Goal: Information Seeking & Learning: Check status

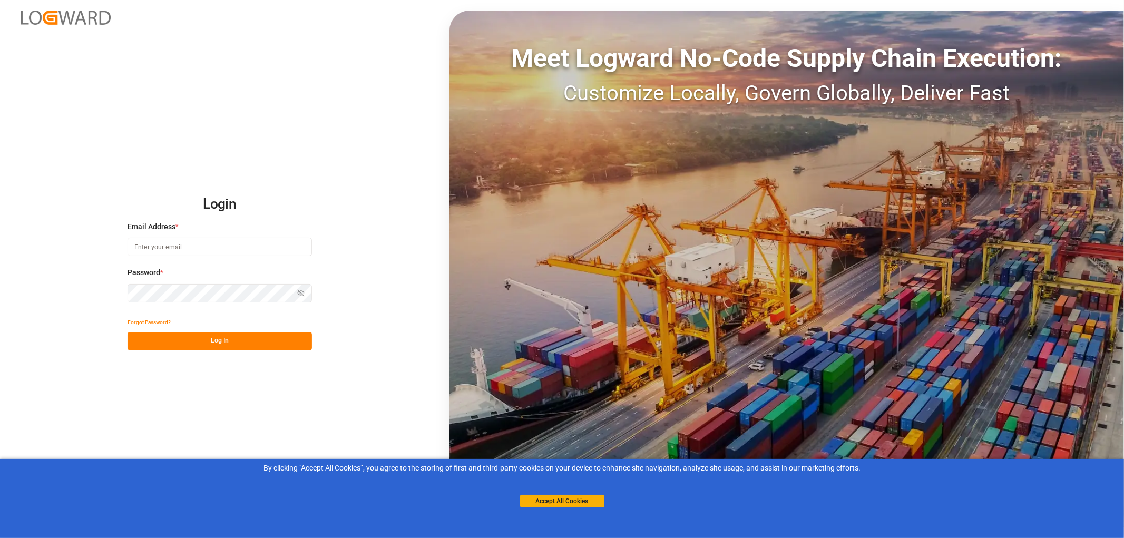
click at [150, 243] on input at bounding box center [220, 247] width 184 height 18
type input "monika.brinkmann-oetting@rhenus.com"
click at [231, 341] on button "Log In" at bounding box center [220, 341] width 184 height 18
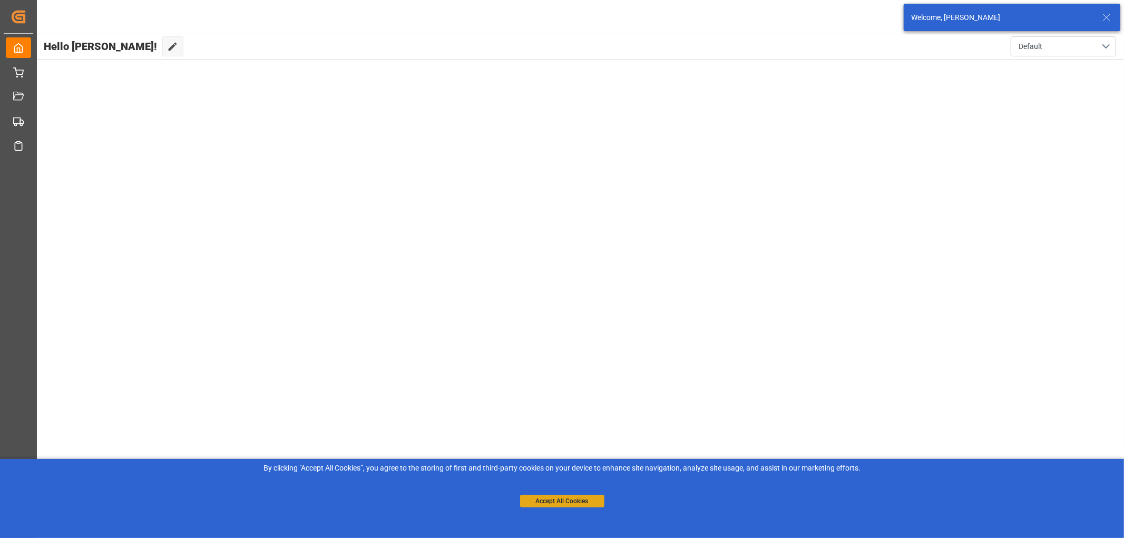
click at [557, 496] on button "Accept All Cookies" at bounding box center [562, 501] width 84 height 13
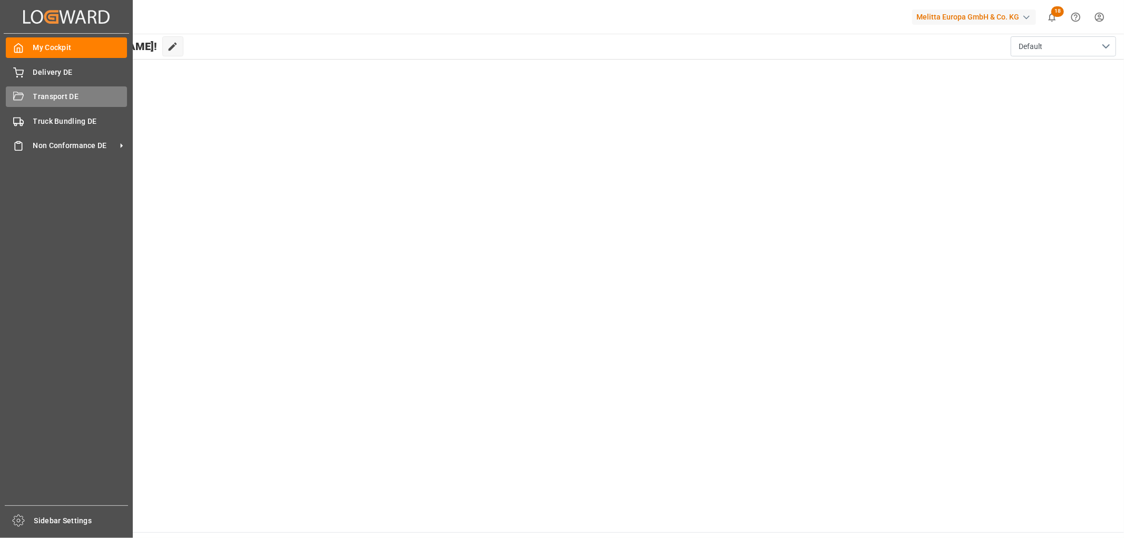
click at [31, 96] on div "Transport DE Transport DE" at bounding box center [66, 96] width 121 height 21
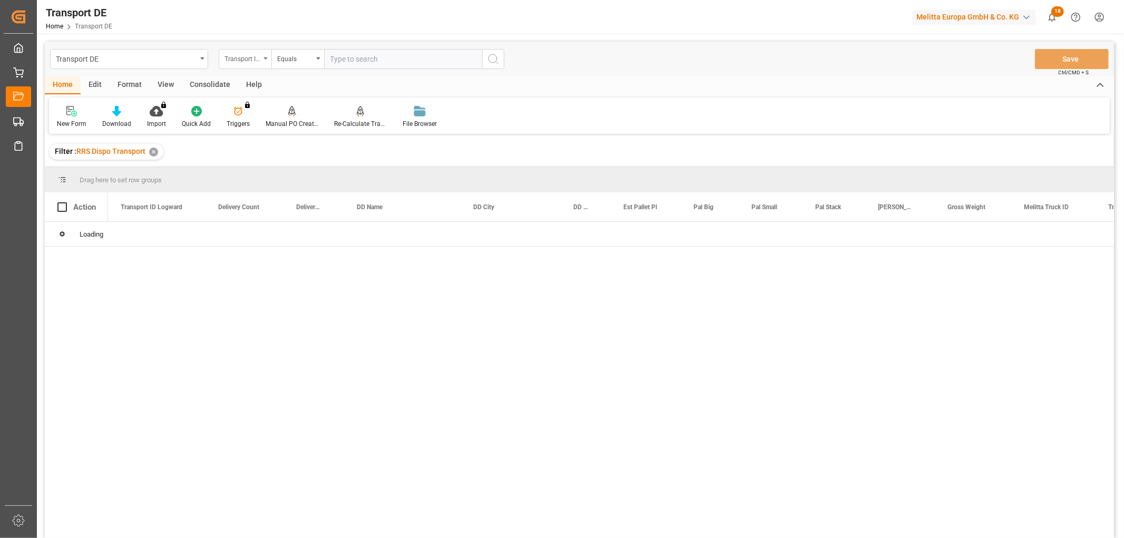
click at [253, 61] on div "Transport ID Logward" at bounding box center [242, 58] width 36 height 12
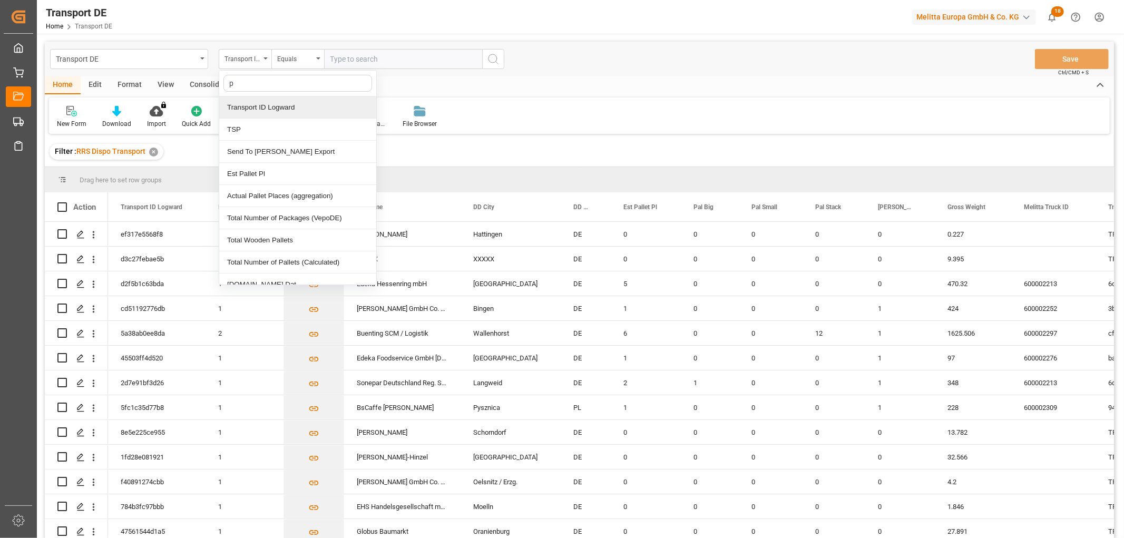
type input "pl"
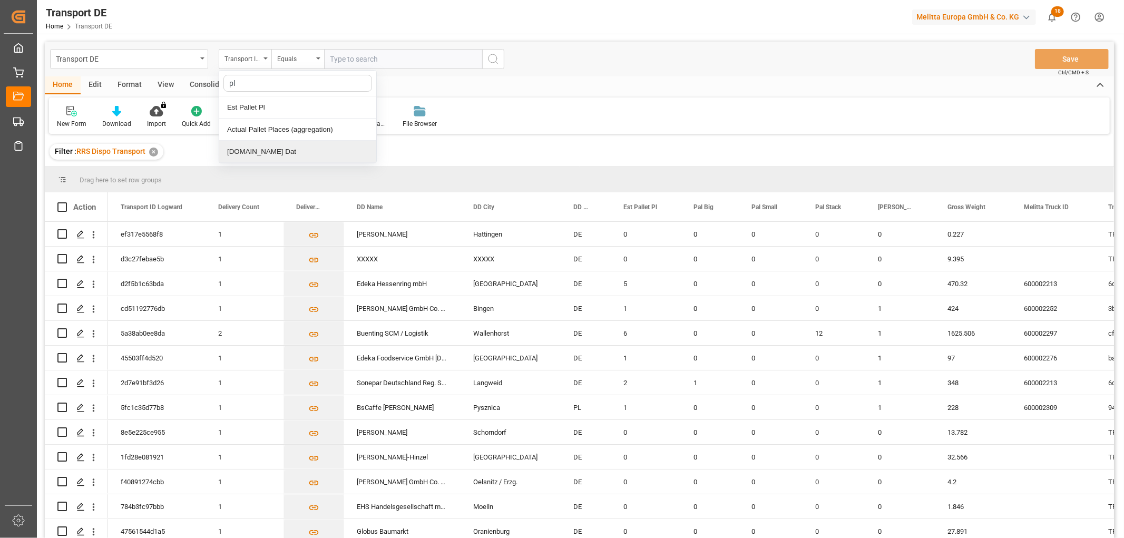
click at [241, 154] on div "[DOMAIN_NAME] Dat" at bounding box center [297, 152] width 157 height 22
click at [341, 55] on input "text" at bounding box center [403, 59] width 158 height 20
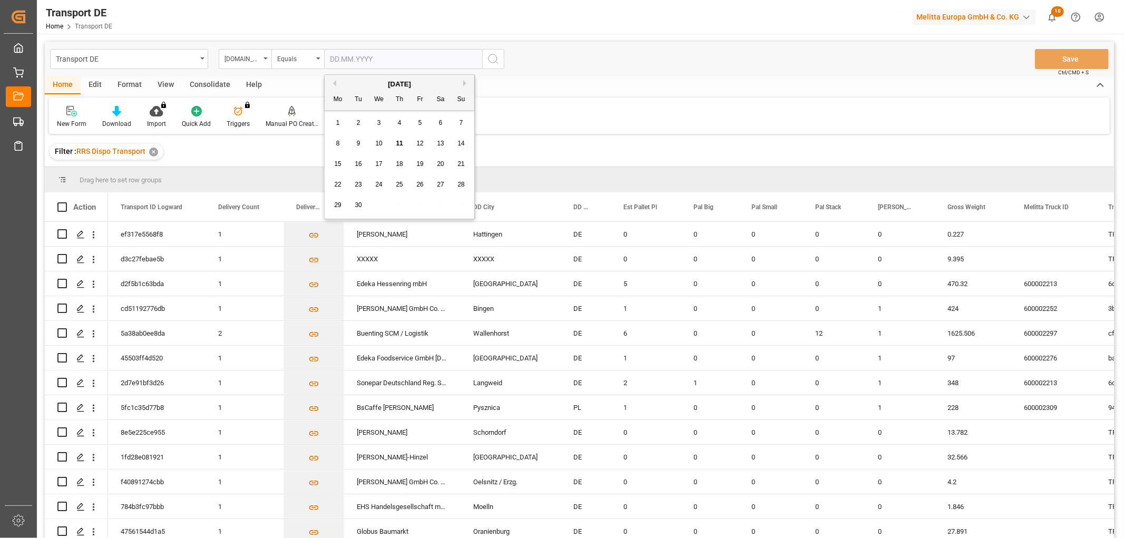
click at [370, 204] on div "29 30 1 2 3 4 5" at bounding box center [400, 205] width 144 height 21
click at [422, 144] on span "12" at bounding box center [419, 143] width 7 height 7
type input "12.09.2025"
click at [493, 60] on icon "search button" at bounding box center [493, 59] width 13 height 13
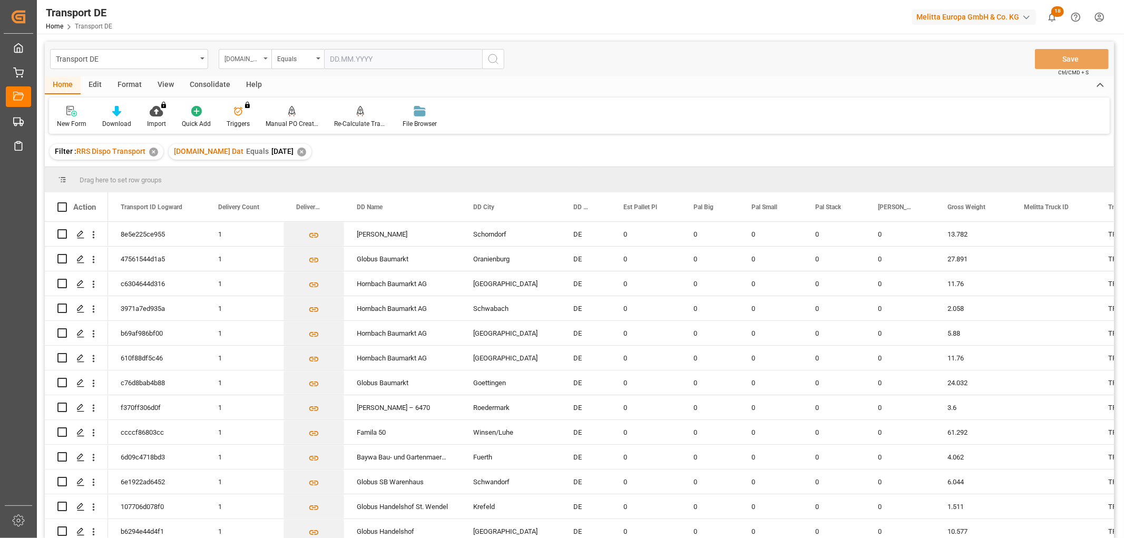
click at [247, 52] on div "[DOMAIN_NAME] Dat" at bounding box center [242, 58] width 36 height 12
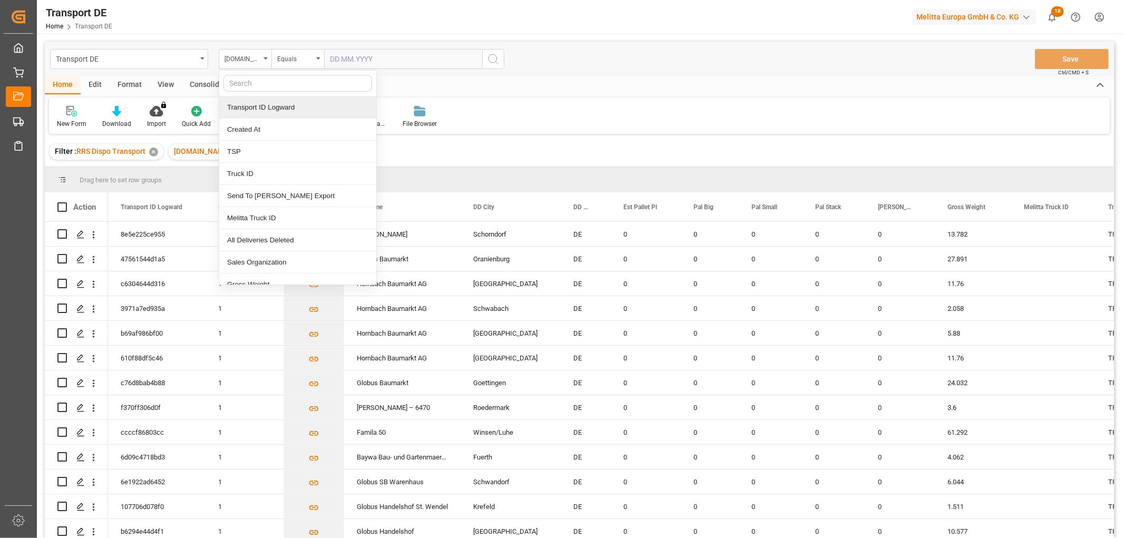
click at [251, 84] on input "text" at bounding box center [297, 83] width 149 height 17
type input "req"
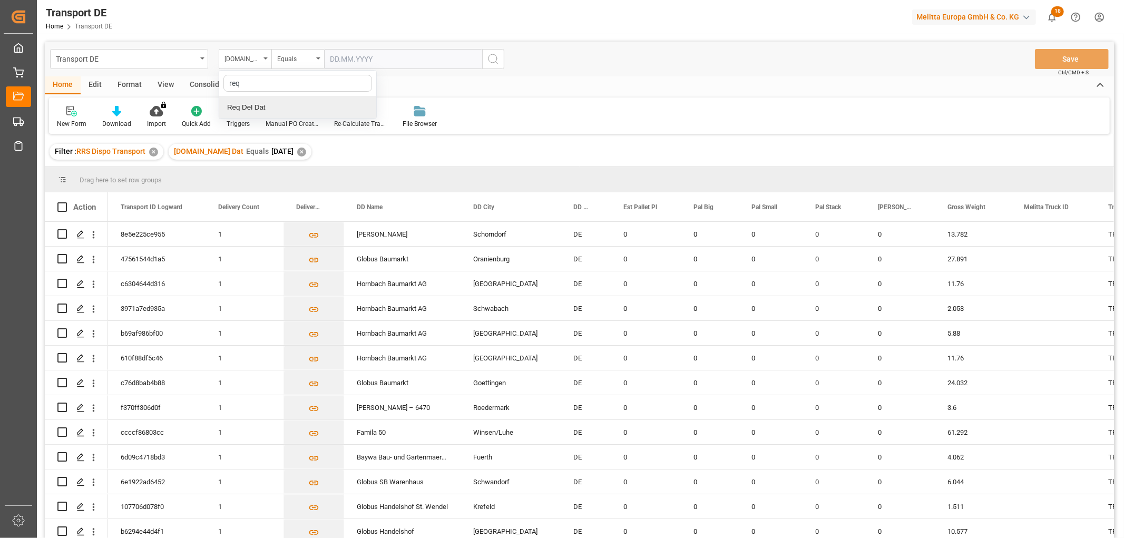
click at [250, 108] on div "Req Del Dat" at bounding box center [297, 107] width 157 height 22
click at [308, 55] on div "Equals" at bounding box center [295, 58] width 36 height 12
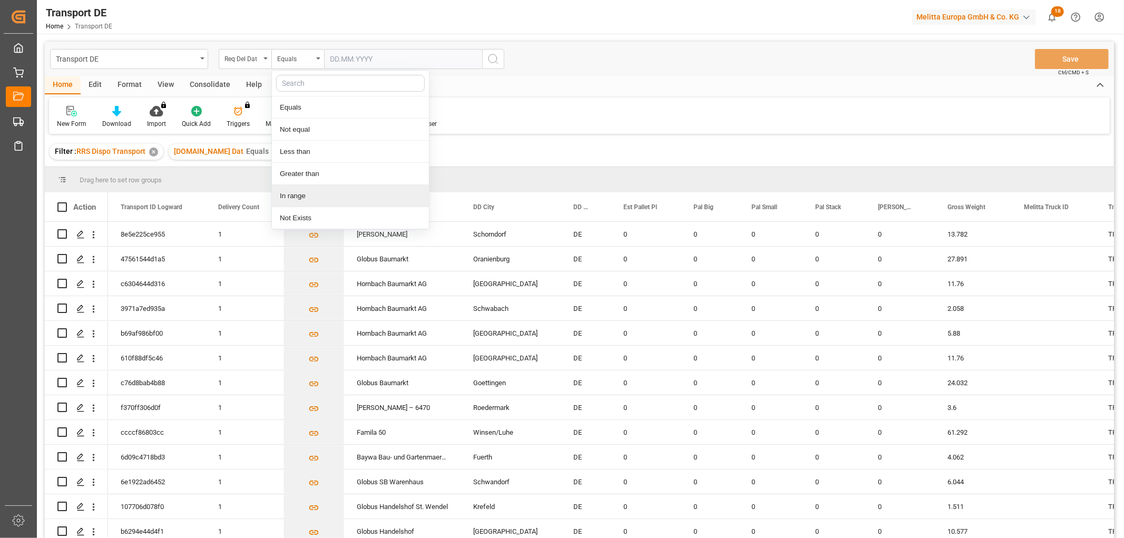
click at [296, 197] on div "In range" at bounding box center [350, 196] width 157 height 22
click at [343, 59] on input "text" at bounding box center [363, 59] width 79 height 20
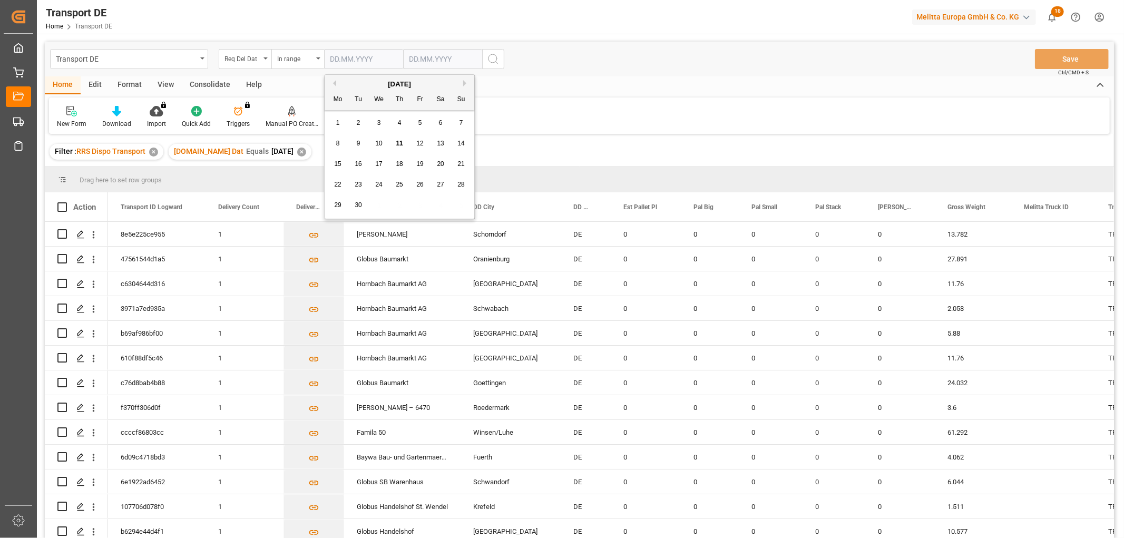
click at [450, 204] on div "29 30 1 2 3 4 5" at bounding box center [400, 205] width 144 height 21
click at [340, 162] on span "15" at bounding box center [337, 163] width 7 height 7
type input "15.09.2025"
click at [407, 58] on input "text" at bounding box center [442, 59] width 79 height 20
click at [533, 204] on div "29 30 1 2 3 4 5" at bounding box center [479, 205] width 144 height 21
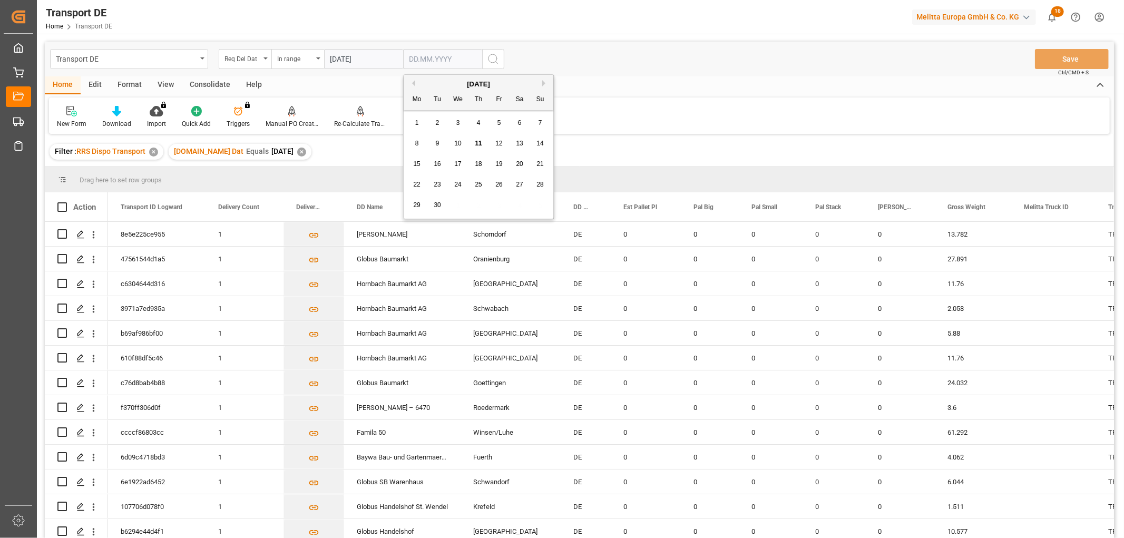
click at [461, 166] on span "17" at bounding box center [457, 163] width 7 height 7
type input "17.09.2025"
click at [490, 57] on icon "search button" at bounding box center [493, 59] width 13 height 13
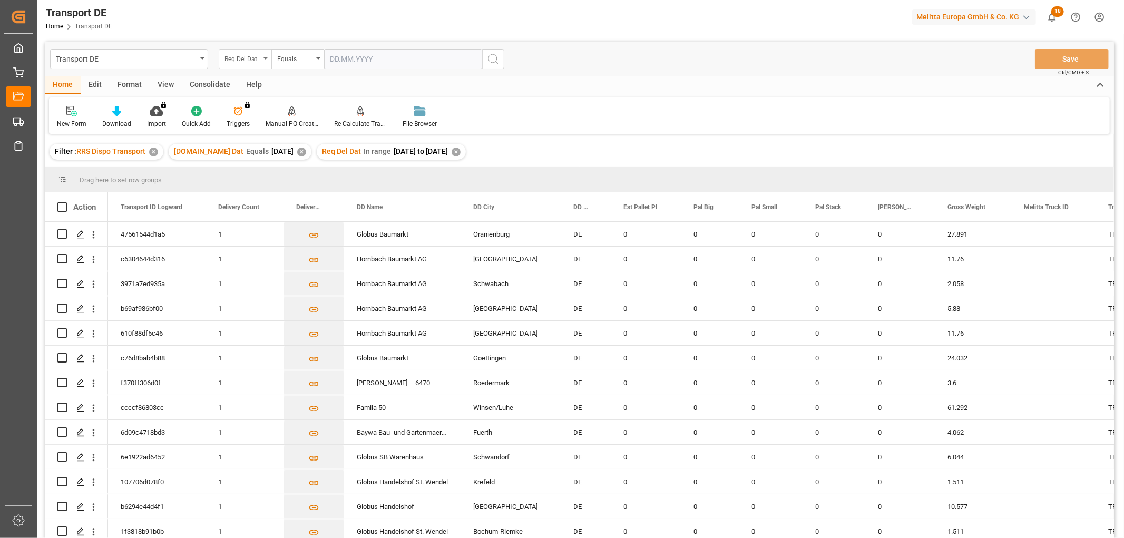
click at [241, 58] on div "Req Del Dat" at bounding box center [242, 58] width 36 height 12
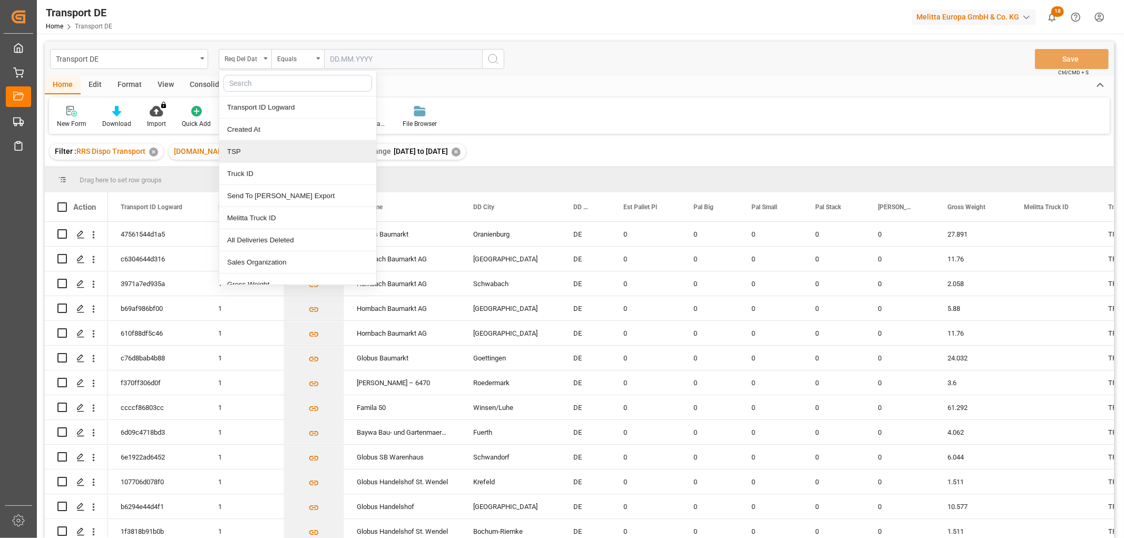
click at [256, 152] on div "TSP" at bounding box center [297, 152] width 157 height 22
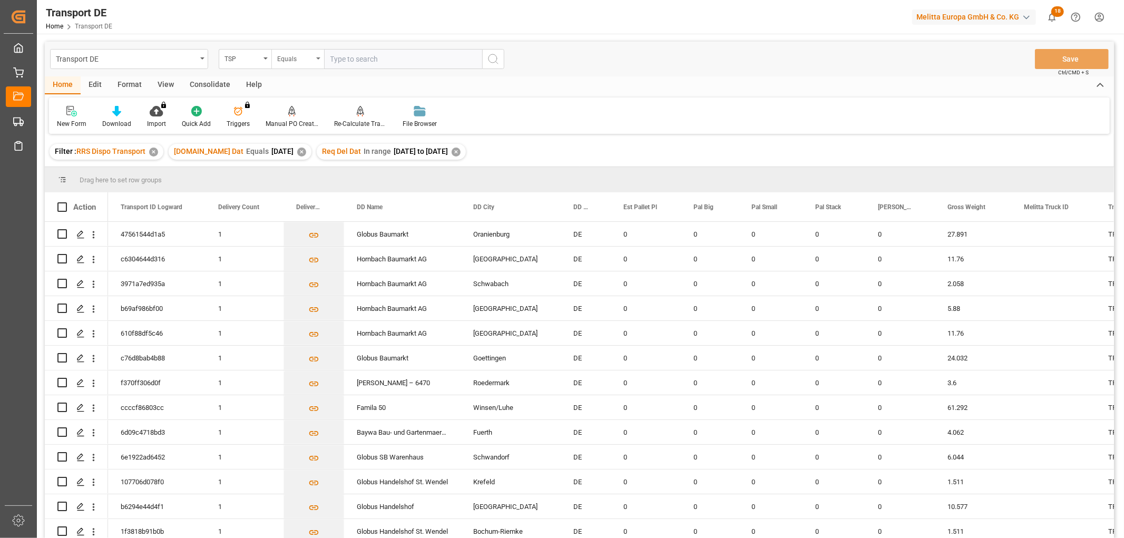
click at [303, 54] on div "Equals" at bounding box center [295, 58] width 36 height 12
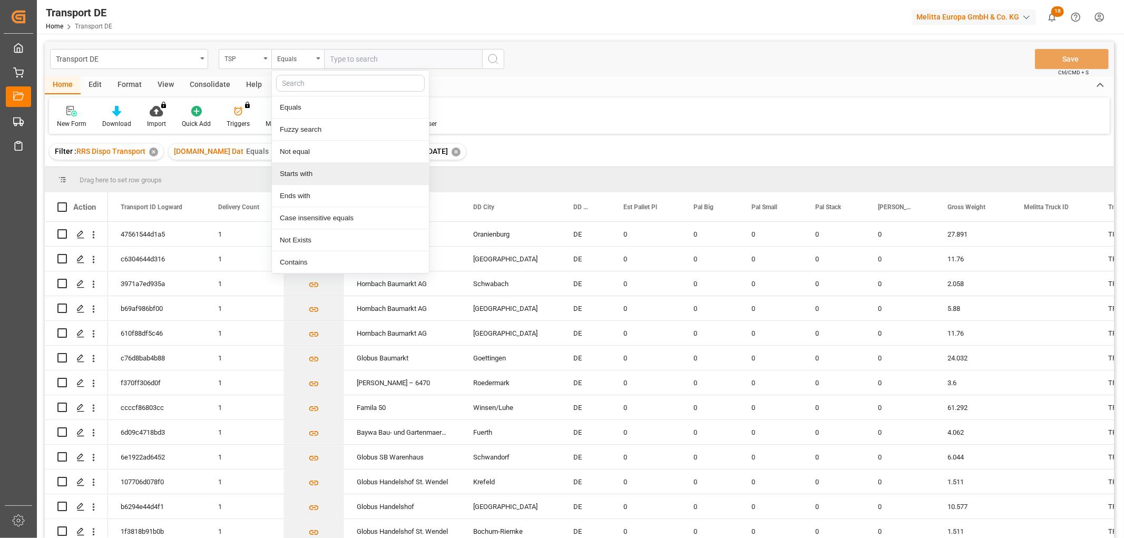
click at [296, 177] on div "Starts with" at bounding box center [350, 174] width 157 height 22
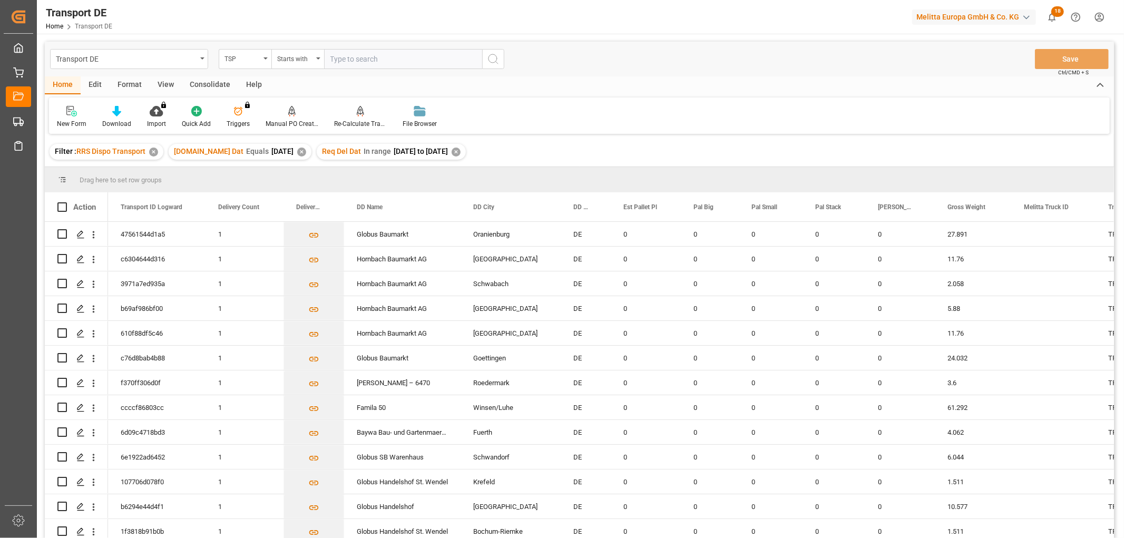
click at [340, 56] on input "text" at bounding box center [403, 59] width 158 height 20
type input "Dachser DE"
click at [491, 57] on icon "search button" at bounding box center [493, 59] width 13 height 13
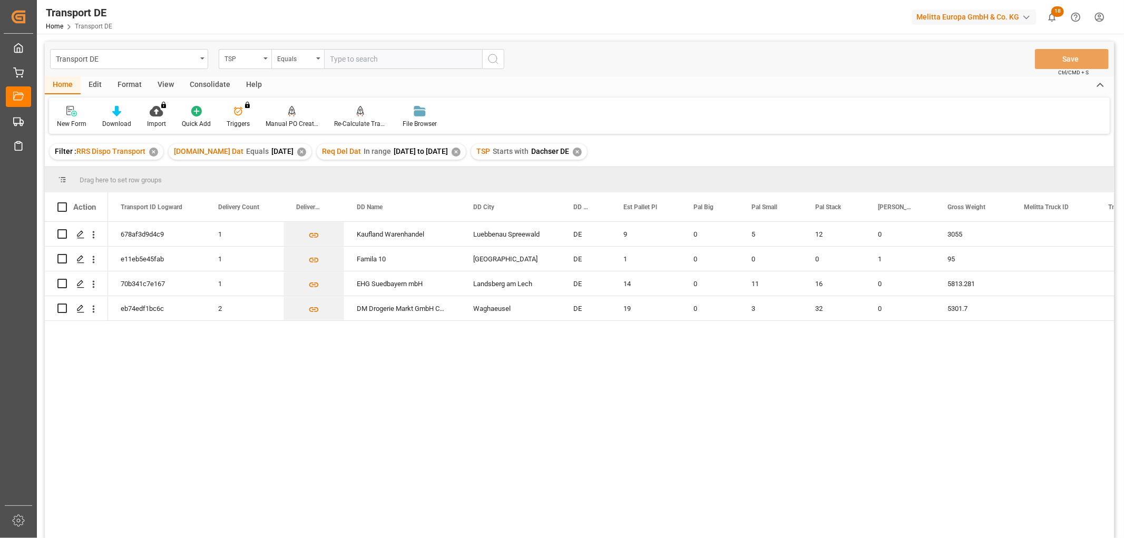
click at [210, 85] on div "Consolidate" at bounding box center [210, 85] width 56 height 18
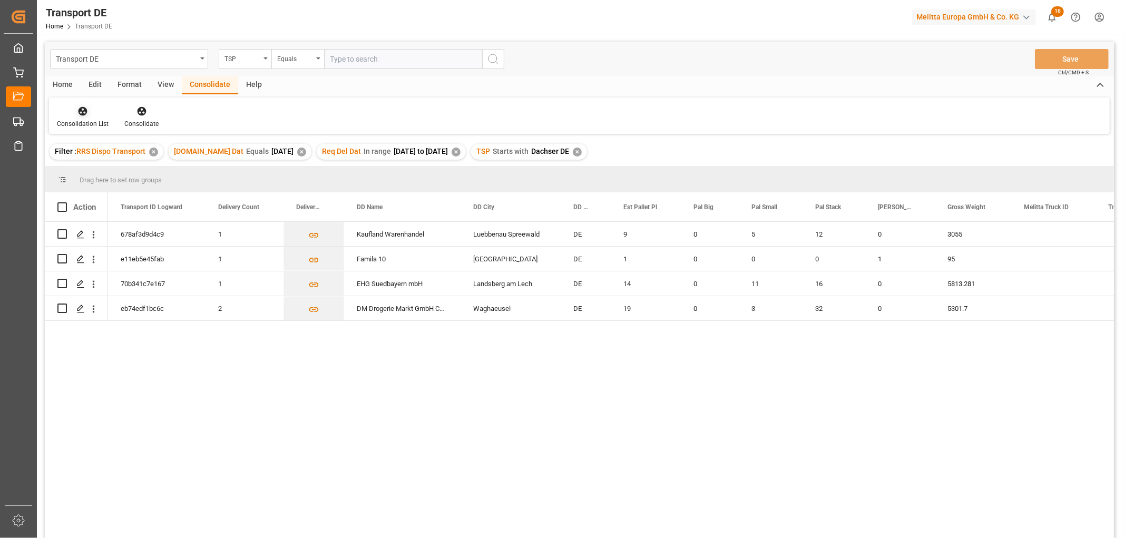
click at [81, 112] on icon at bounding box center [82, 111] width 11 height 11
click at [85, 169] on div "Transport DE TSP Equals Save Ctrl/CMD + S Home Edit Format View Consolidate Hel…" at bounding box center [579, 304] width 1069 height 524
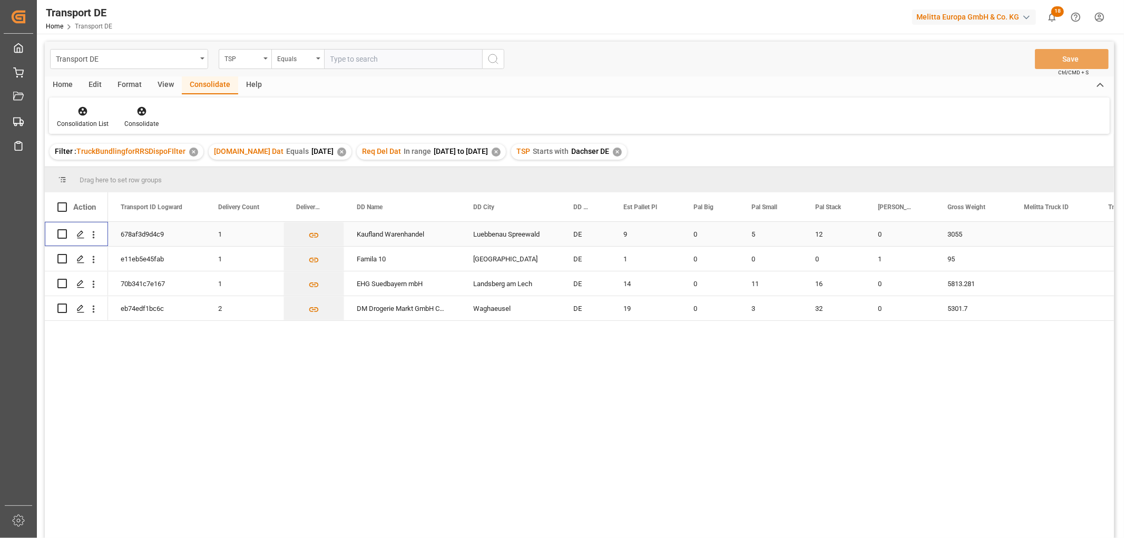
click at [62, 236] on input "Press Space to toggle row selection (unchecked)" at bounding box center [61, 233] width 9 height 9
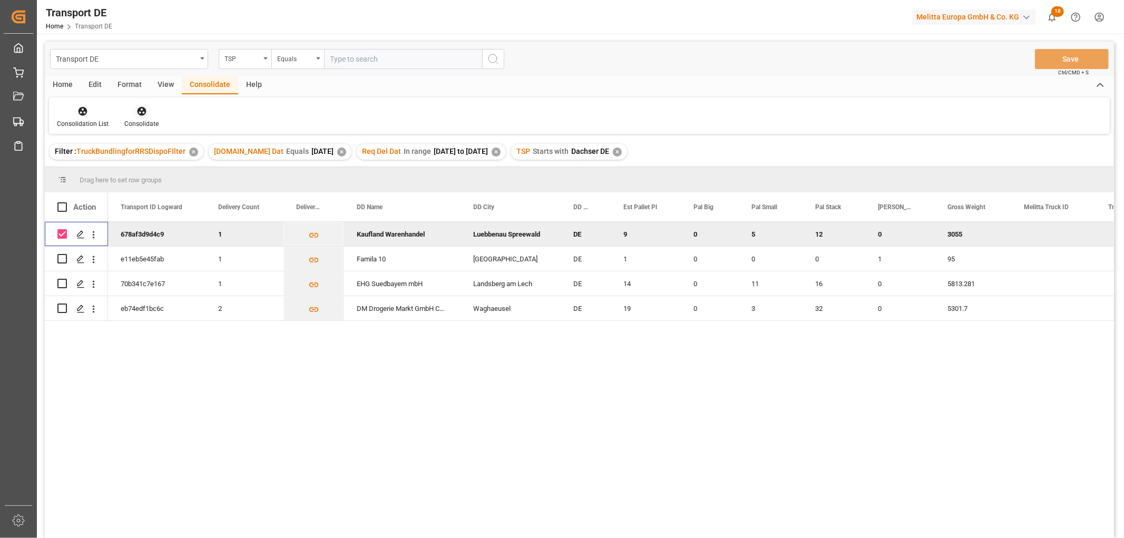
click at [141, 109] on icon at bounding box center [141, 111] width 9 height 9
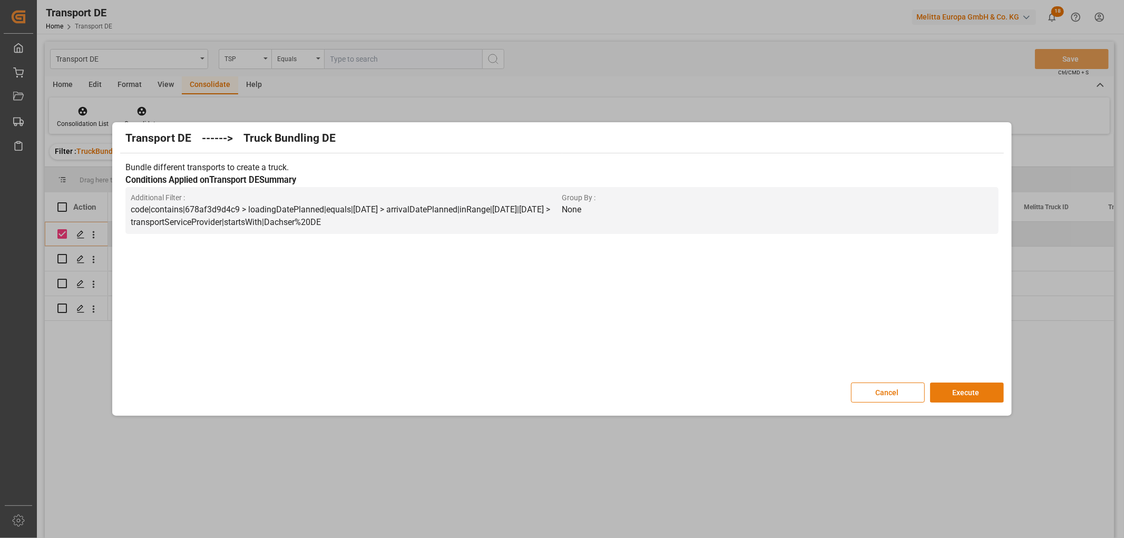
click at [961, 391] on button "Execute" at bounding box center [967, 393] width 74 height 20
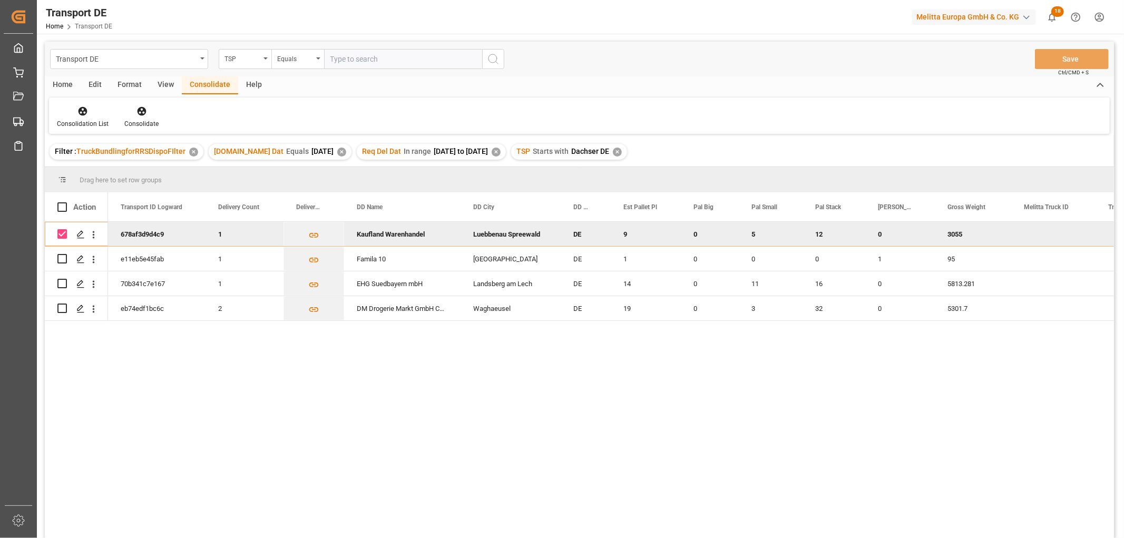
click at [63, 232] on input "Press Space to toggle row selection (checked)" at bounding box center [61, 233] width 9 height 9
checkbox input "false"
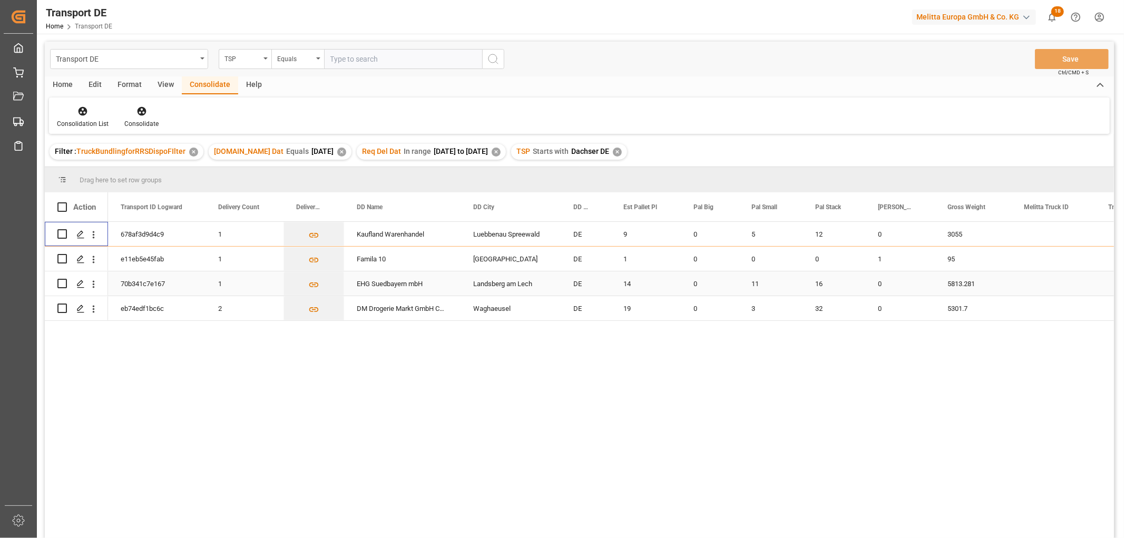
click at [65, 283] on input "Press Space to toggle row selection (unchecked)" at bounding box center [61, 283] width 9 height 9
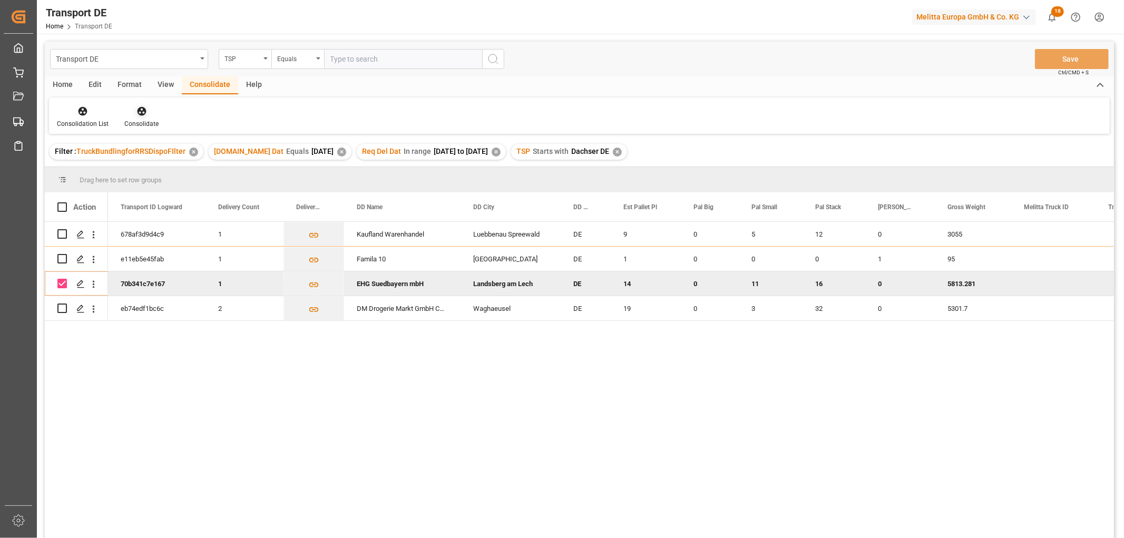
click at [141, 112] on icon at bounding box center [141, 111] width 11 height 11
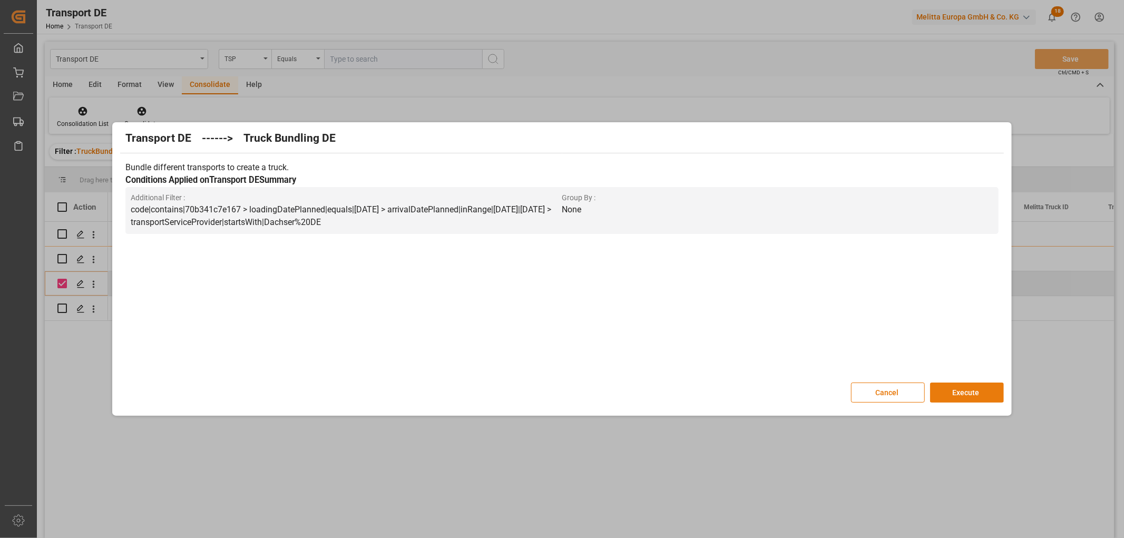
click at [968, 391] on button "Execute" at bounding box center [967, 393] width 74 height 20
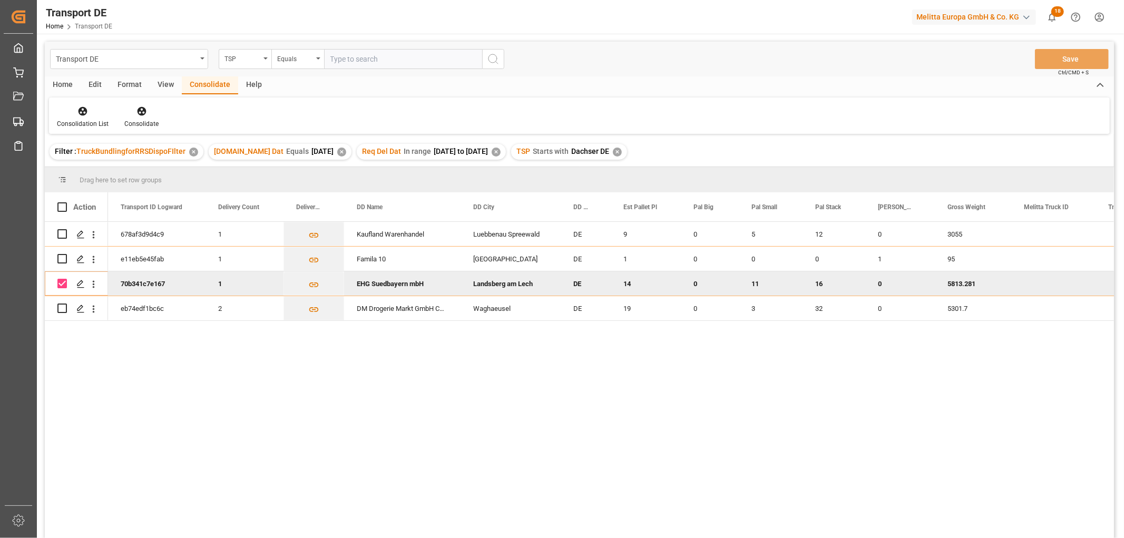
click at [62, 283] on input "Press Space to toggle row selection (checked)" at bounding box center [61, 283] width 9 height 9
checkbox input "false"
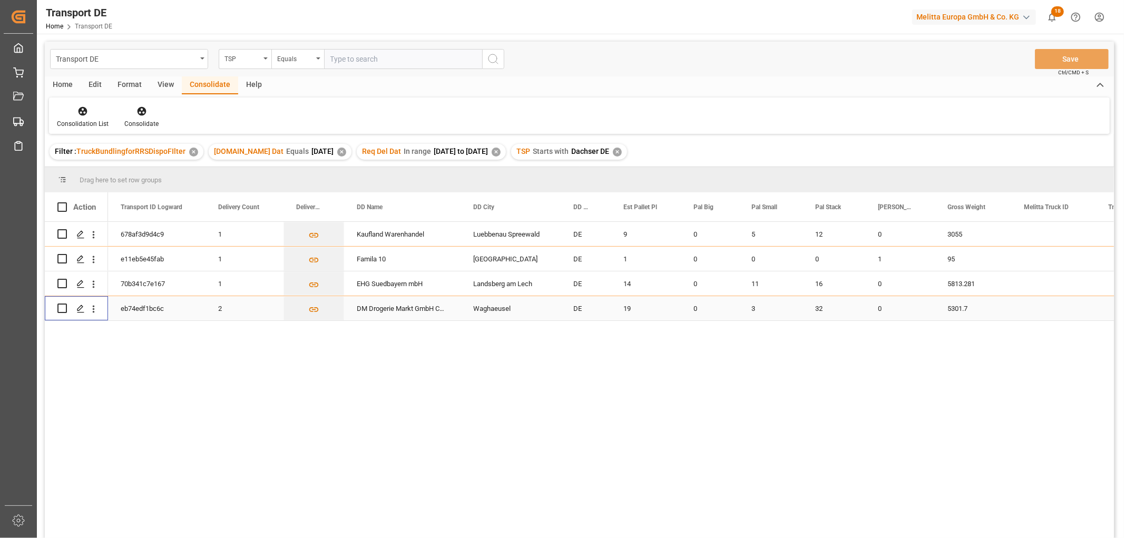
click at [62, 308] on input "Press Space to toggle row selection (unchecked)" at bounding box center [61, 307] width 9 height 9
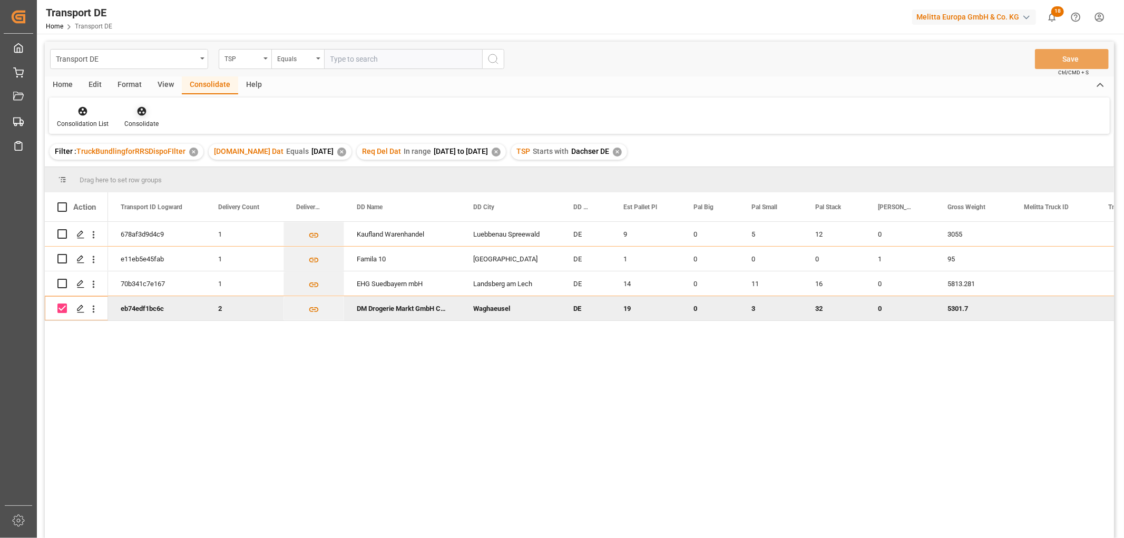
click at [141, 114] on icon at bounding box center [141, 111] width 9 height 9
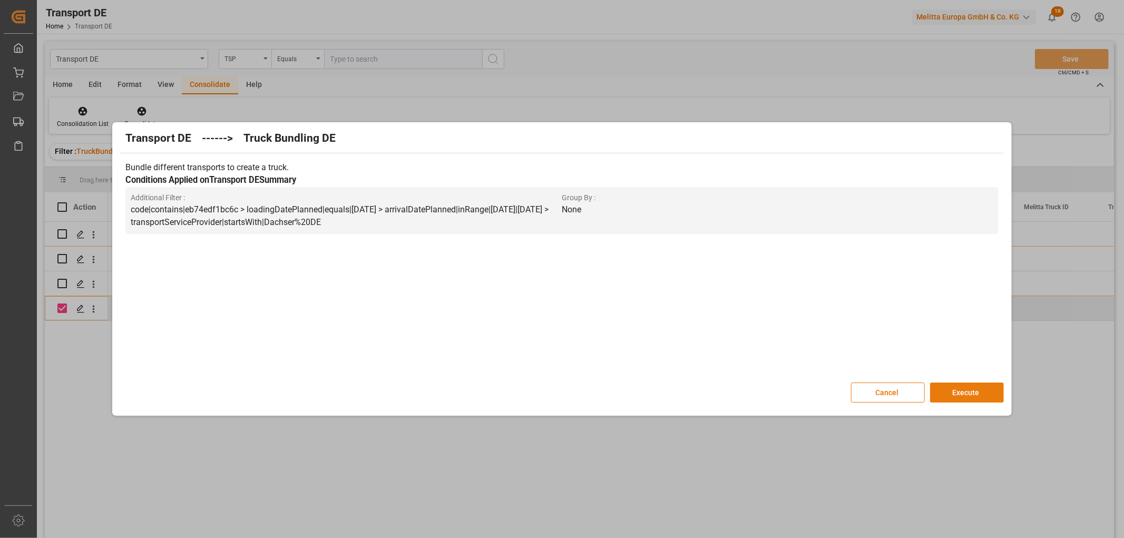
click at [975, 389] on button "Execute" at bounding box center [967, 393] width 74 height 20
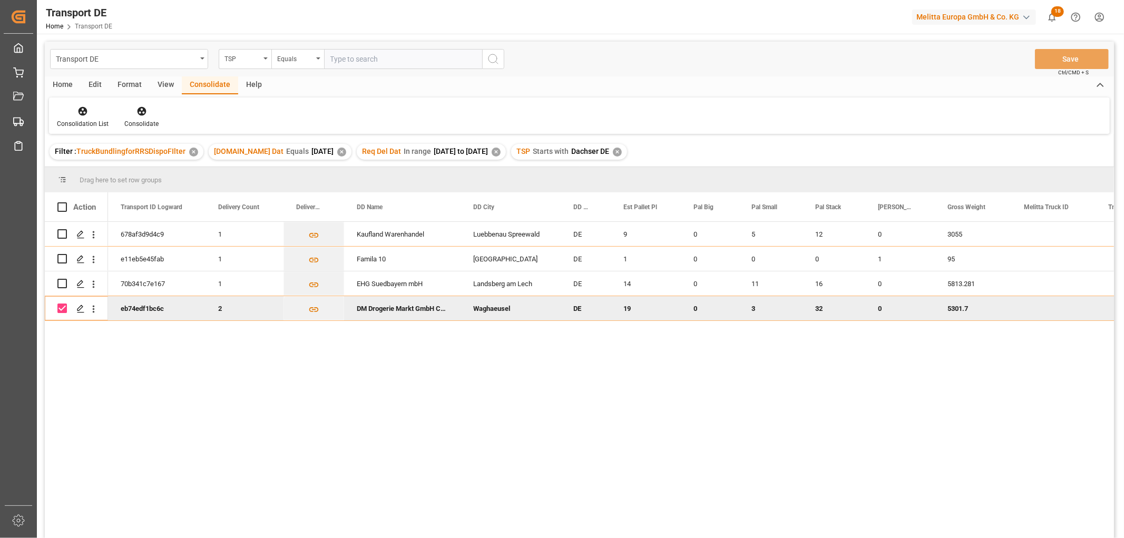
click at [64, 307] on input "Press Space to toggle row selection (checked)" at bounding box center [61, 307] width 9 height 9
checkbox input "false"
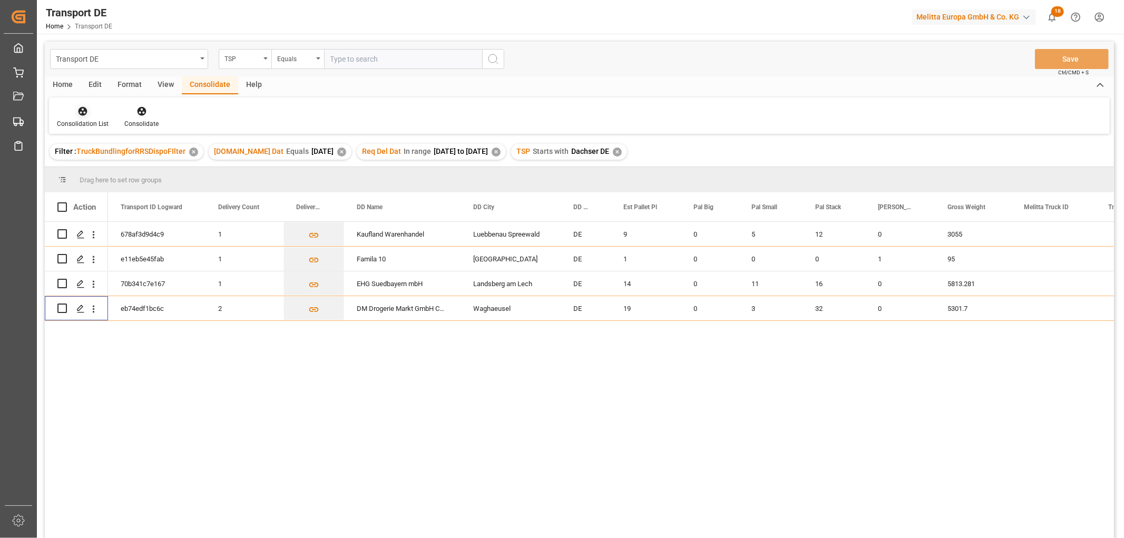
click at [81, 111] on icon at bounding box center [83, 111] width 9 height 9
click at [87, 168] on div "Transport DE TSP Equals Save Ctrl/CMD + S Home Edit Format View Consolidate Hel…" at bounding box center [579, 304] width 1069 height 524
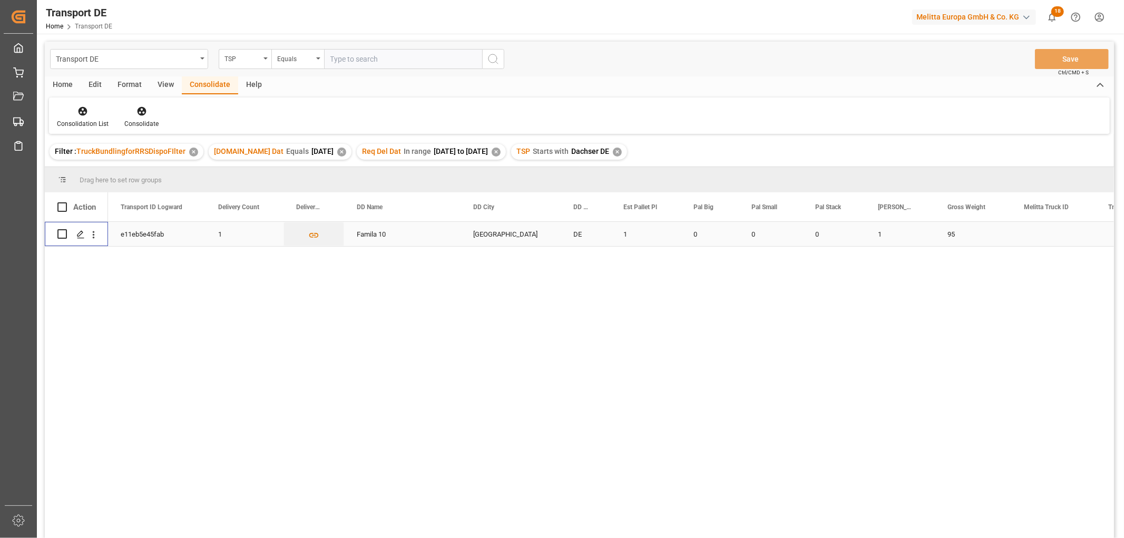
click at [60, 233] on input "Press Space to toggle row selection (unchecked)" at bounding box center [61, 233] width 9 height 9
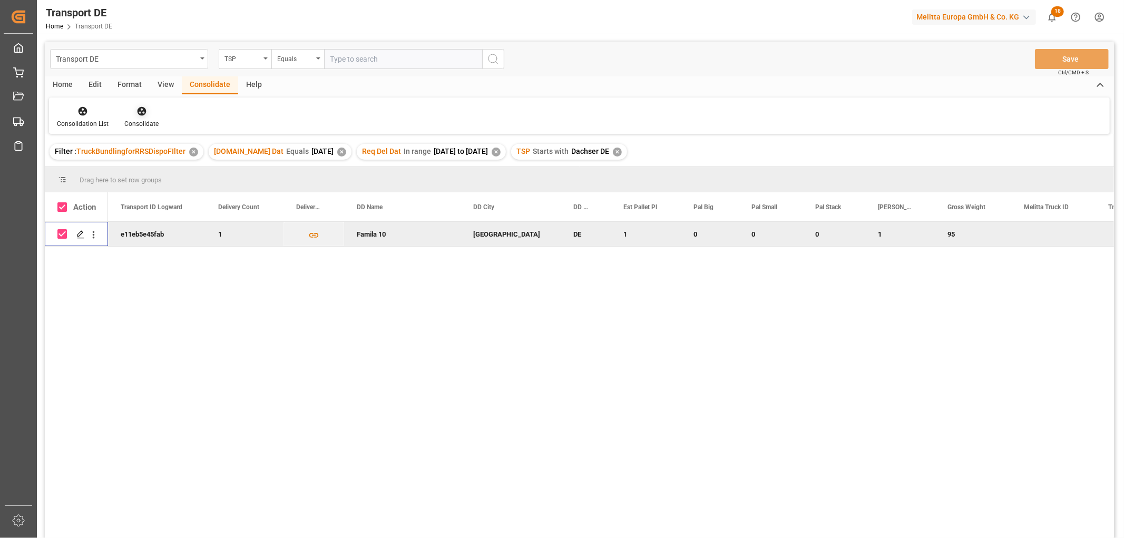
click at [141, 111] on icon at bounding box center [141, 111] width 9 height 9
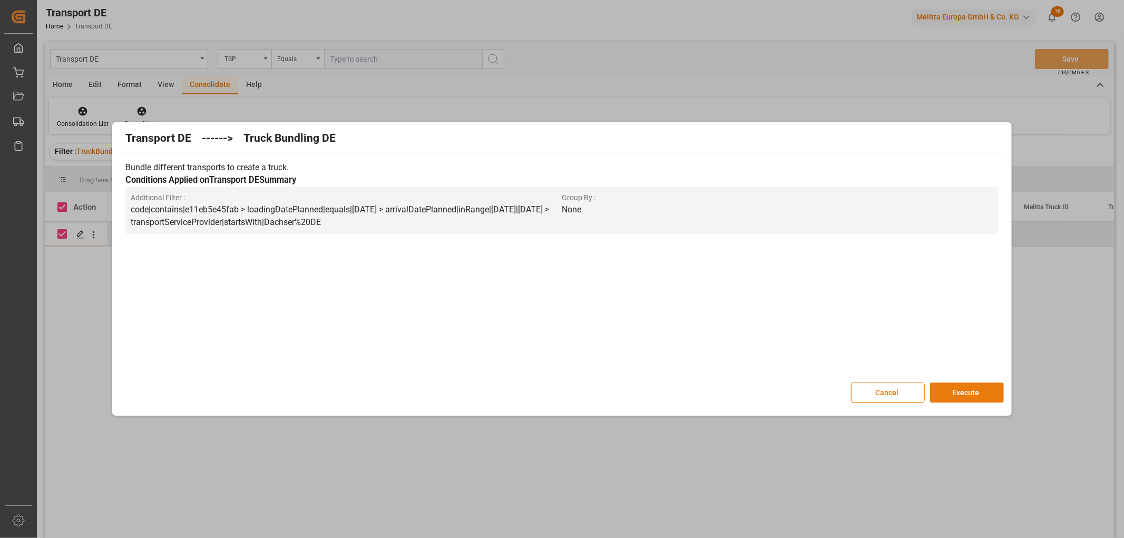
click at [972, 390] on button "Execute" at bounding box center [967, 393] width 74 height 20
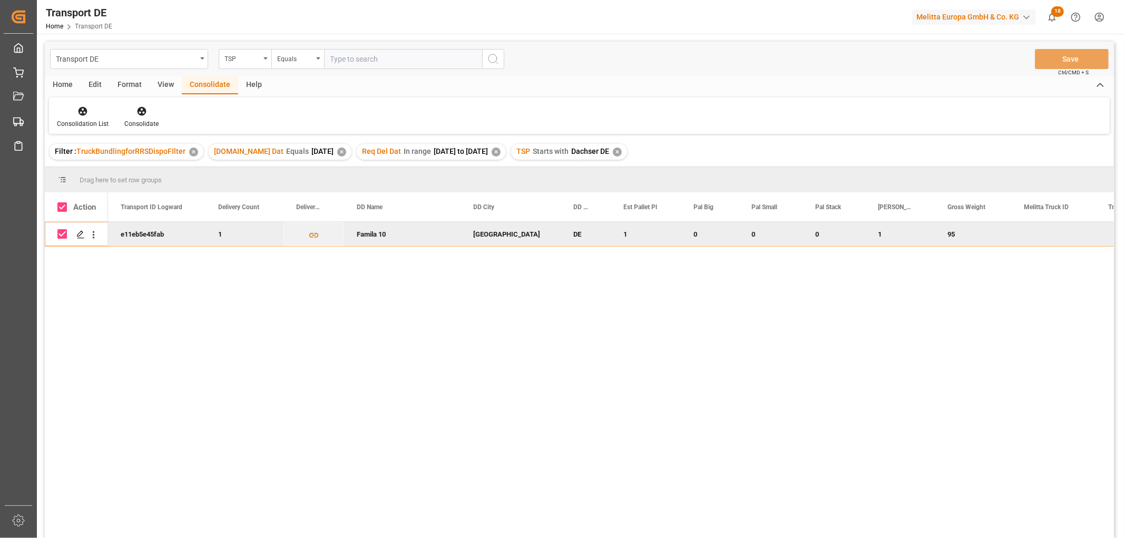
click at [62, 236] on input "Press Space to toggle row selection (checked)" at bounding box center [61, 233] width 9 height 9
checkbox input "false"
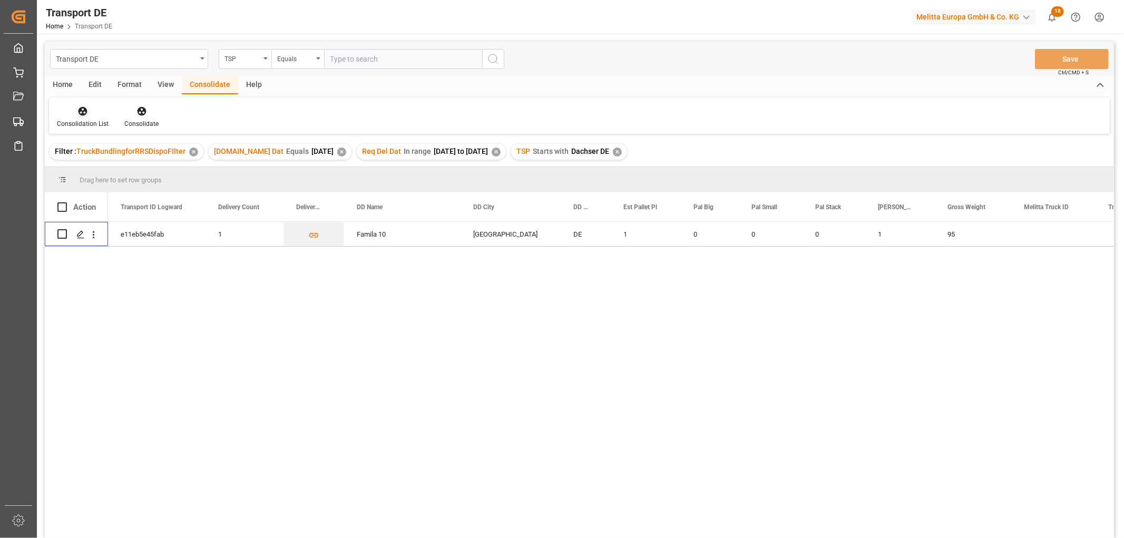
click at [77, 111] on icon at bounding box center [82, 111] width 11 height 11
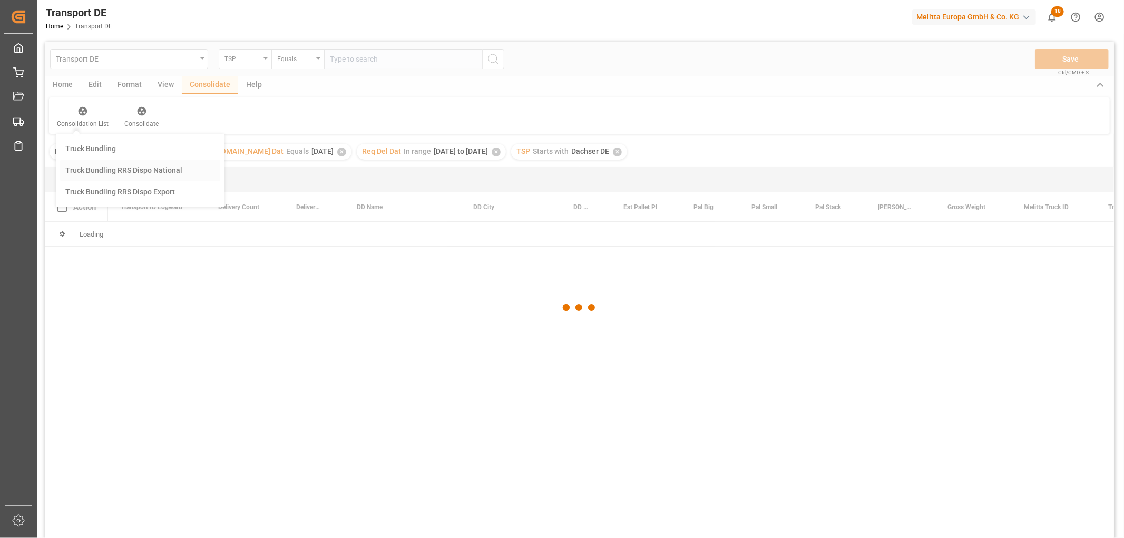
click at [93, 170] on div "Transport DE TSP Equals Save Ctrl/CMD + S Home Edit Format View Consolidate Hel…" at bounding box center [579, 304] width 1069 height 524
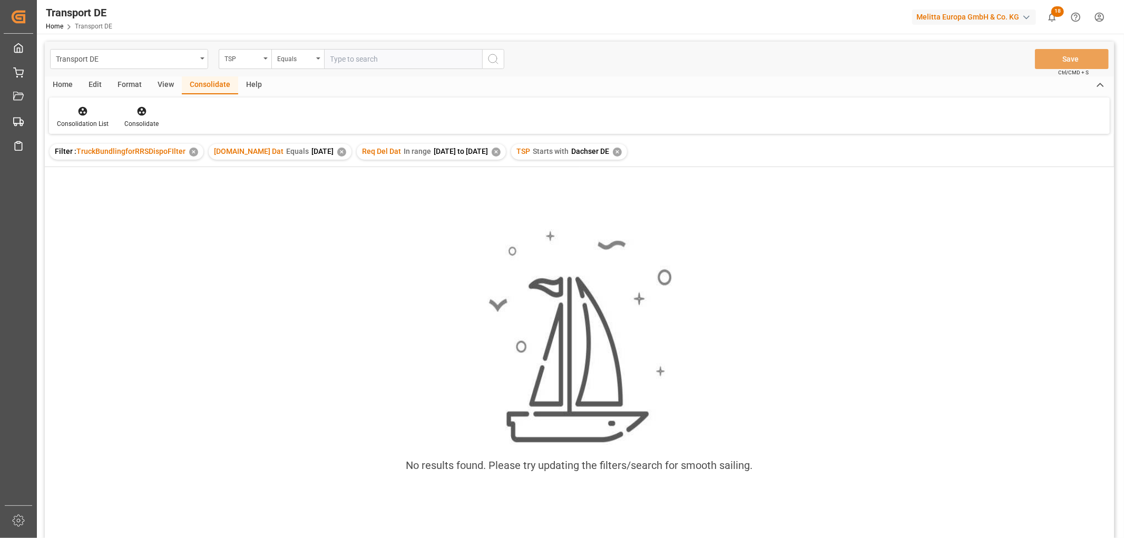
click at [622, 150] on div "✕" at bounding box center [617, 152] width 9 height 9
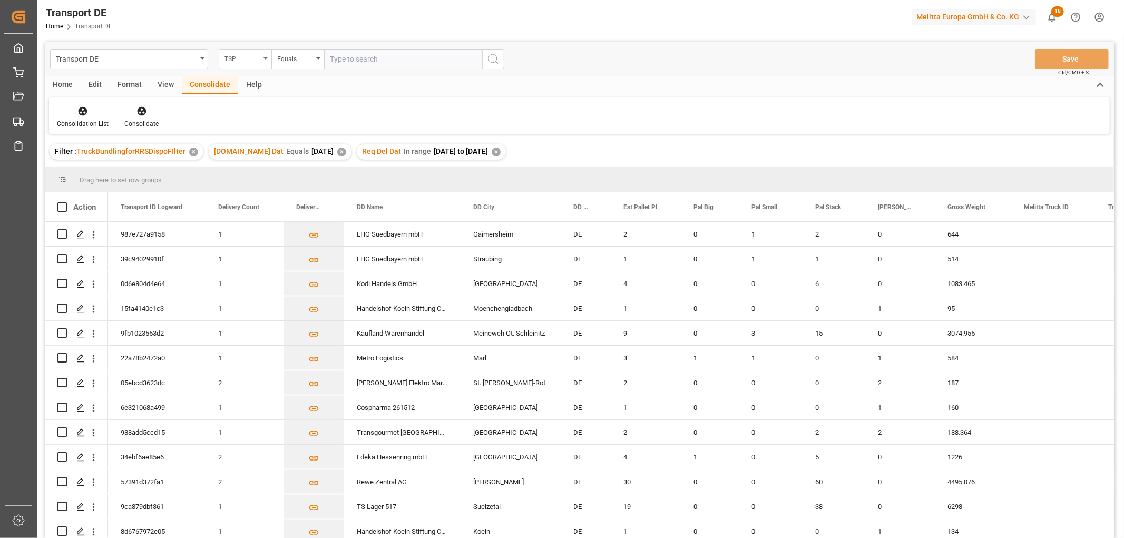
click at [238, 57] on div "TSP" at bounding box center [242, 58] width 36 height 12
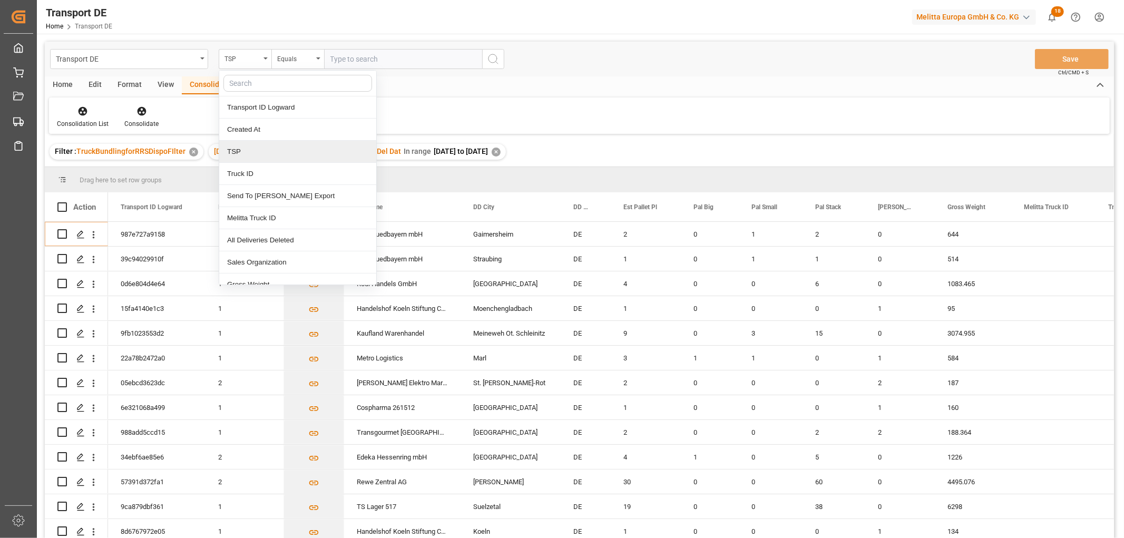
click at [246, 154] on div "TSP" at bounding box center [297, 152] width 157 height 22
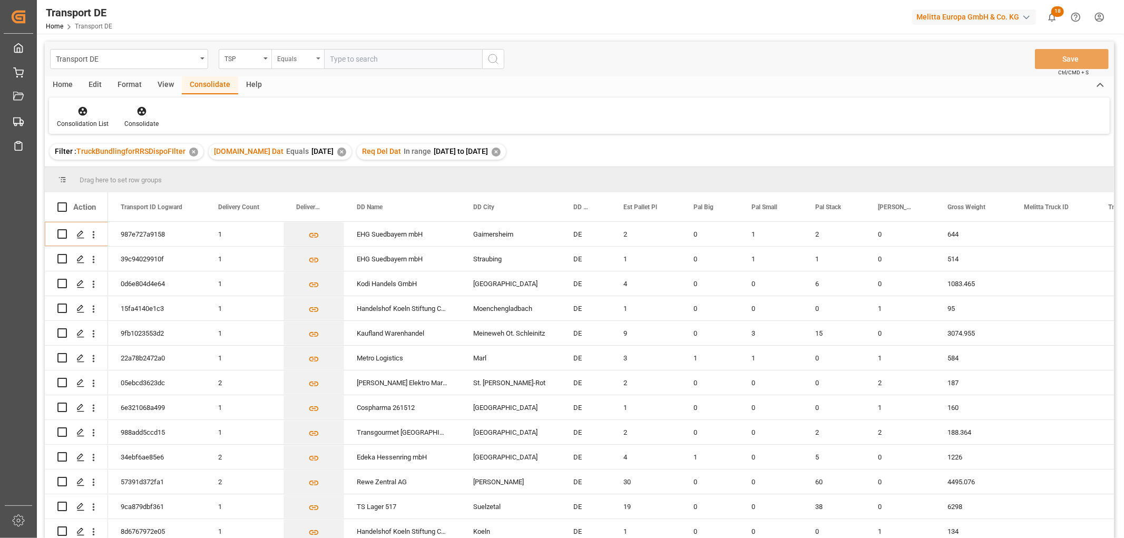
click at [292, 60] on div "Equals" at bounding box center [295, 58] width 36 height 12
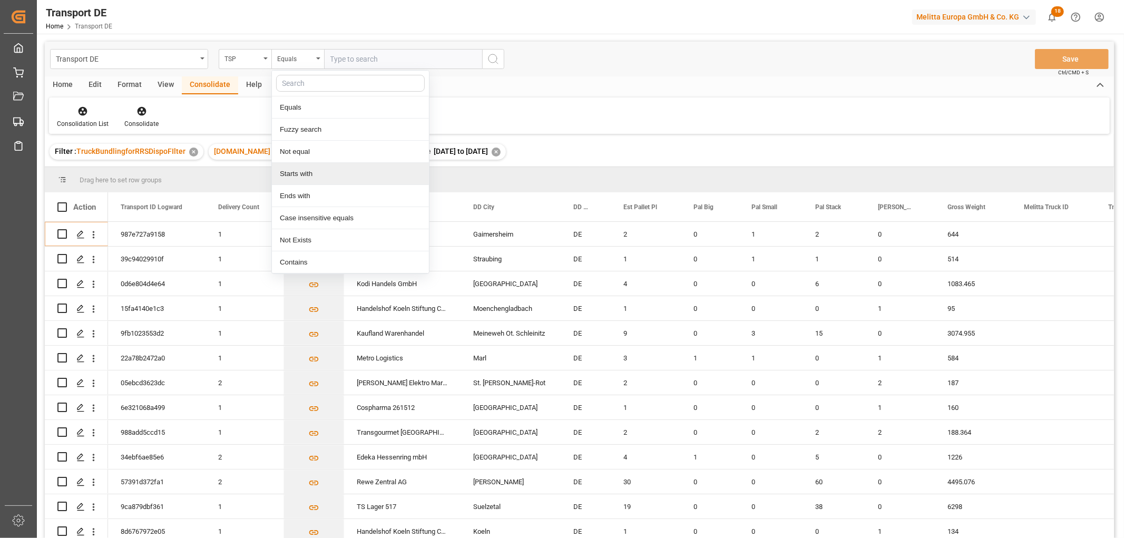
click at [291, 174] on div "Starts with" at bounding box center [350, 174] width 157 height 22
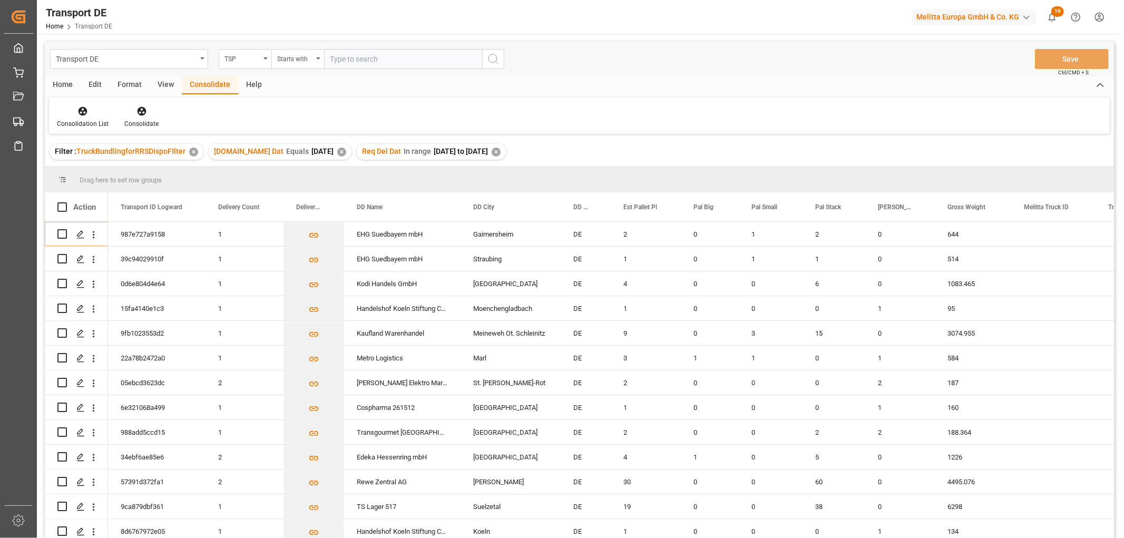
click at [357, 58] on input "text" at bounding box center [403, 59] width 158 height 20
type input "LIT DE"
click at [493, 55] on icon "search button" at bounding box center [493, 59] width 13 height 13
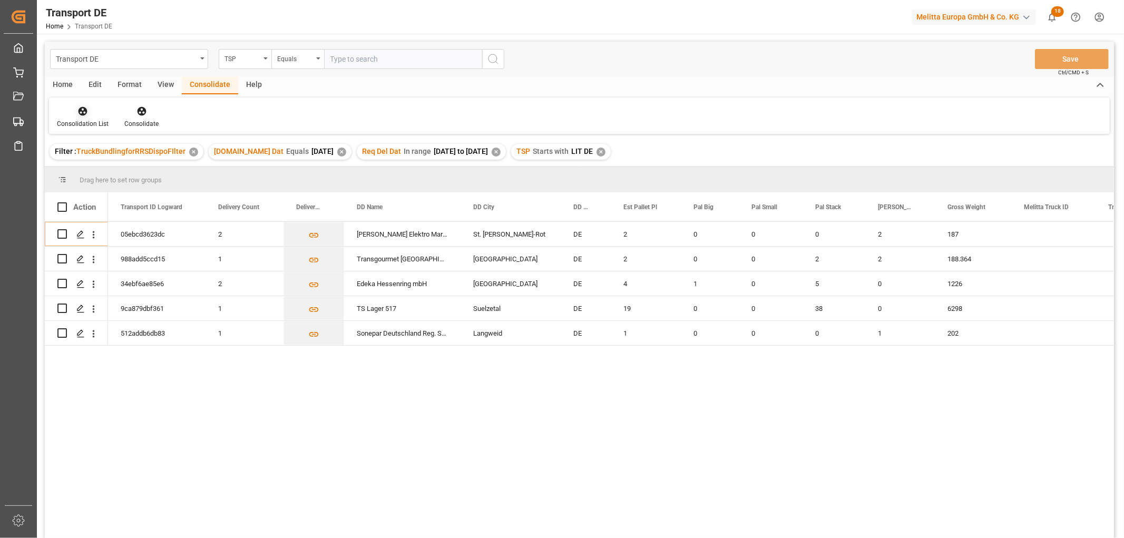
click at [81, 112] on icon at bounding box center [82, 111] width 11 height 11
click at [83, 169] on div "Transport DE TSP Equals Save Ctrl/CMD + S Home Edit Format View Consolidate Hel…" at bounding box center [579, 304] width 1069 height 524
click at [63, 310] on input "Press Space to toggle row selection (unchecked)" at bounding box center [61, 307] width 9 height 9
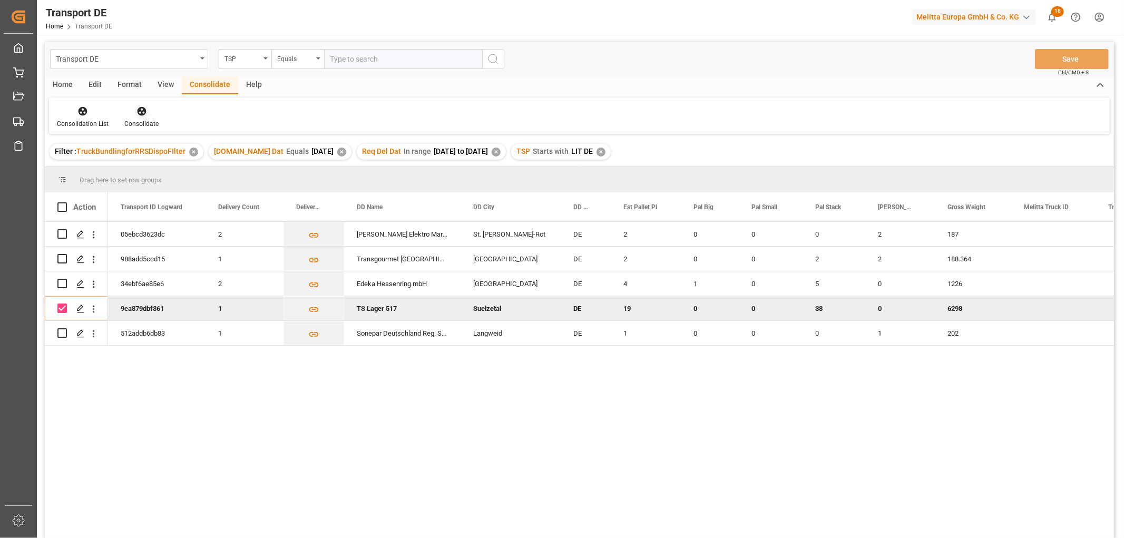
click at [141, 113] on icon at bounding box center [141, 111] width 11 height 11
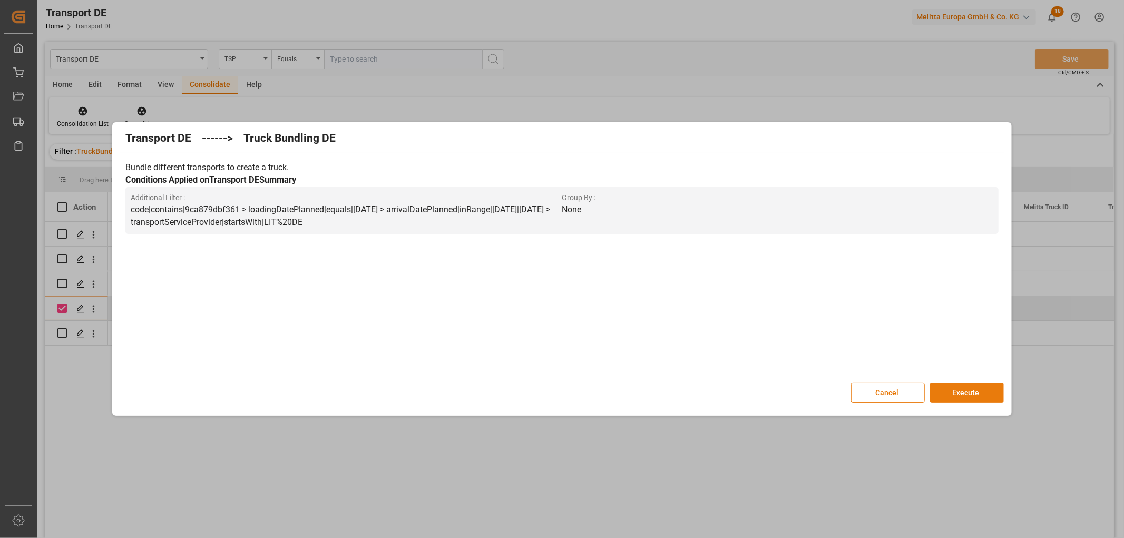
click at [969, 391] on button "Execute" at bounding box center [967, 393] width 74 height 20
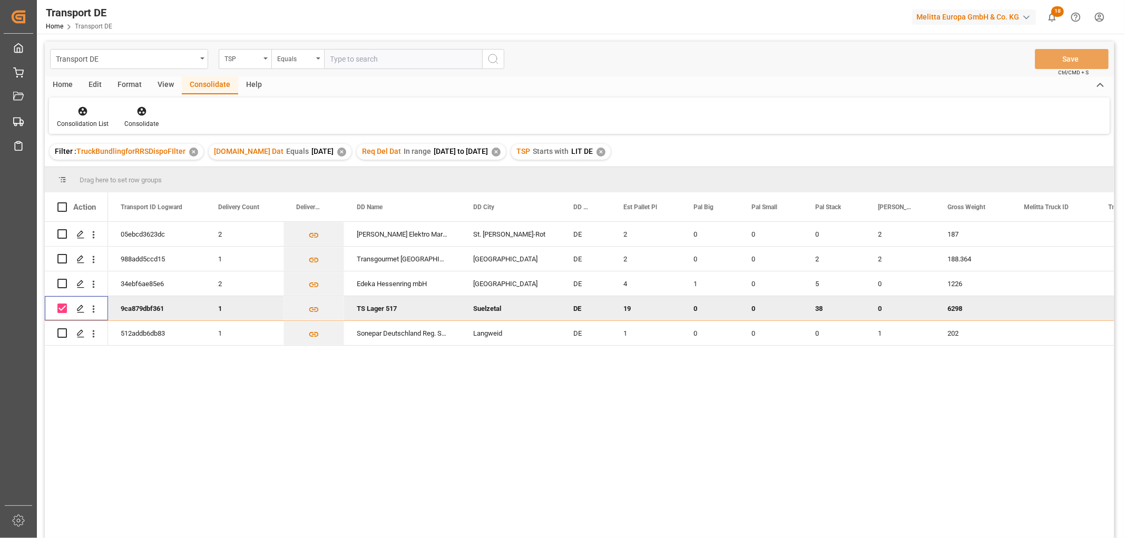
click at [64, 309] on input "Press Space to toggle row selection (checked)" at bounding box center [61, 307] width 9 height 9
checkbox input "false"
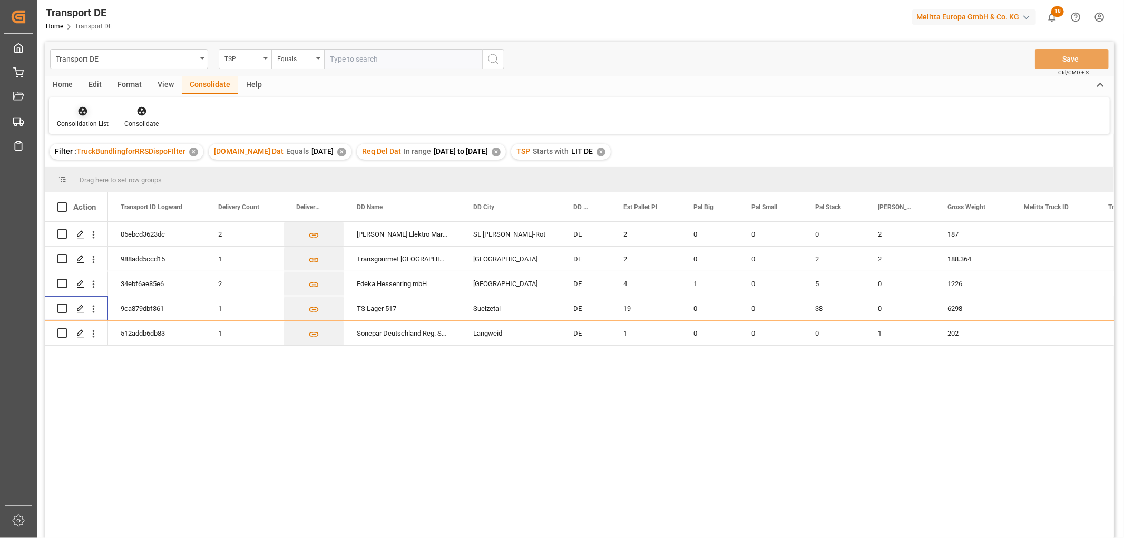
click at [80, 109] on icon at bounding box center [83, 111] width 9 height 9
click at [85, 172] on div "Transport DE TSP Equals Save Ctrl/CMD + S Home Edit Format View Consolidate Hel…" at bounding box center [579, 304] width 1069 height 524
click at [65, 235] on input "Press Space to toggle row selection (unchecked)" at bounding box center [61, 233] width 9 height 9
checkbox input "true"
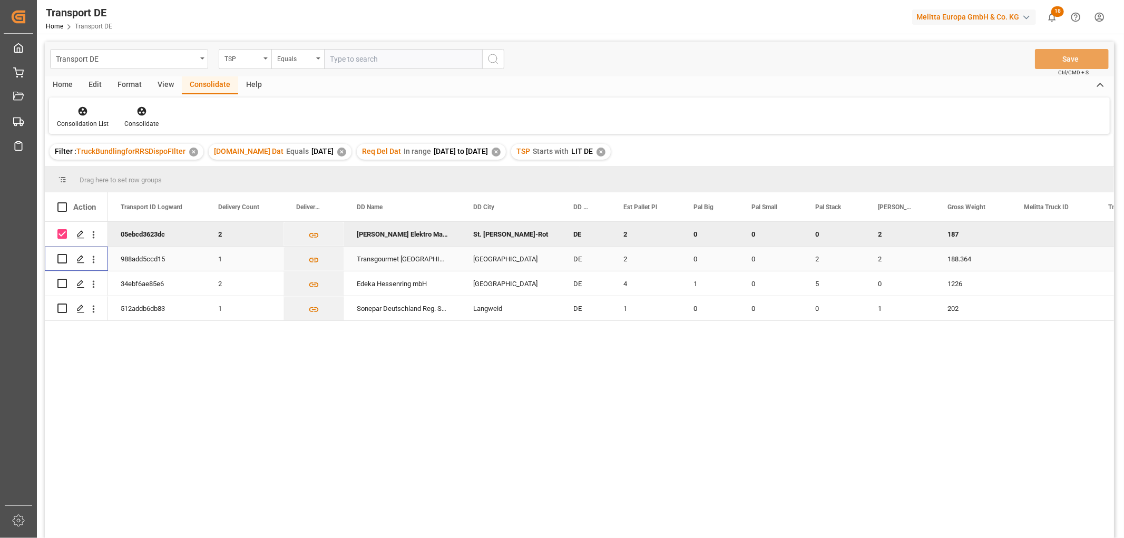
click at [63, 259] on input "Press Space to toggle row selection (unchecked)" at bounding box center [61, 258] width 9 height 9
checkbox input "true"
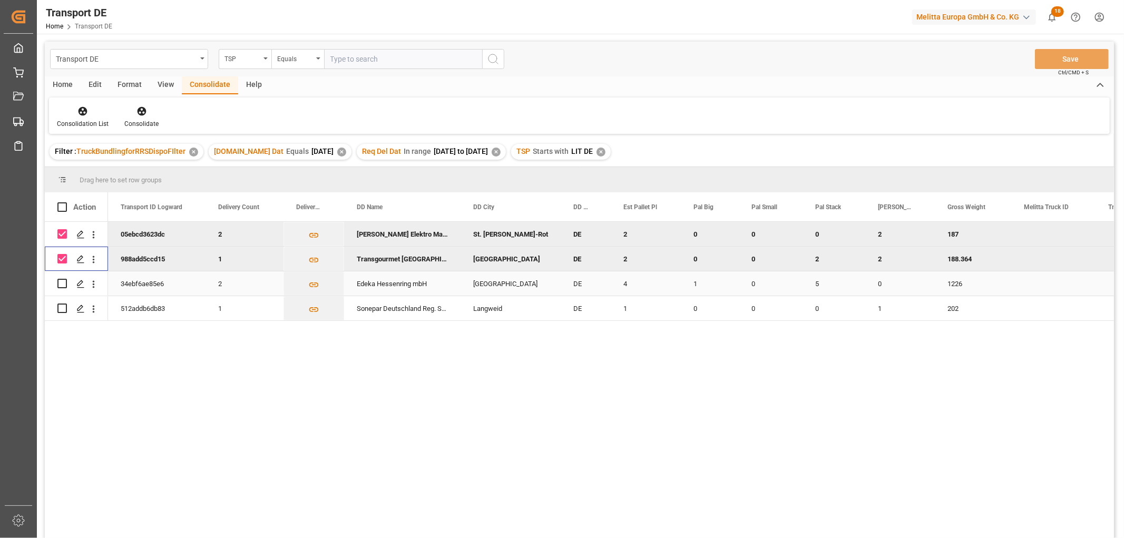
click at [63, 282] on input "Press Space to toggle row selection (unchecked)" at bounding box center [61, 283] width 9 height 9
checkbox input "true"
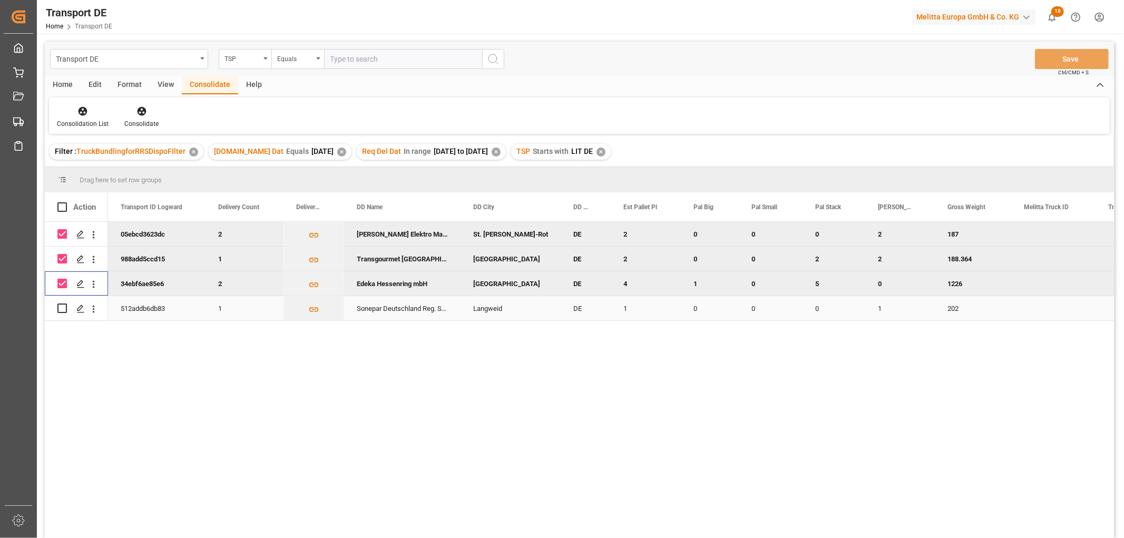
click at [62, 308] on input "Press Space to toggle row selection (unchecked)" at bounding box center [61, 307] width 9 height 9
checkbox input "true"
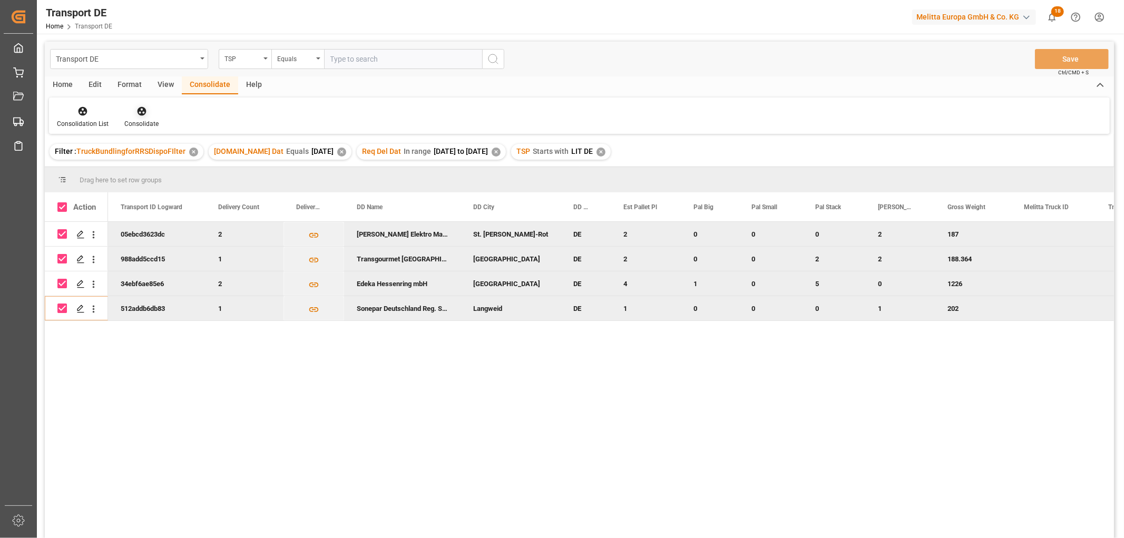
click at [142, 111] on icon at bounding box center [141, 111] width 9 height 9
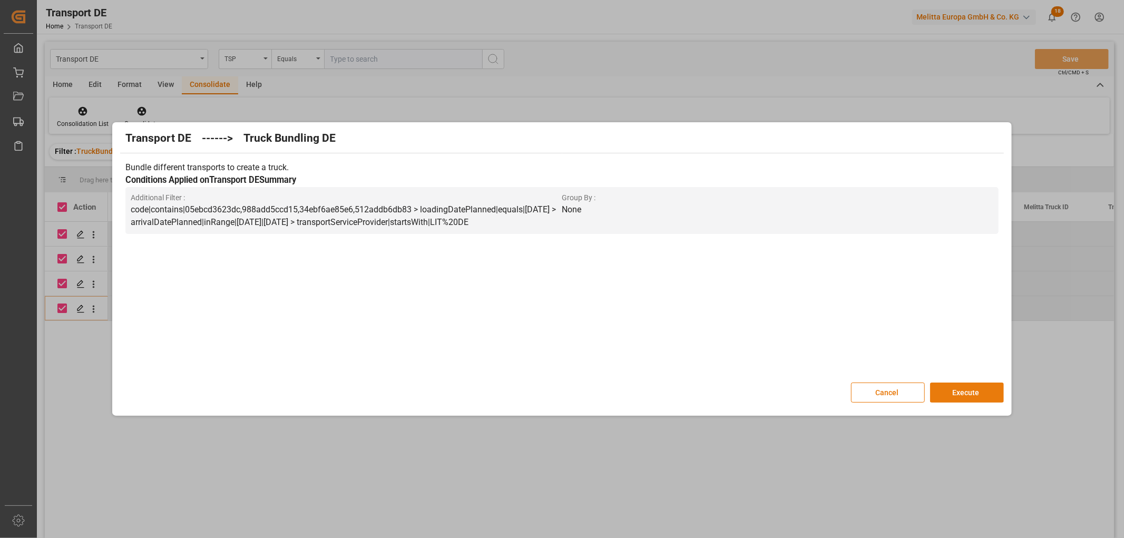
click at [959, 392] on button "Execute" at bounding box center [967, 393] width 74 height 20
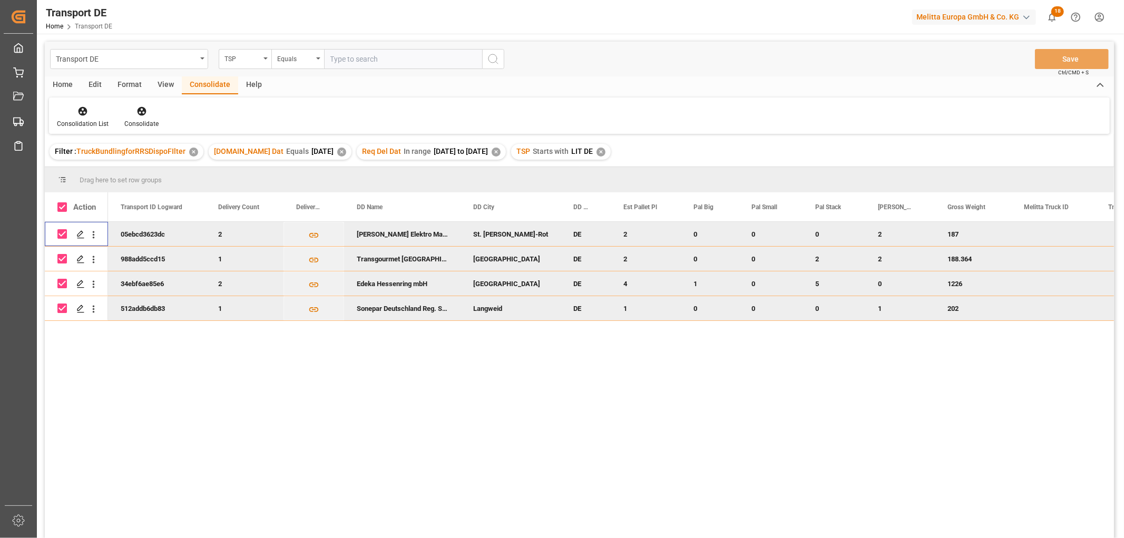
click at [66, 234] on input "Press Space to toggle row selection (checked)" at bounding box center [61, 233] width 9 height 9
checkbox input "false"
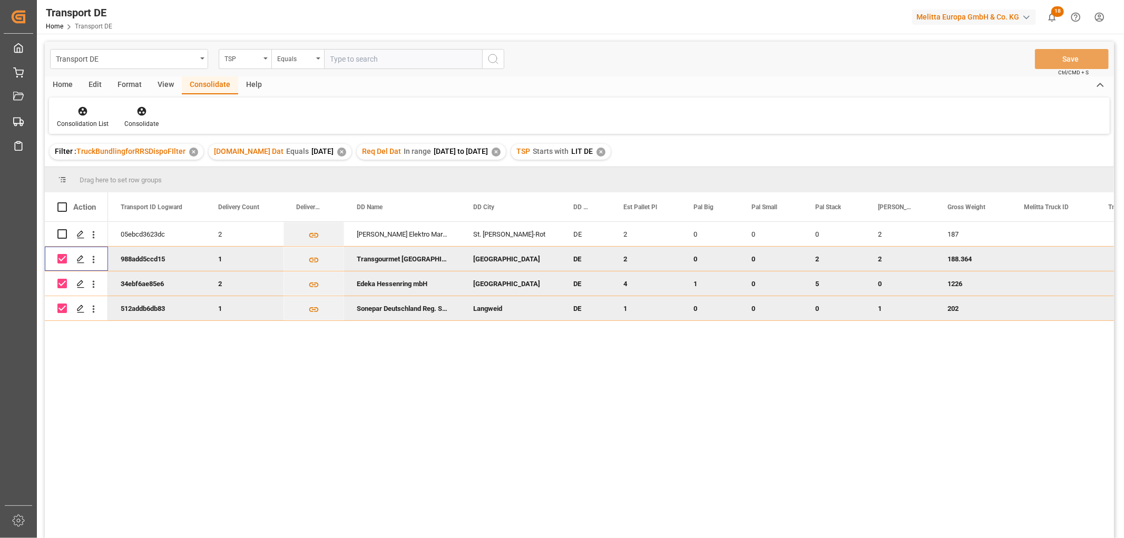
click at [65, 257] on input "Press Space to toggle row selection (checked)" at bounding box center [61, 258] width 9 height 9
checkbox input "false"
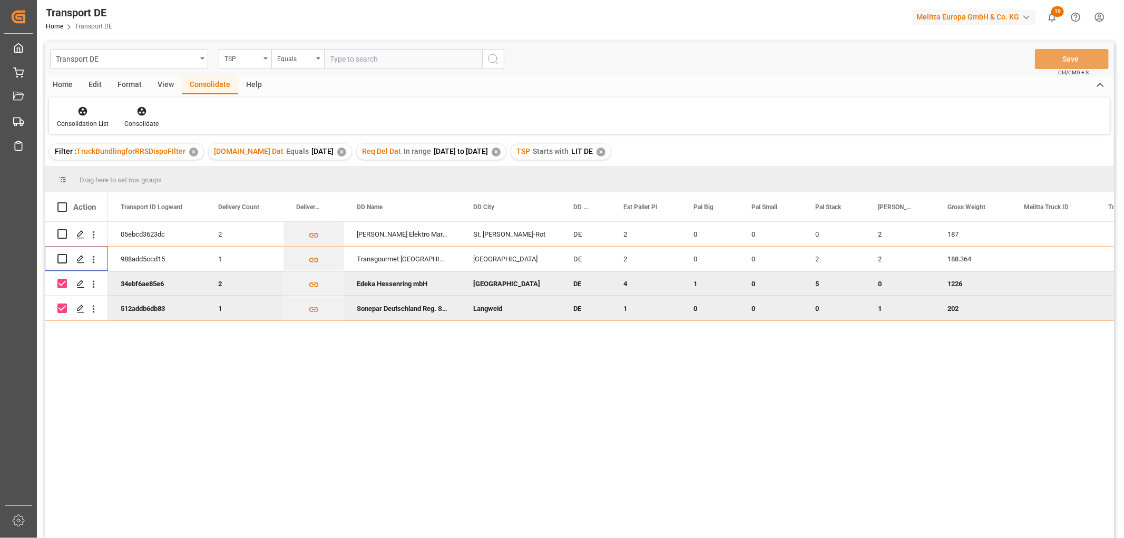
click at [63, 282] on input "Press Space to toggle row selection (checked)" at bounding box center [61, 283] width 9 height 9
checkbox input "false"
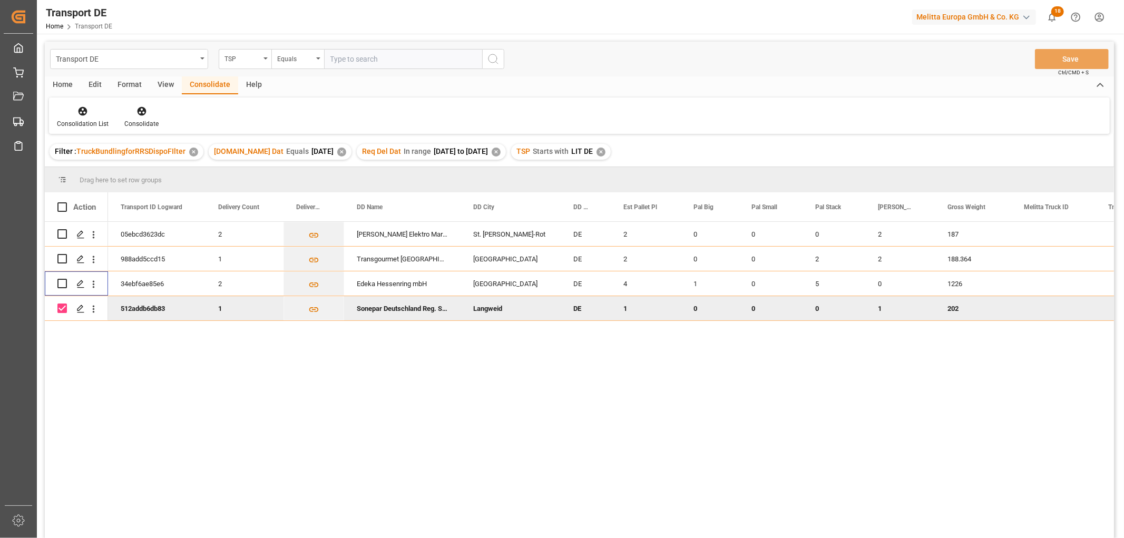
click at [64, 306] on input "Press Space to toggle row selection (checked)" at bounding box center [61, 307] width 9 height 9
checkbox input "false"
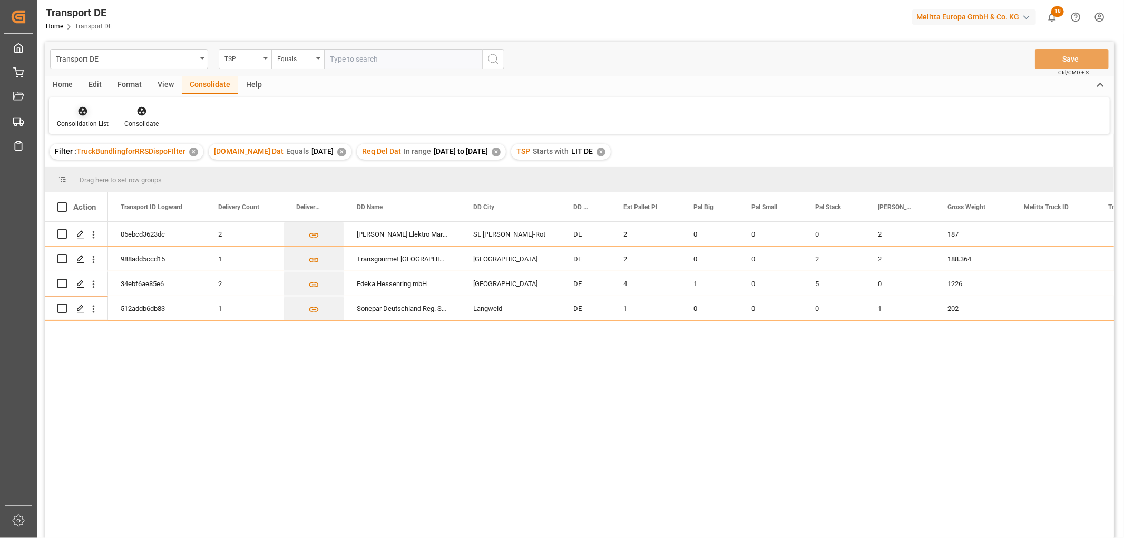
click at [79, 109] on icon at bounding box center [83, 111] width 9 height 9
click at [83, 172] on div "Transport DE TSP Equals Save Ctrl/CMD + S Home Edit Format View Consolidate Hel…" at bounding box center [579, 304] width 1069 height 524
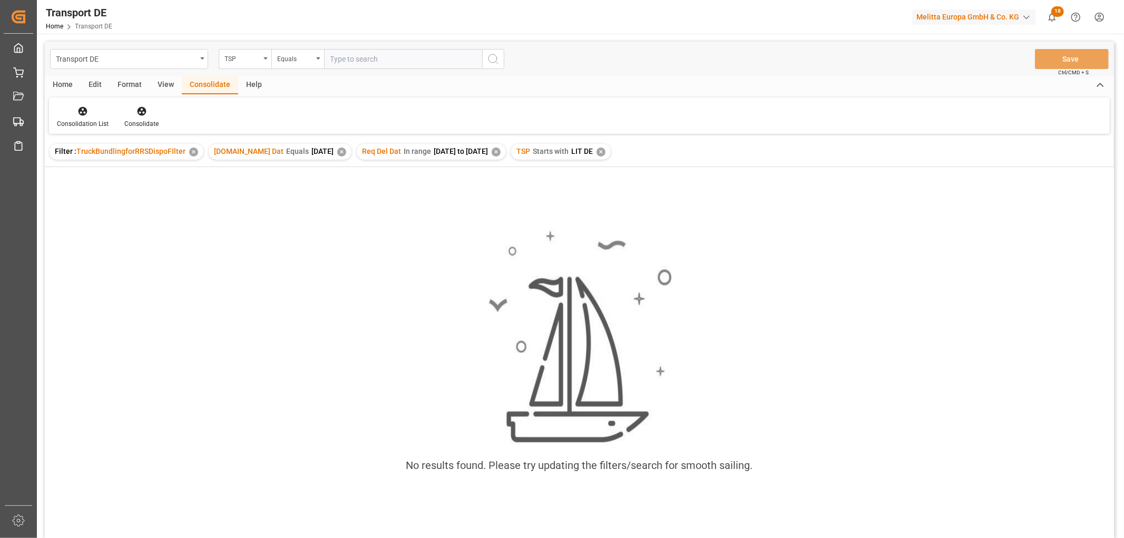
click at [603, 151] on div "✕" at bounding box center [600, 152] width 9 height 9
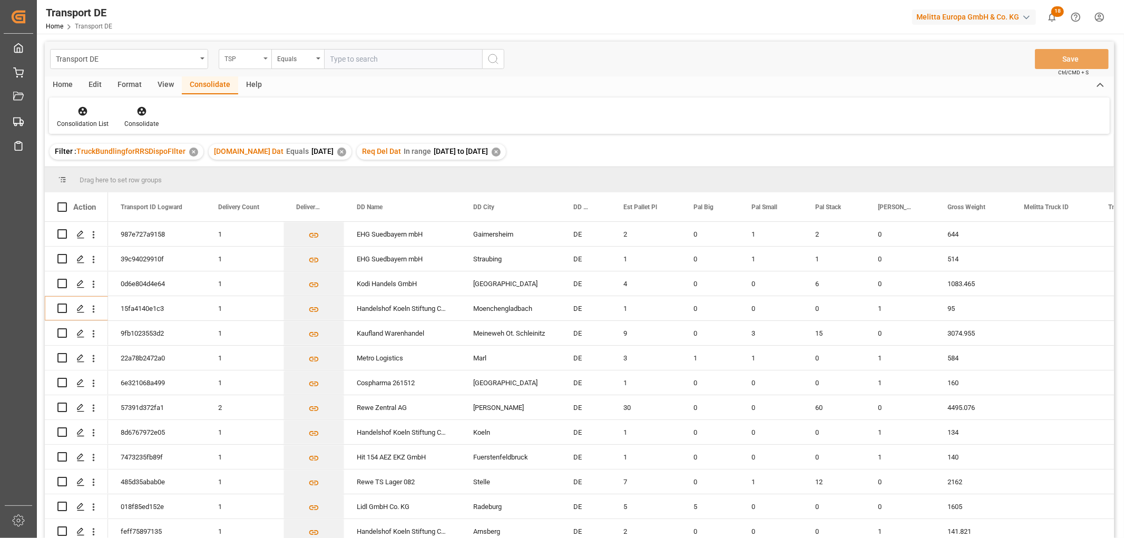
click at [241, 54] on div "TSP" at bounding box center [242, 58] width 36 height 12
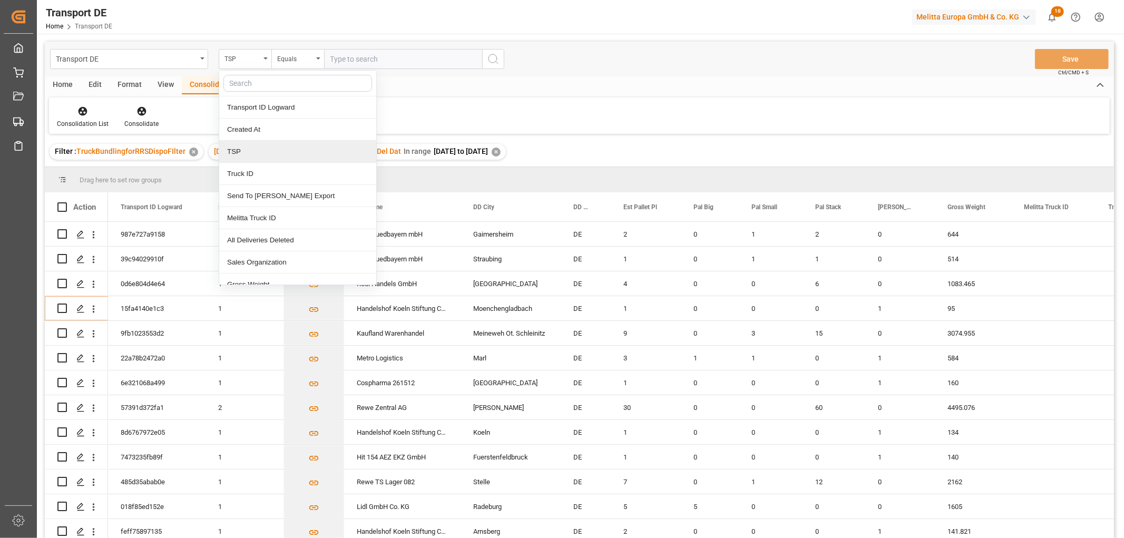
click at [241, 151] on div "TSP" at bounding box center [297, 152] width 157 height 22
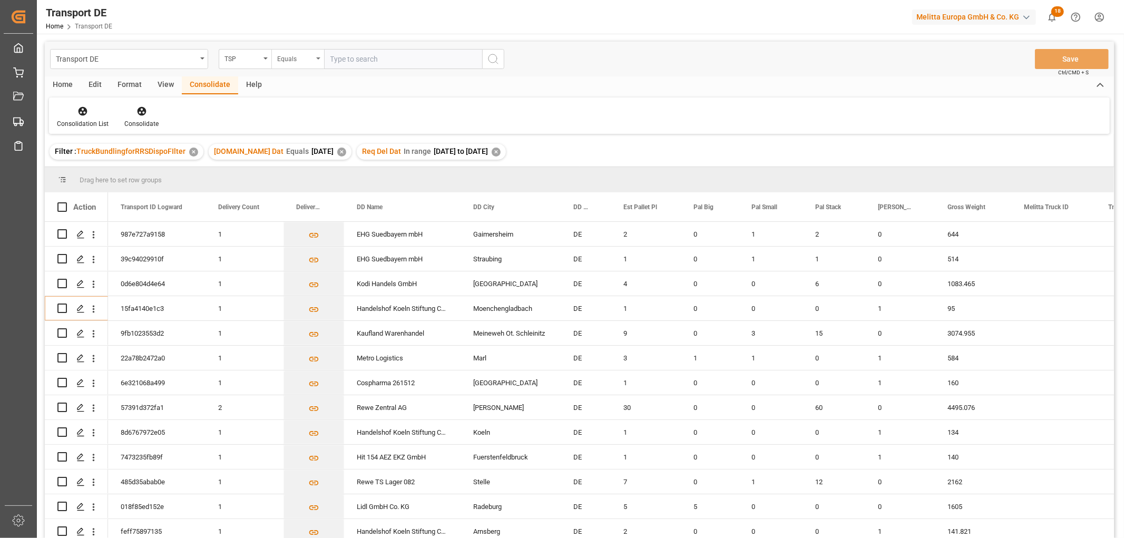
click at [298, 59] on div "Equals" at bounding box center [295, 58] width 36 height 12
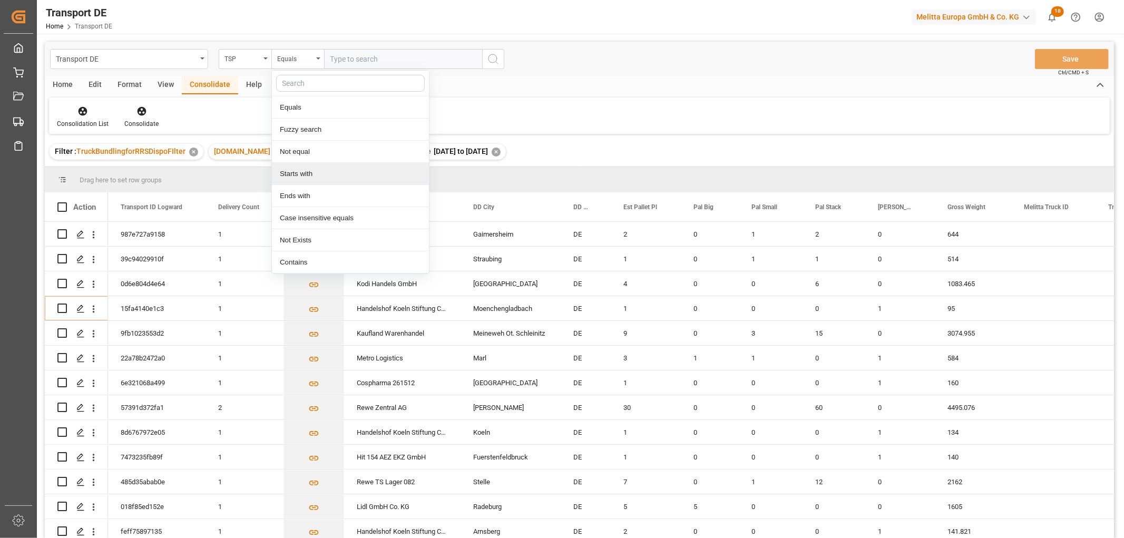
click at [299, 174] on div "Starts with" at bounding box center [350, 174] width 157 height 22
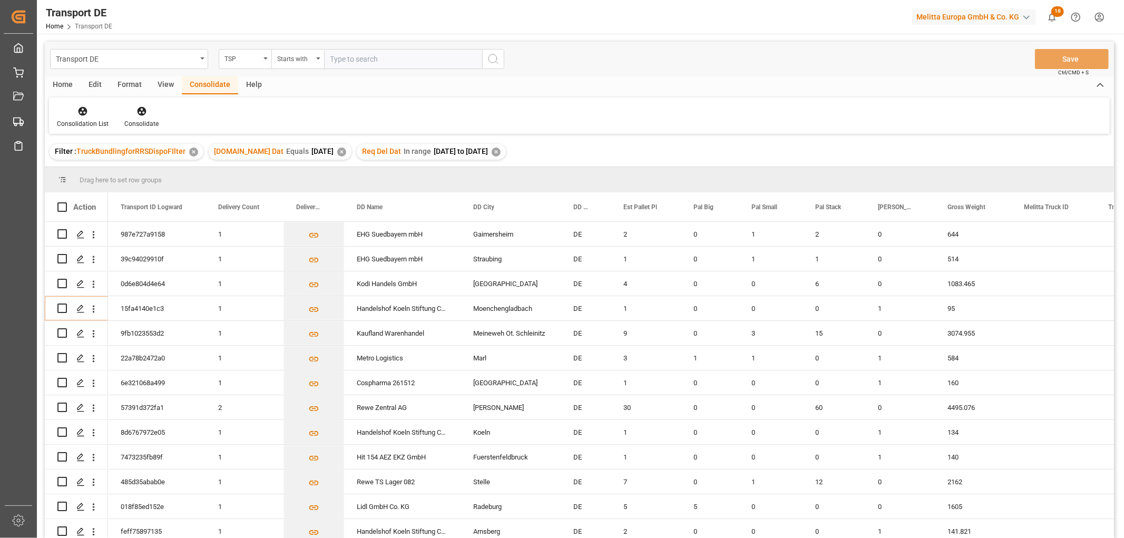
click at [348, 56] on input "text" at bounding box center [403, 59] width 158 height 20
type input "Moeller"
click at [493, 58] on icon "search button" at bounding box center [493, 59] width 13 height 13
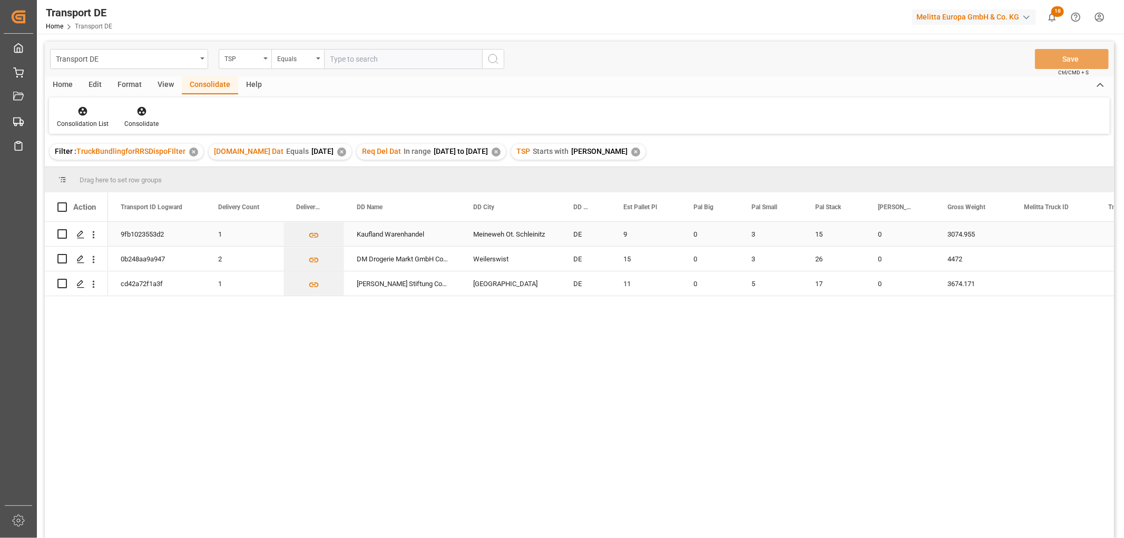
click at [61, 233] on input "Press Space to toggle row selection (unchecked)" at bounding box center [61, 233] width 9 height 9
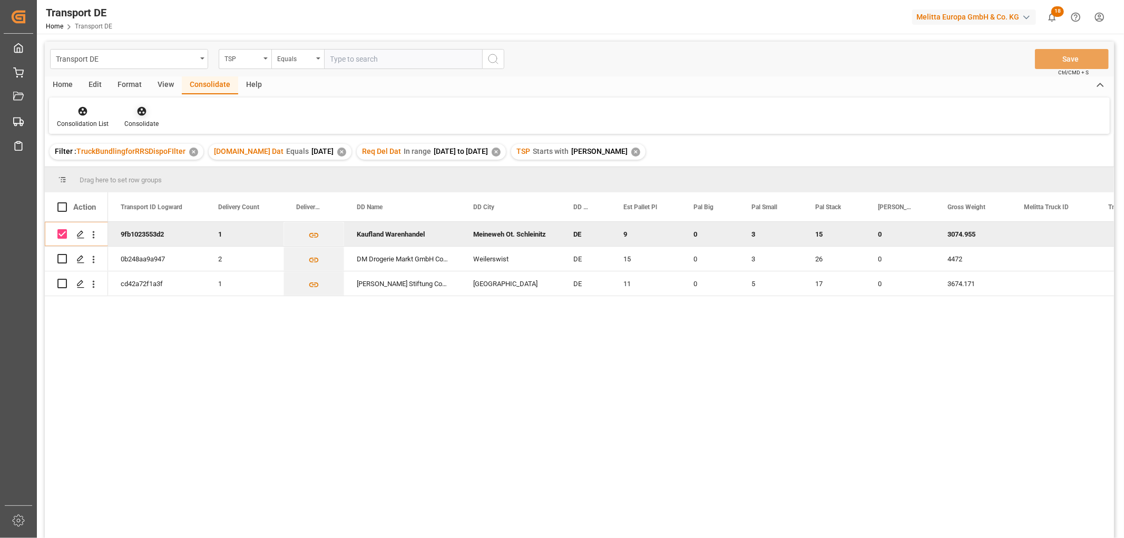
click at [138, 110] on icon at bounding box center [141, 111] width 9 height 9
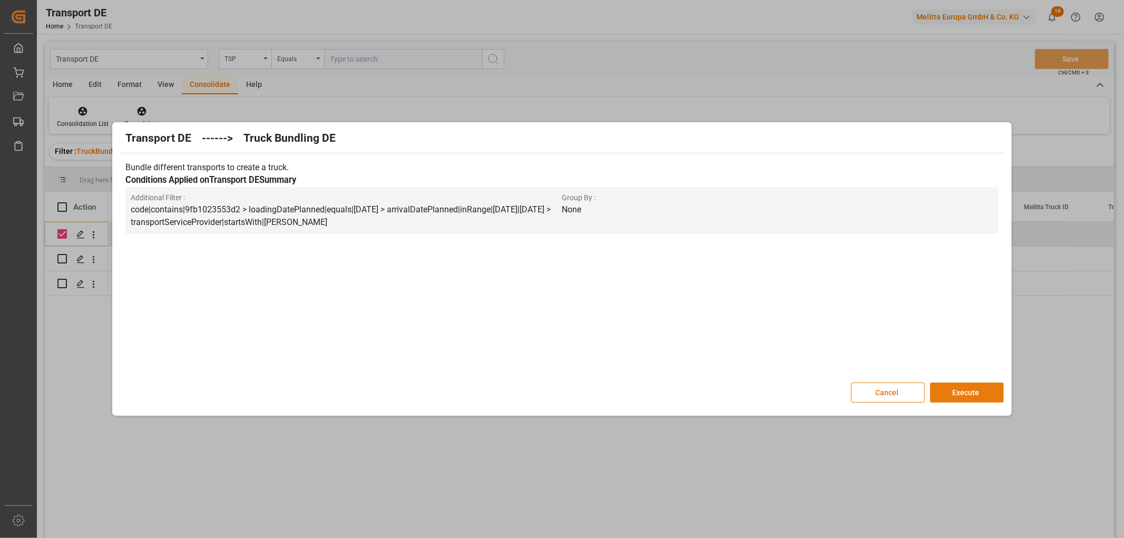
click at [959, 390] on button "Execute" at bounding box center [967, 393] width 74 height 20
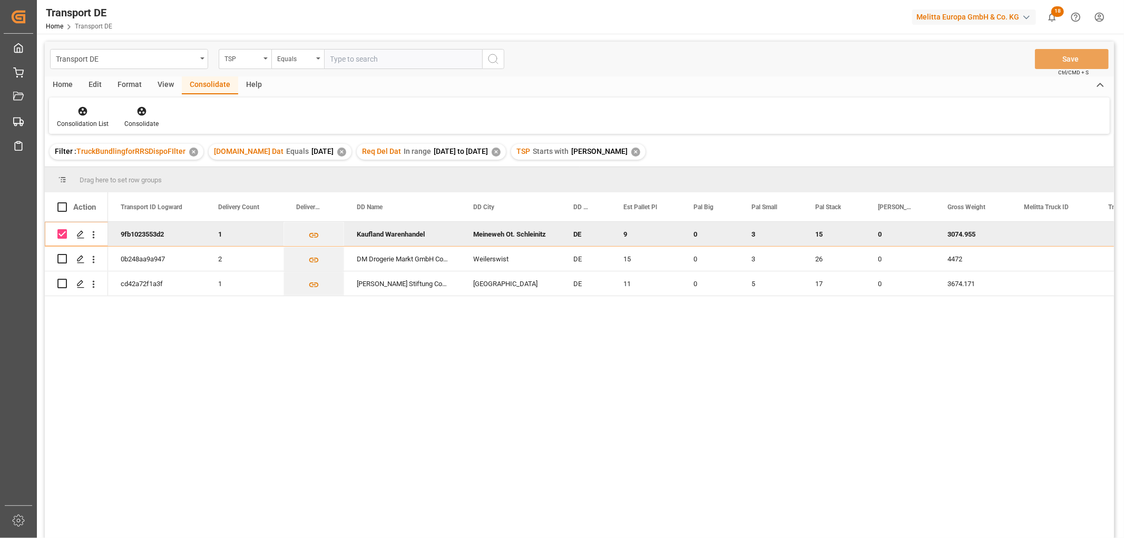
click at [64, 234] on input "Press Space to toggle row selection (checked)" at bounding box center [61, 233] width 9 height 9
checkbox input "false"
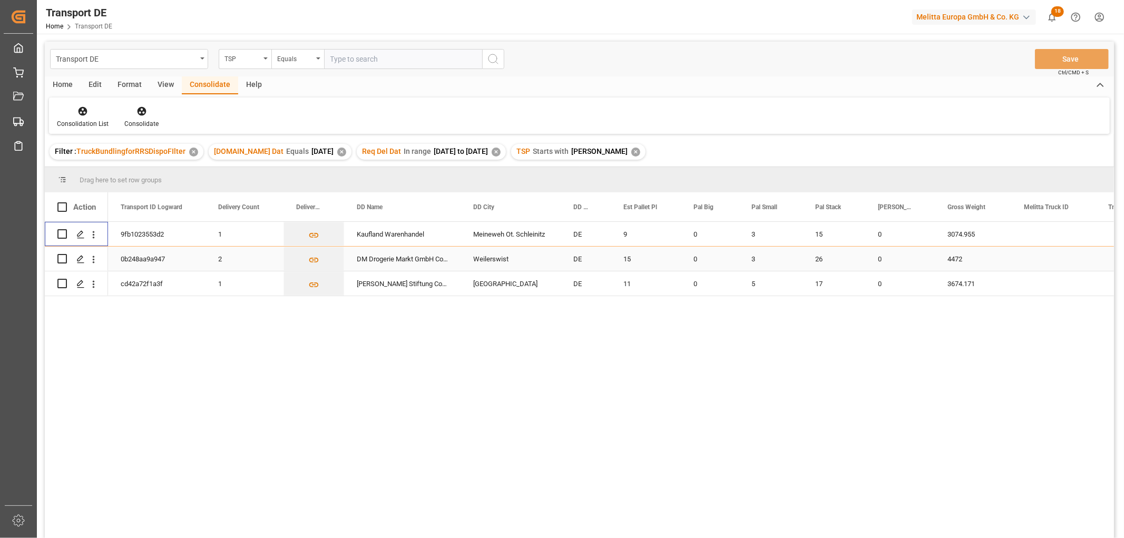
click at [62, 260] on input "Press Space to toggle row selection (unchecked)" at bounding box center [61, 258] width 9 height 9
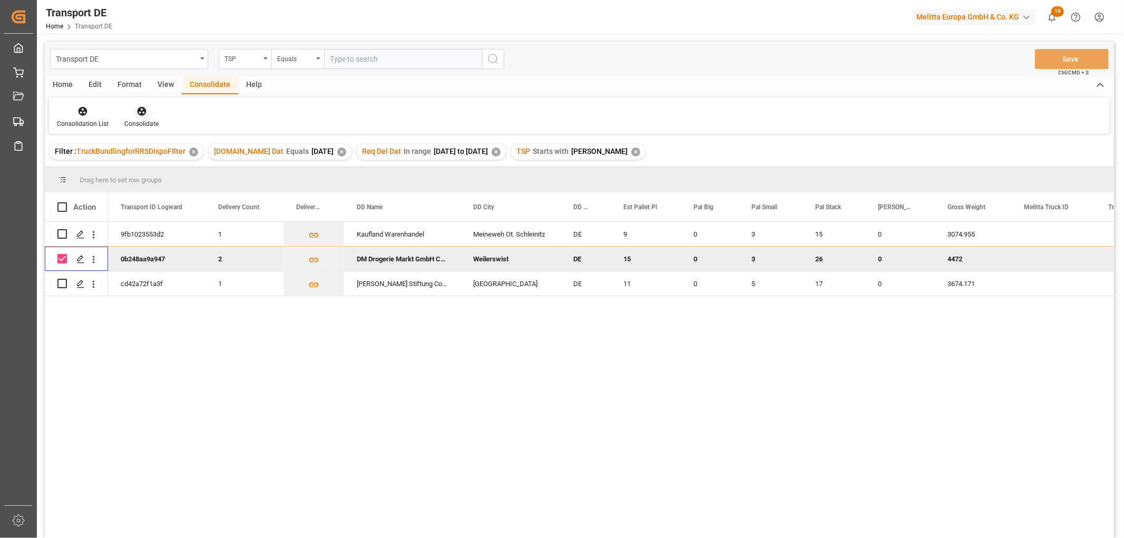
click at [142, 107] on icon at bounding box center [141, 111] width 11 height 11
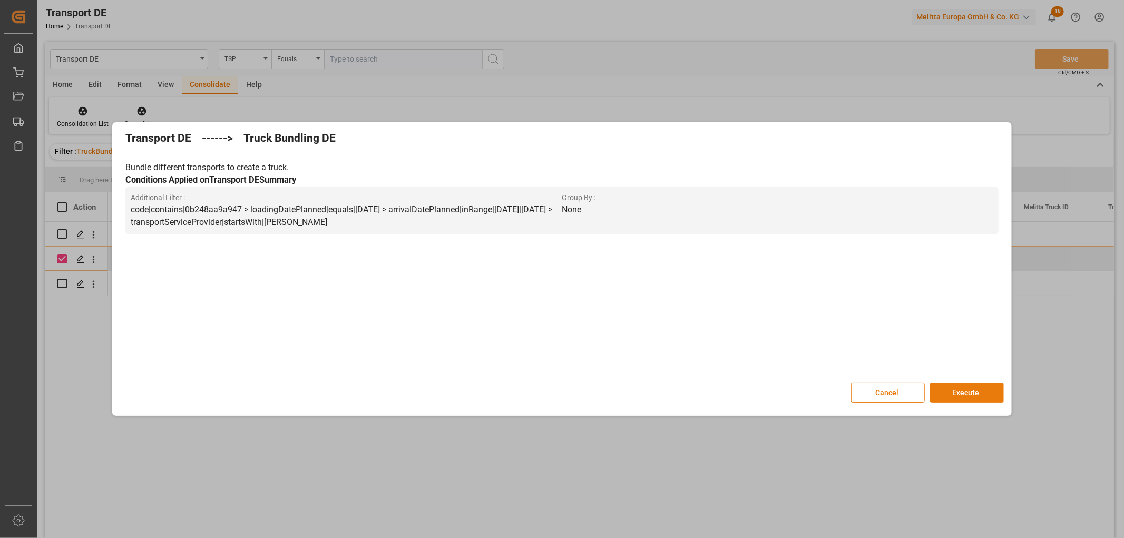
click at [961, 387] on button "Execute" at bounding box center [967, 393] width 74 height 20
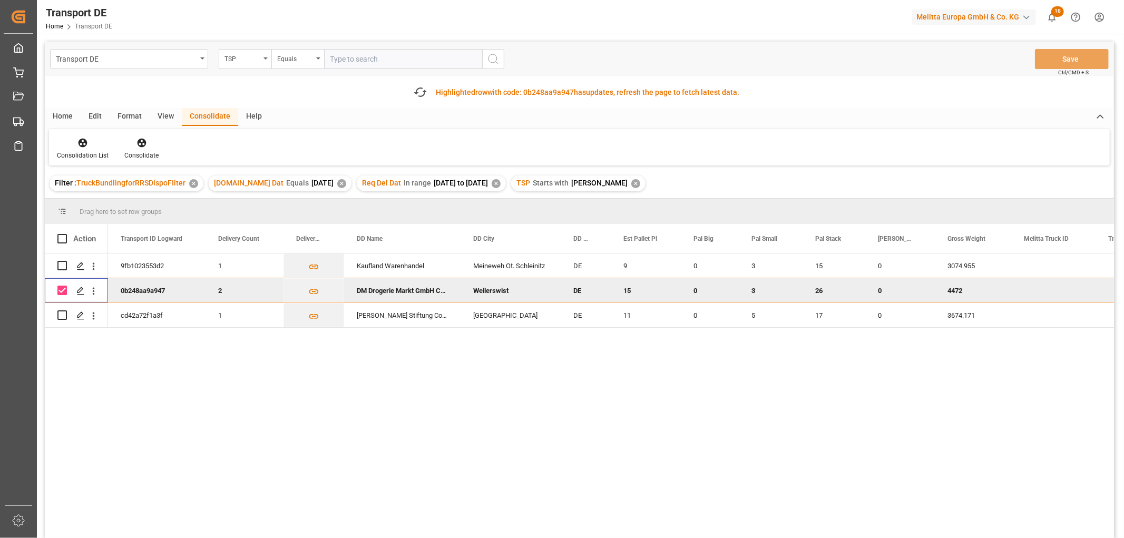
click at [63, 288] on input "Press Space to toggle row selection (checked)" at bounding box center [61, 290] width 9 height 9
checkbox input "false"
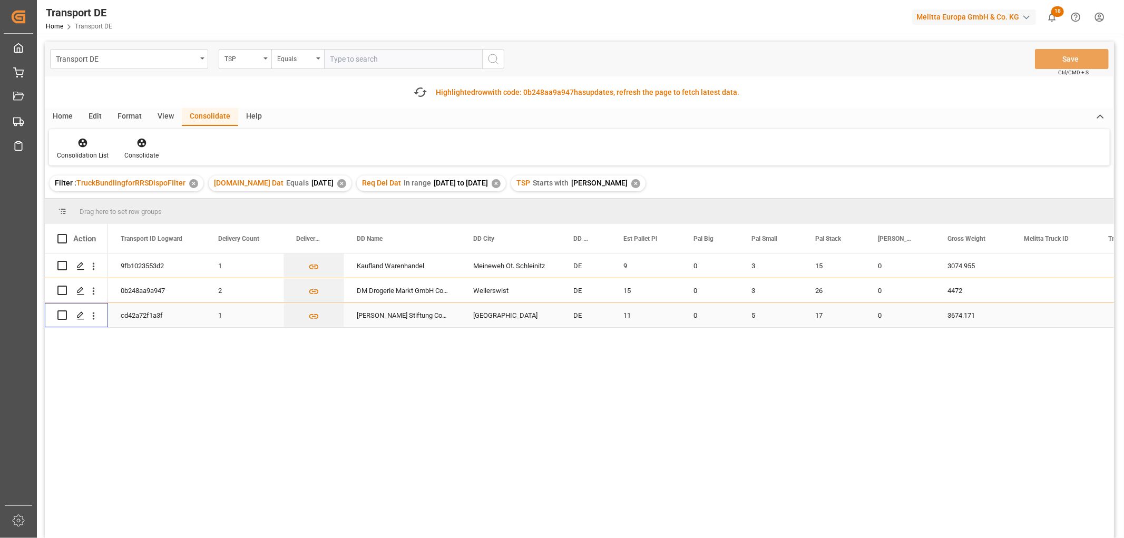
click at [62, 314] on input "Press Space to toggle row selection (unchecked)" at bounding box center [61, 314] width 9 height 9
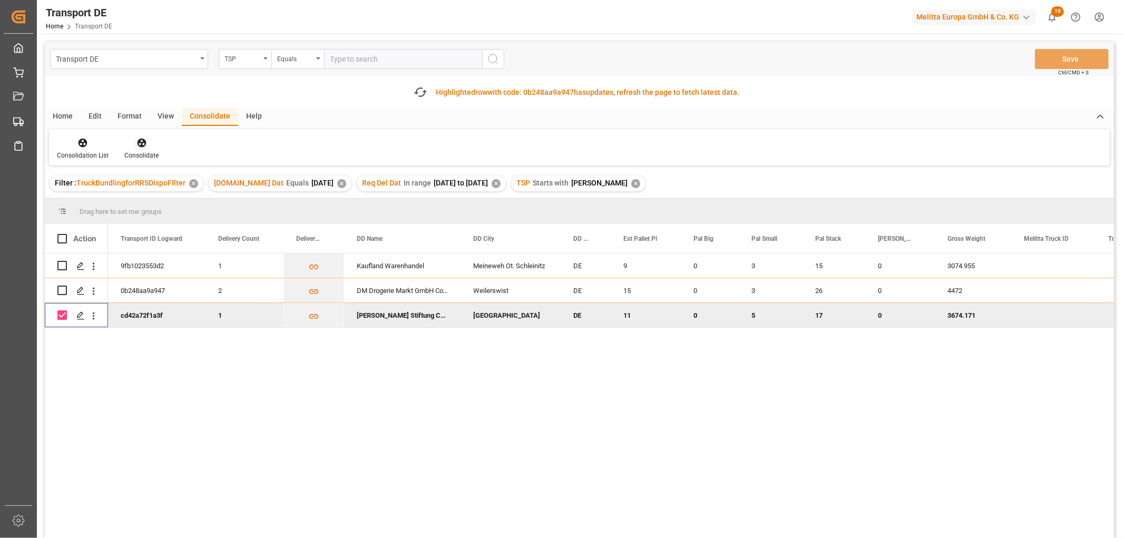
click at [139, 142] on icon at bounding box center [141, 143] width 9 height 9
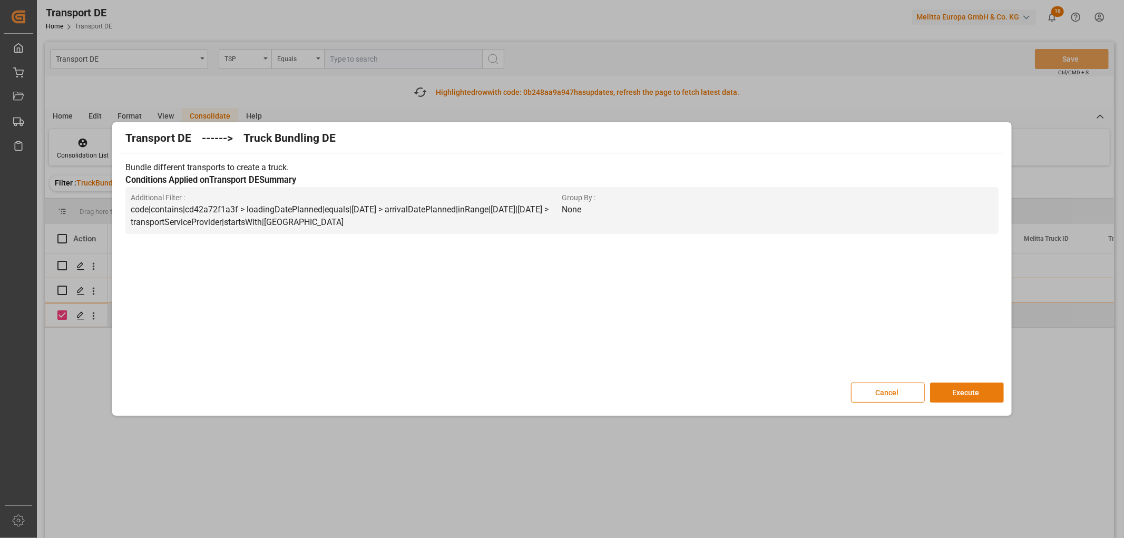
click at [966, 393] on button "Execute" at bounding box center [967, 393] width 74 height 20
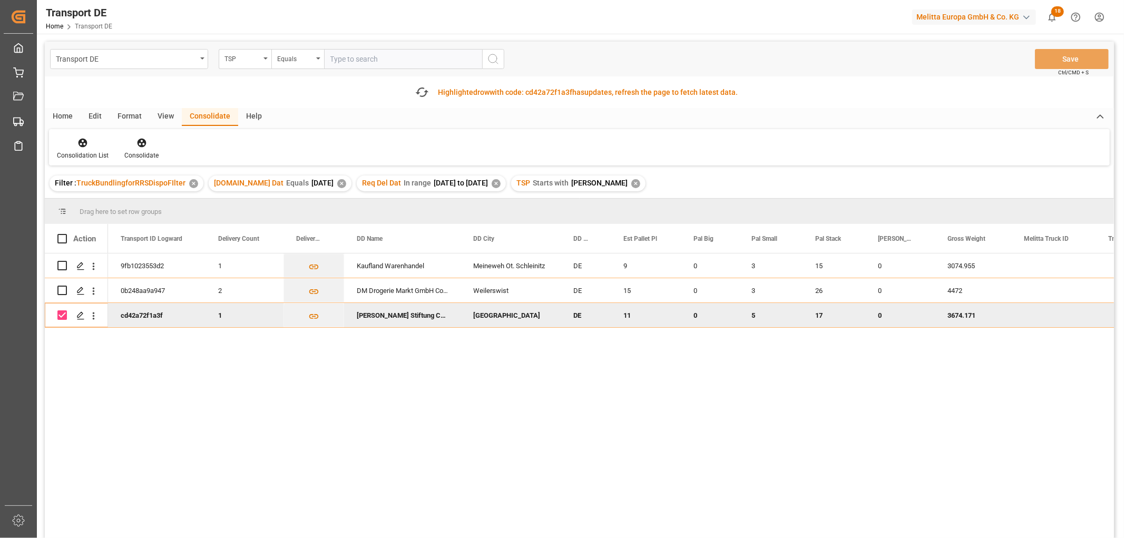
click at [62, 316] on input "Press Space to toggle row selection (checked)" at bounding box center [61, 314] width 9 height 9
checkbox input "false"
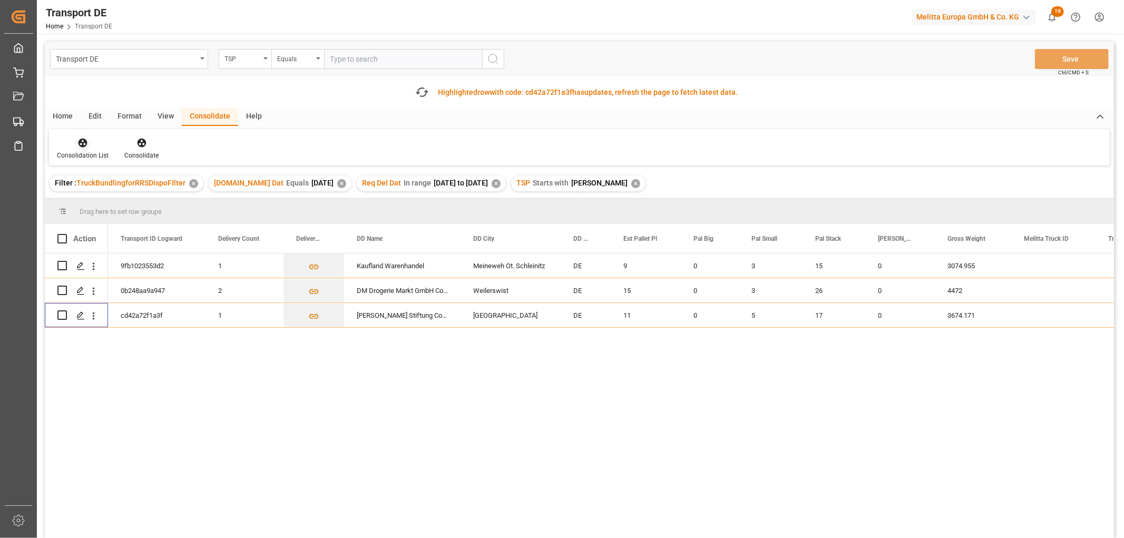
click at [80, 146] on icon at bounding box center [82, 143] width 11 height 11
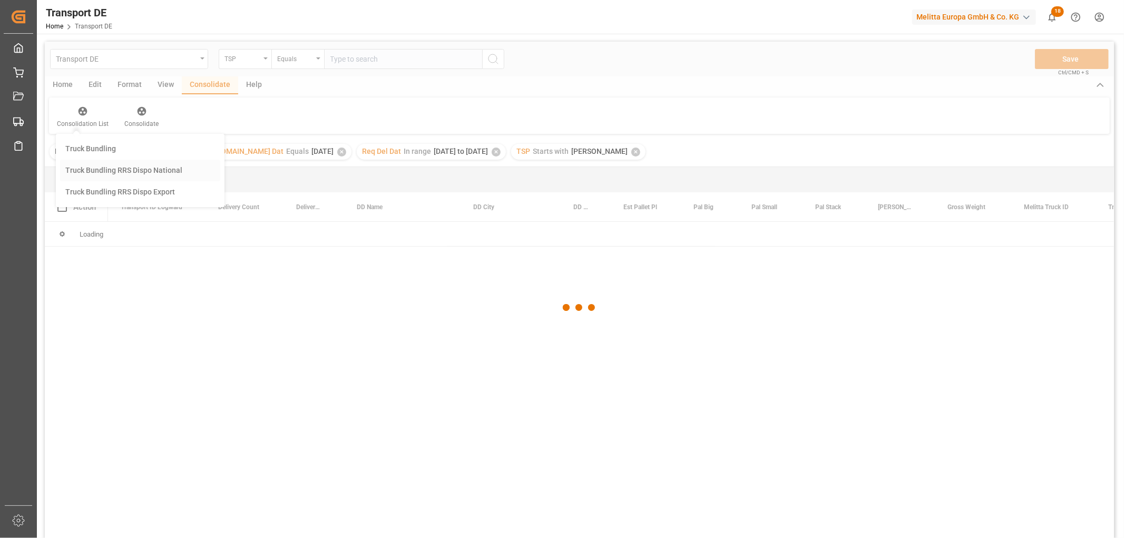
click at [95, 200] on div "Transport DE TSP Equals Save Ctrl/CMD + S Home Edit Format View Consolidate Hel…" at bounding box center [579, 304] width 1069 height 524
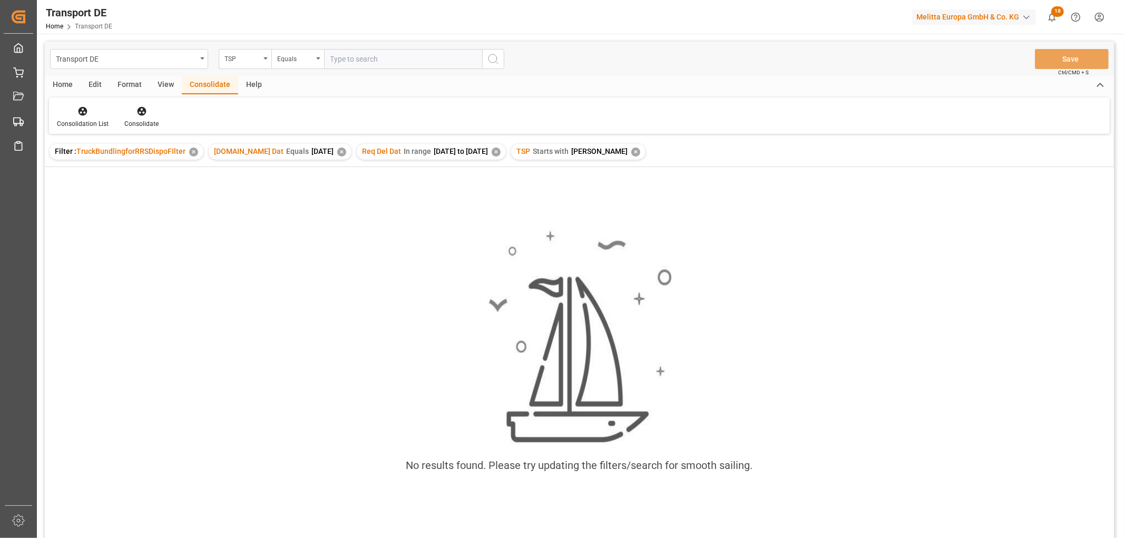
click at [631, 153] on div "✕" at bounding box center [635, 152] width 9 height 9
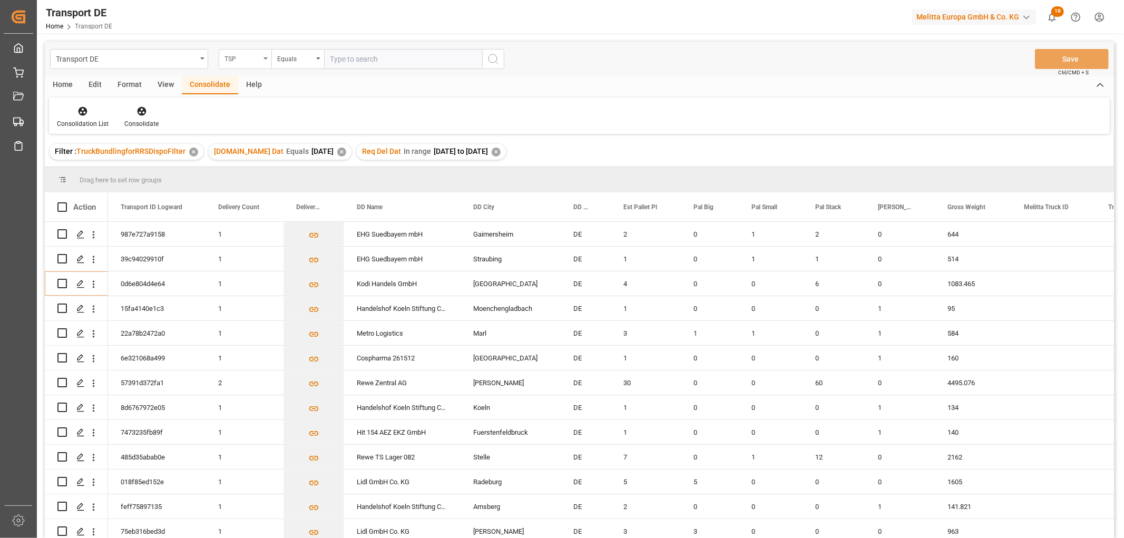
click at [245, 56] on div "TSP" at bounding box center [242, 58] width 36 height 12
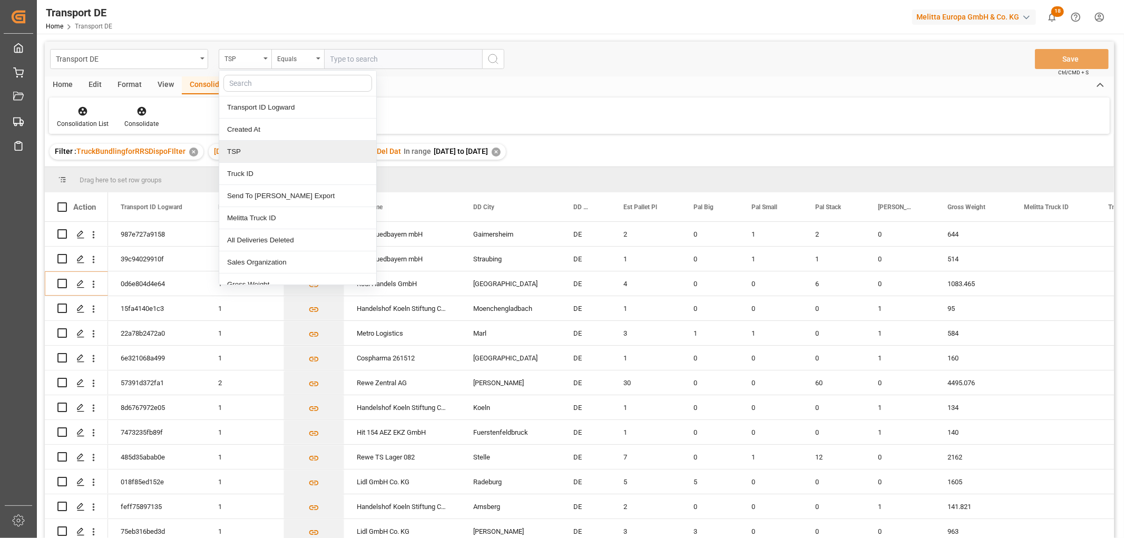
click at [243, 156] on div "TSP" at bounding box center [297, 152] width 157 height 22
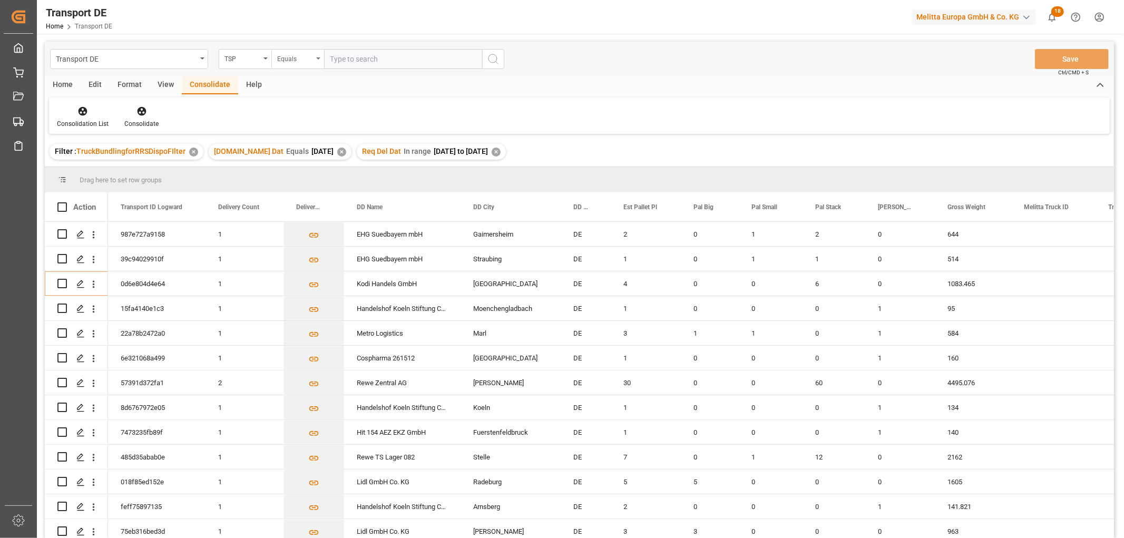
click at [293, 55] on div "Equals" at bounding box center [295, 58] width 36 height 12
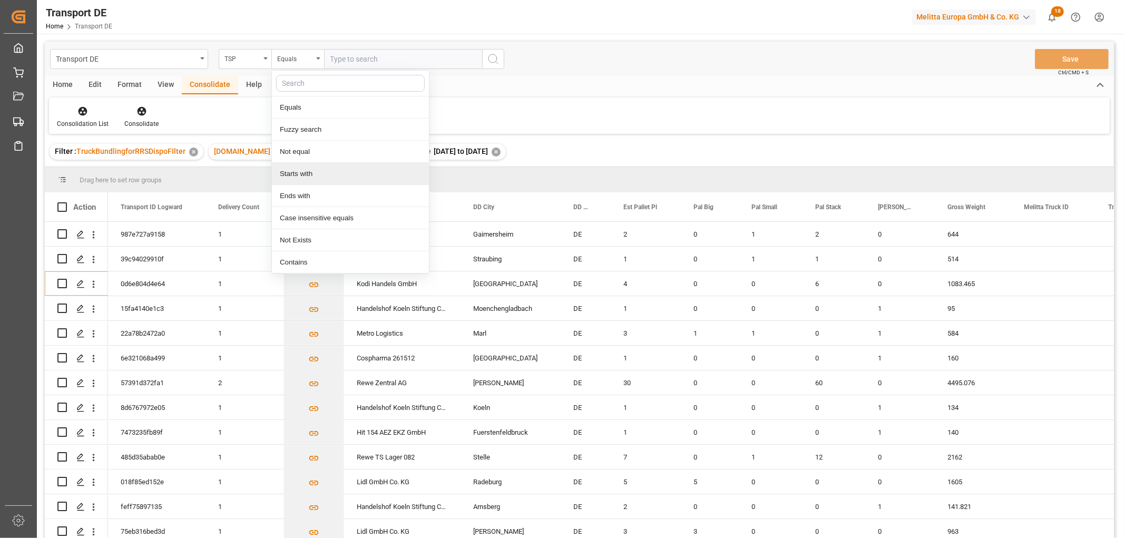
click at [310, 172] on div "Starts with" at bounding box center [350, 174] width 157 height 22
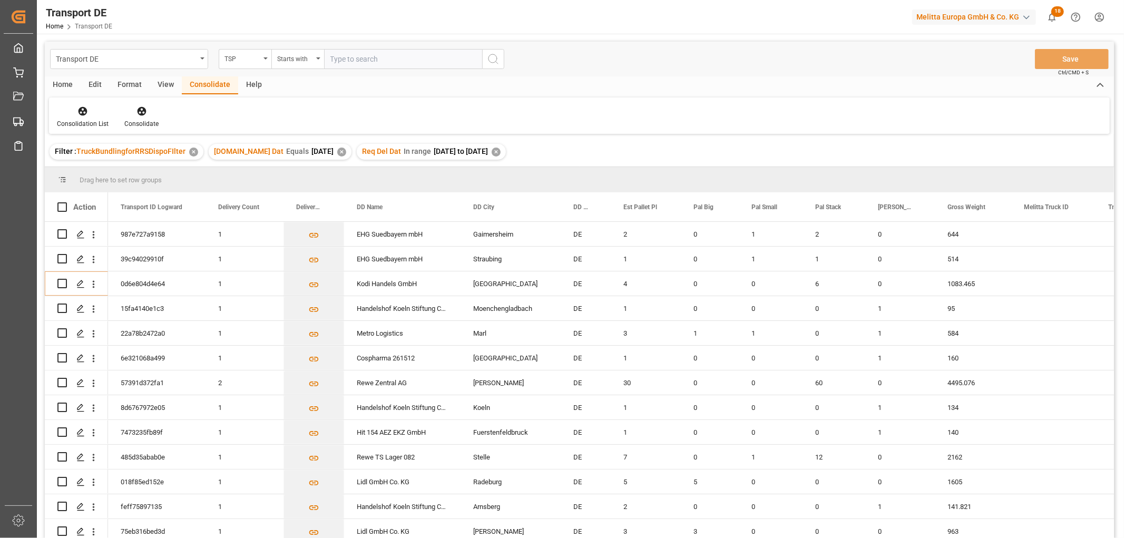
click at [339, 56] on input "text" at bounding box center [403, 59] width 158 height 20
type input "Hartmann"
click at [493, 60] on icon "search button" at bounding box center [493, 59] width 13 height 13
click at [80, 109] on icon at bounding box center [83, 111] width 9 height 9
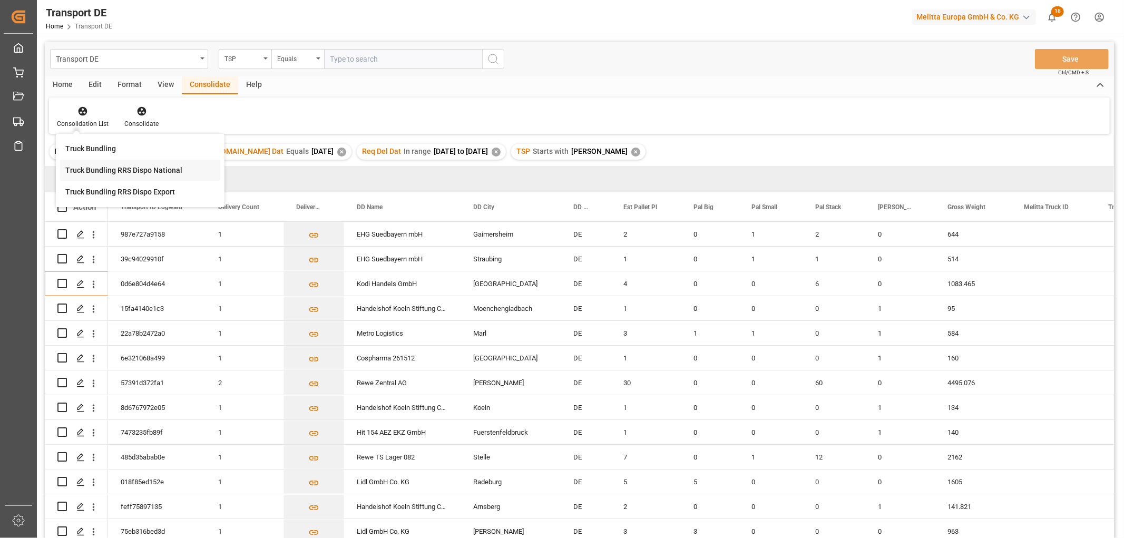
click at [95, 167] on div "Transport DE TSP Equals Save Ctrl/CMD + S Home Edit Format View Consolidate Hel…" at bounding box center [579, 304] width 1069 height 524
click at [66, 84] on div "Home" at bounding box center [63, 85] width 36 height 18
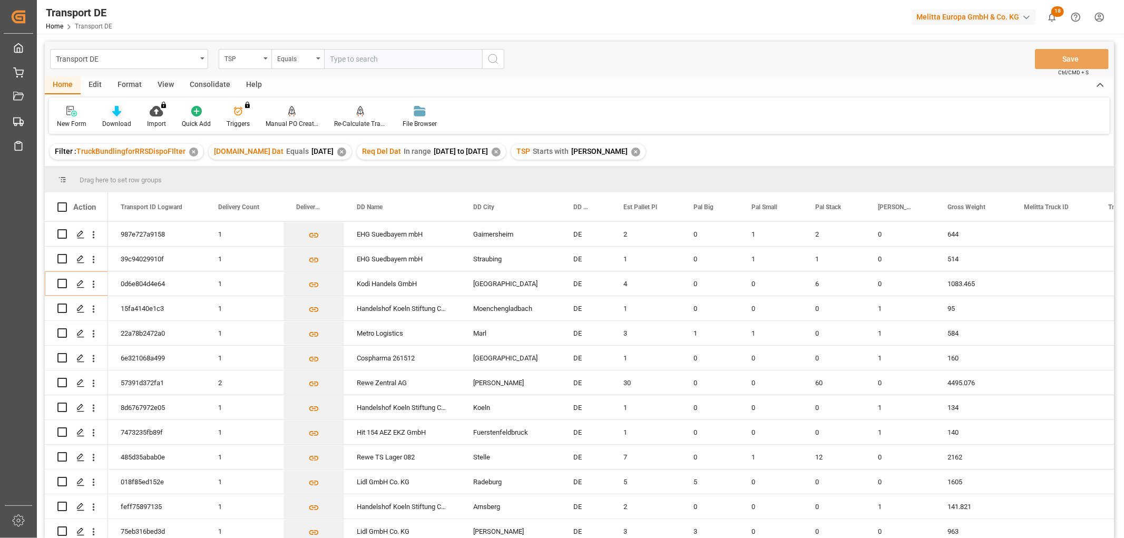
click at [114, 117] on div "Download" at bounding box center [116, 116] width 45 height 23
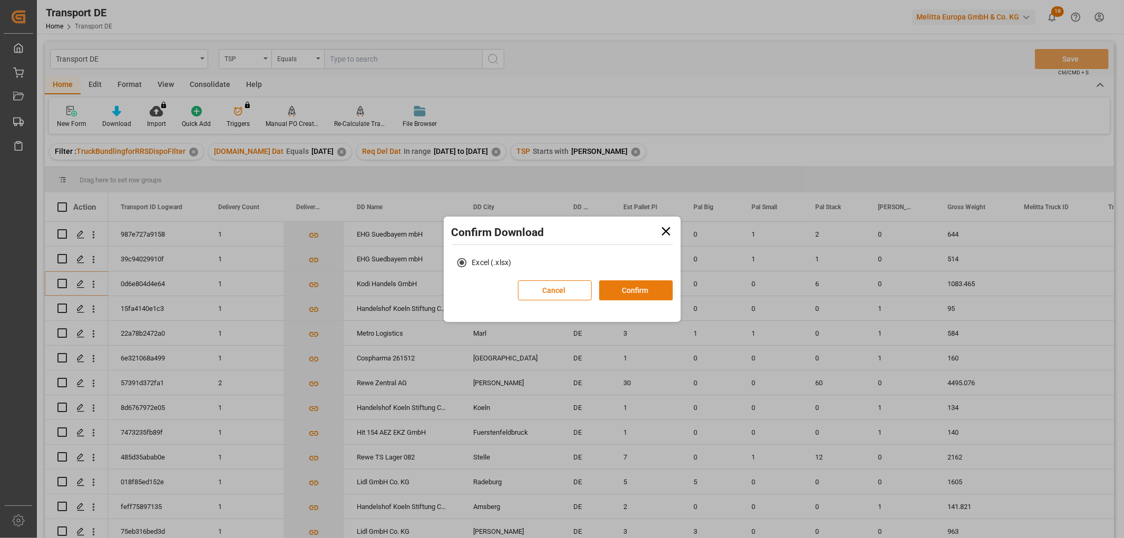
click at [638, 288] on button "Confirm" at bounding box center [636, 290] width 74 height 20
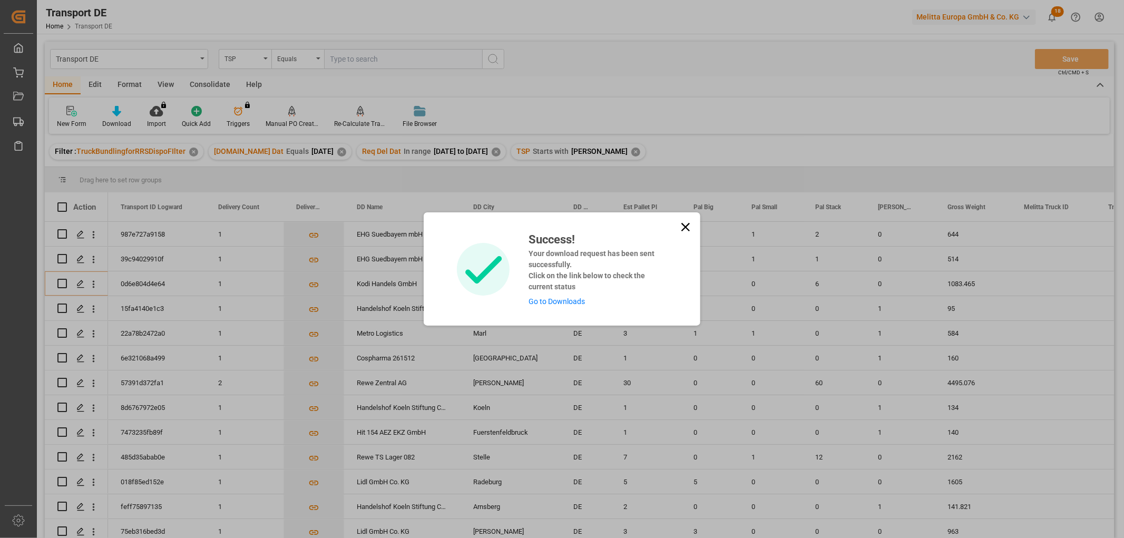
click at [567, 298] on link "Go to Downloads" at bounding box center [556, 301] width 56 height 8
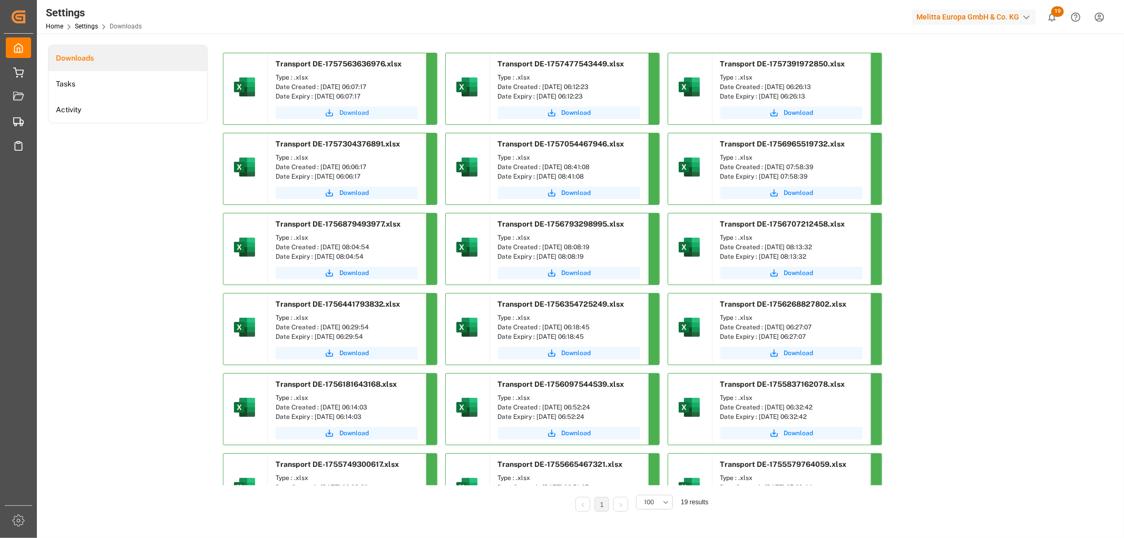
click at [356, 112] on span "Download" at bounding box center [354, 112] width 30 height 9
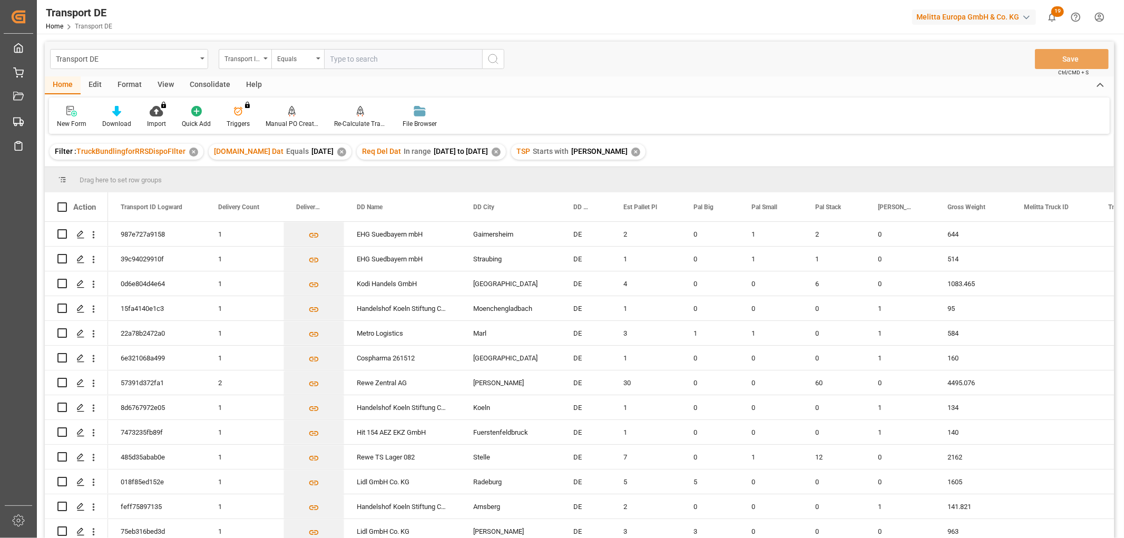
click at [205, 82] on div "Consolidate" at bounding box center [210, 85] width 56 height 18
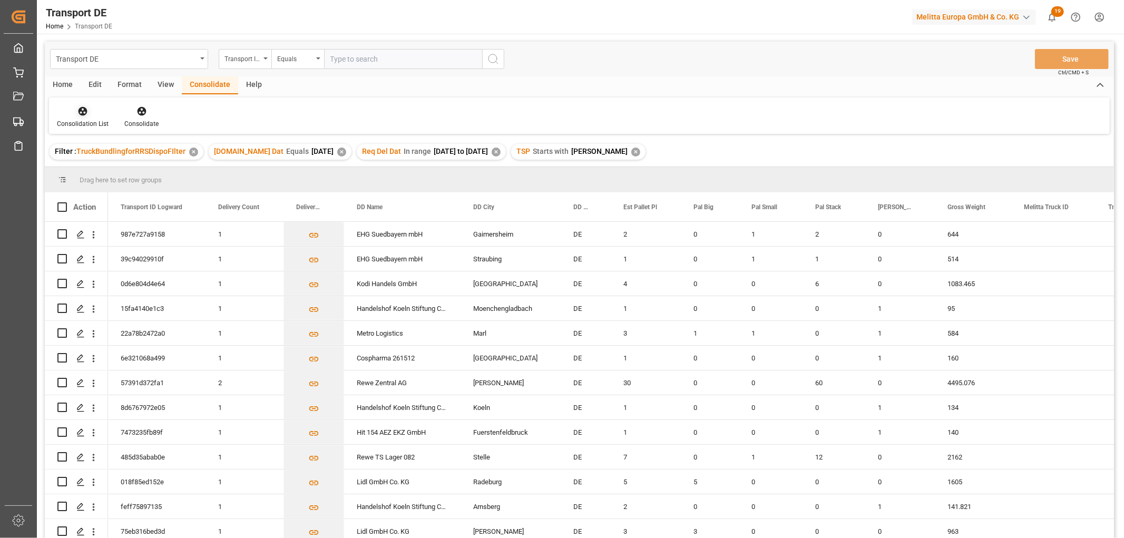
click at [80, 116] on icon at bounding box center [82, 111] width 11 height 11
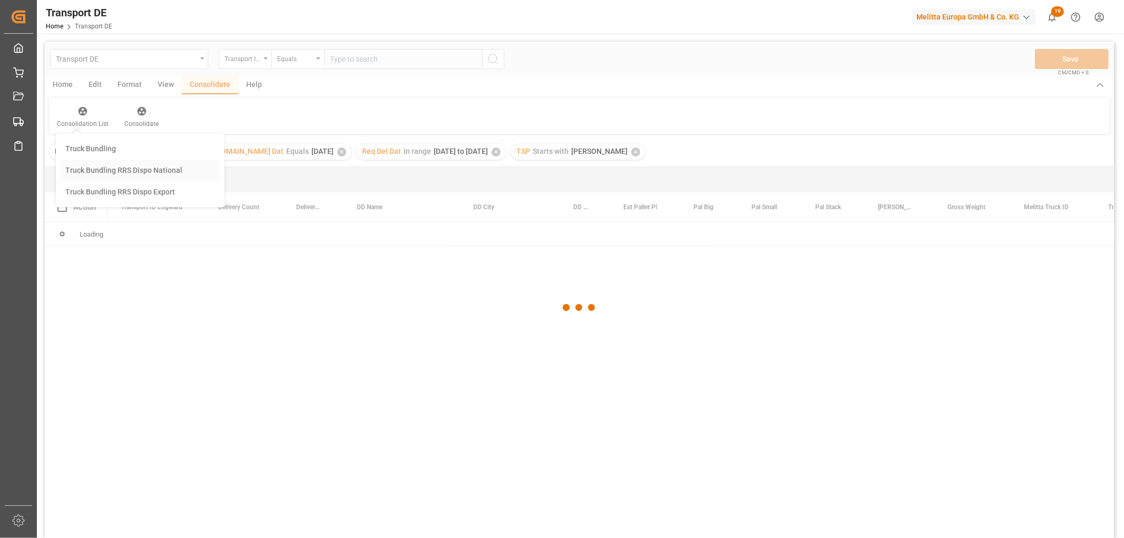
click at [90, 171] on div "Transport DE Transport ID Logward Equals Save Ctrl/CMD + S Home Edit Format Vie…" at bounding box center [579, 304] width 1069 height 524
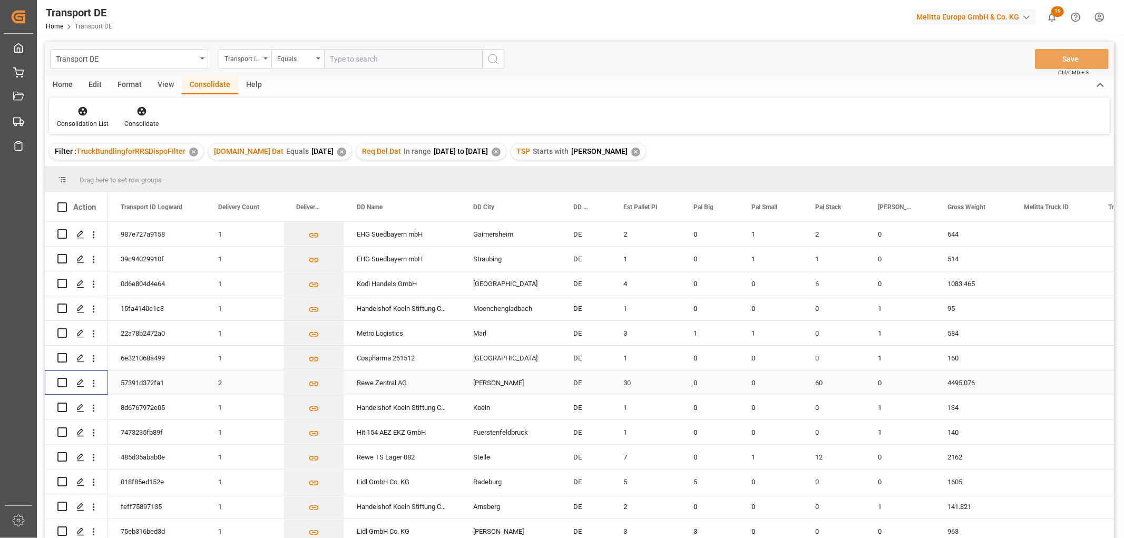
click at [62, 383] on input "Press Space to toggle row selection (unchecked)" at bounding box center [61, 382] width 9 height 9
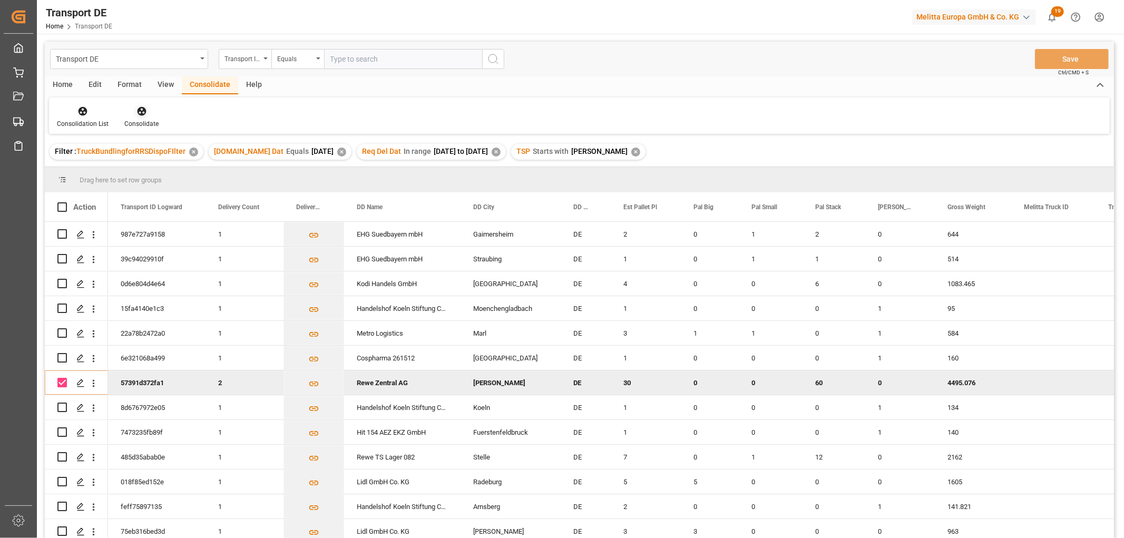
click at [138, 108] on icon at bounding box center [141, 111] width 9 height 9
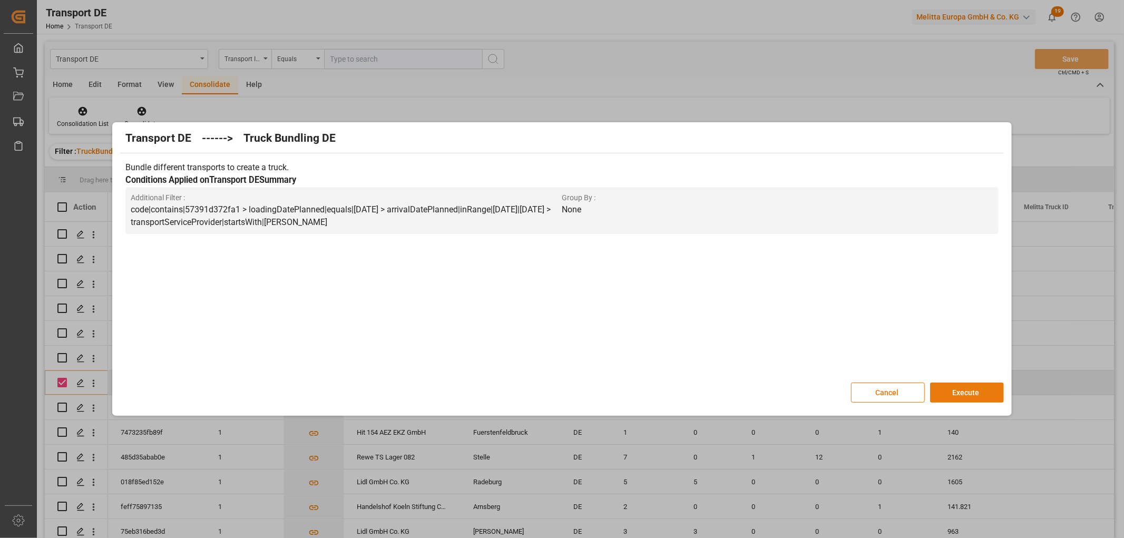
click at [975, 387] on button "Execute" at bounding box center [967, 393] width 74 height 20
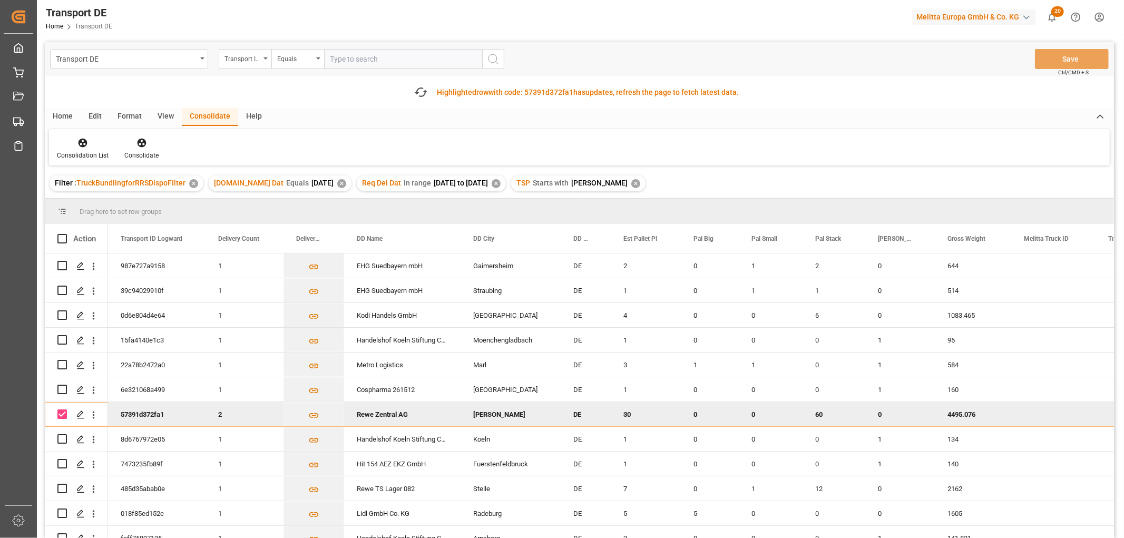
click at [62, 414] on input "Press Space to toggle row selection (checked)" at bounding box center [61, 413] width 9 height 9
checkbox input "false"
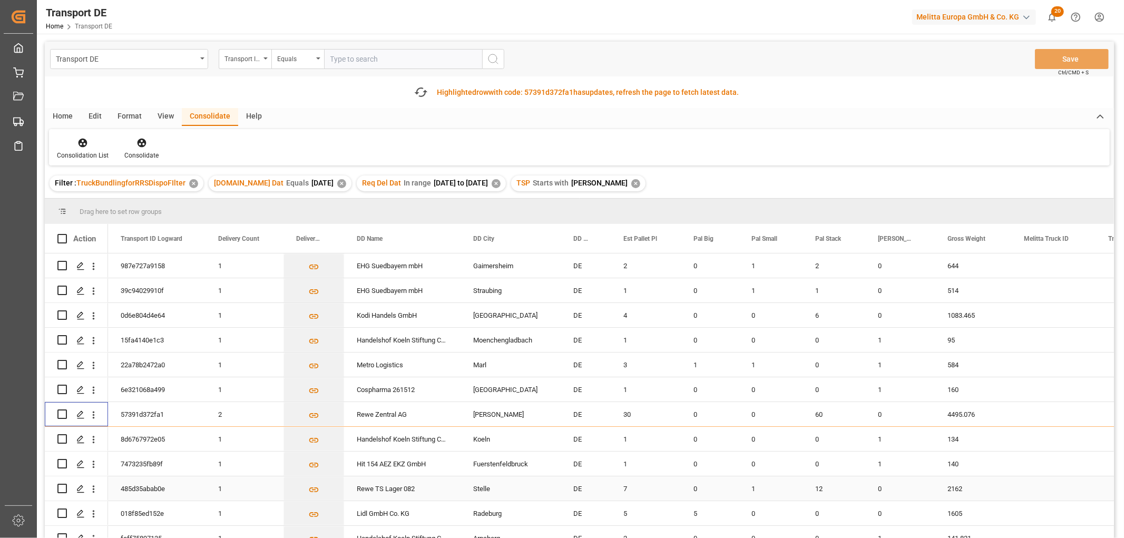
click at [62, 488] on input "Press Space to toggle row selection (unchecked)" at bounding box center [61, 488] width 9 height 9
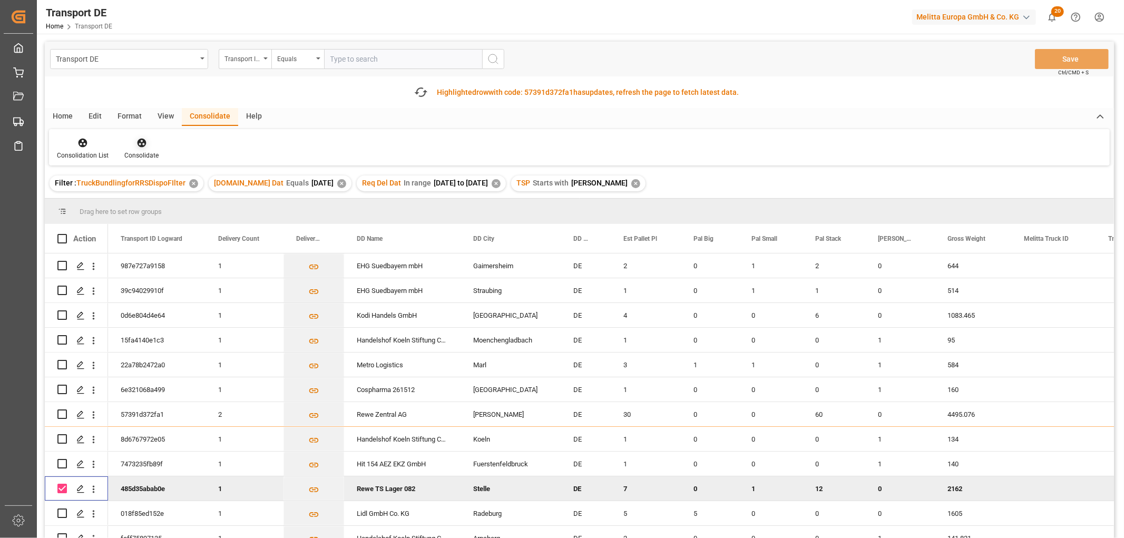
click at [144, 144] on icon at bounding box center [141, 143] width 9 height 9
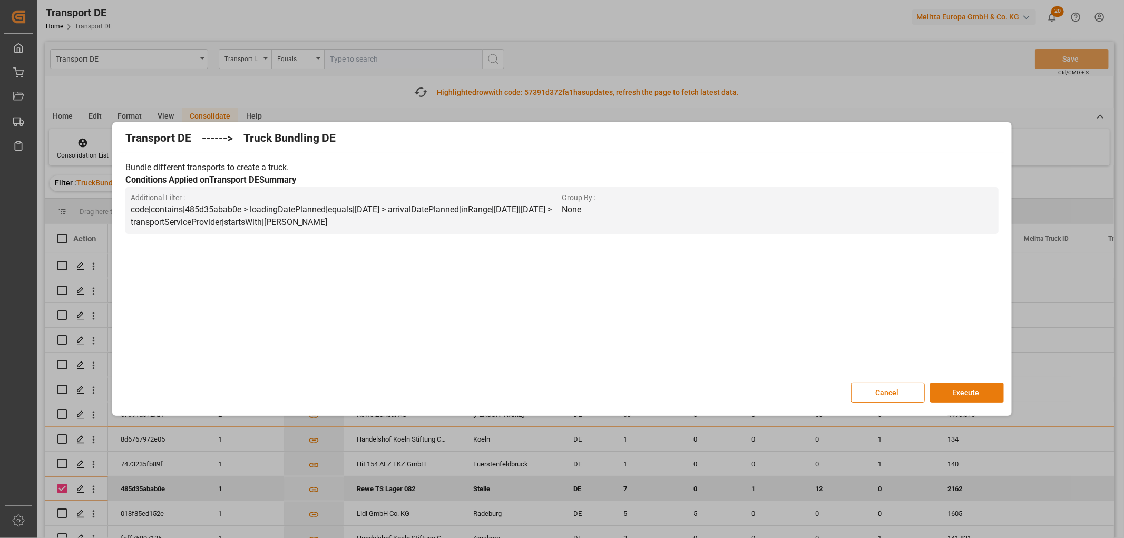
click at [966, 391] on button "Execute" at bounding box center [967, 393] width 74 height 20
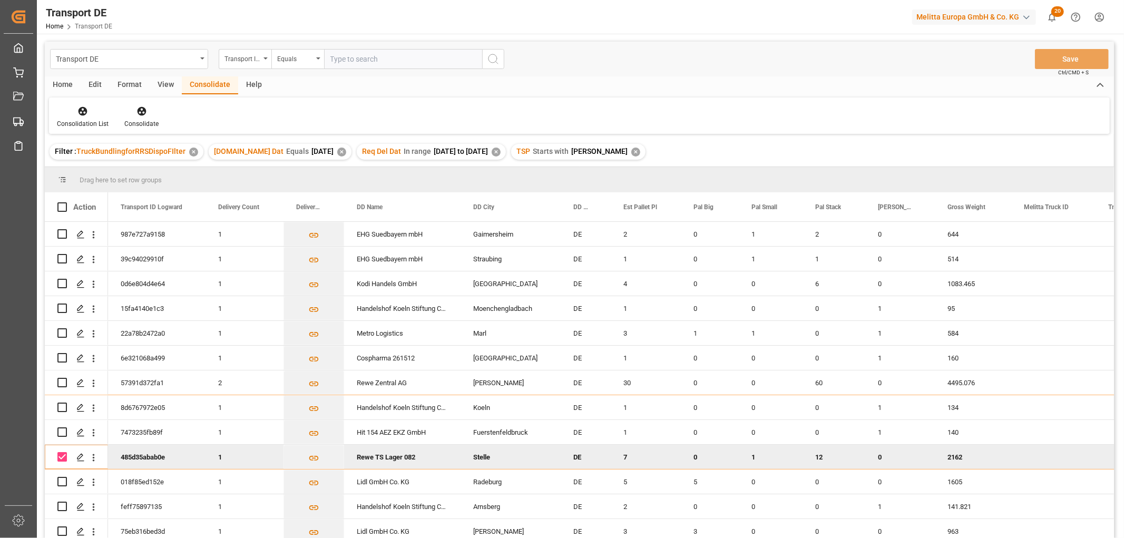
click at [62, 455] on input "Press Space to toggle row selection (checked)" at bounding box center [61, 456] width 9 height 9
checkbox input "false"
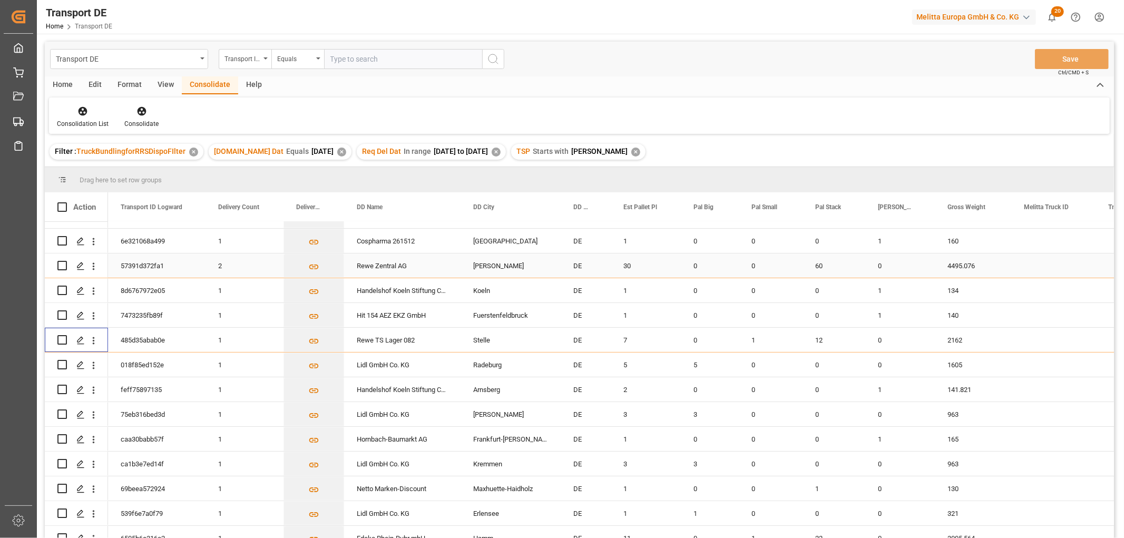
scroll to position [175, 0]
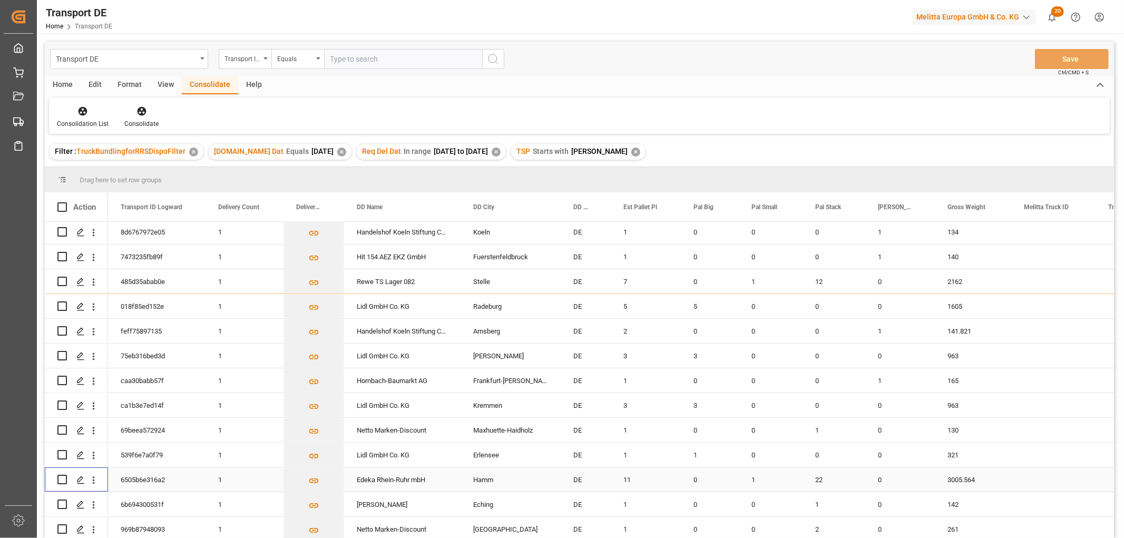
click at [64, 479] on input "Press Space to toggle row selection (unchecked)" at bounding box center [61, 479] width 9 height 9
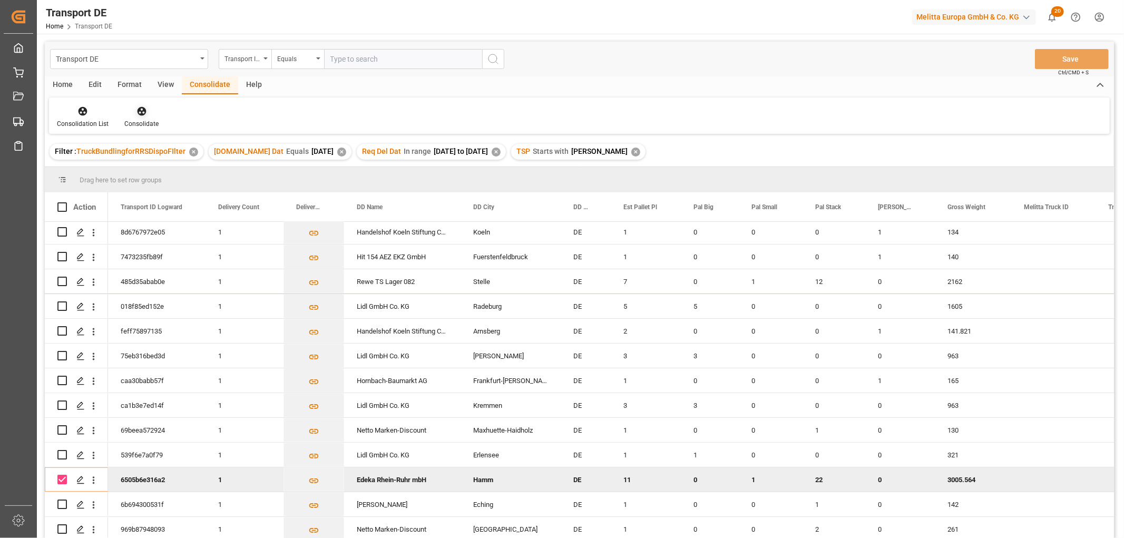
click at [137, 113] on icon at bounding box center [141, 111] width 9 height 9
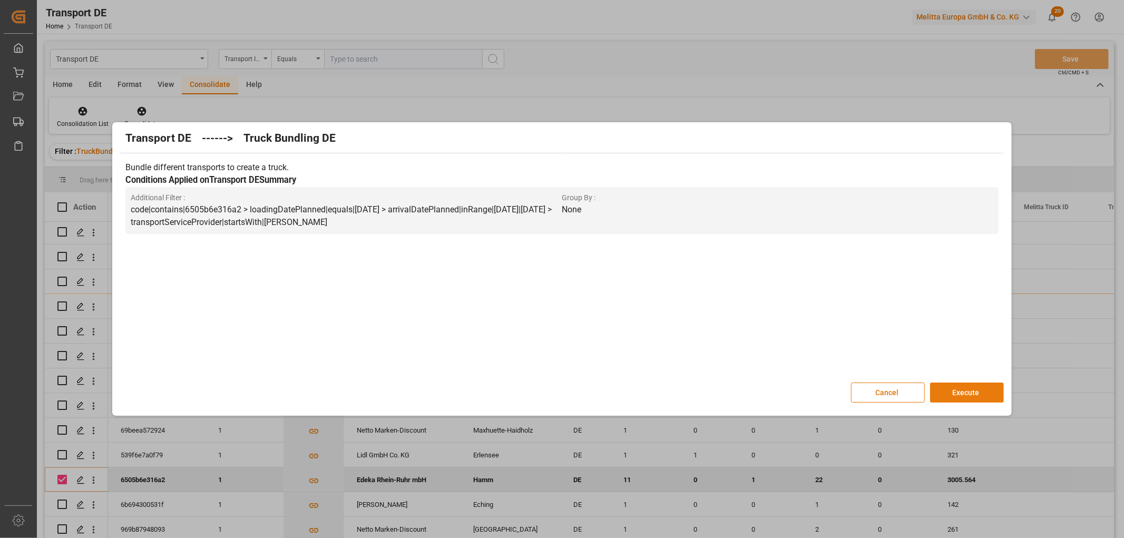
click at [965, 389] on button "Execute" at bounding box center [967, 393] width 74 height 20
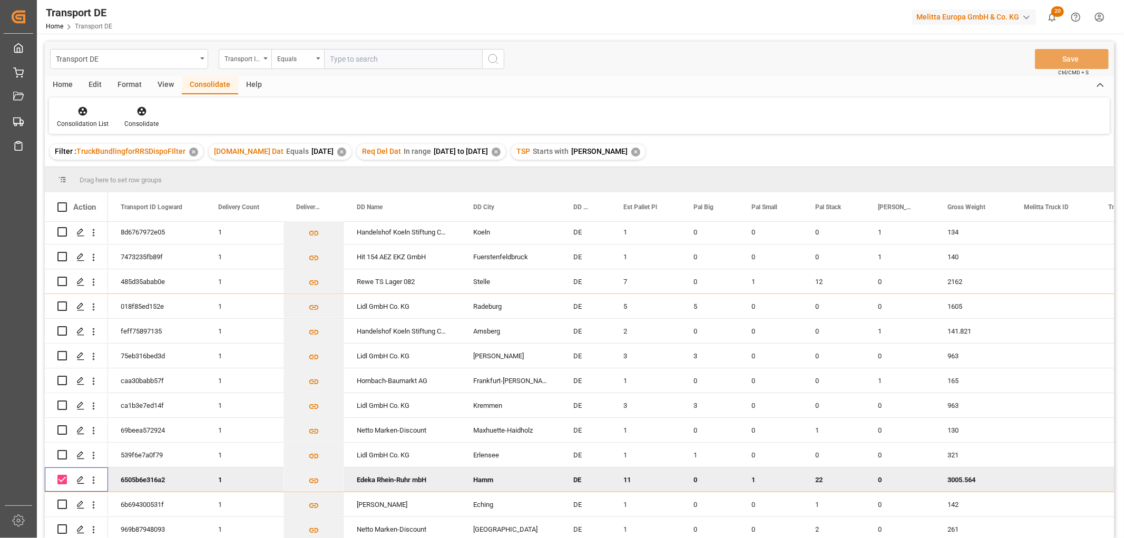
click at [60, 478] on input "Press Space to toggle row selection (checked)" at bounding box center [61, 479] width 9 height 9
checkbox input "false"
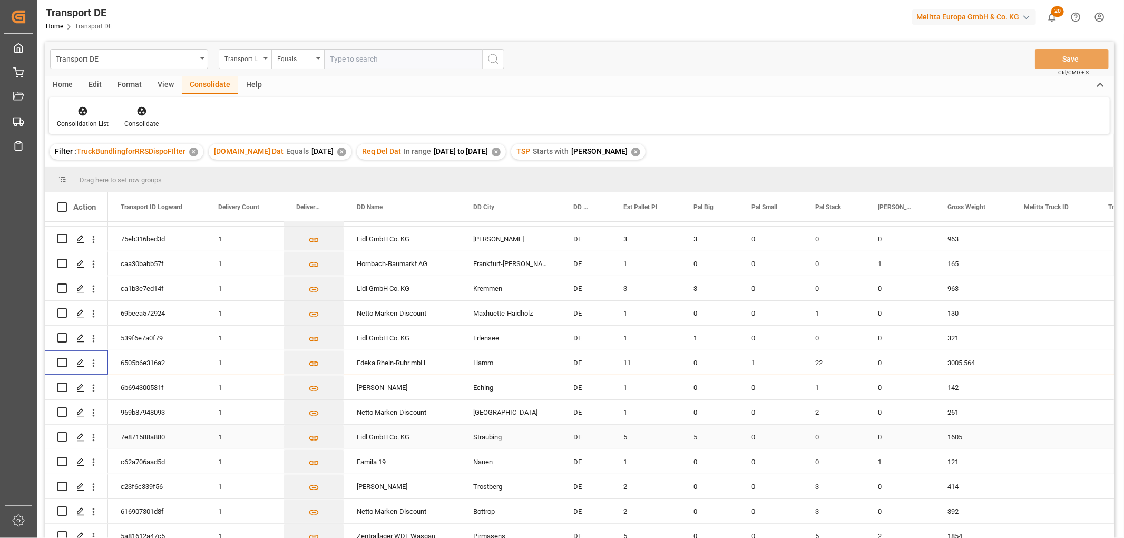
scroll to position [409, 0]
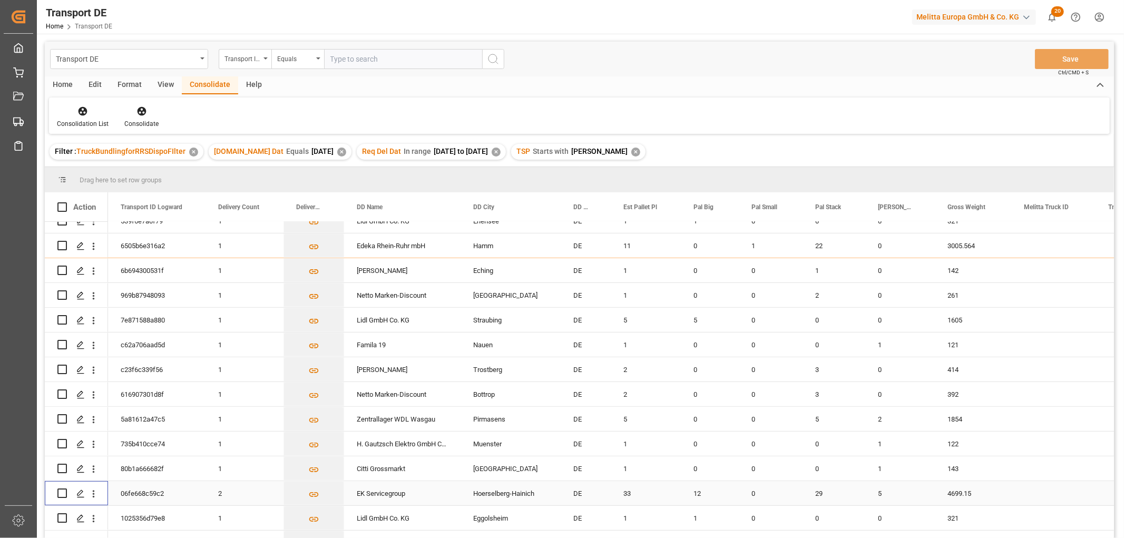
click at [60, 491] on input "Press Space to toggle row selection (unchecked)" at bounding box center [61, 492] width 9 height 9
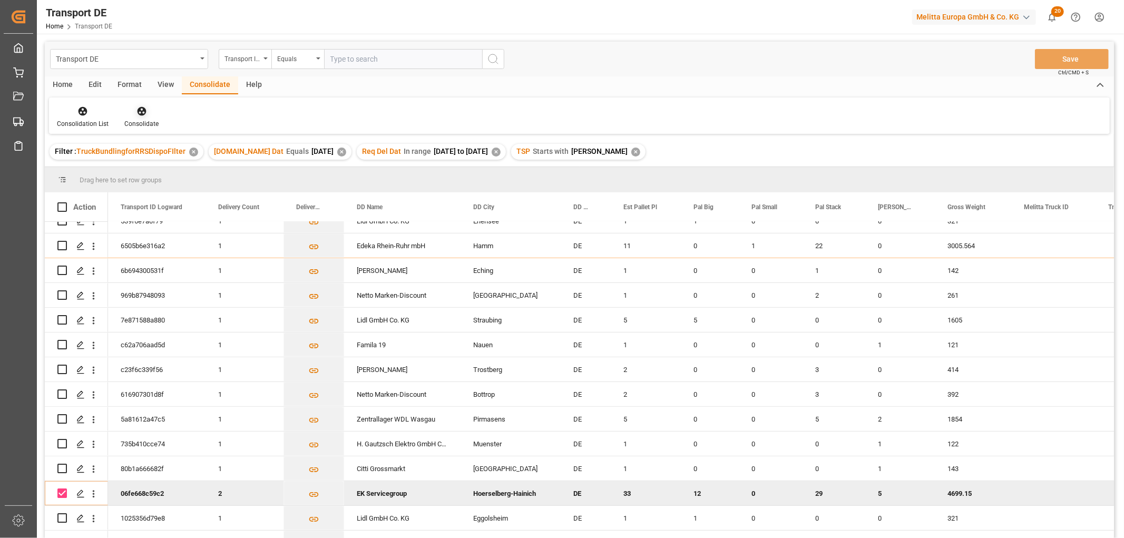
click at [140, 109] on icon at bounding box center [141, 111] width 11 height 11
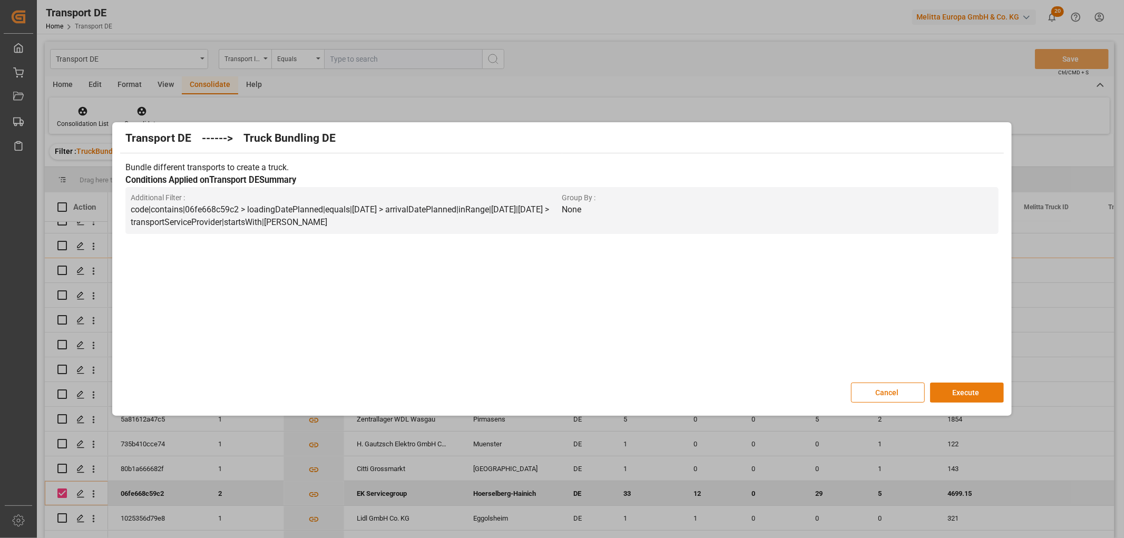
click at [965, 390] on button "Execute" at bounding box center [967, 393] width 74 height 20
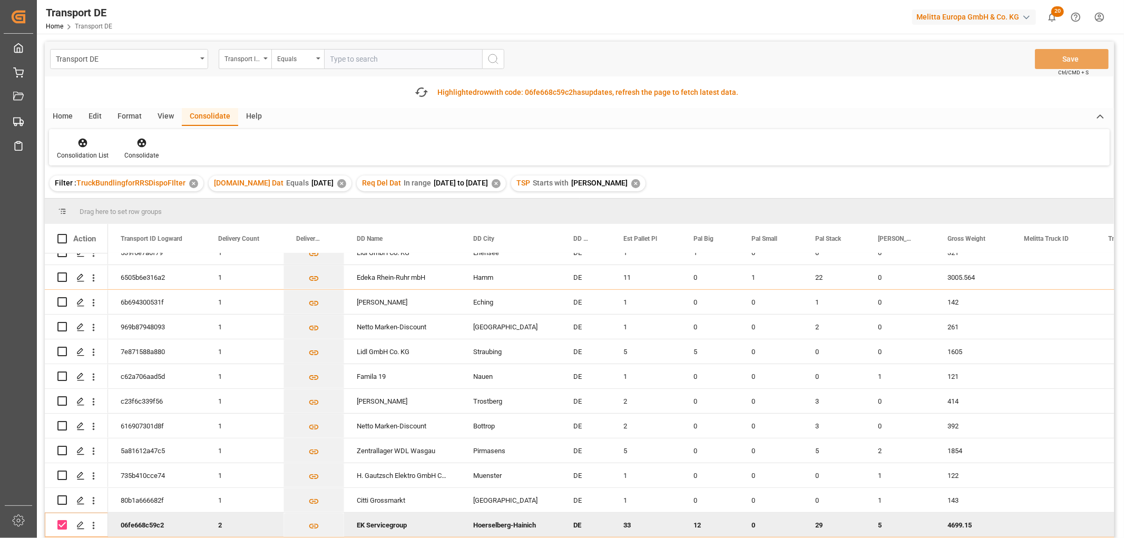
click at [64, 522] on input "Press Space to toggle row selection (checked)" at bounding box center [61, 524] width 9 height 9
checkbox input "false"
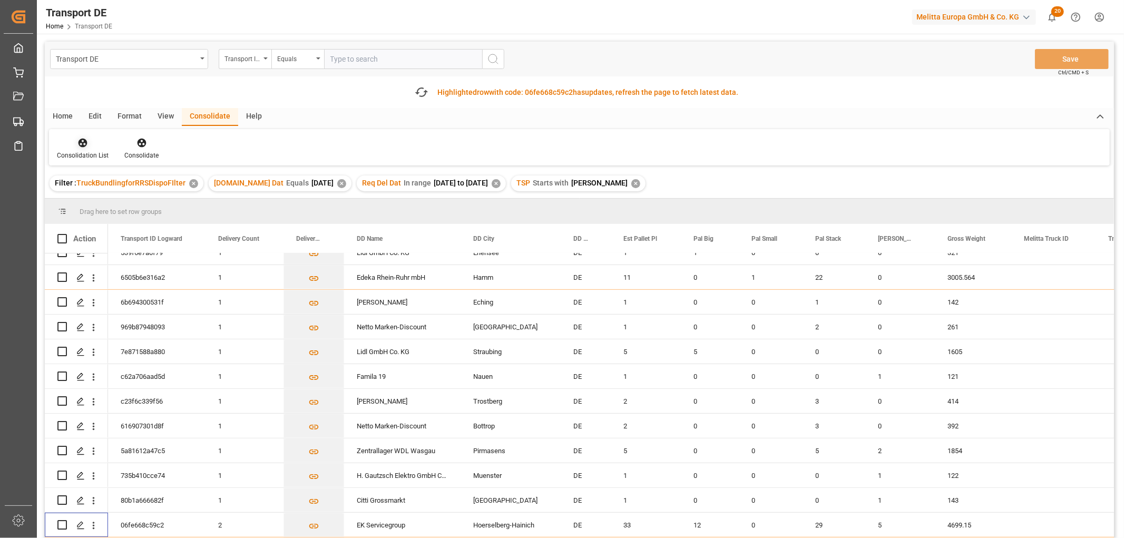
click at [81, 144] on icon at bounding box center [82, 143] width 11 height 11
click at [97, 203] on div "Transport DE Transport ID Logward Equals Save Ctrl/CMD + S Fetch latest updates…" at bounding box center [579, 320] width 1069 height 556
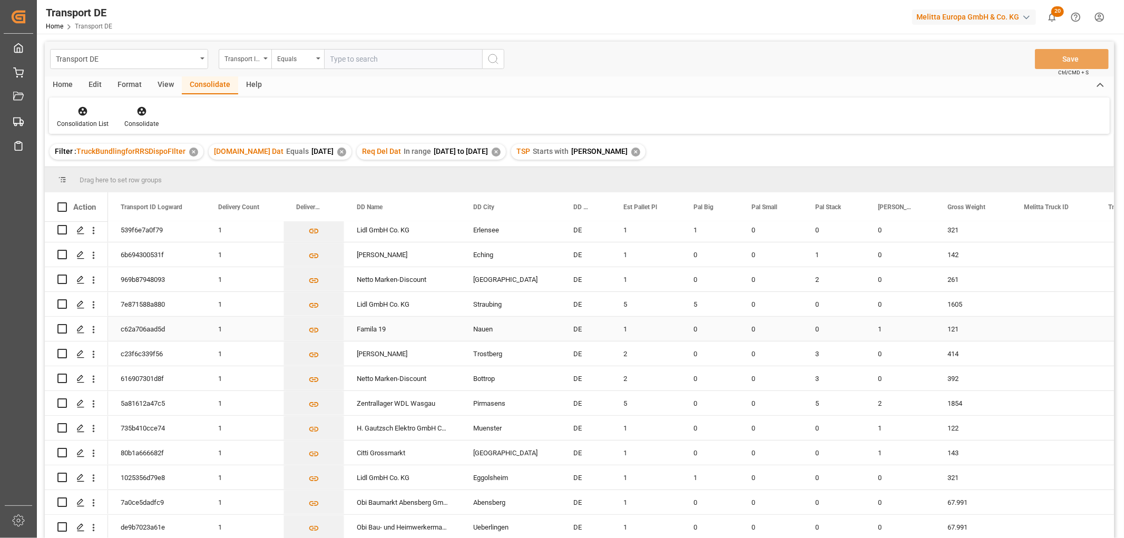
scroll to position [427, 0]
click at [63, 526] on input "Press Space to toggle row selection (unchecked)" at bounding box center [61, 528] width 9 height 9
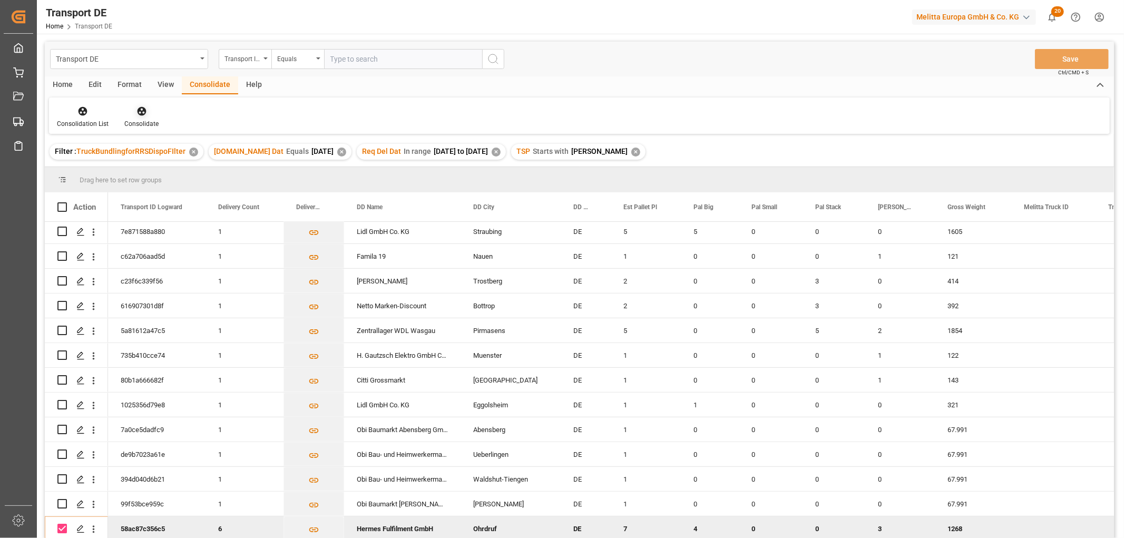
click at [140, 109] on icon at bounding box center [141, 111] width 11 height 11
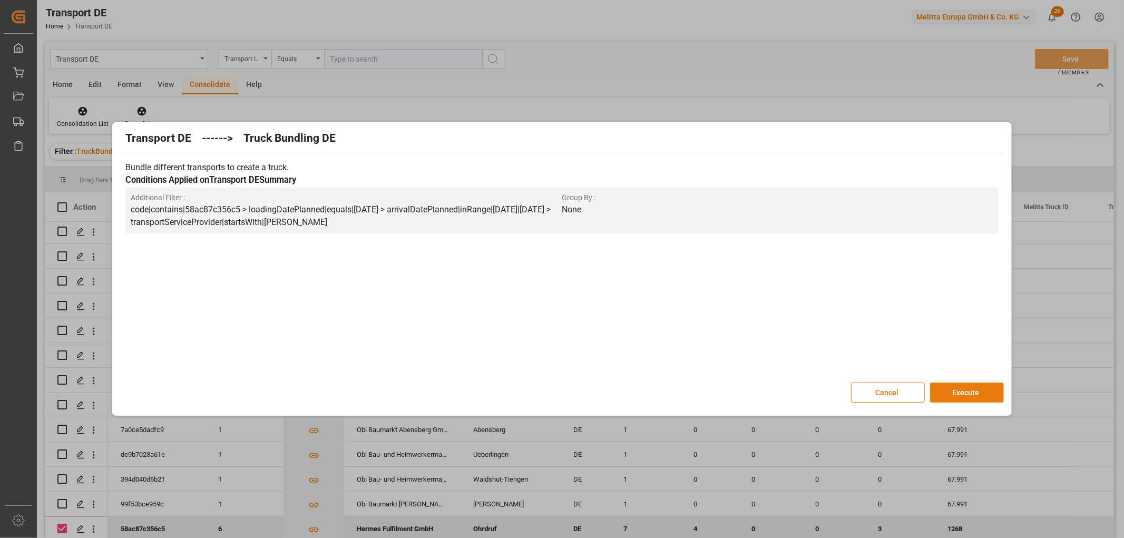
click at [968, 393] on button "Execute" at bounding box center [967, 393] width 74 height 20
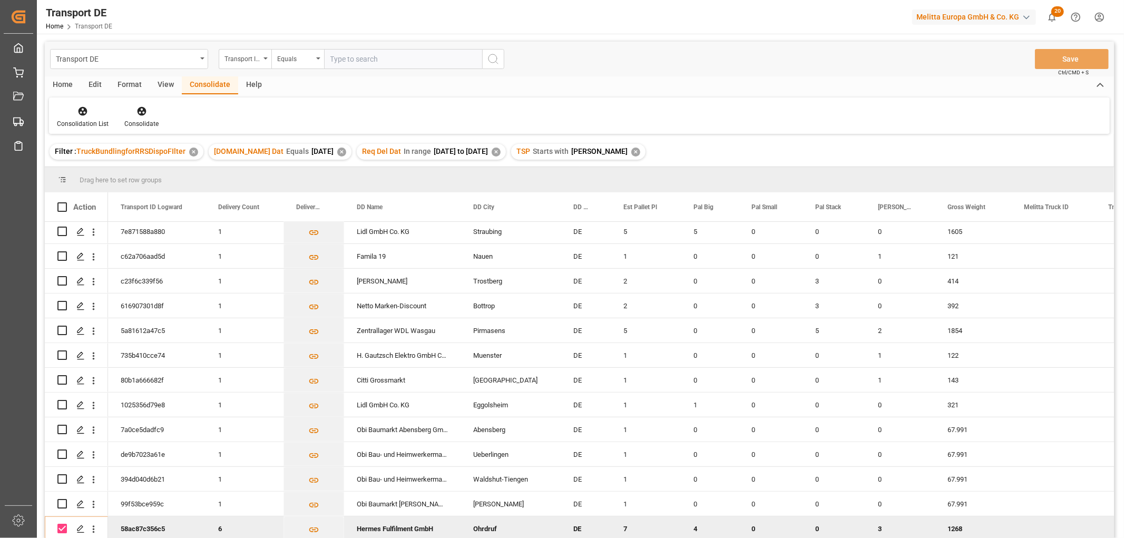
click at [58, 526] on input "Press Space to toggle row selection (checked)" at bounding box center [61, 528] width 9 height 9
checkbox input "false"
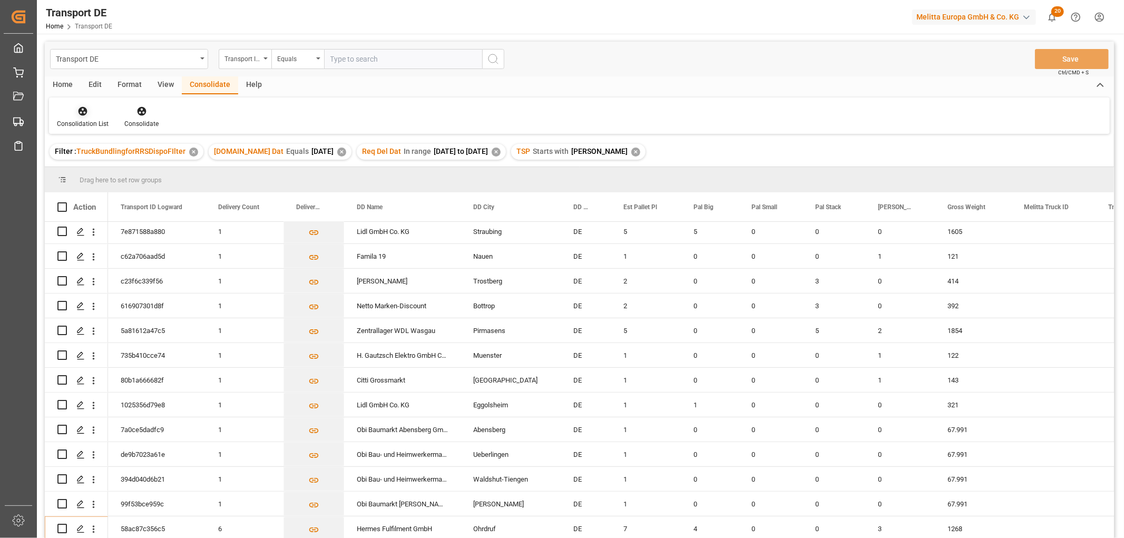
click at [83, 110] on icon at bounding box center [83, 111] width 9 height 9
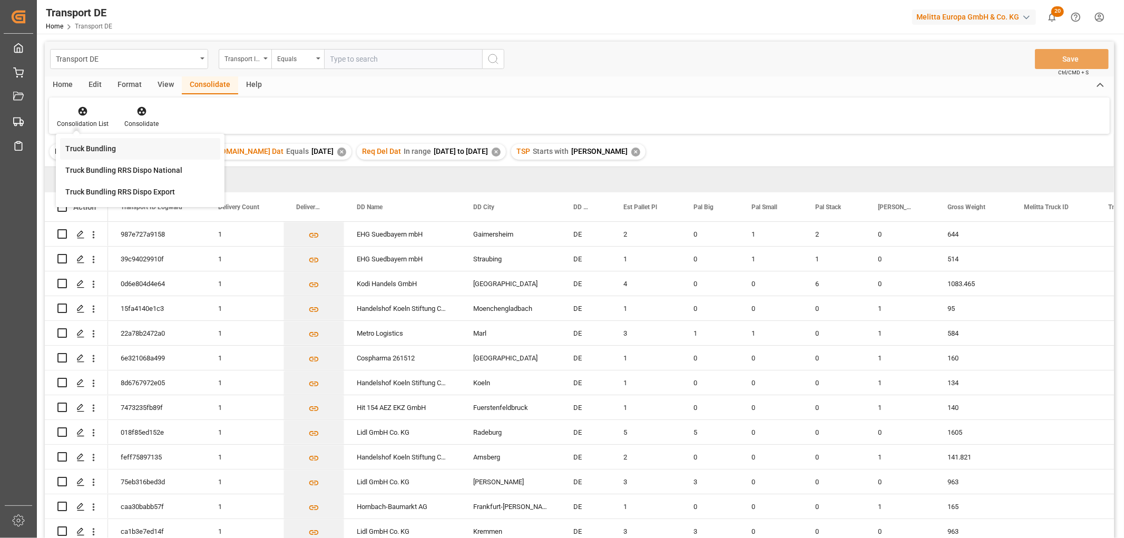
click at [79, 146] on div "Transport DE Transport ID Logward Equals Save Ctrl/CMD + S Home Edit Format Vie…" at bounding box center [579, 304] width 1069 height 524
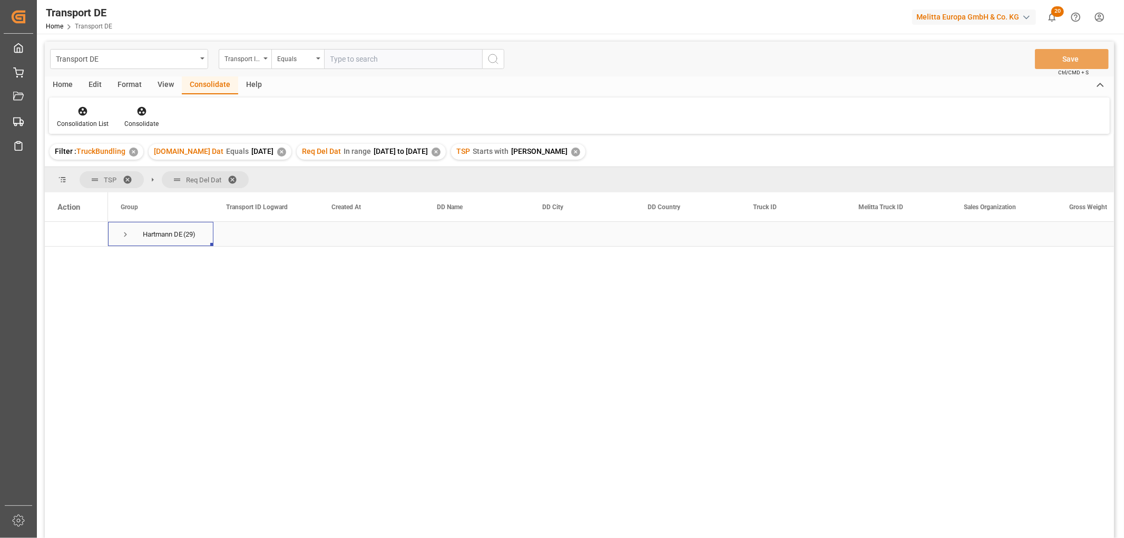
click at [125, 235] on span "Press SPACE to select this row." at bounding box center [125, 234] width 9 height 9
click at [145, 258] on span "Press SPACE to select this row." at bounding box center [147, 258] width 9 height 9
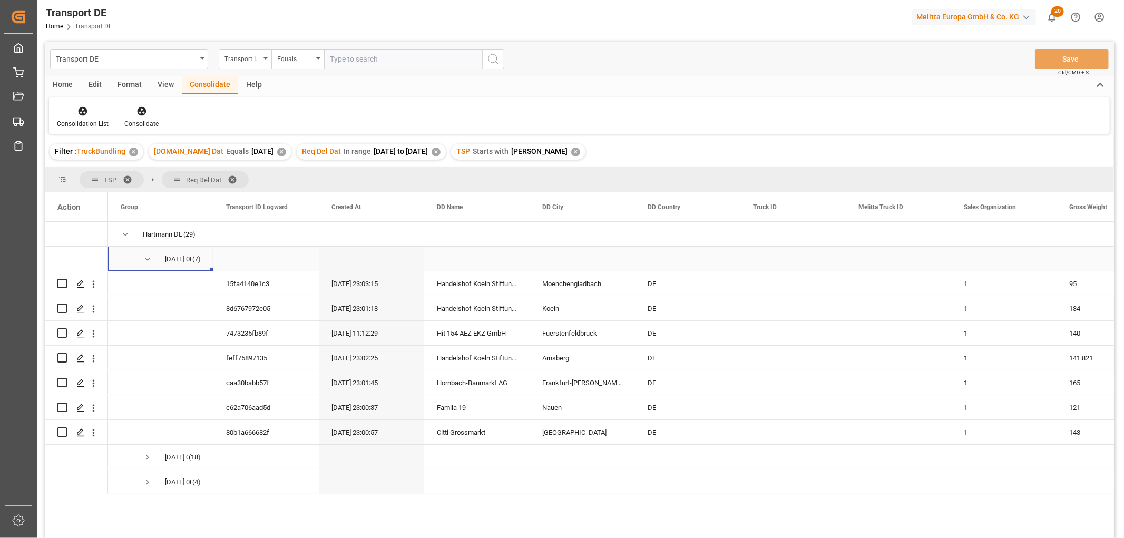
click at [146, 258] on span "Press SPACE to select this row." at bounding box center [147, 258] width 9 height 9
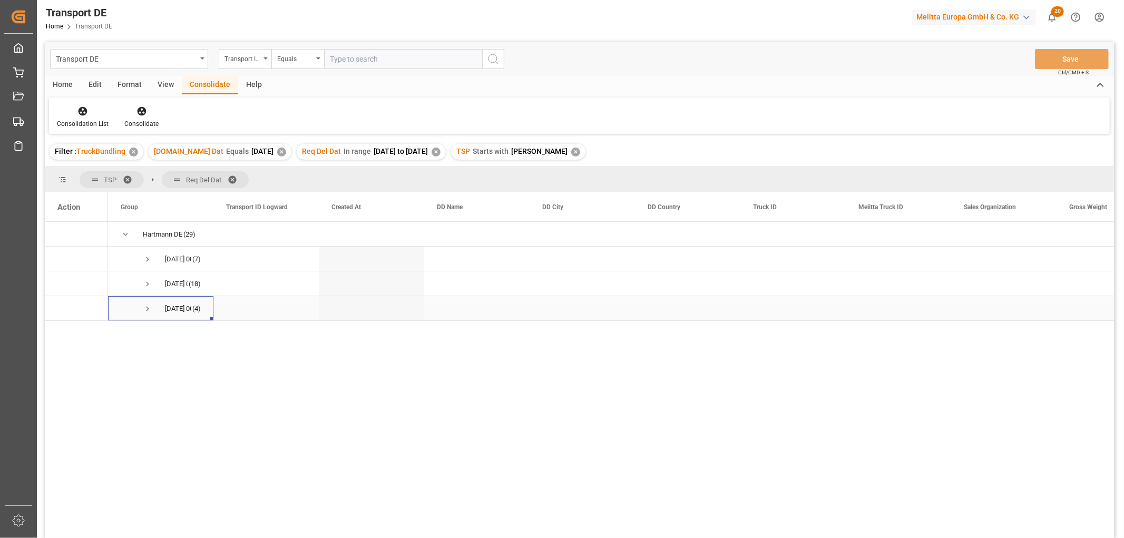
click at [146, 307] on span "Press SPACE to select this row." at bounding box center [147, 308] width 9 height 9
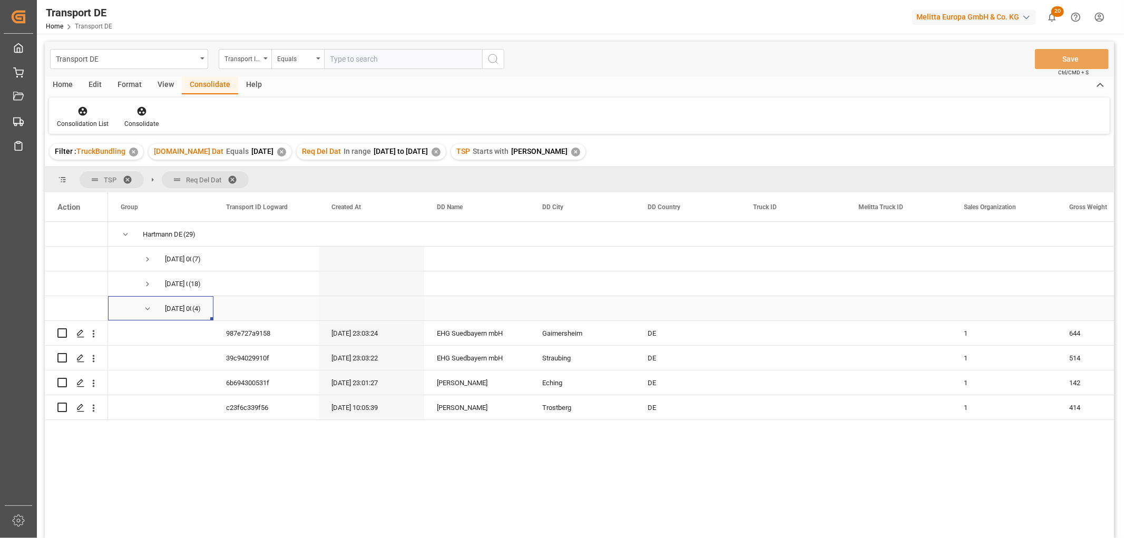
click at [146, 310] on span "Press SPACE to select this row." at bounding box center [147, 308] width 9 height 9
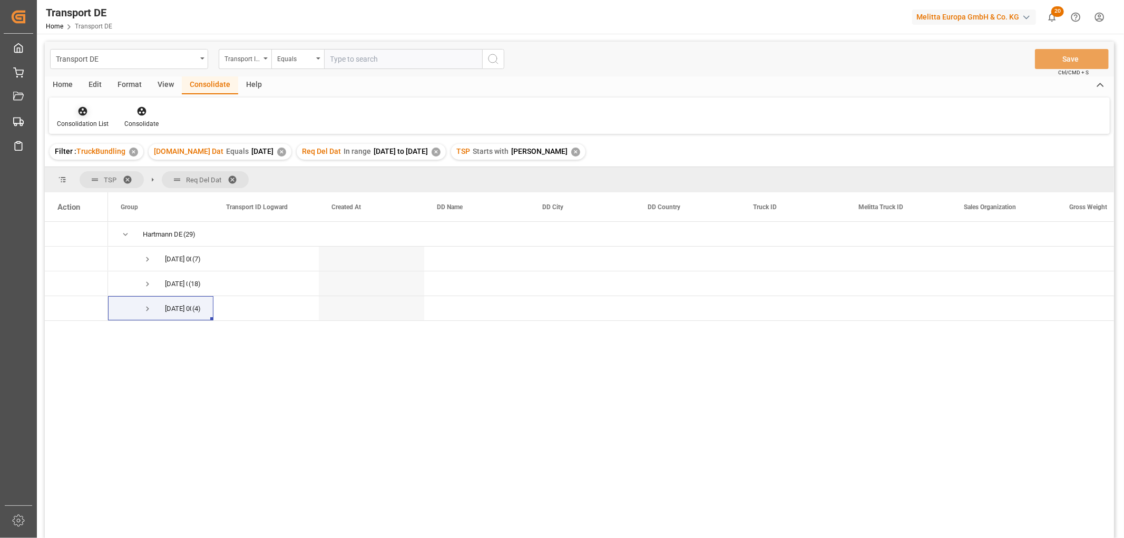
click at [82, 109] on icon at bounding box center [82, 111] width 11 height 11
click at [93, 170] on div "Transport DE Transport ID Logward Equals Save Ctrl/CMD + S Home Edit Format Vie…" at bounding box center [579, 304] width 1069 height 524
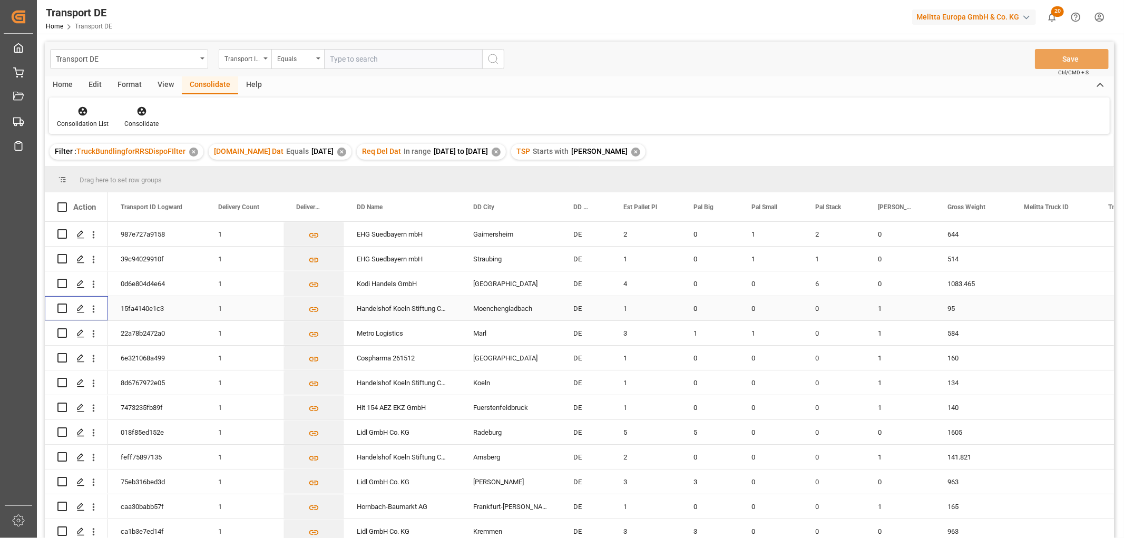
click at [60, 307] on input "Press Space to toggle row selection (unchecked)" at bounding box center [61, 307] width 9 height 9
checkbox input "true"
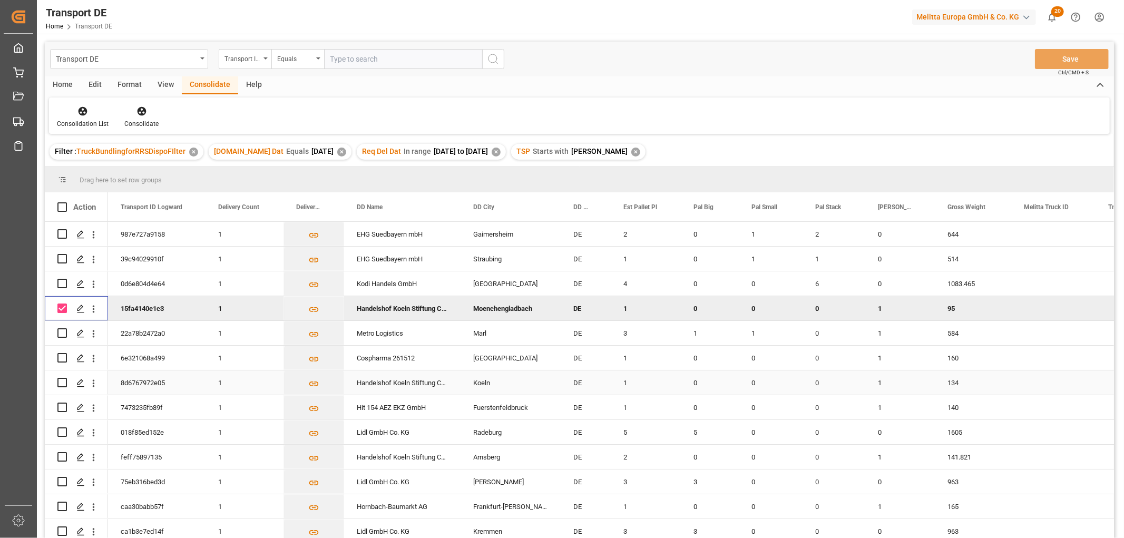
click at [62, 381] on input "Press Space to toggle row selection (unchecked)" at bounding box center [61, 382] width 9 height 9
checkbox input "true"
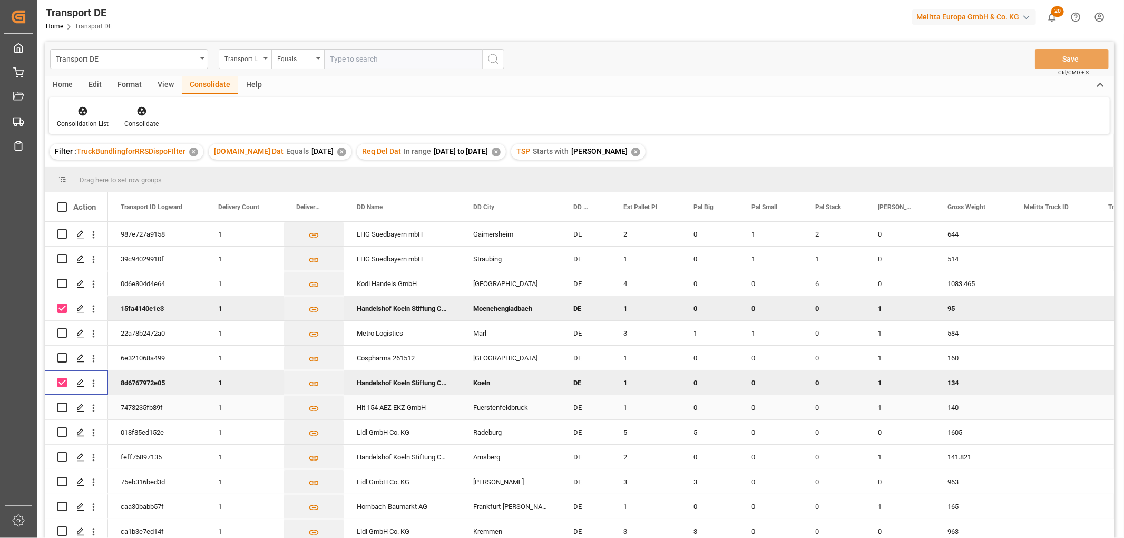
click at [64, 406] on input "Press Space to toggle row selection (unchecked)" at bounding box center [61, 407] width 9 height 9
checkbox input "true"
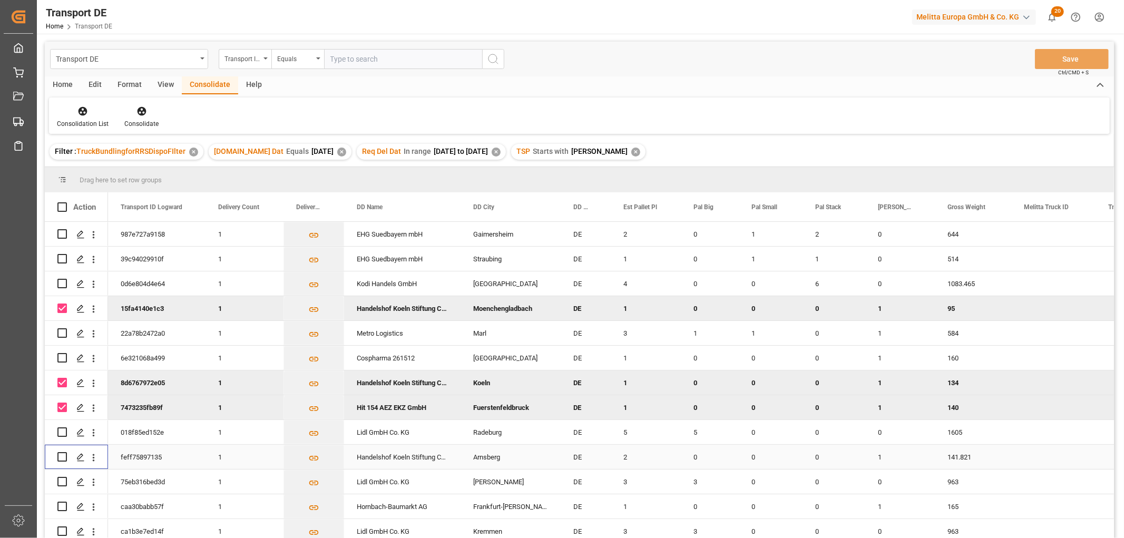
click at [62, 458] on input "Press Space to toggle row selection (unchecked)" at bounding box center [61, 456] width 9 height 9
checkbox input "true"
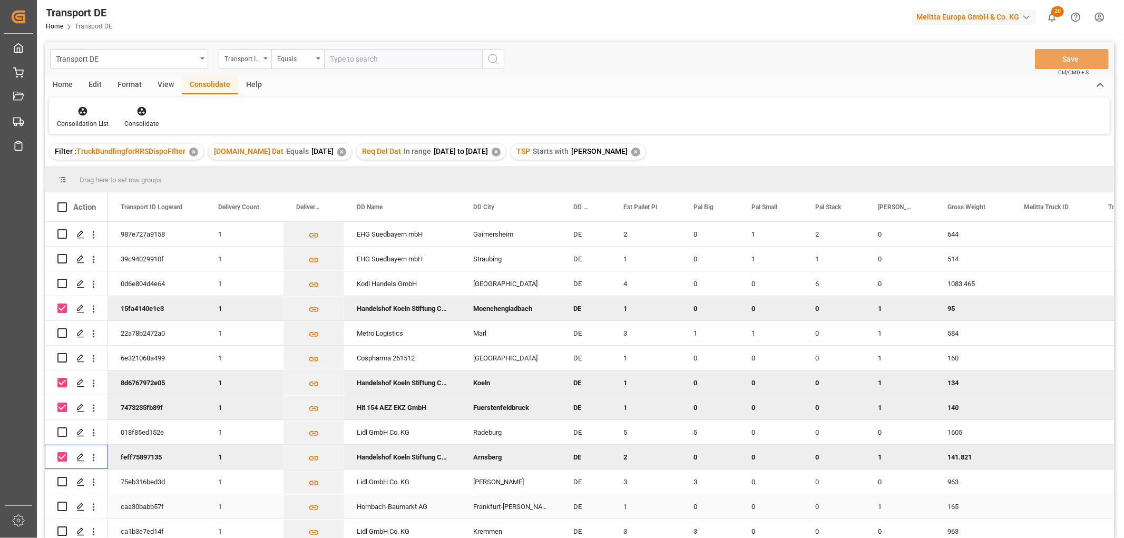
click at [63, 505] on input "Press Space to toggle row selection (unchecked)" at bounding box center [61, 506] width 9 height 9
checkbox input "true"
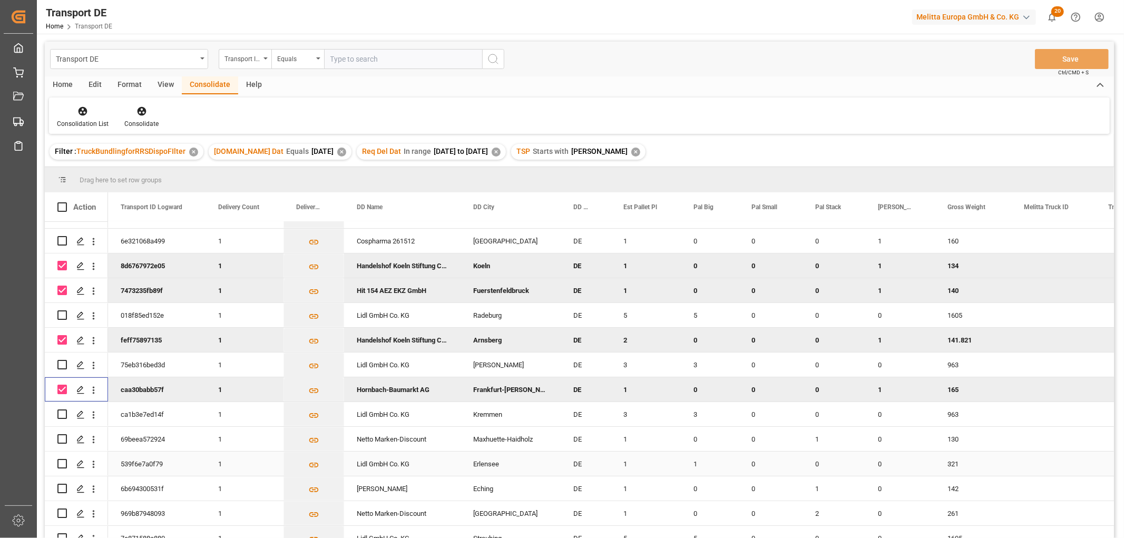
scroll to position [175, 0]
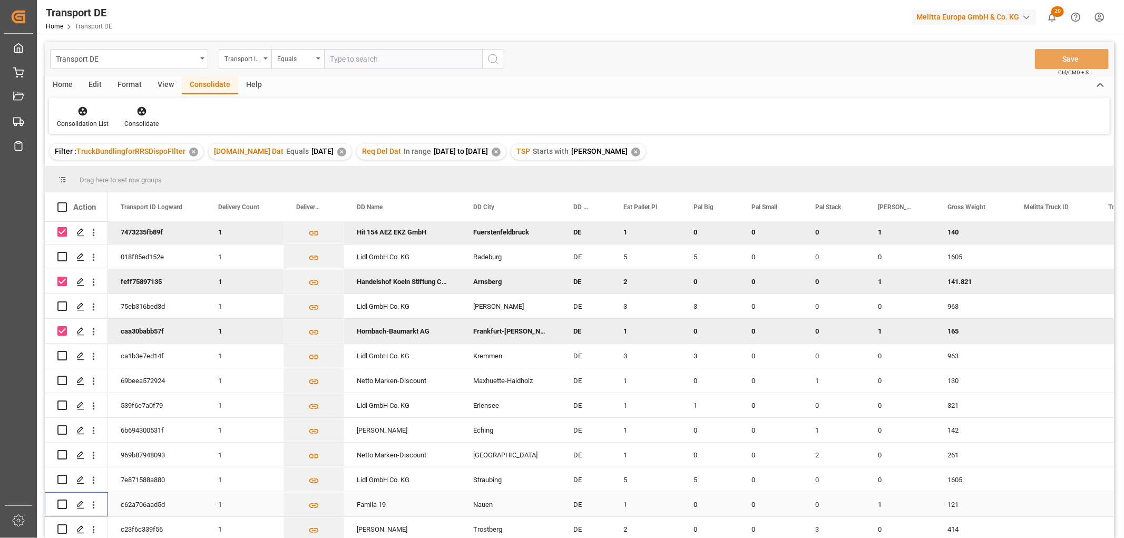
click at [63, 503] on input "Press Space to toggle row selection (unchecked)" at bounding box center [61, 503] width 9 height 9
checkbox input "true"
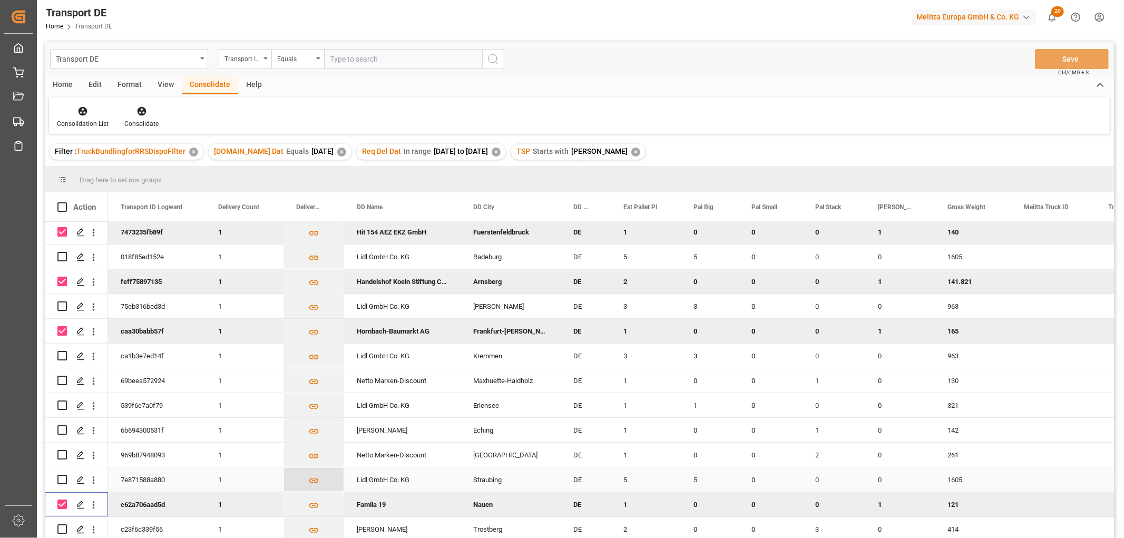
scroll to position [292, 0]
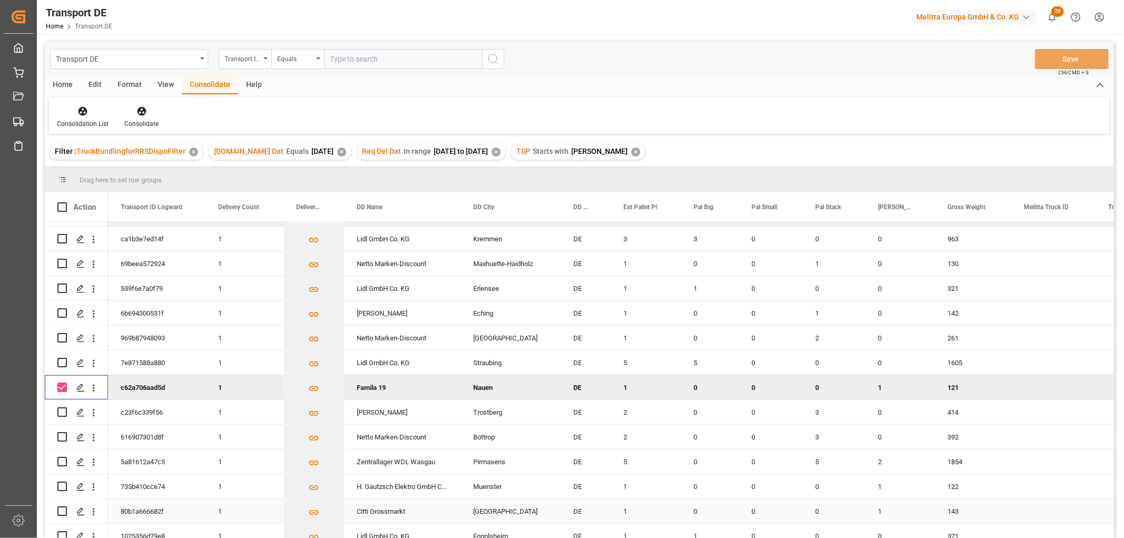
click at [64, 508] on input "Press Space to toggle row selection (unchecked)" at bounding box center [61, 510] width 9 height 9
checkbox input "true"
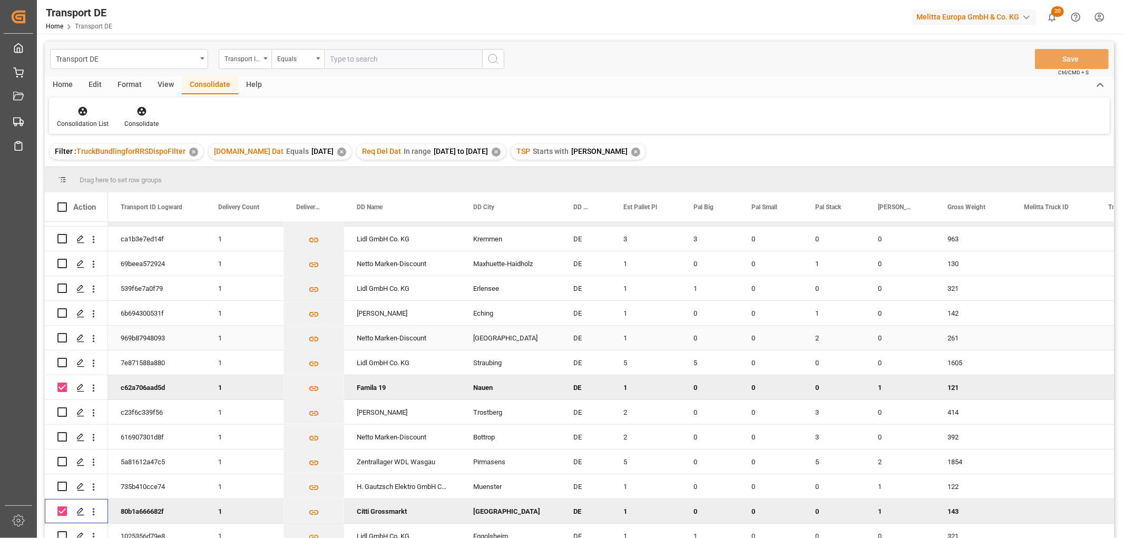
scroll to position [0, 0]
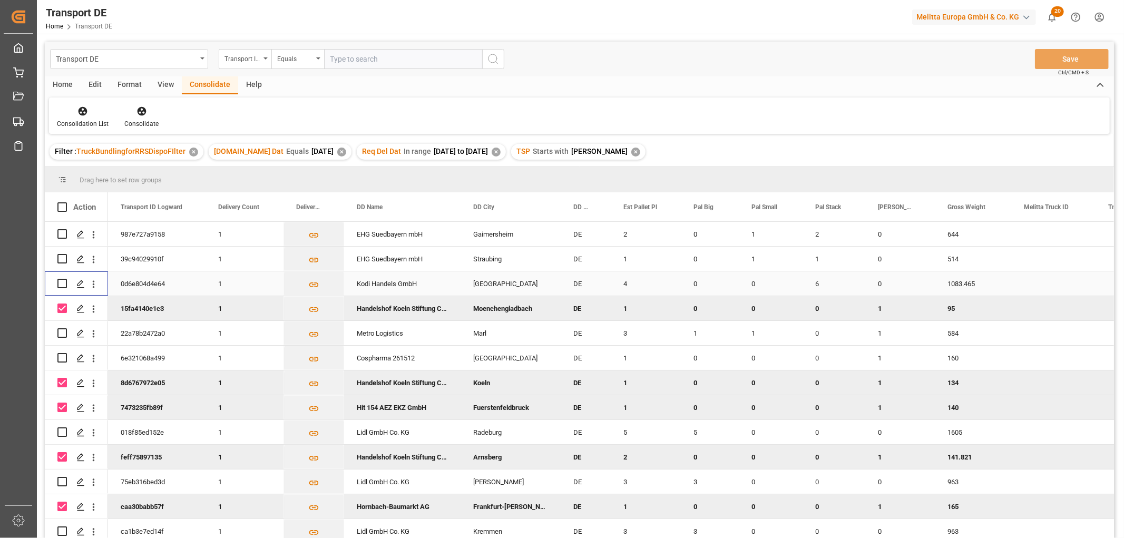
click at [60, 282] on input "Press Space to toggle row selection (unchecked)" at bounding box center [61, 283] width 9 height 9
checkbox input "true"
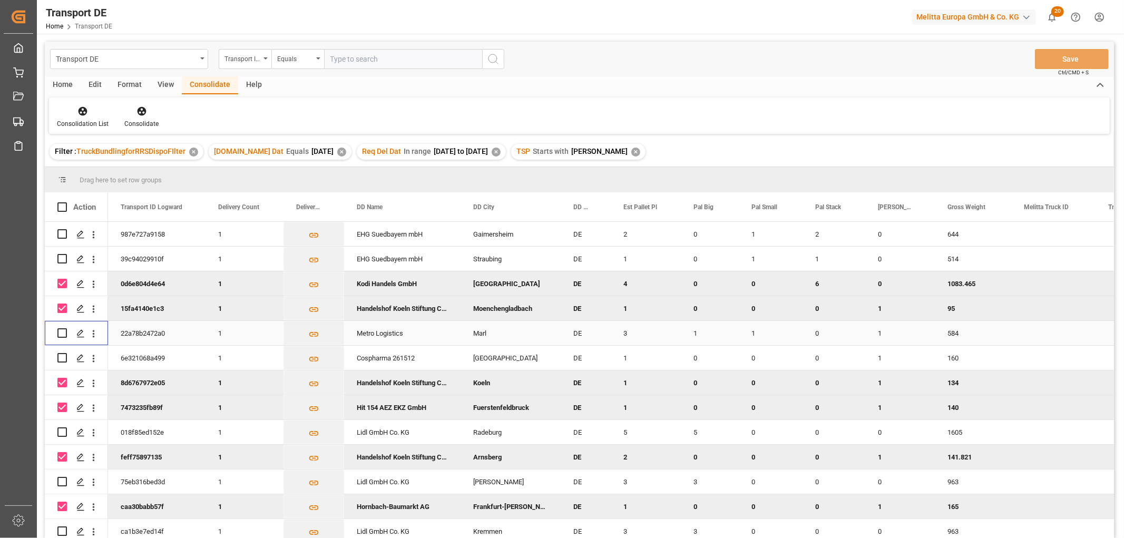
click at [62, 333] on input "Press Space to toggle row selection (unchecked)" at bounding box center [61, 332] width 9 height 9
checkbox input "true"
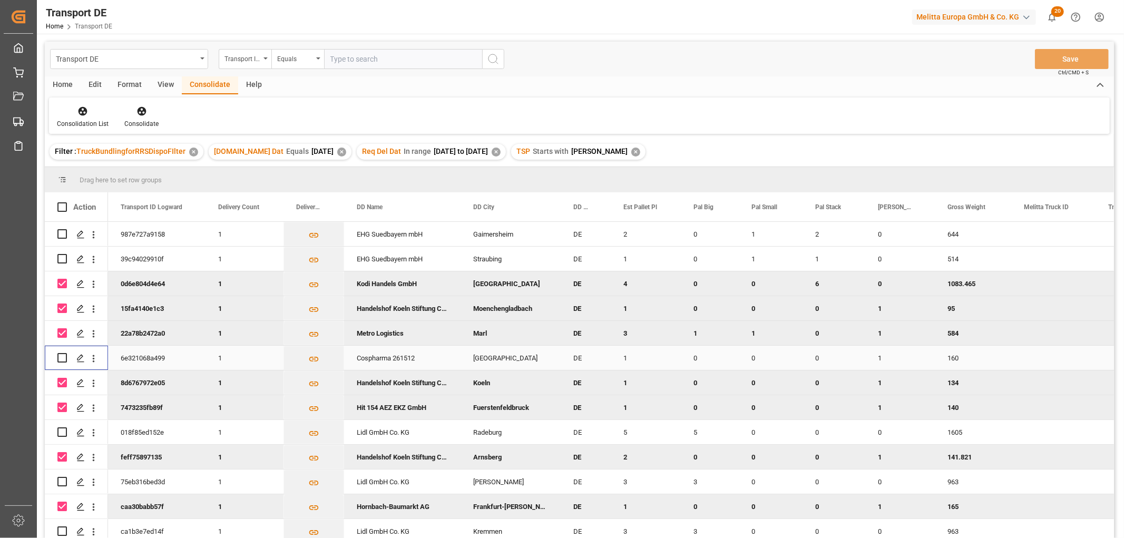
click at [63, 357] on input "Press Space to toggle row selection (unchecked)" at bounding box center [61, 357] width 9 height 9
checkbox input "true"
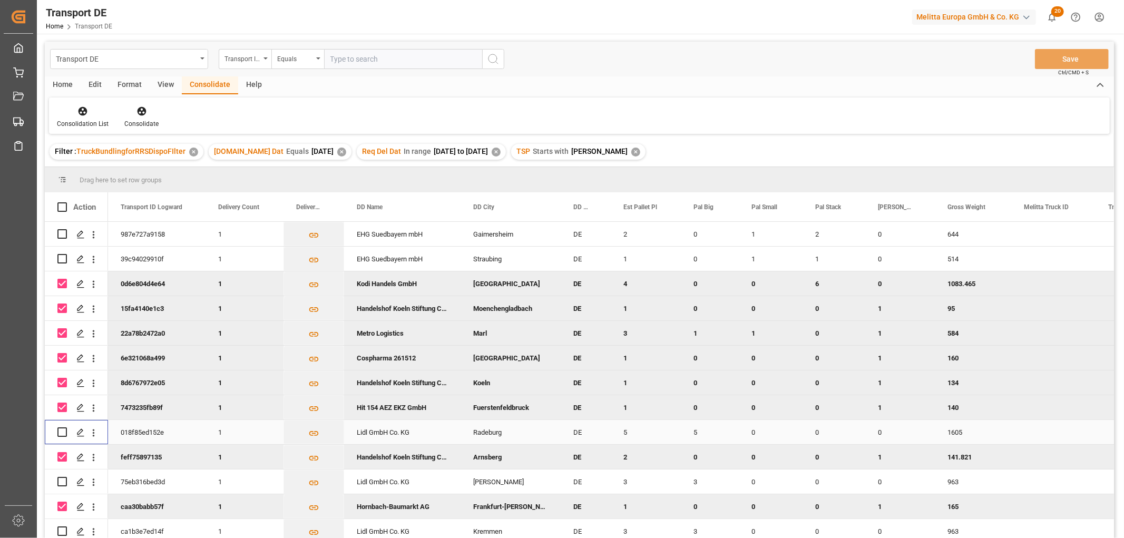
click at [62, 431] on input "Press Space to toggle row selection (unchecked)" at bounding box center [61, 431] width 9 height 9
checkbox input "true"
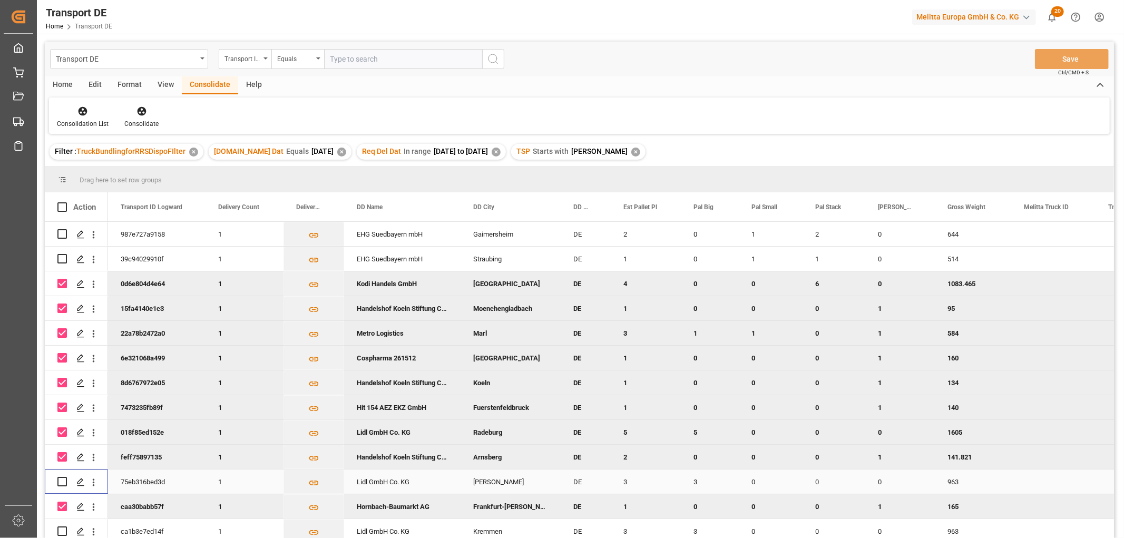
click at [62, 481] on input "Press Space to toggle row selection (unchecked)" at bounding box center [61, 481] width 9 height 9
checkbox input "true"
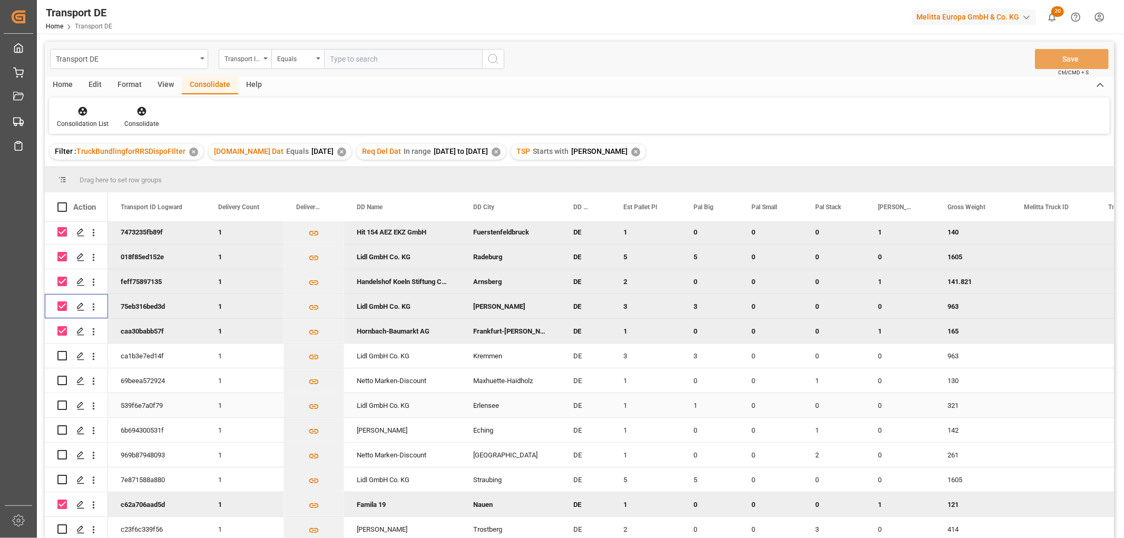
scroll to position [234, 0]
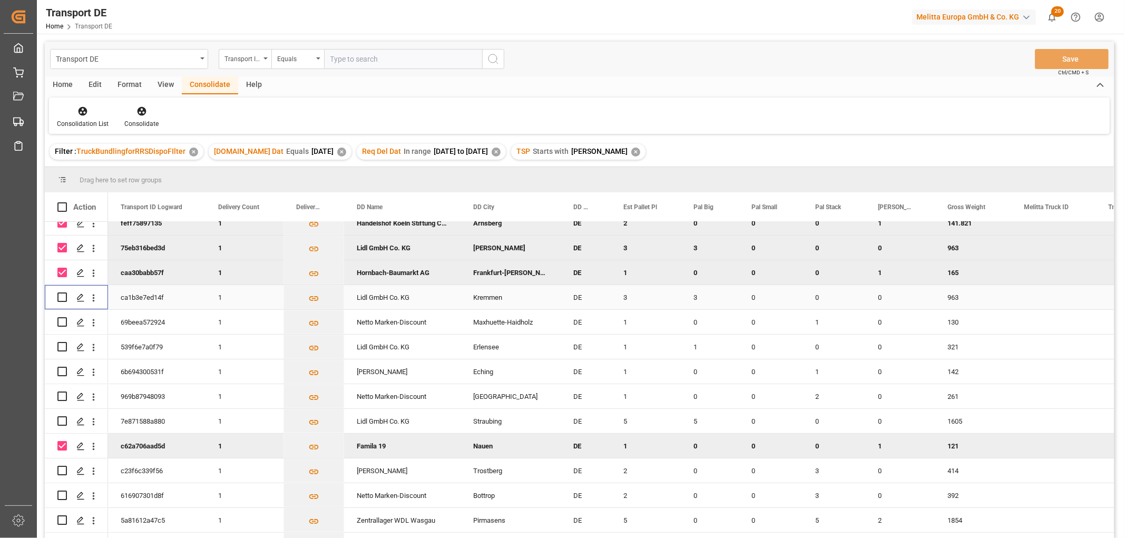
click at [61, 297] on input "Press Space to toggle row selection (unchecked)" at bounding box center [61, 296] width 9 height 9
checkbox input "true"
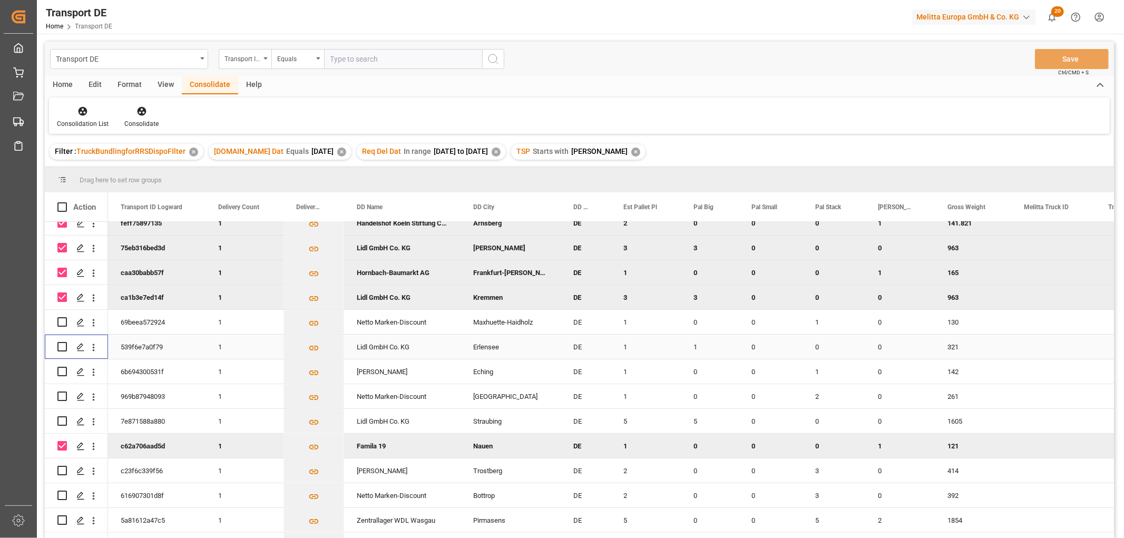
click at [63, 346] on input "Press Space to toggle row selection (unchecked)" at bounding box center [61, 346] width 9 height 9
checkbox input "true"
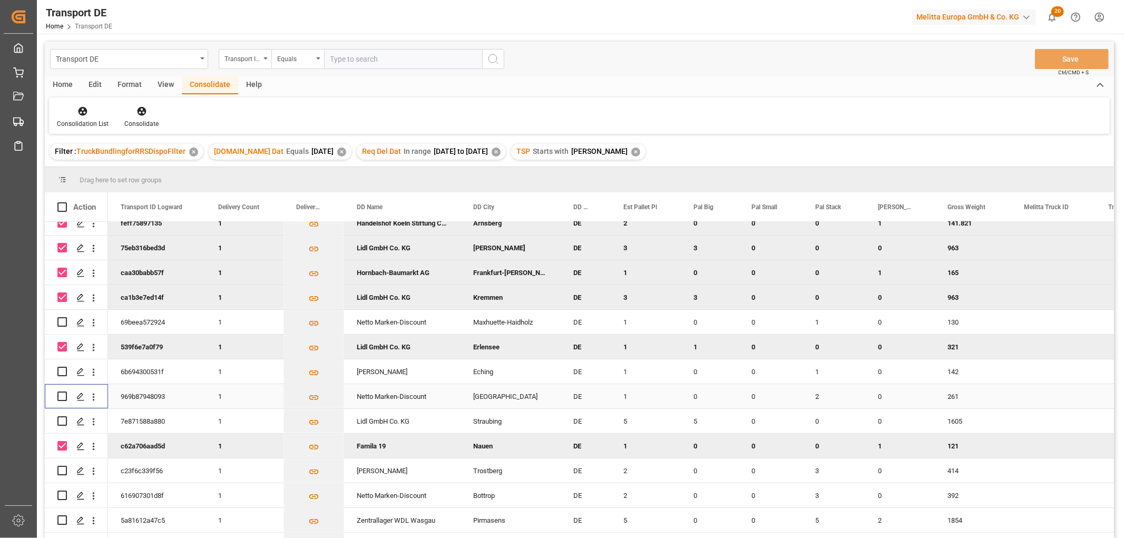
click at [62, 396] on input "Press Space to toggle row selection (unchecked)" at bounding box center [61, 395] width 9 height 9
checkbox input "true"
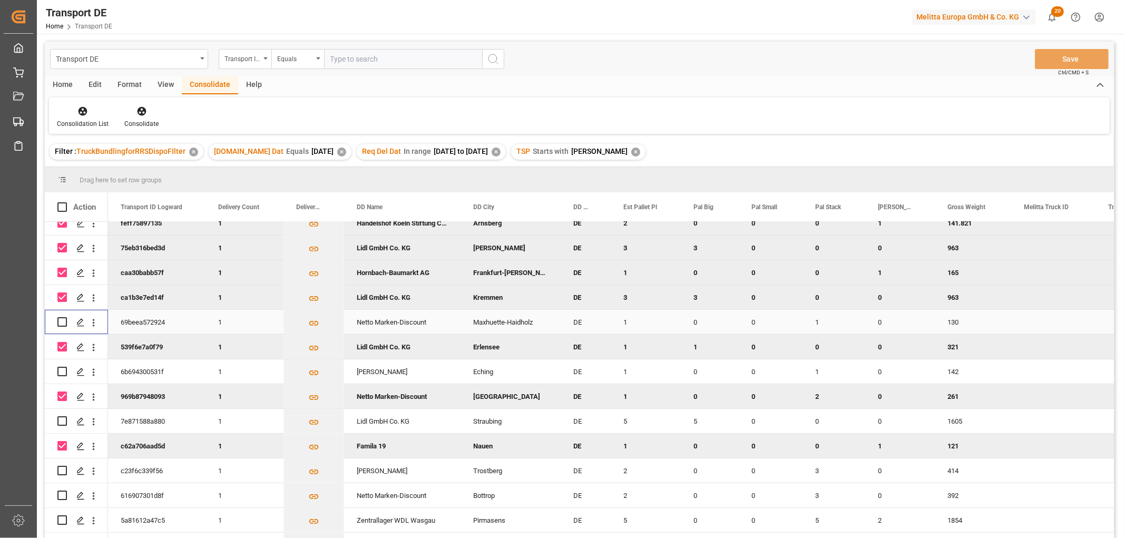
click at [64, 319] on input "Press Space to toggle row selection (unchecked)" at bounding box center [61, 321] width 9 height 9
checkbox input "true"
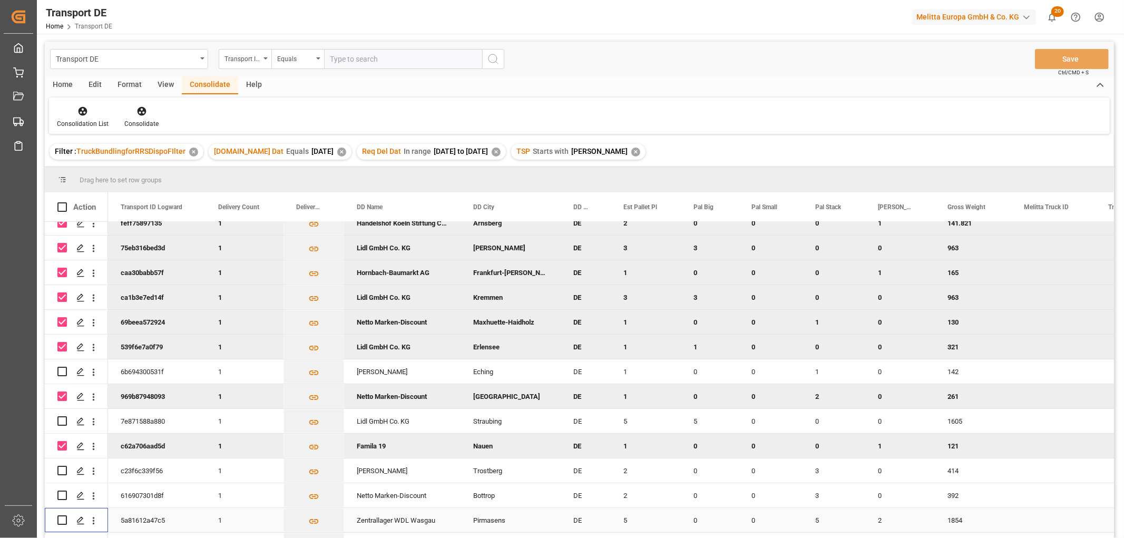
click at [63, 520] on input "Press Space to toggle row selection (unchecked)" at bounding box center [61, 519] width 9 height 9
checkbox input "true"
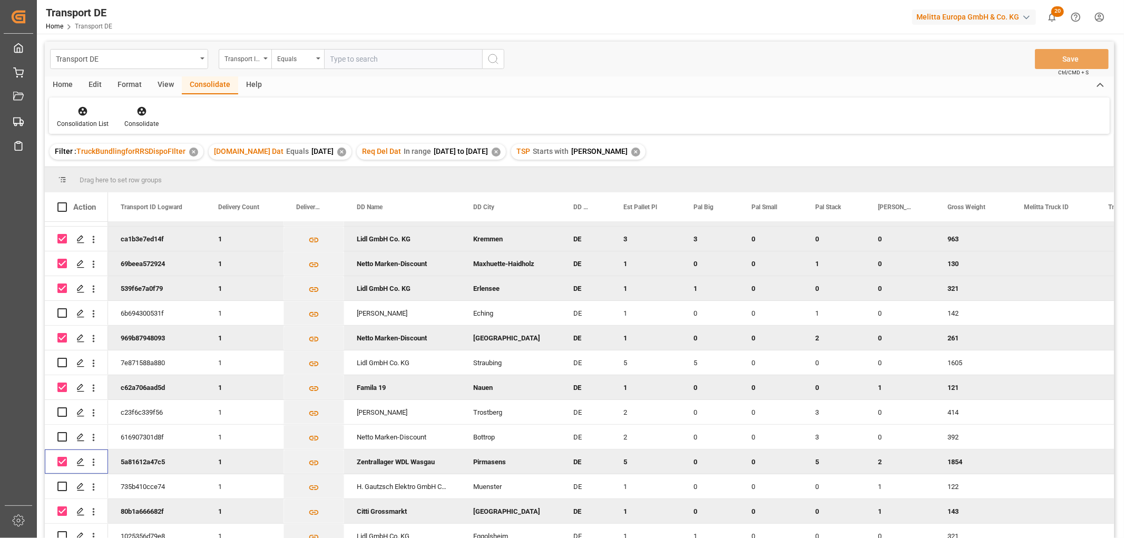
scroll to position [351, 0]
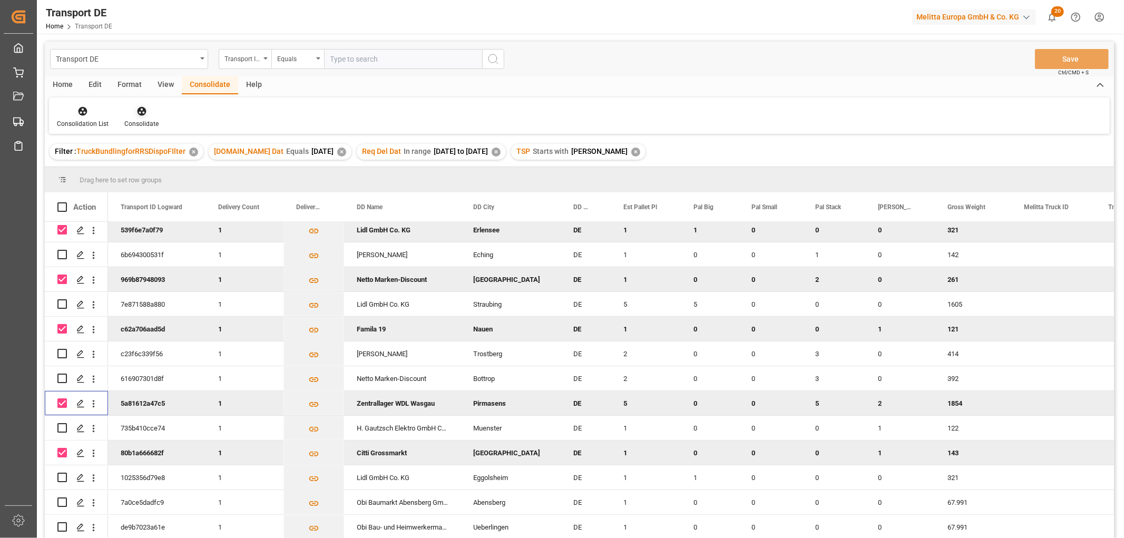
click at [141, 111] on icon at bounding box center [141, 111] width 9 height 9
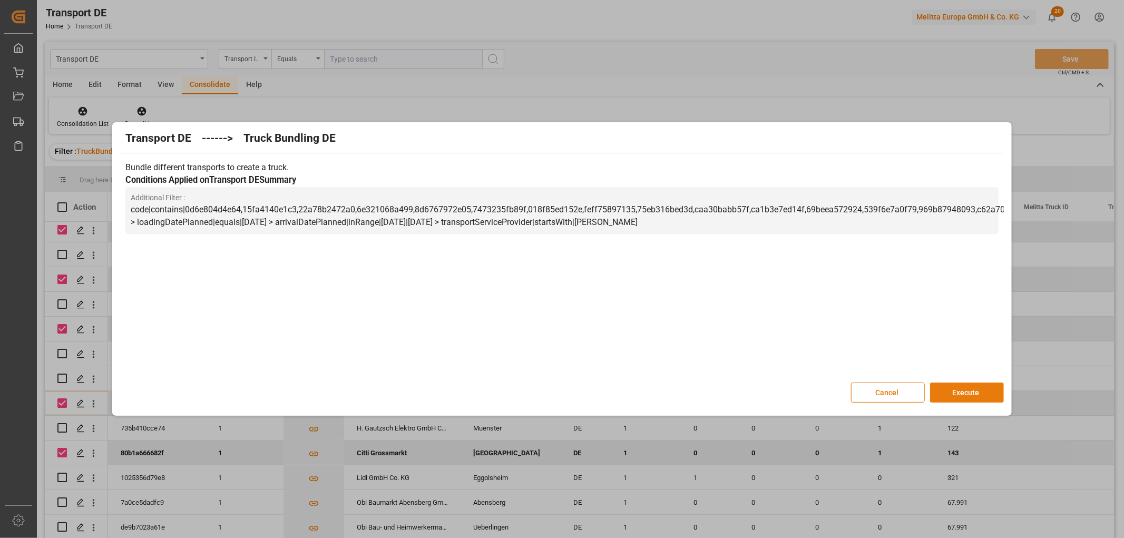
click at [972, 390] on button "Execute" at bounding box center [967, 393] width 74 height 20
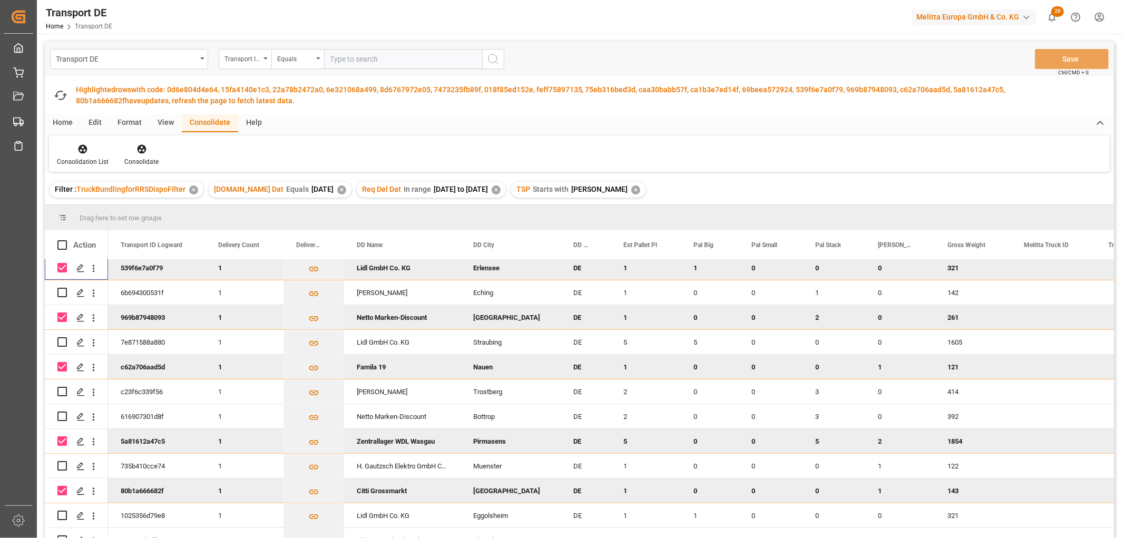
click at [61, 267] on input "Press Space to toggle row selection (checked)" at bounding box center [61, 267] width 9 height 9
checkbox input "false"
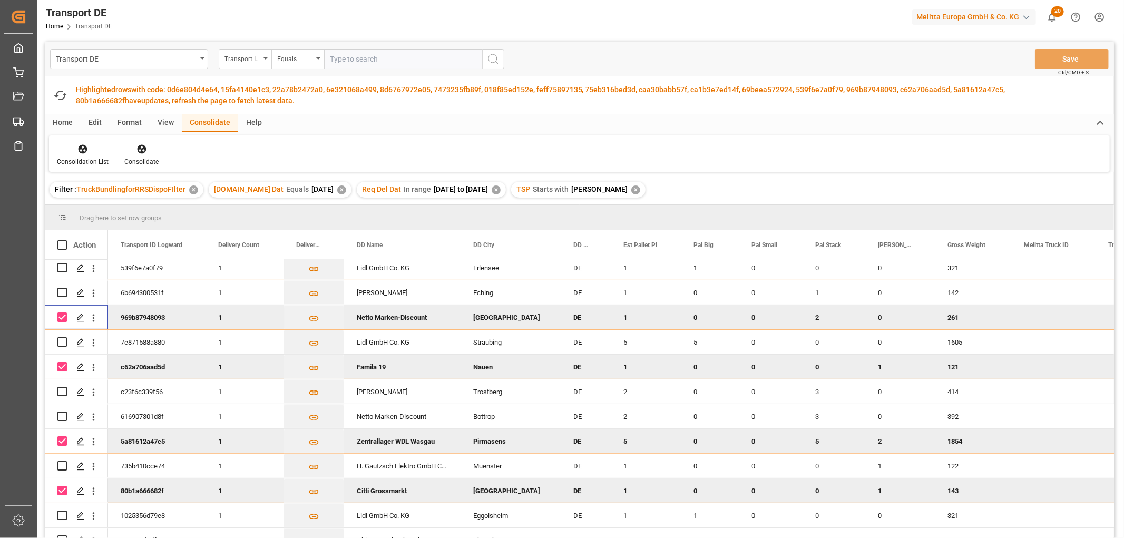
click at [60, 318] on input "Press Space to toggle row selection (checked)" at bounding box center [61, 316] width 9 height 9
checkbox input "false"
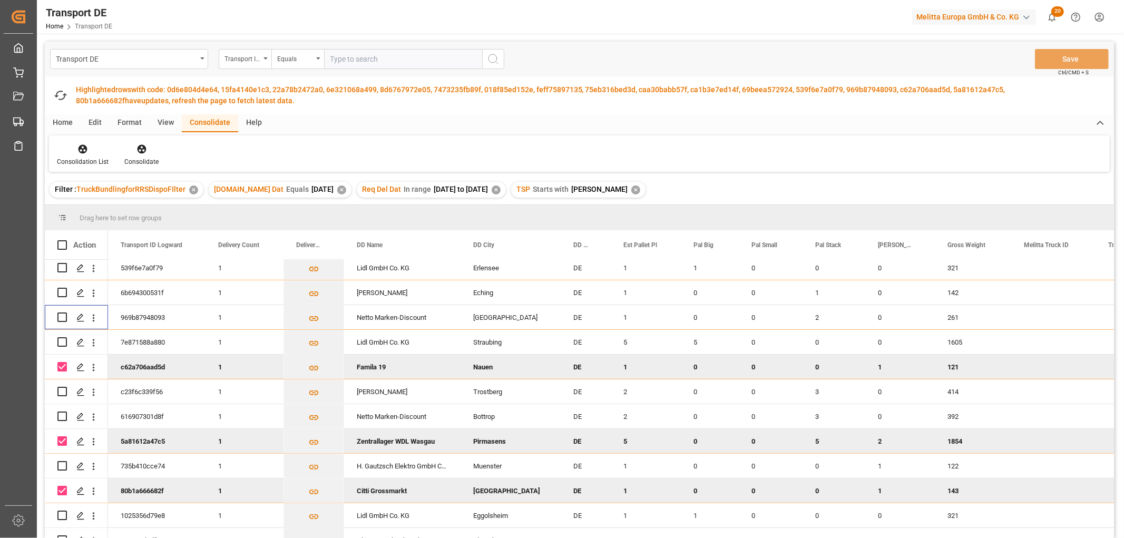
click at [62, 366] on input "Press Space to toggle row selection (checked)" at bounding box center [61, 366] width 9 height 9
checkbox input "false"
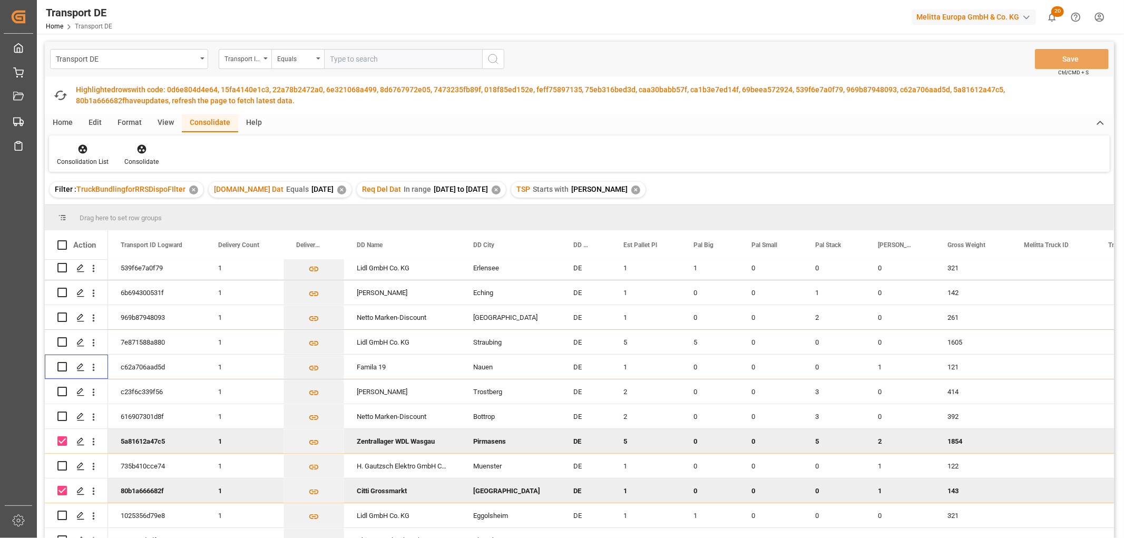
click at [62, 439] on input "Press Space to toggle row selection (checked)" at bounding box center [61, 440] width 9 height 9
checkbox input "false"
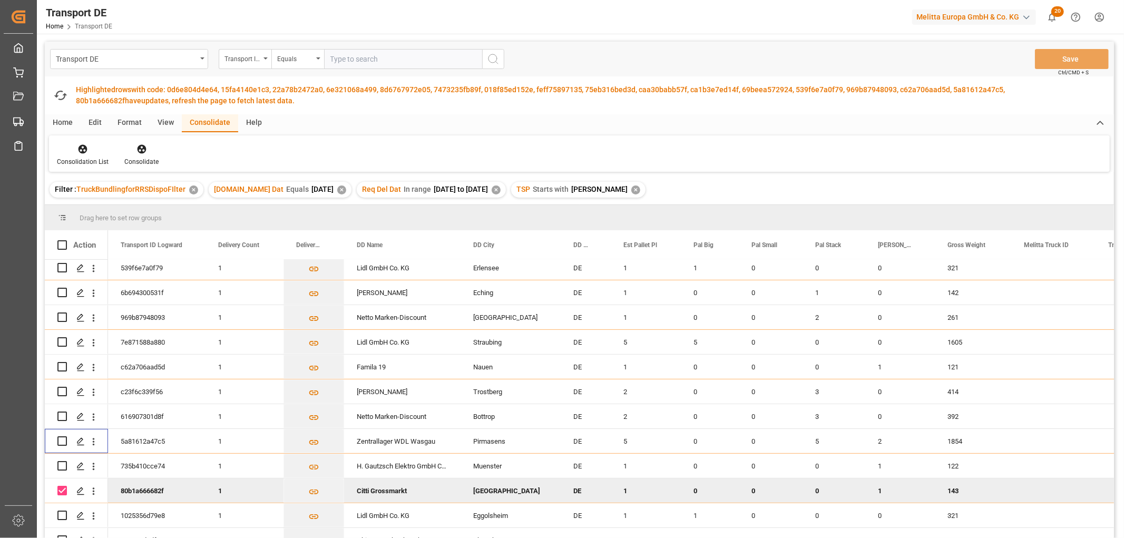
click at [62, 487] on input "Press Space to toggle row selection (checked)" at bounding box center [61, 490] width 9 height 9
checkbox input "false"
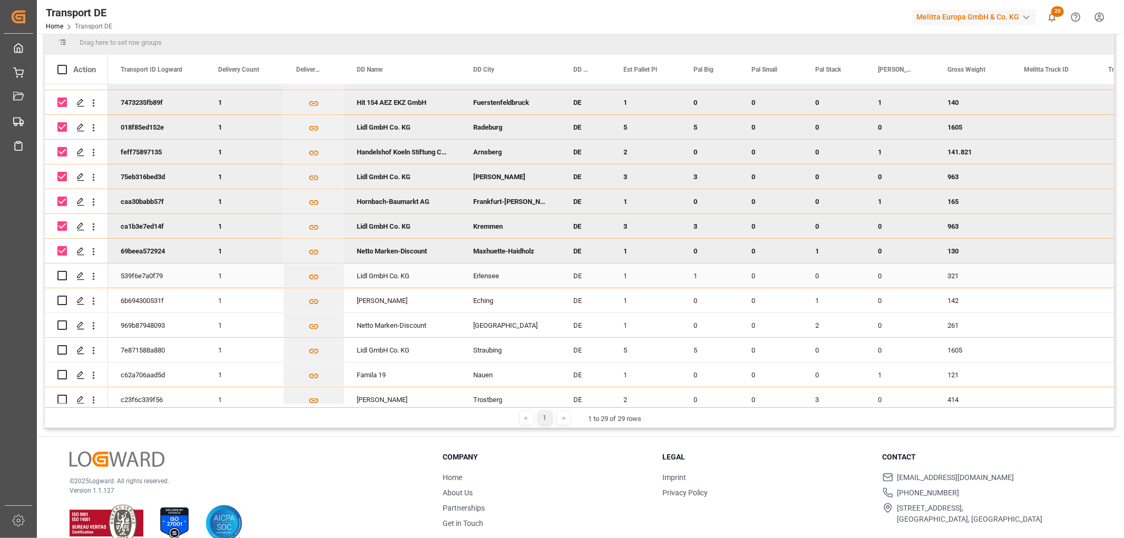
scroll to position [51, 0]
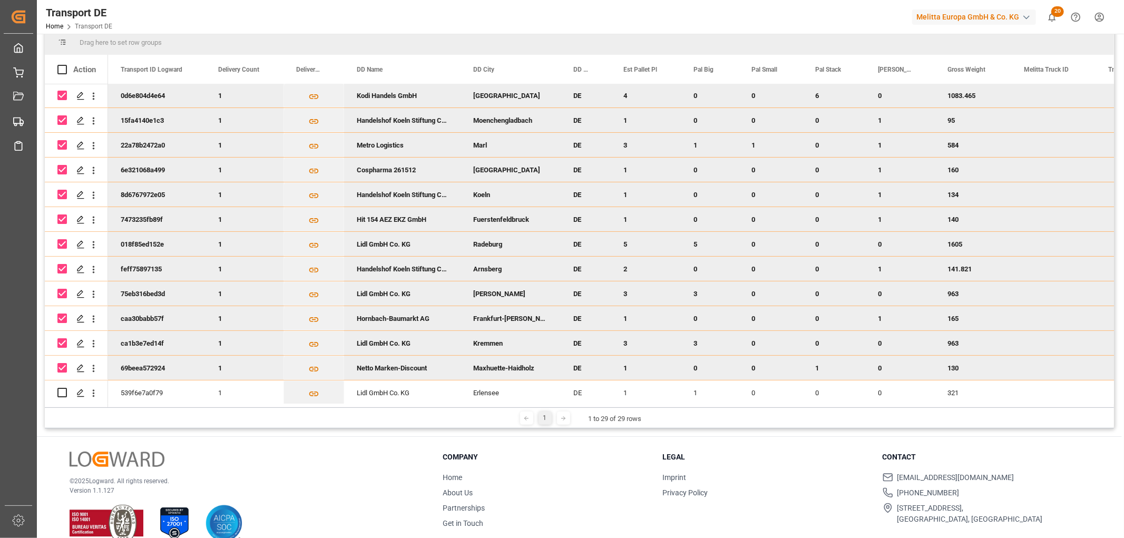
click at [62, 369] on input "Press Space to toggle row selection (checked)" at bounding box center [61, 367] width 9 height 9
checkbox input "false"
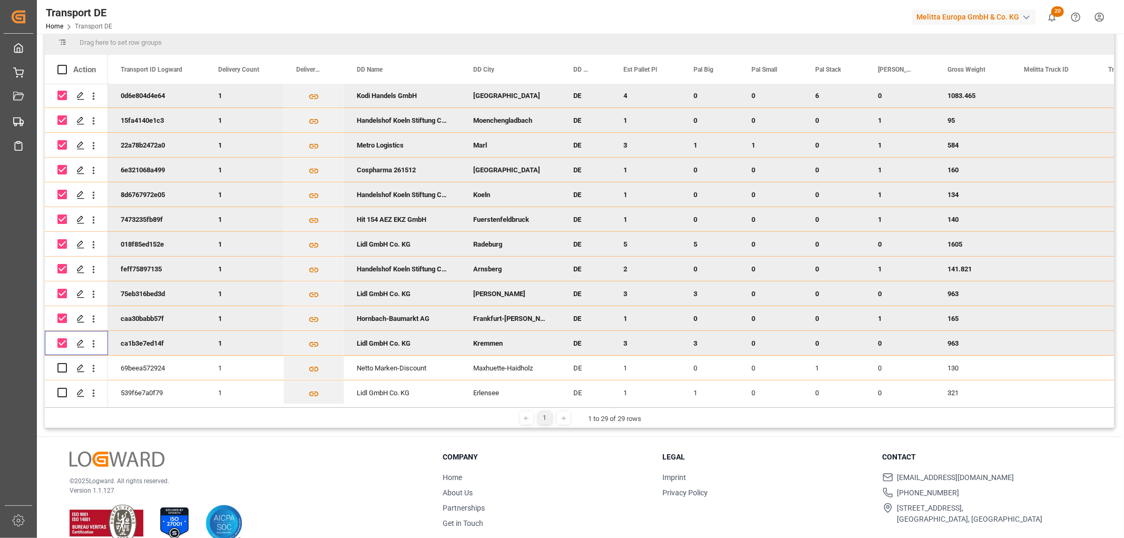
click at [61, 342] on input "Press Space to toggle row selection (checked)" at bounding box center [61, 342] width 9 height 9
checkbox input "false"
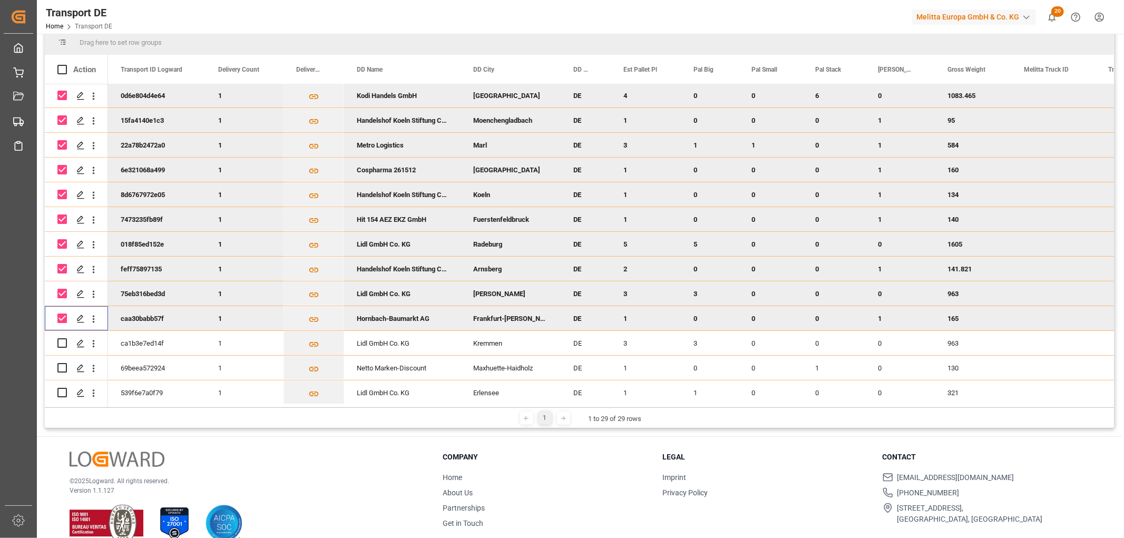
click at [62, 317] on input "Press Space to toggle row selection (checked)" at bounding box center [61, 317] width 9 height 9
checkbox input "false"
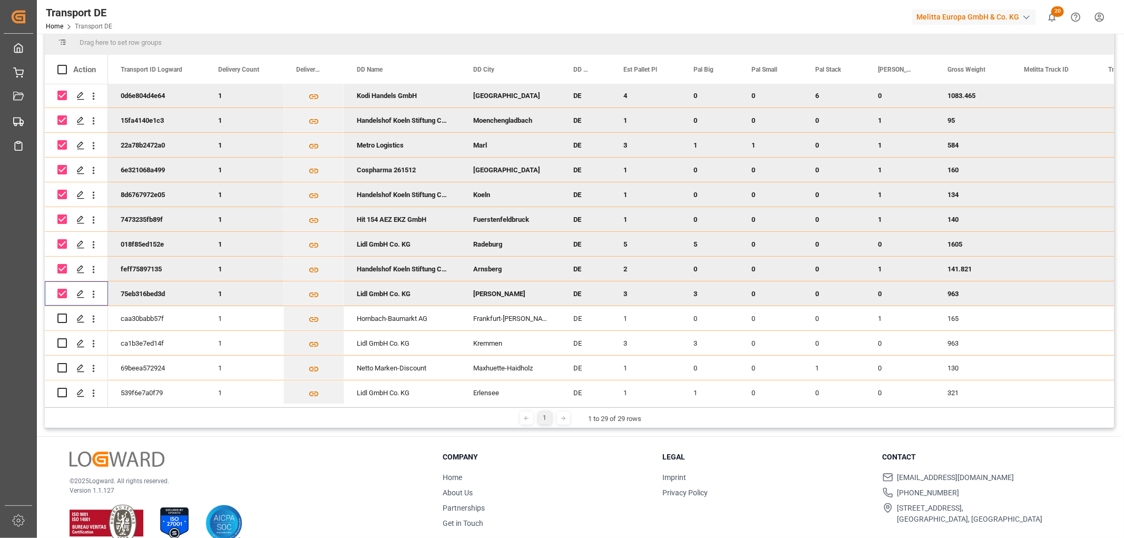
click at [64, 290] on input "Press Space to toggle row selection (checked)" at bounding box center [61, 293] width 9 height 9
checkbox input "false"
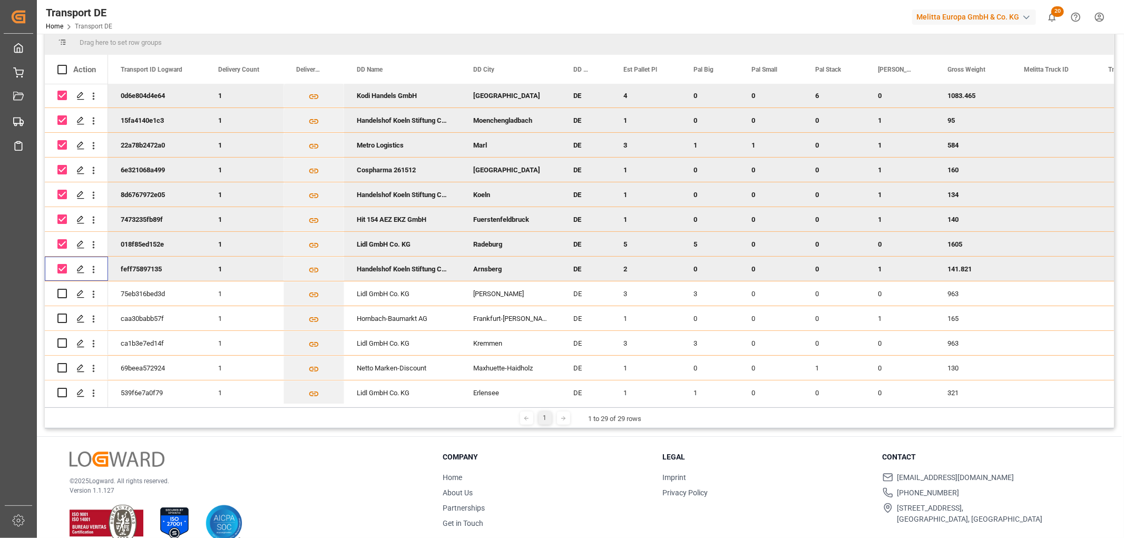
click at [60, 265] on input "Press Space to toggle row selection (checked)" at bounding box center [61, 268] width 9 height 9
checkbox input "false"
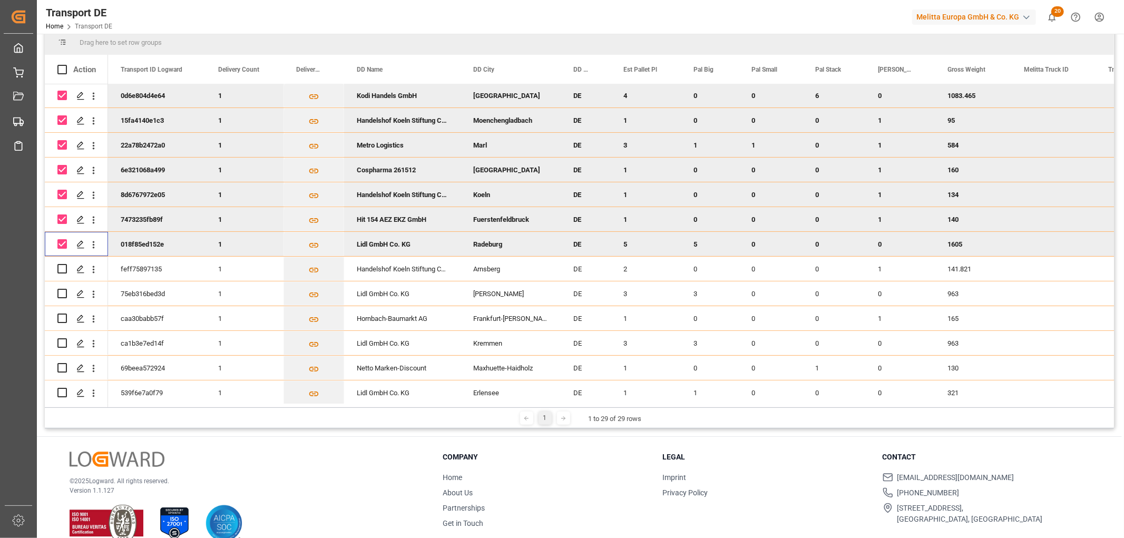
click at [60, 239] on input "Press Space to toggle row selection (checked)" at bounding box center [61, 243] width 9 height 9
checkbox input "false"
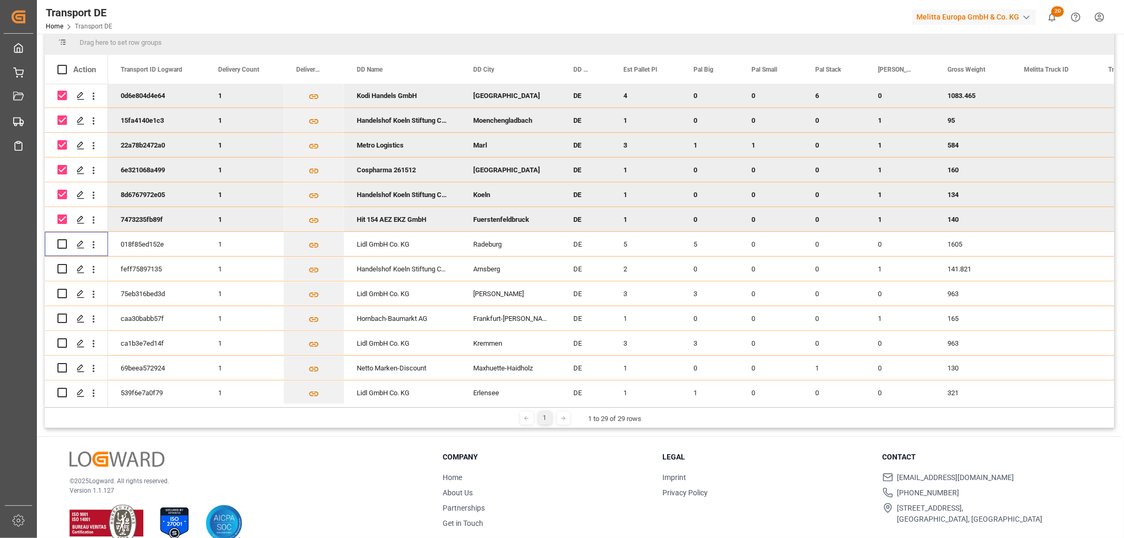
click at [63, 218] on input "Press Space to toggle row selection (checked)" at bounding box center [61, 218] width 9 height 9
checkbox input "false"
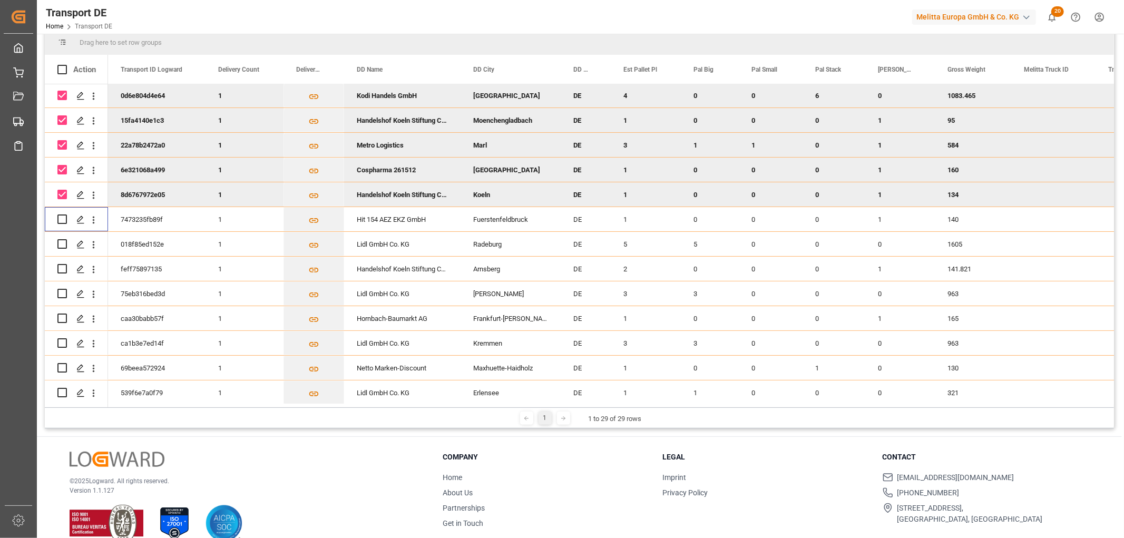
scroll to position [138, 0]
click at [58, 191] on input "Press Space to toggle row selection (checked)" at bounding box center [61, 194] width 9 height 9
checkbox input "false"
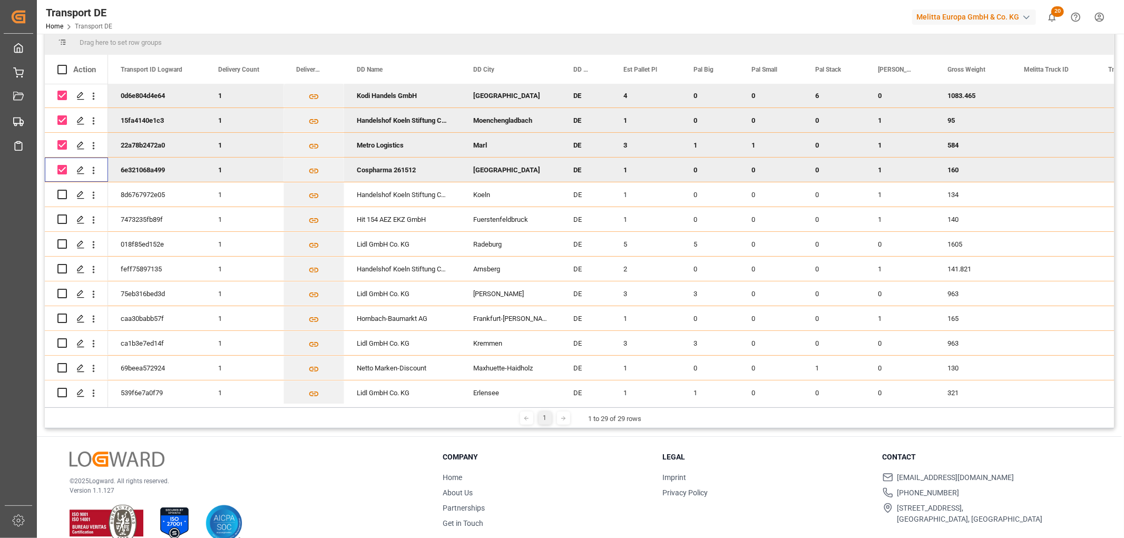
click at [62, 170] on input "Press Space to toggle row selection (checked)" at bounding box center [61, 169] width 9 height 9
checkbox input "false"
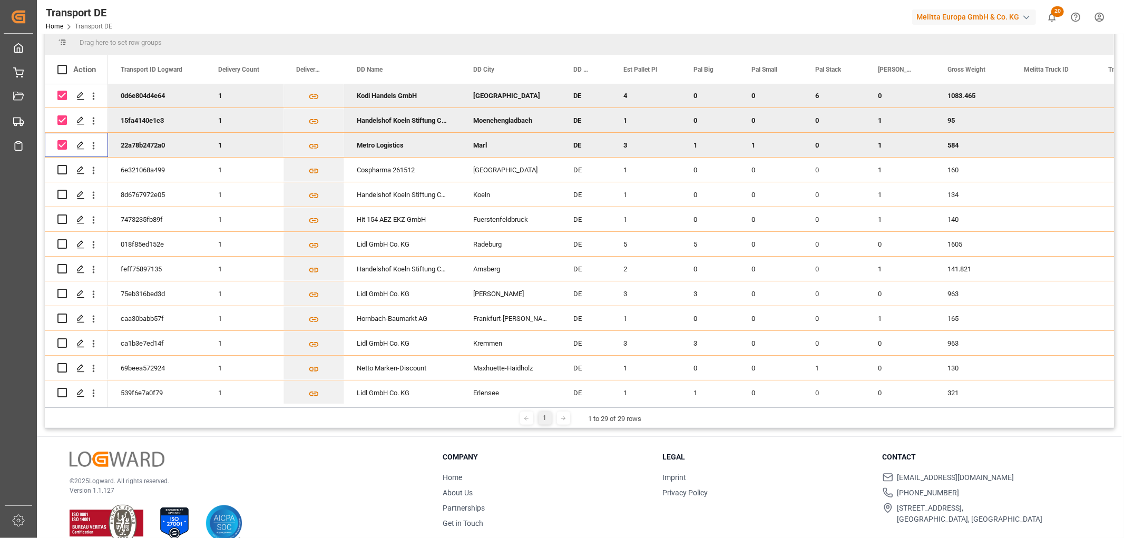
click at [62, 140] on input "Press Space to toggle row selection (checked)" at bounding box center [61, 144] width 9 height 9
checkbox input "false"
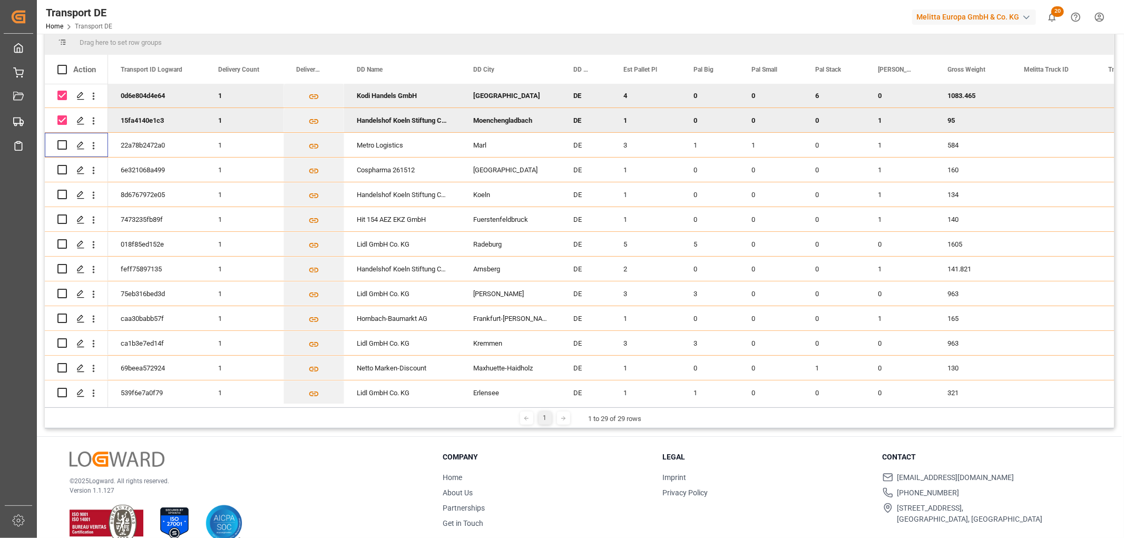
click at [63, 119] on input "Press Space to toggle row selection (checked)" at bounding box center [61, 119] width 9 height 9
checkbox input "false"
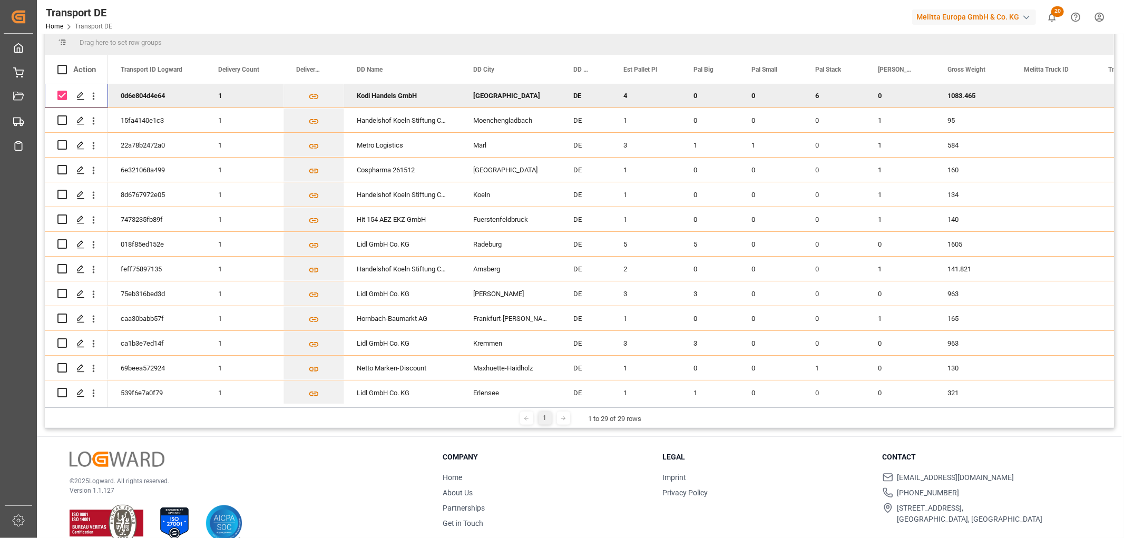
click at [62, 93] on input "Press Space to toggle row selection (checked)" at bounding box center [61, 95] width 9 height 9
checkbox input "false"
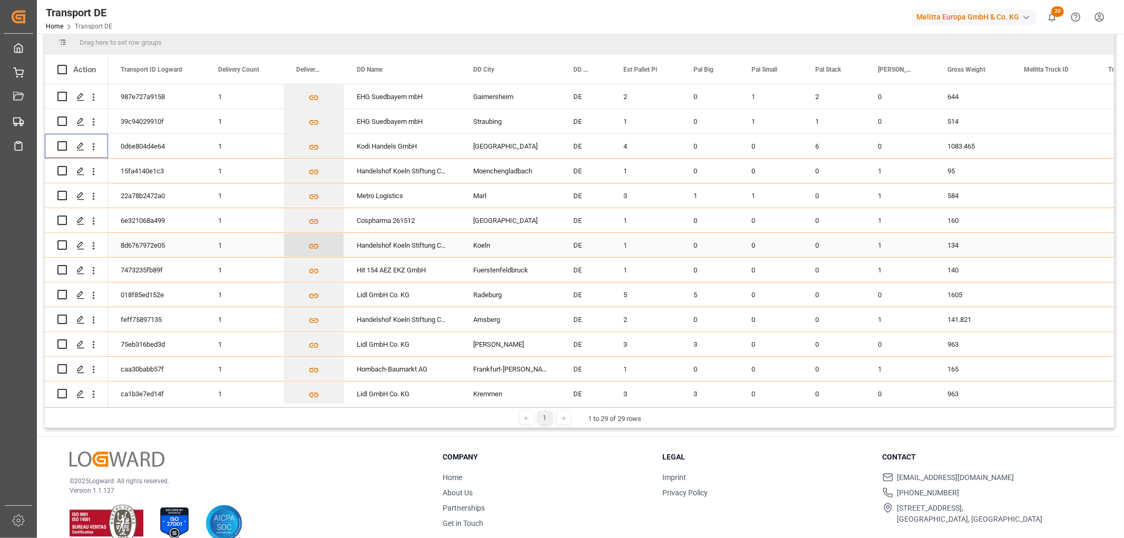
scroll to position [0, 0]
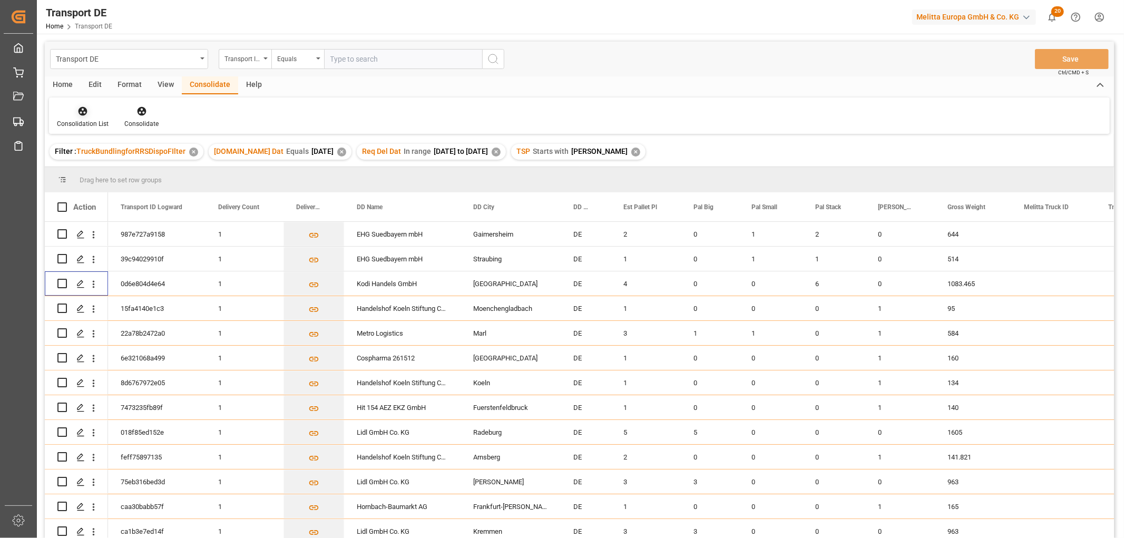
click at [86, 114] on icon at bounding box center [82, 111] width 11 height 11
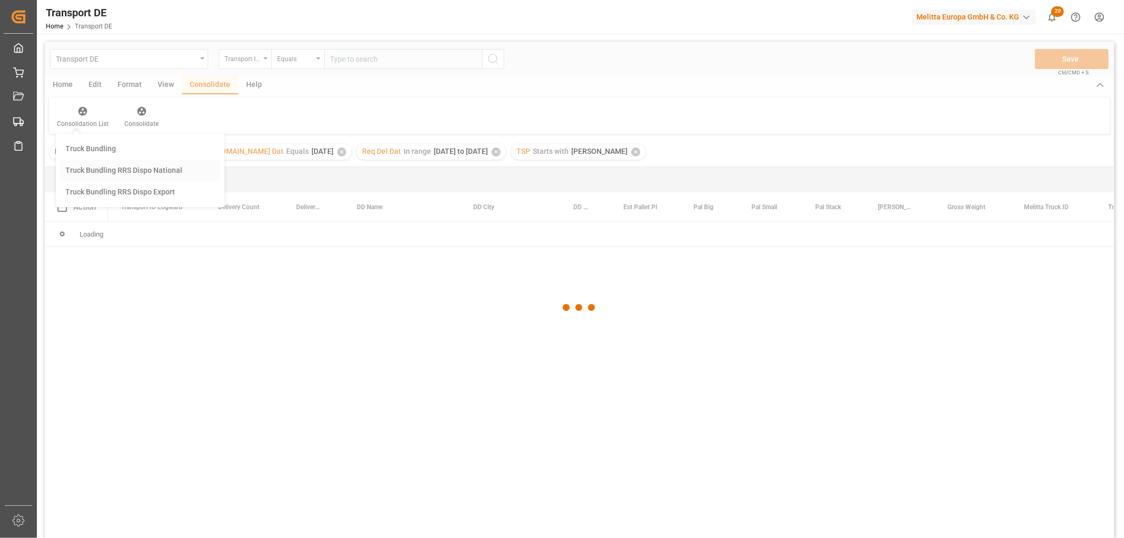
click at [105, 170] on div "Transport DE Transport ID Logward Equals Save Ctrl/CMD + S Home Edit Format Vie…" at bounding box center [579, 304] width 1069 height 524
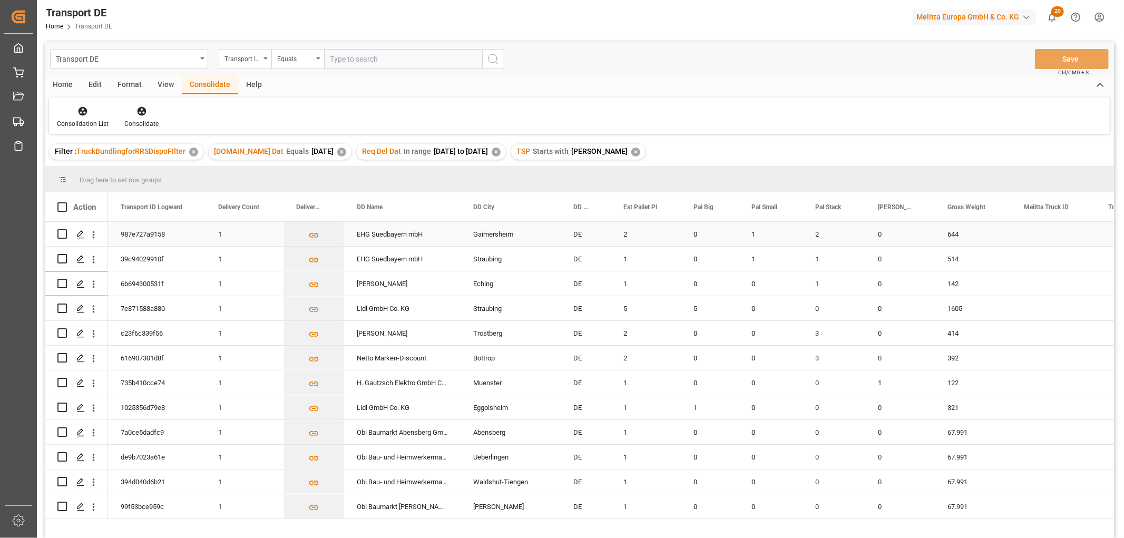
click at [63, 235] on input "Press Space to toggle row selection (unchecked)" at bounding box center [61, 233] width 9 height 9
checkbox input "true"
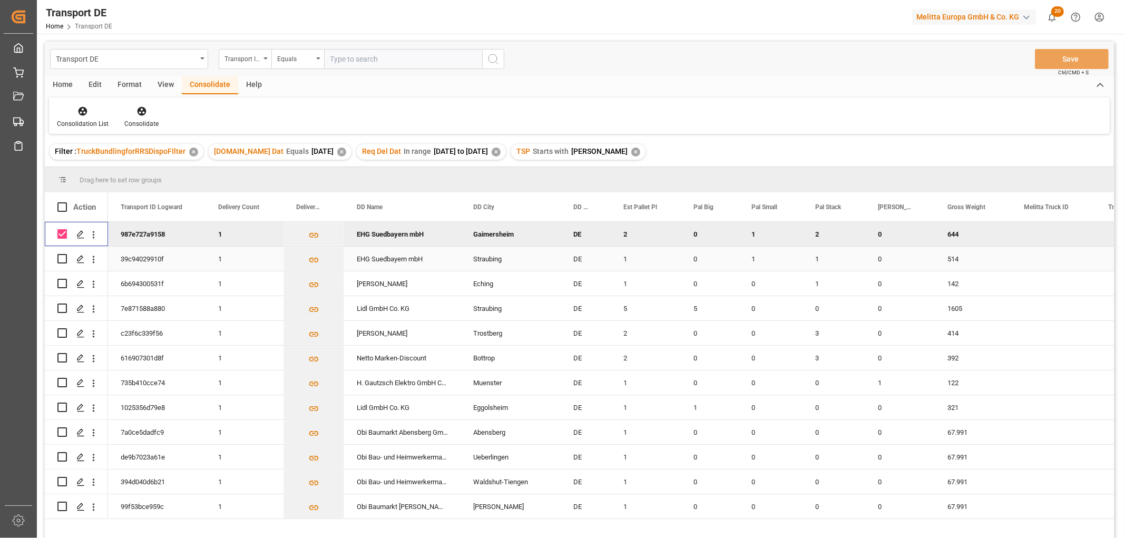
click at [64, 259] on input "Press Space to toggle row selection (unchecked)" at bounding box center [61, 258] width 9 height 9
checkbox input "true"
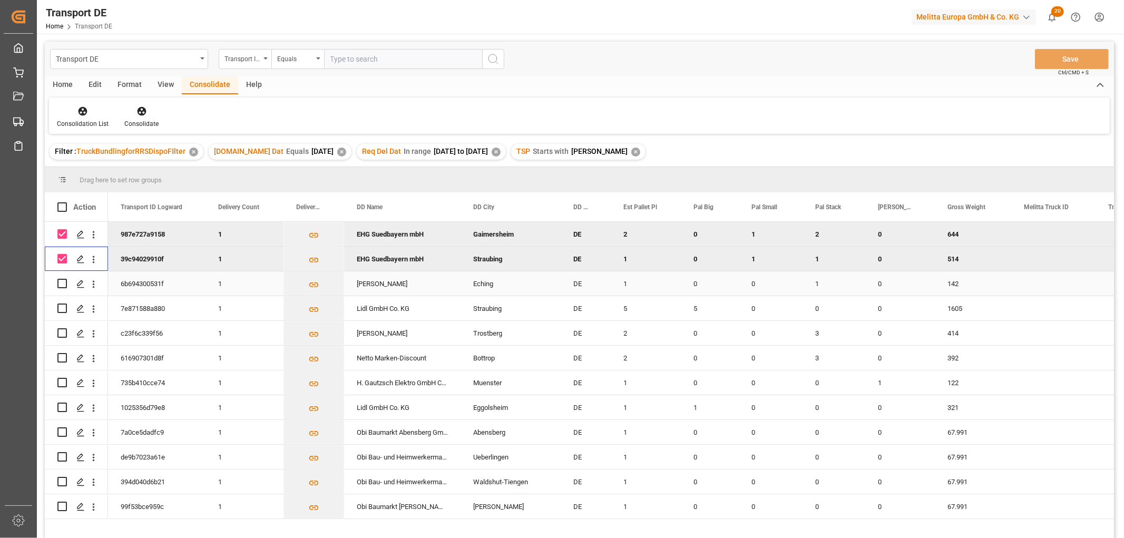
click at [62, 281] on input "Press Space to toggle row selection (unchecked)" at bounding box center [61, 283] width 9 height 9
checkbox input "true"
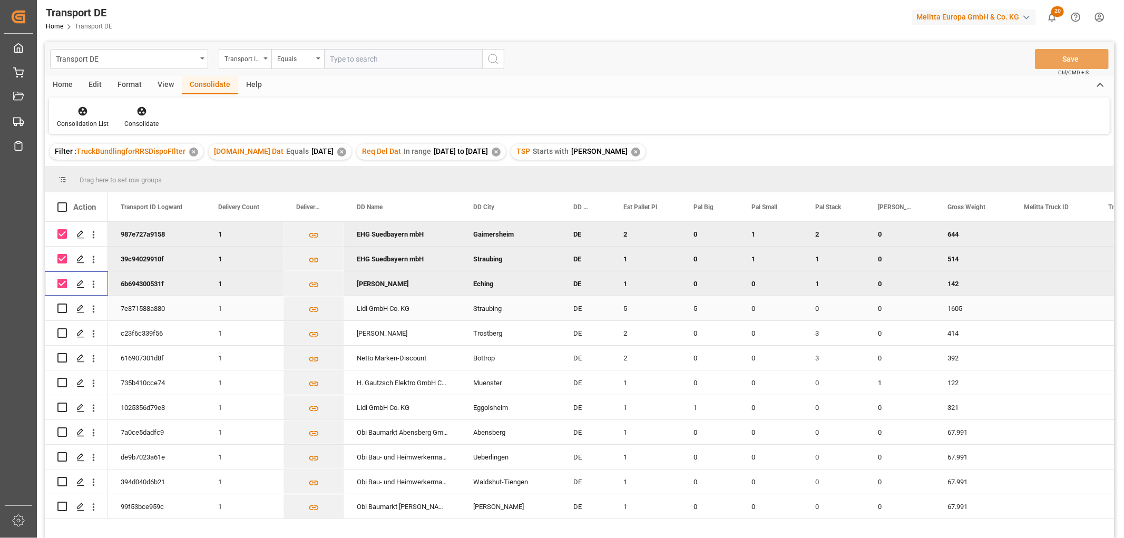
click at [63, 307] on input "Press Space to toggle row selection (unchecked)" at bounding box center [61, 307] width 9 height 9
checkbox input "true"
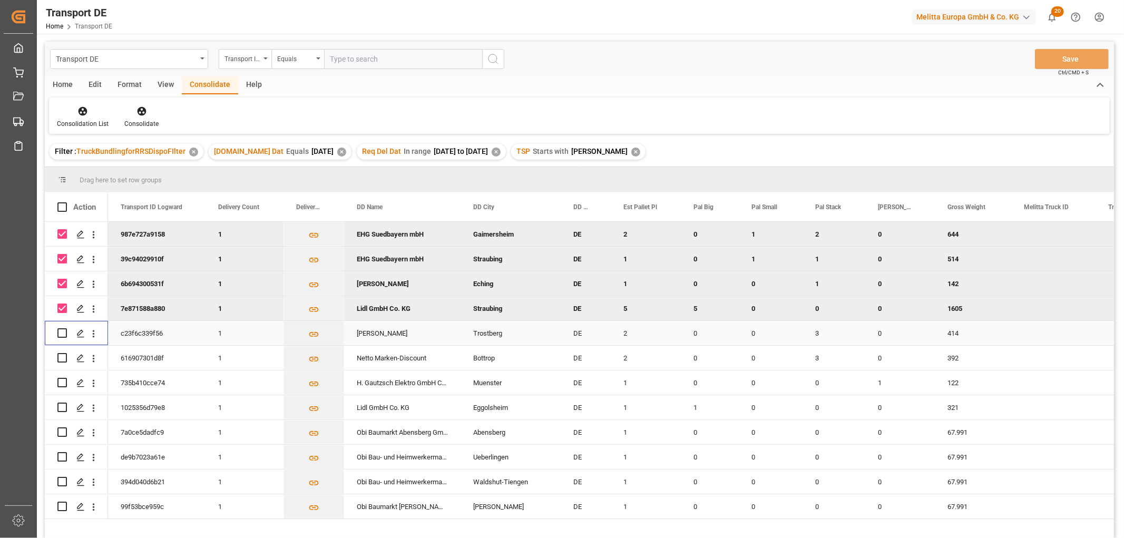
click at [61, 333] on input "Press Space to toggle row selection (unchecked)" at bounding box center [61, 332] width 9 height 9
checkbox input "true"
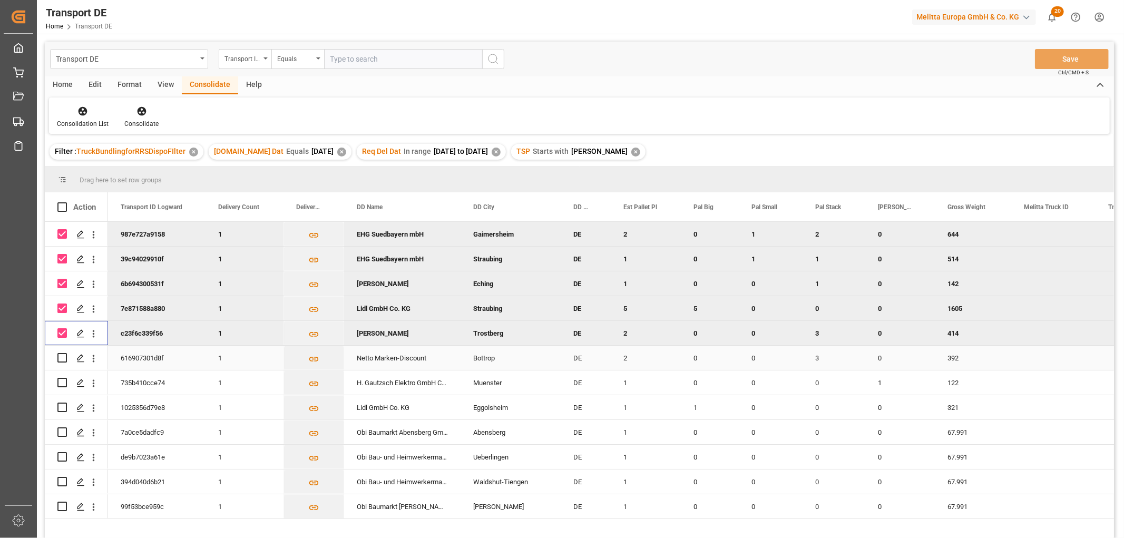
click at [65, 356] on input "Press Space to toggle row selection (unchecked)" at bounding box center [61, 357] width 9 height 9
checkbox input "true"
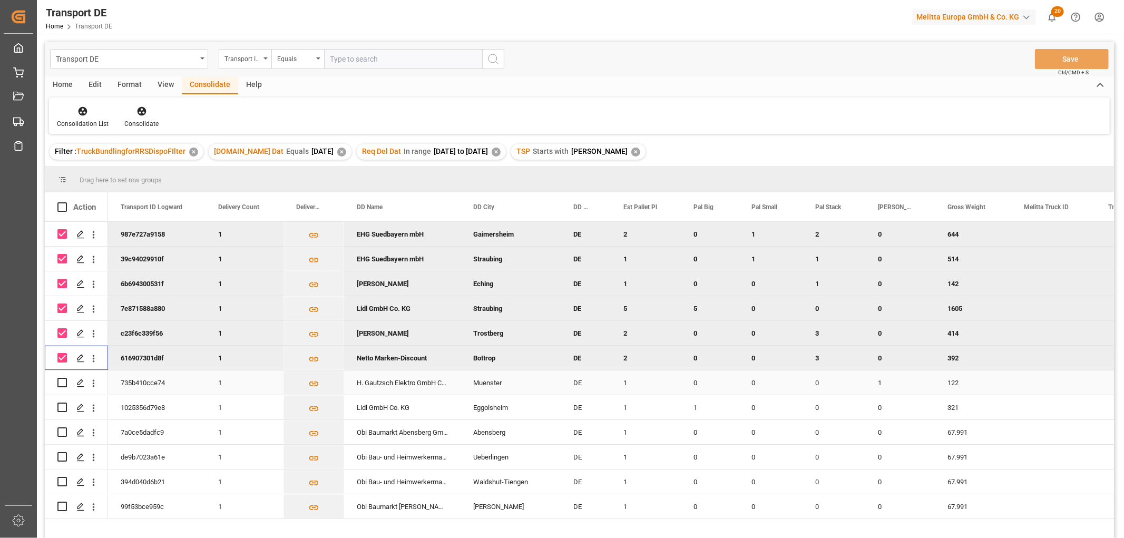
click at [62, 380] on input "Press Space to toggle row selection (unchecked)" at bounding box center [61, 382] width 9 height 9
checkbox input "true"
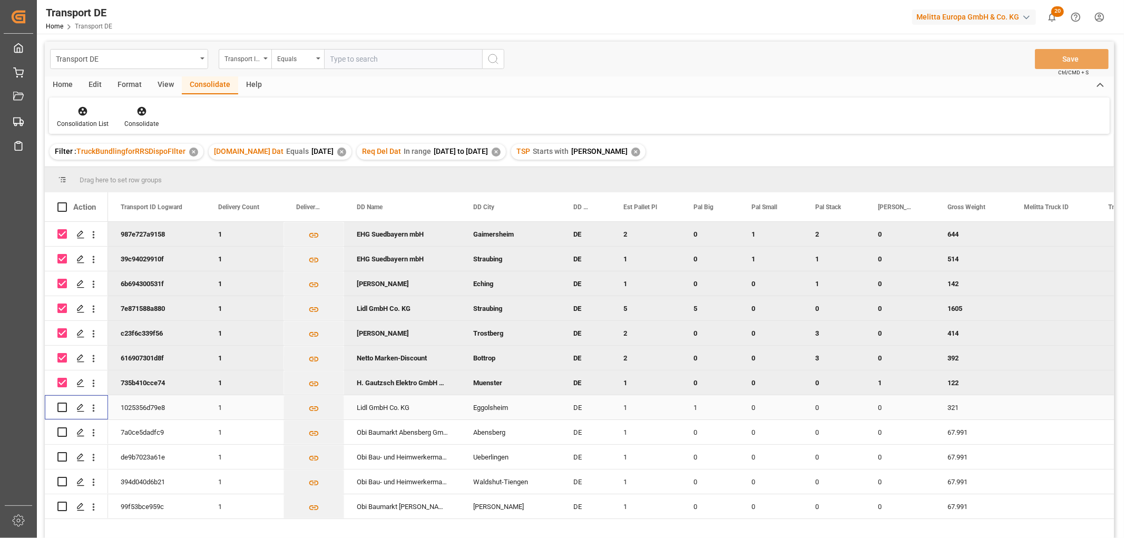
click at [63, 407] on input "Press Space to toggle row selection (unchecked)" at bounding box center [61, 407] width 9 height 9
checkbox input "true"
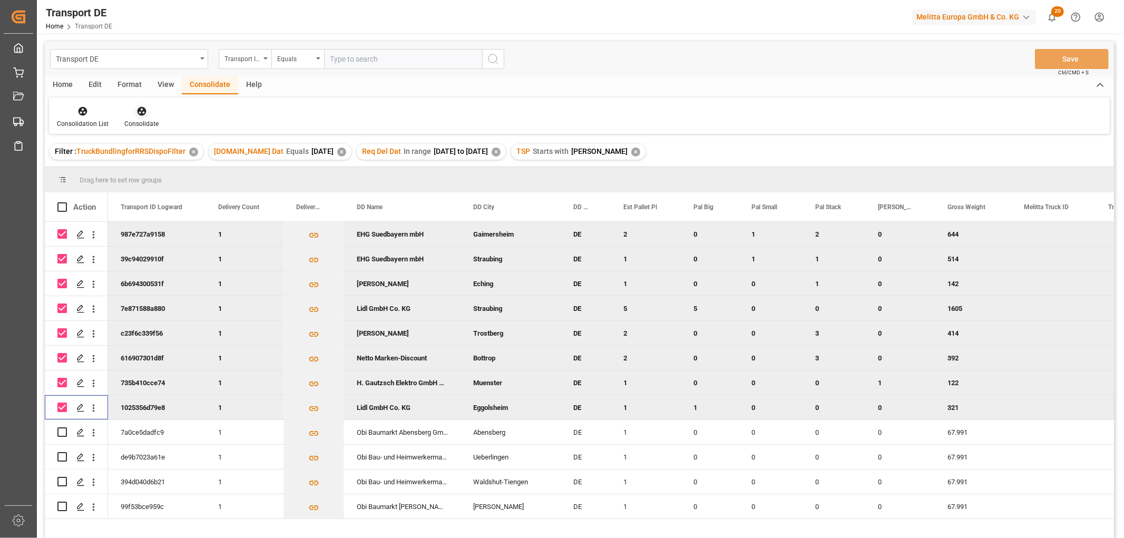
click at [140, 111] on icon at bounding box center [141, 111] width 9 height 9
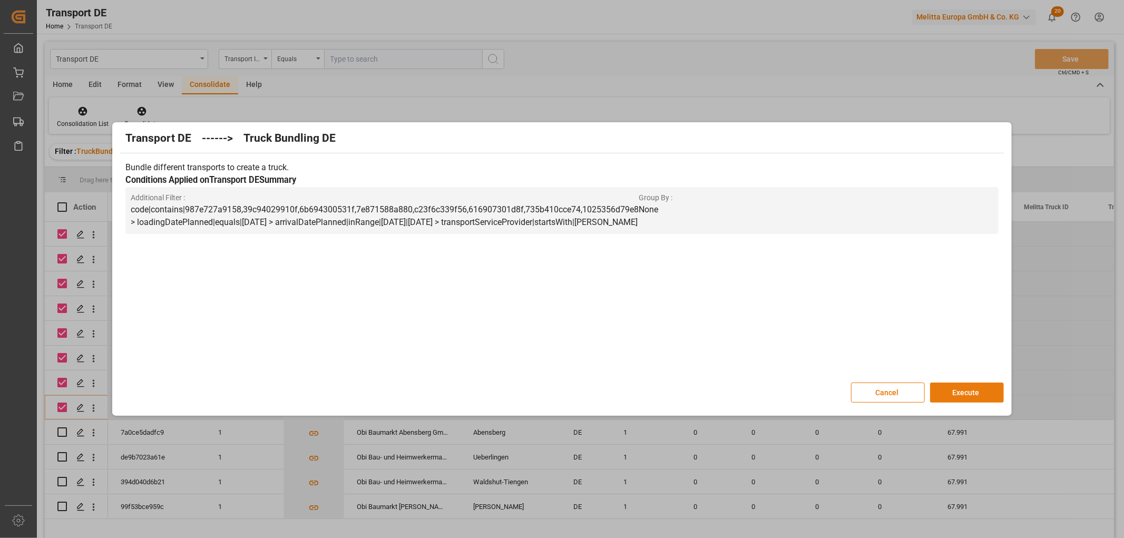
click at [976, 390] on button "Execute" at bounding box center [967, 393] width 74 height 20
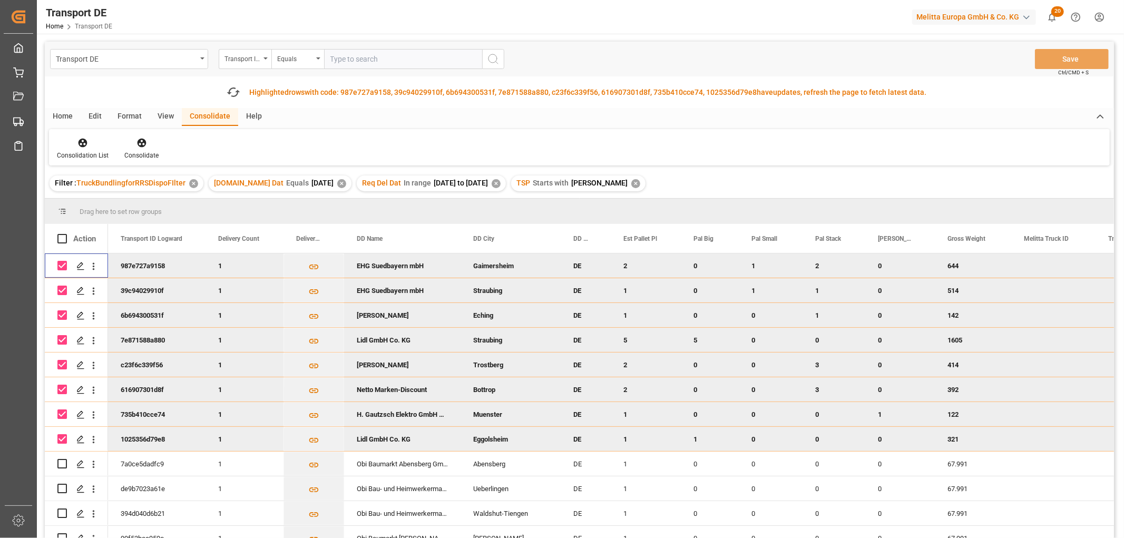
click at [58, 265] on input "Press Space to toggle row selection (checked)" at bounding box center [61, 265] width 9 height 9
checkbox input "false"
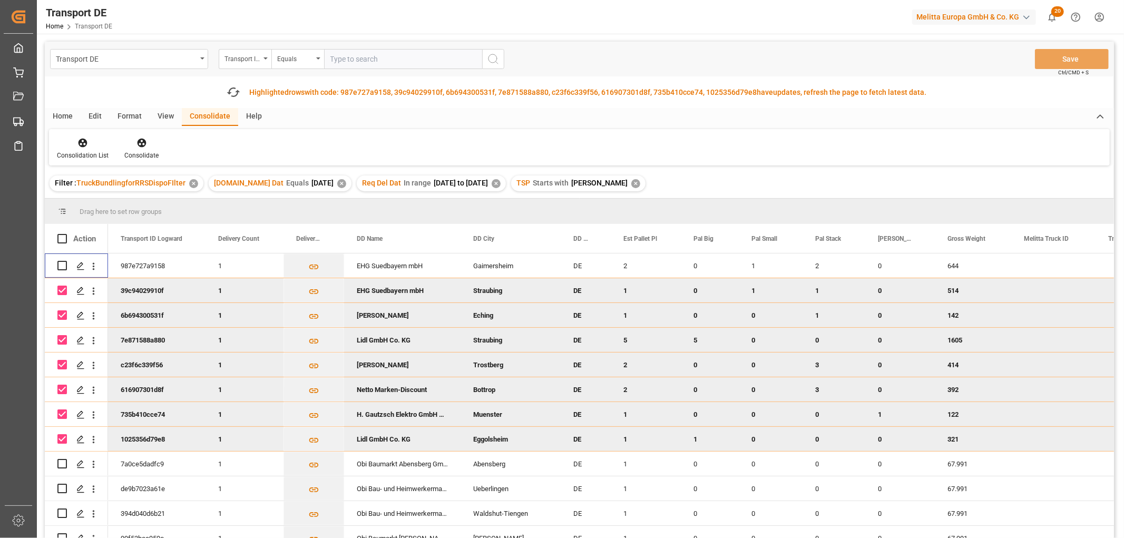
click at [61, 292] on input "Press Space to toggle row selection (checked)" at bounding box center [61, 290] width 9 height 9
checkbox input "false"
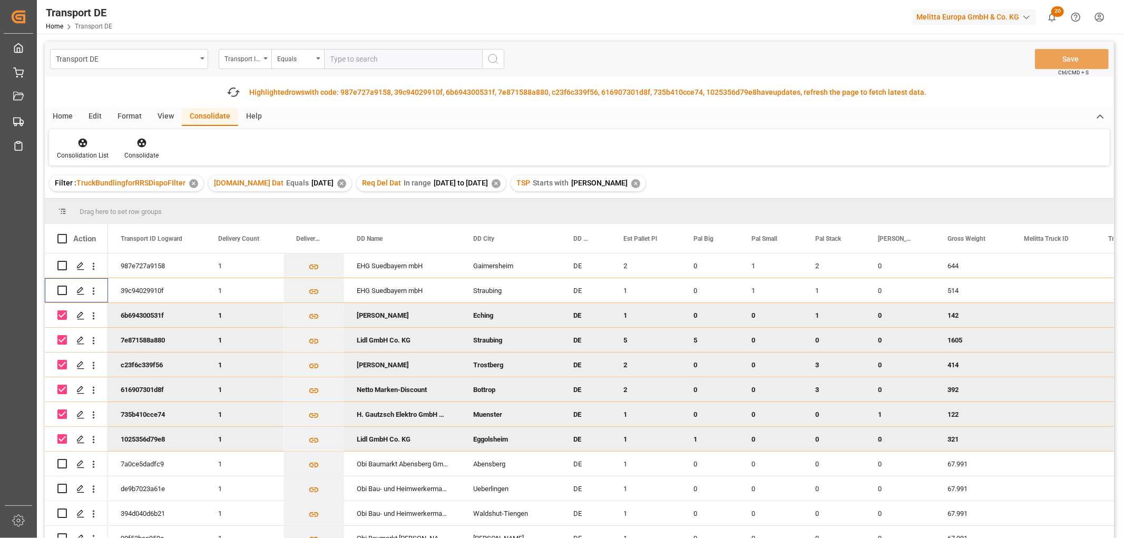
click at [62, 315] on input "Press Space to toggle row selection (checked)" at bounding box center [61, 314] width 9 height 9
checkbox input "false"
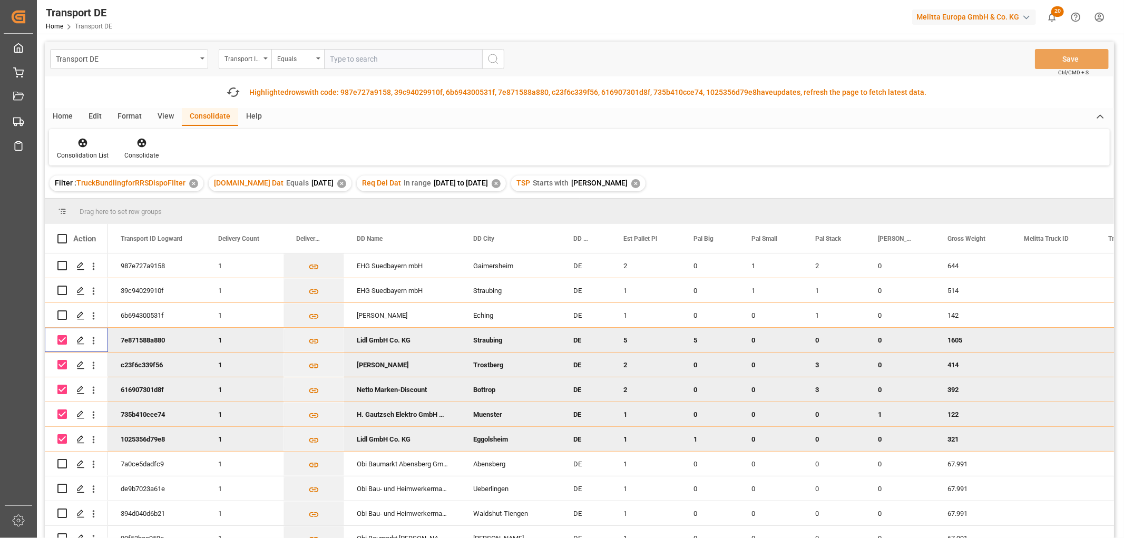
click at [62, 339] on input "Press Space to toggle row selection (checked)" at bounding box center [61, 339] width 9 height 9
checkbox input "false"
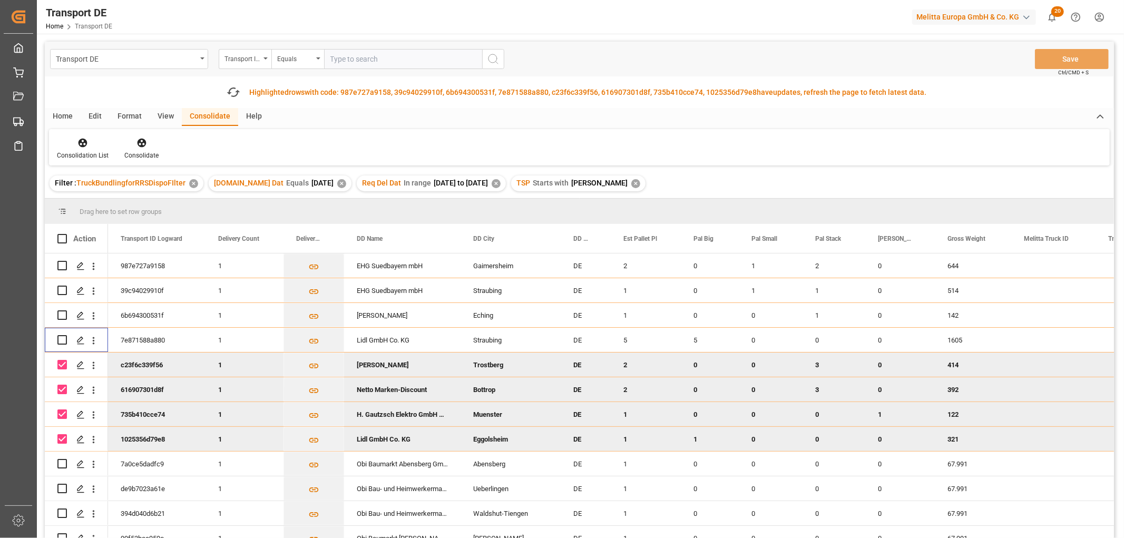
click at [63, 362] on input "Press Space to toggle row selection (checked)" at bounding box center [61, 364] width 9 height 9
checkbox input "false"
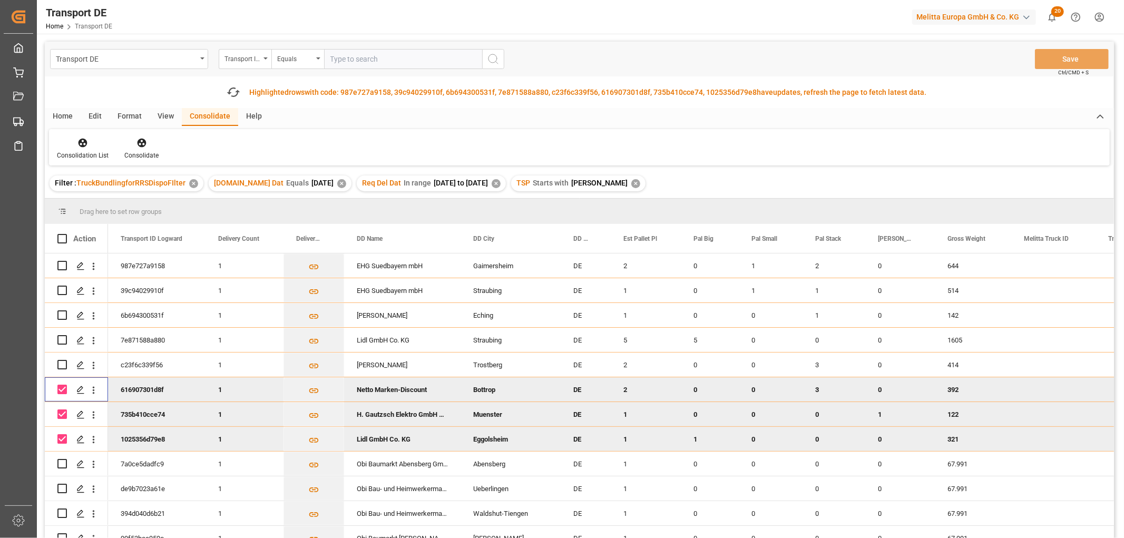
click at [61, 387] on input "Press Space to toggle row selection (checked)" at bounding box center [61, 389] width 9 height 9
checkbox input "false"
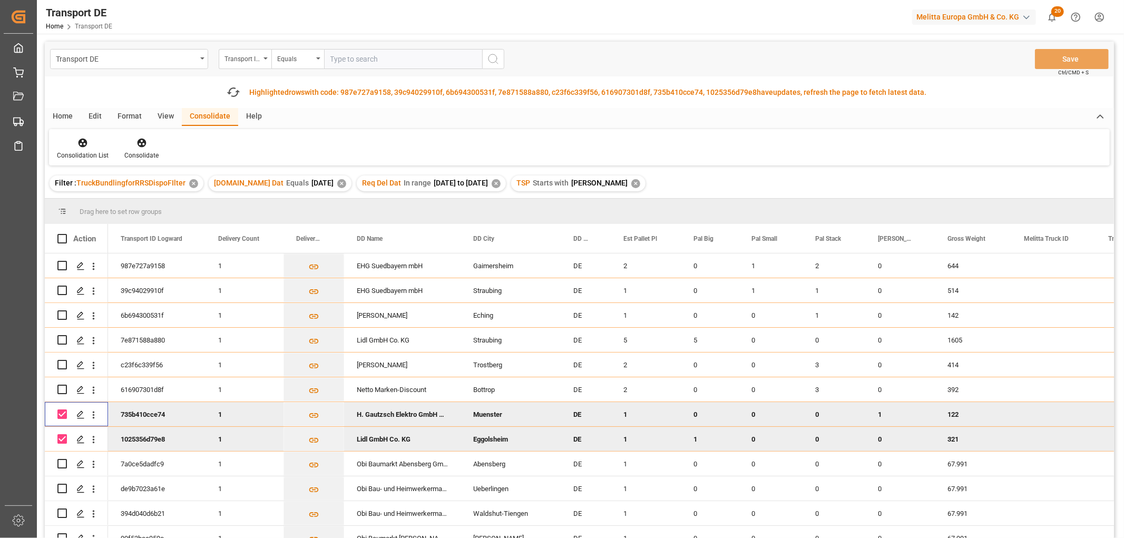
click at [64, 415] on input "Press Space to toggle row selection (checked)" at bounding box center [61, 413] width 9 height 9
checkbox input "false"
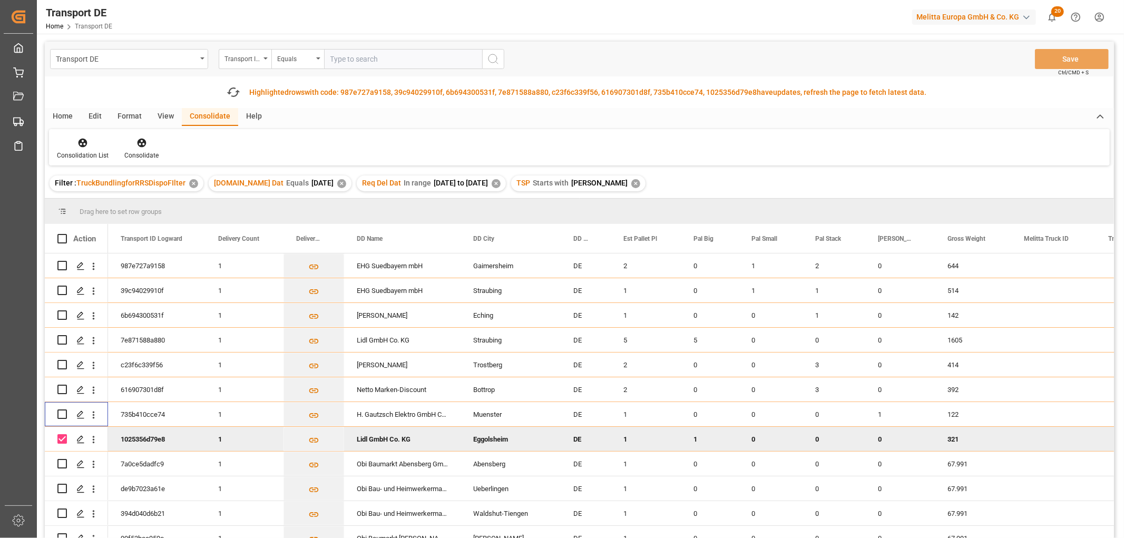
click at [59, 441] on input "Press Space to toggle row selection (checked)" at bounding box center [61, 438] width 9 height 9
checkbox input "false"
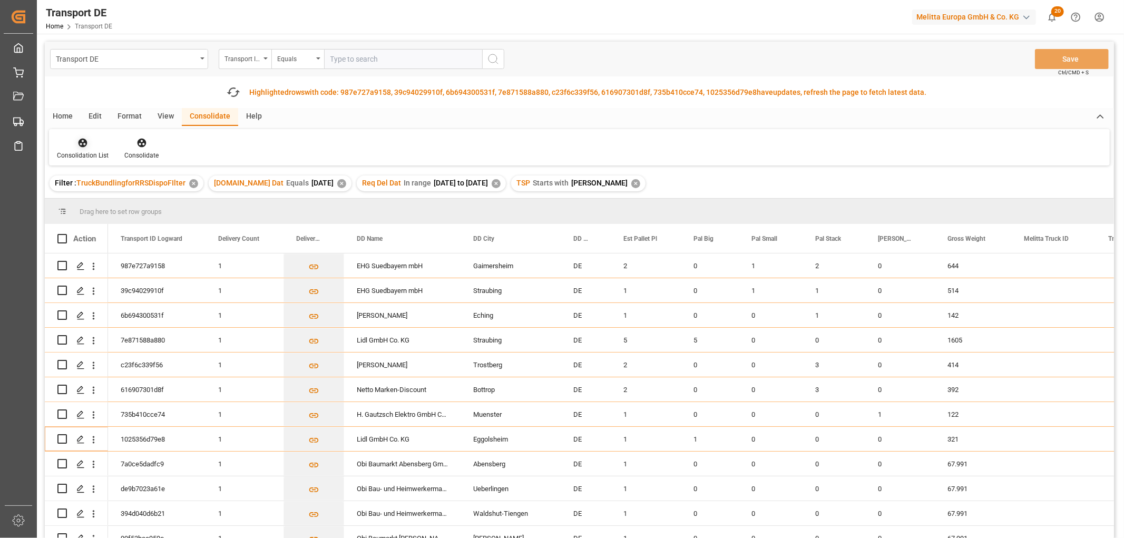
click at [79, 141] on icon at bounding box center [83, 143] width 9 height 9
click at [114, 201] on div "Transport DE Transport ID Logward Equals Save Ctrl/CMD + S Fetch latest updates…" at bounding box center [579, 320] width 1069 height 556
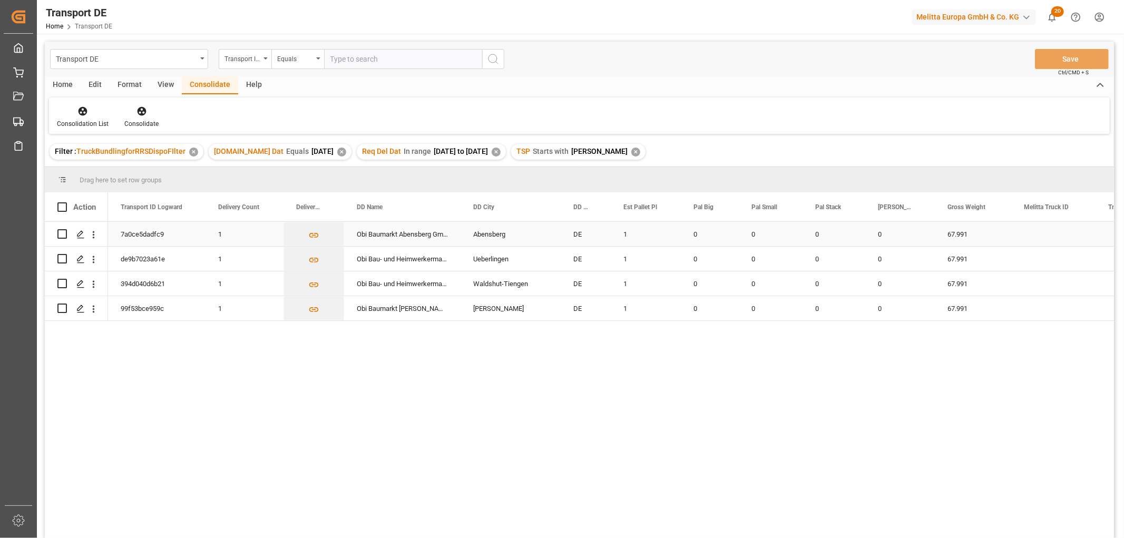
click at [62, 234] on input "Press Space to toggle row selection (unchecked)" at bounding box center [61, 233] width 9 height 9
checkbox input "true"
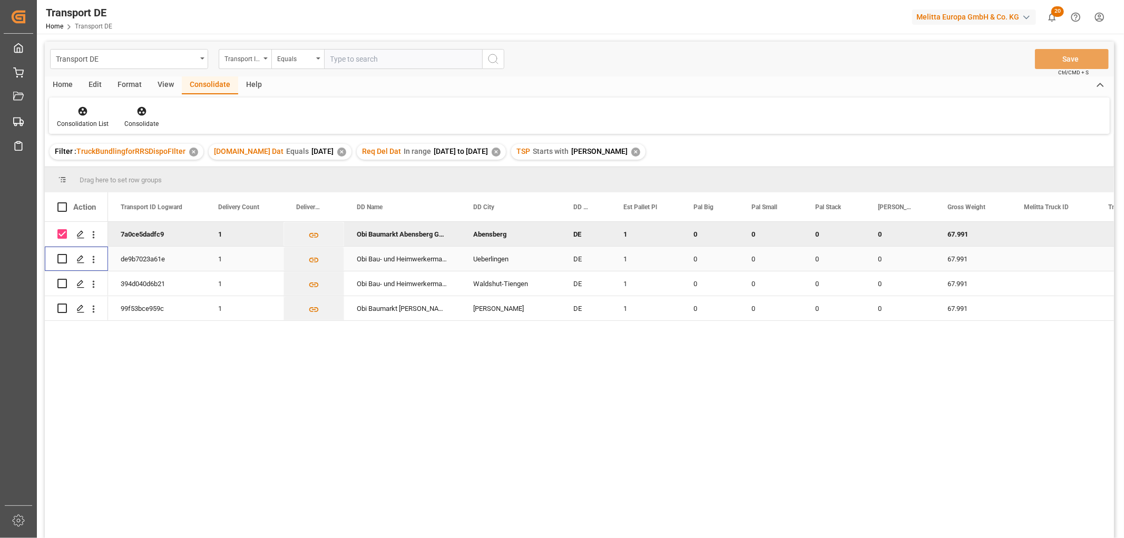
click at [64, 259] on input "Press Space to toggle row selection (unchecked)" at bounding box center [61, 258] width 9 height 9
checkbox input "true"
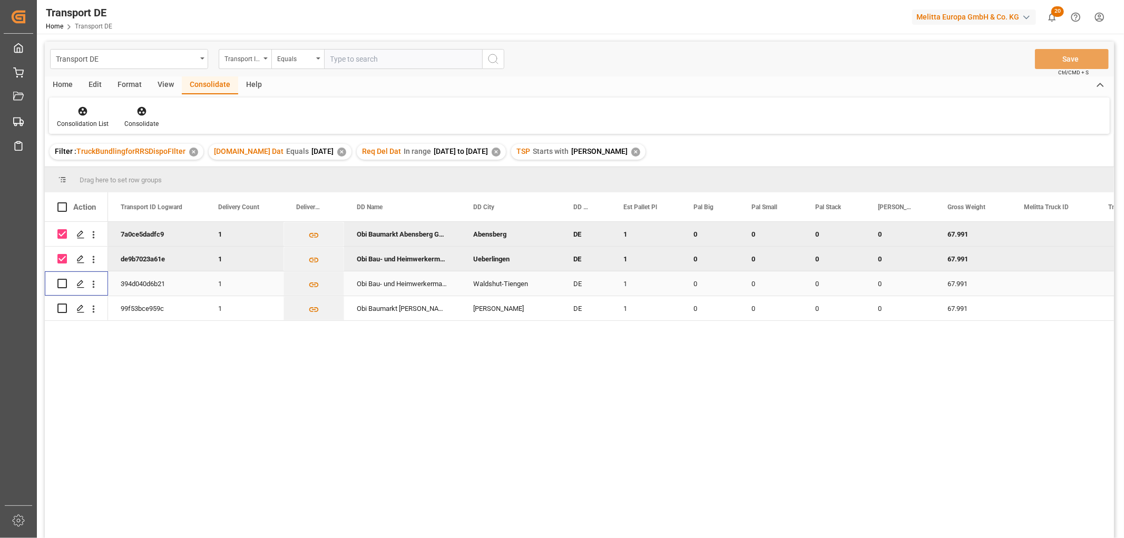
click at [59, 283] on input "Press Space to toggle row selection (unchecked)" at bounding box center [61, 283] width 9 height 9
checkbox input "true"
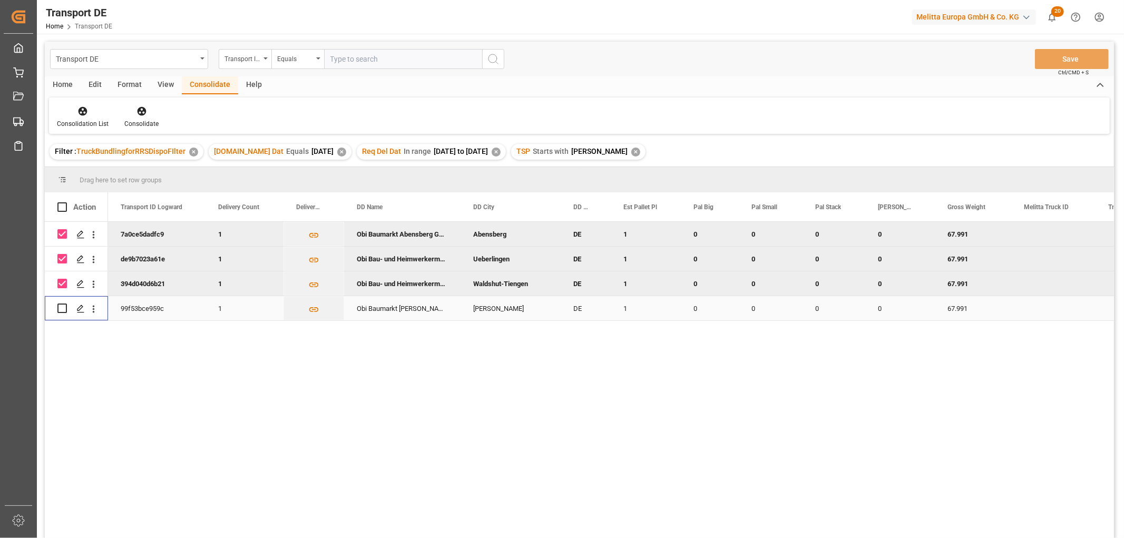
click at [61, 307] on input "Press Space to toggle row selection (unchecked)" at bounding box center [61, 307] width 9 height 9
checkbox input "true"
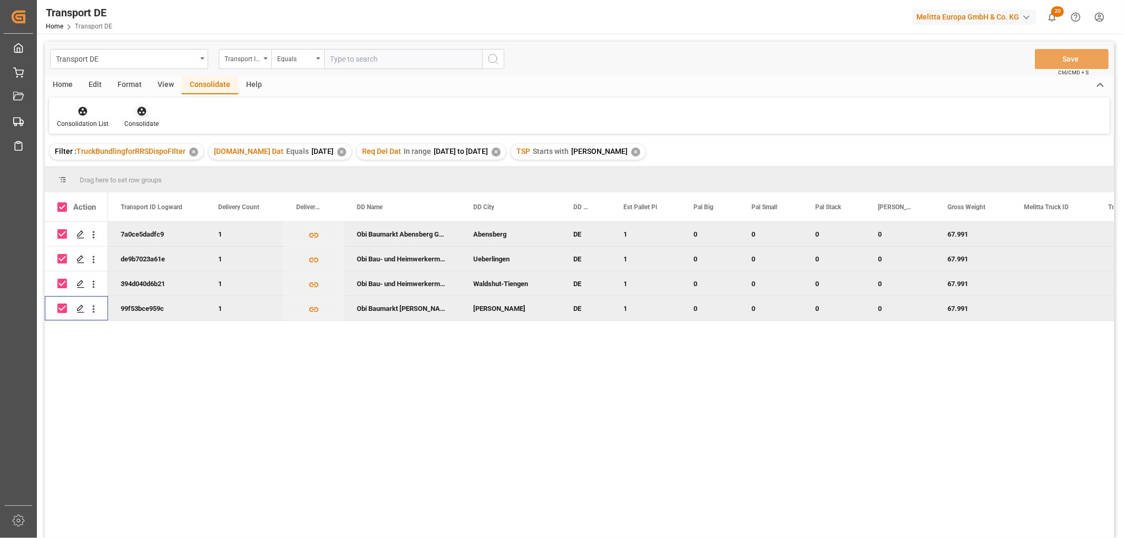
click at [144, 107] on icon at bounding box center [141, 111] width 11 height 11
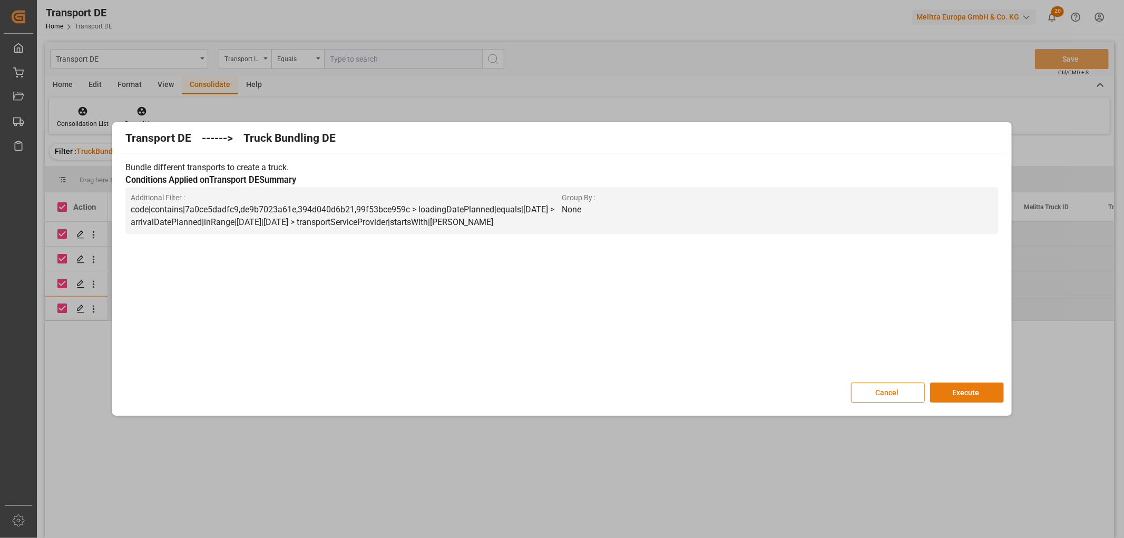
click at [971, 387] on button "Execute" at bounding box center [967, 393] width 74 height 20
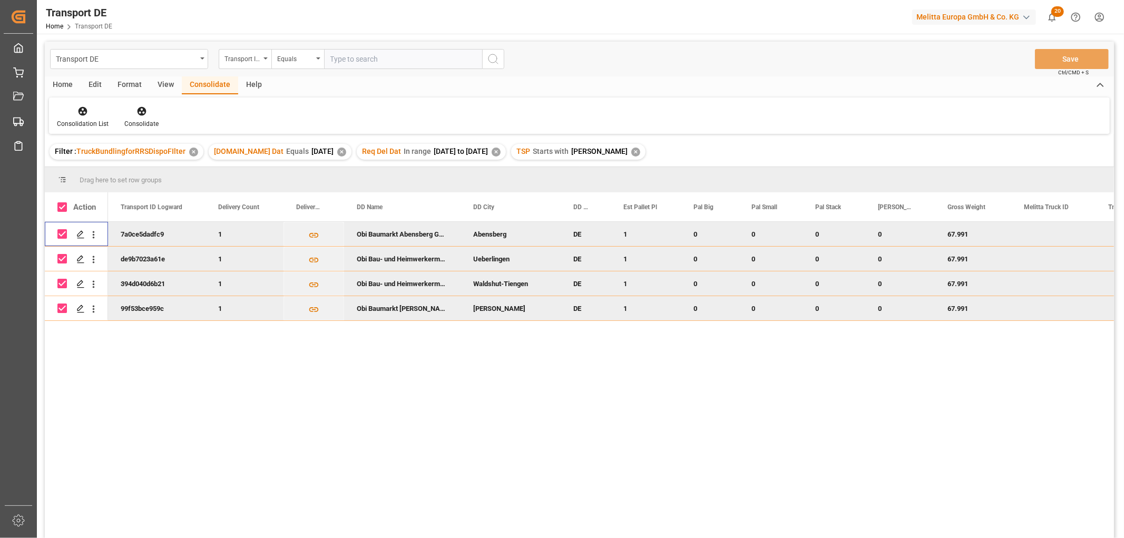
click at [62, 232] on input "Press Space to toggle row selection (checked)" at bounding box center [61, 233] width 9 height 9
checkbox input "false"
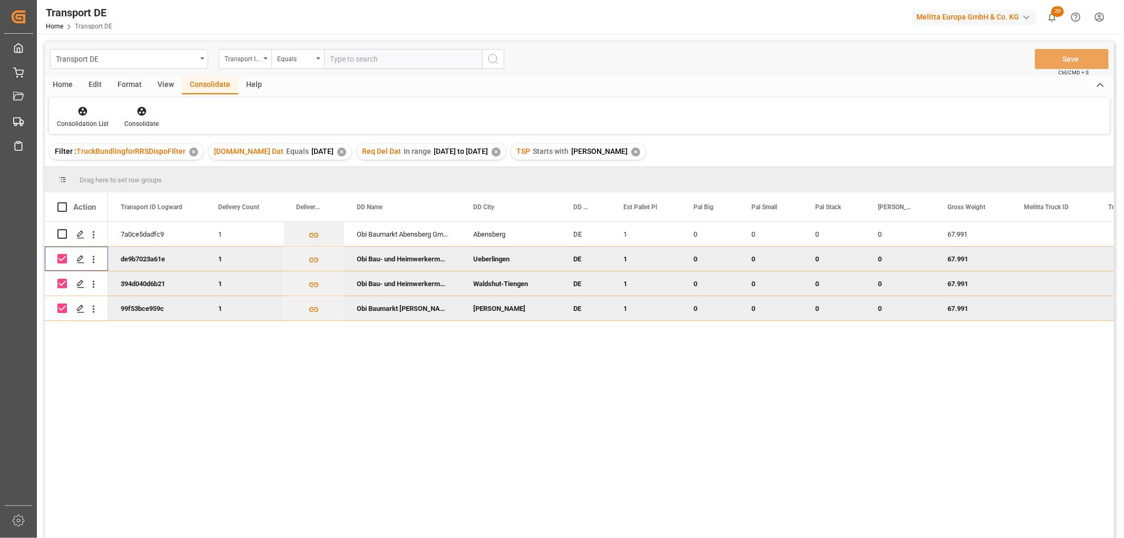
click at [65, 256] on input "Press Space to toggle row selection (checked)" at bounding box center [61, 258] width 9 height 9
checkbox input "false"
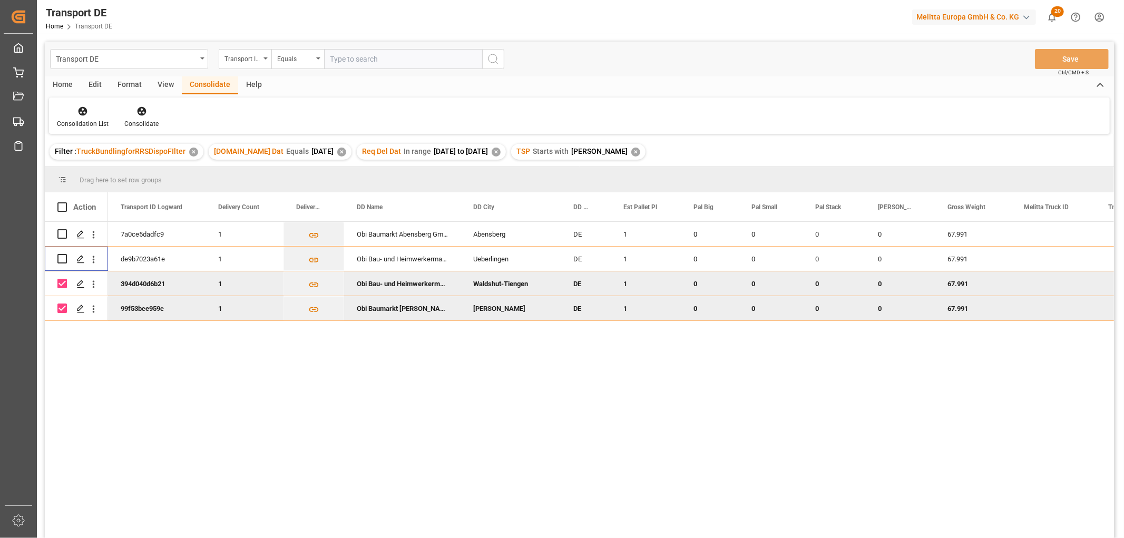
click at [62, 285] on input "Press Space to toggle row selection (checked)" at bounding box center [61, 283] width 9 height 9
checkbox input "false"
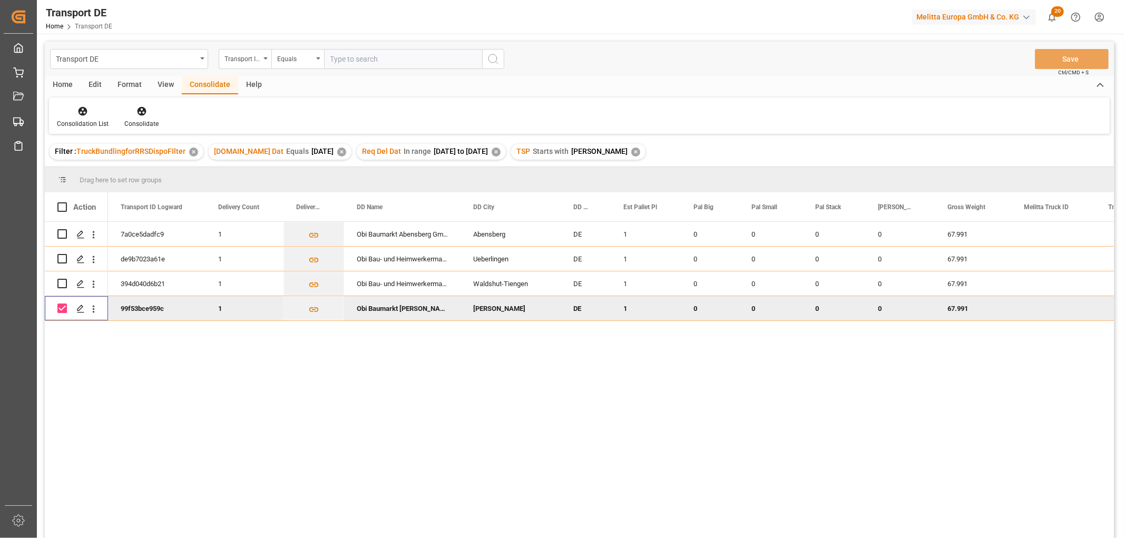
click at [62, 305] on input "Press Space to toggle row selection (checked)" at bounding box center [61, 307] width 9 height 9
checkbox input "false"
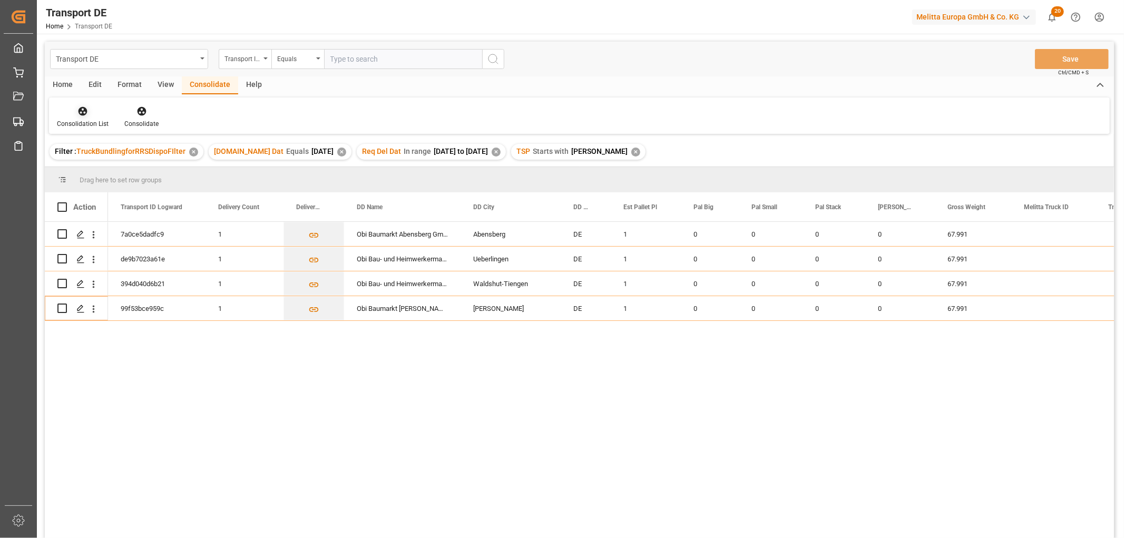
click at [79, 111] on icon at bounding box center [83, 111] width 9 height 9
click at [91, 169] on div "Transport DE Transport ID Logward Equals Save Ctrl/CMD + S Home Edit Format Vie…" at bounding box center [579, 304] width 1069 height 524
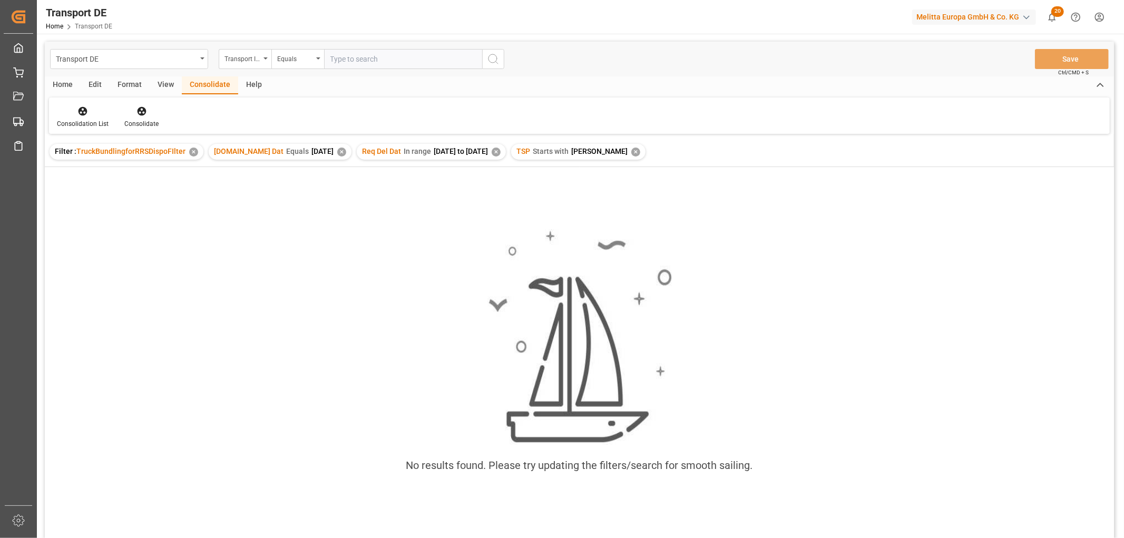
click at [631, 149] on div "✕" at bounding box center [635, 152] width 9 height 9
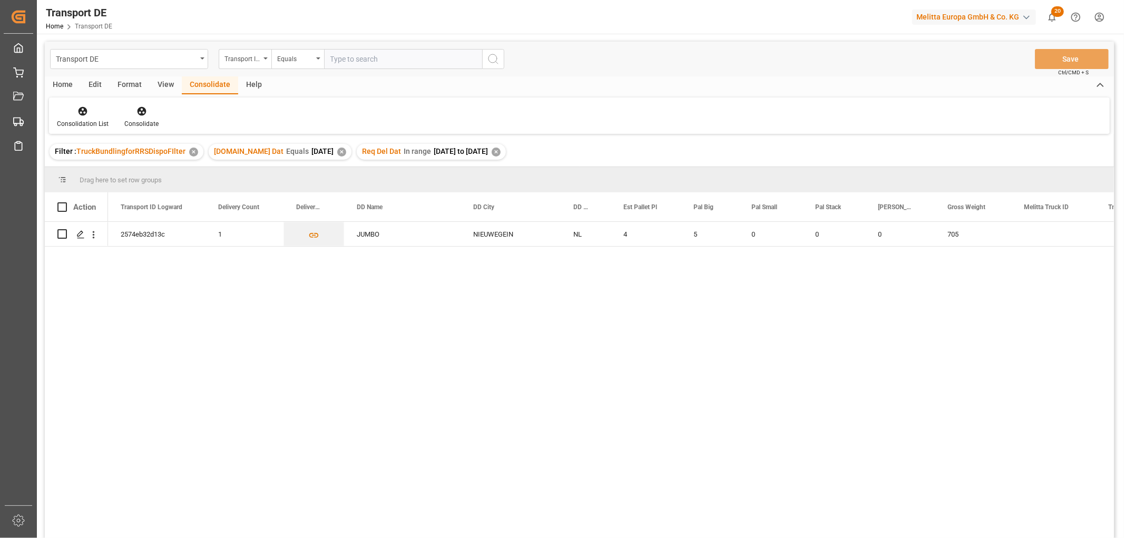
click at [499, 153] on div "✕" at bounding box center [496, 152] width 9 height 9
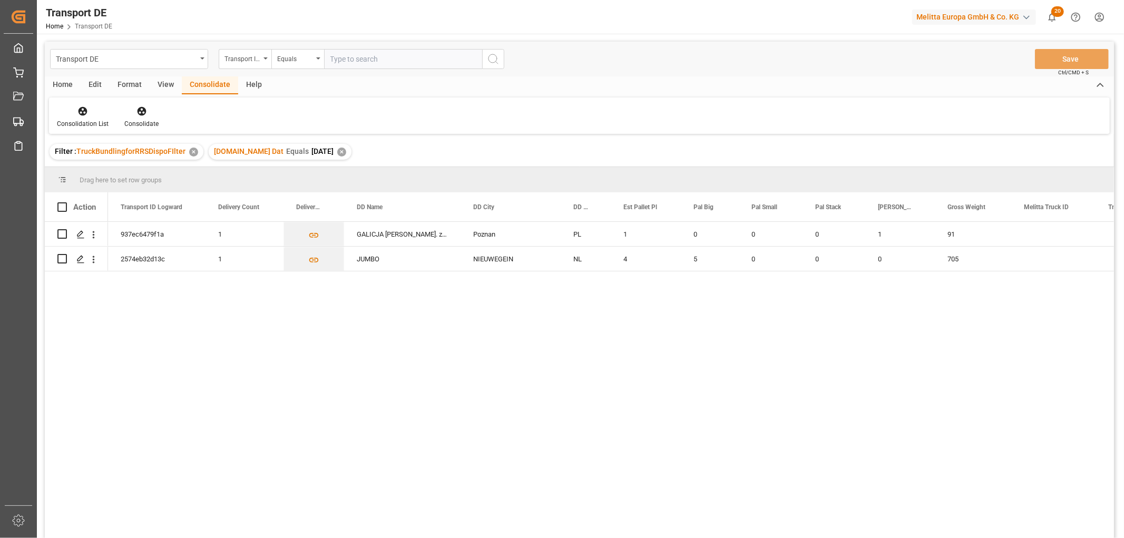
click at [337, 152] on div "✕" at bounding box center [341, 152] width 9 height 9
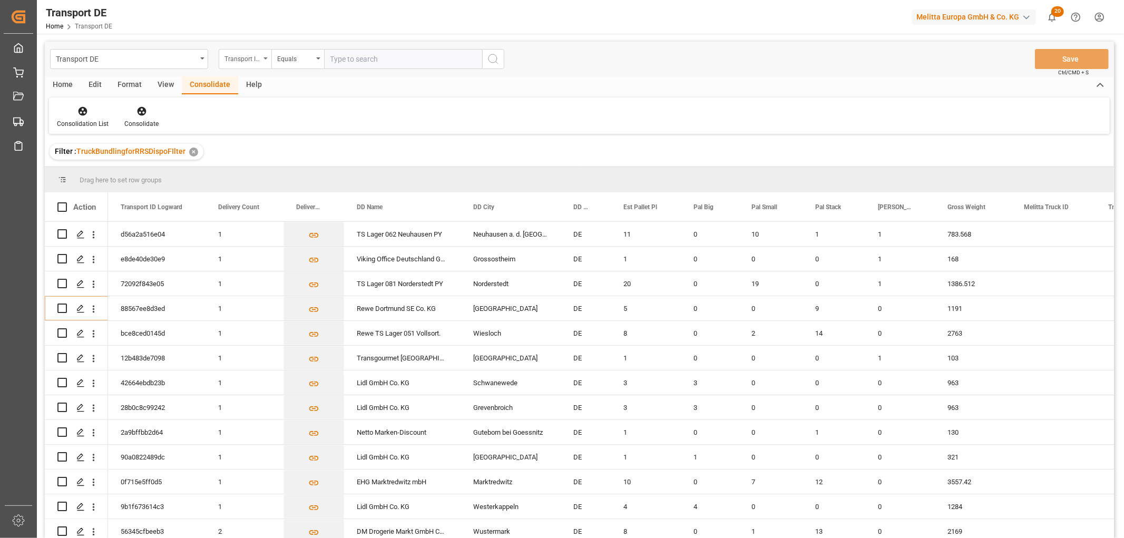
click at [243, 60] on div "Transport ID Logward" at bounding box center [242, 58] width 36 height 12
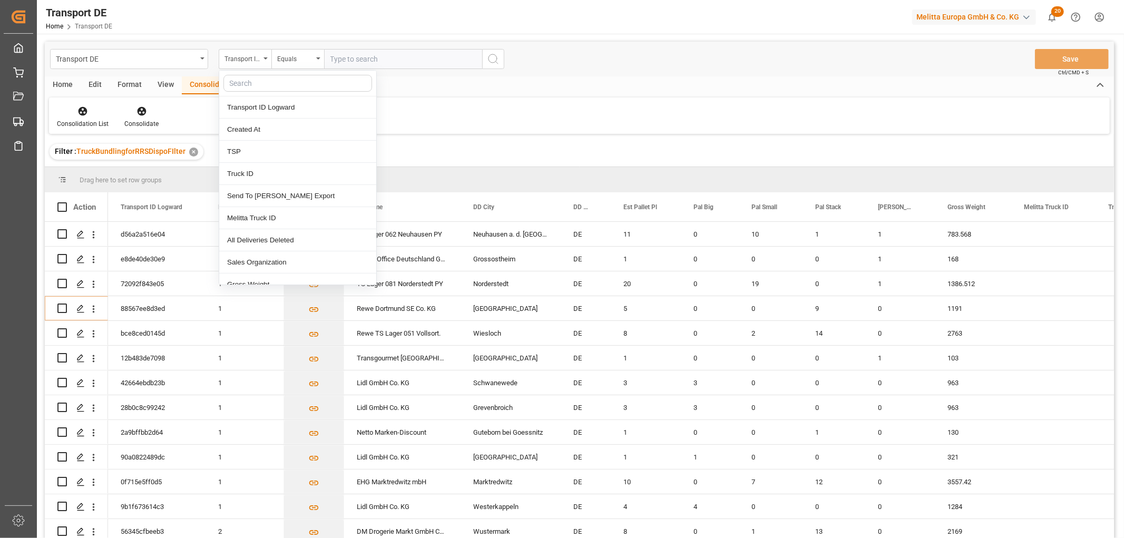
click at [244, 80] on input "text" at bounding box center [297, 83] width 149 height 17
type input "req"
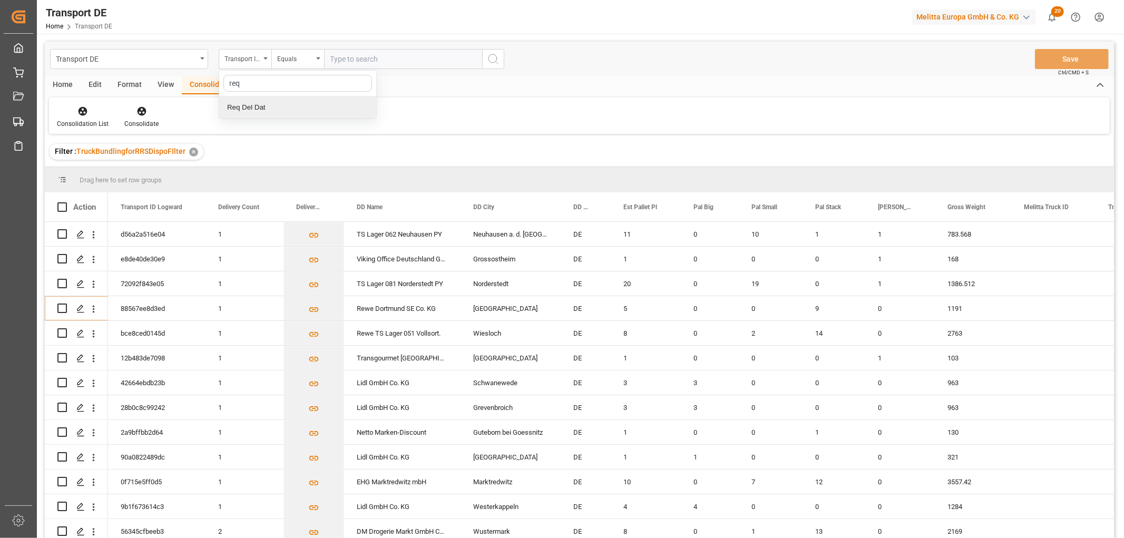
click at [253, 106] on div "Req Del Dat" at bounding box center [297, 107] width 157 height 22
click at [295, 60] on div "Equals" at bounding box center [295, 58] width 36 height 12
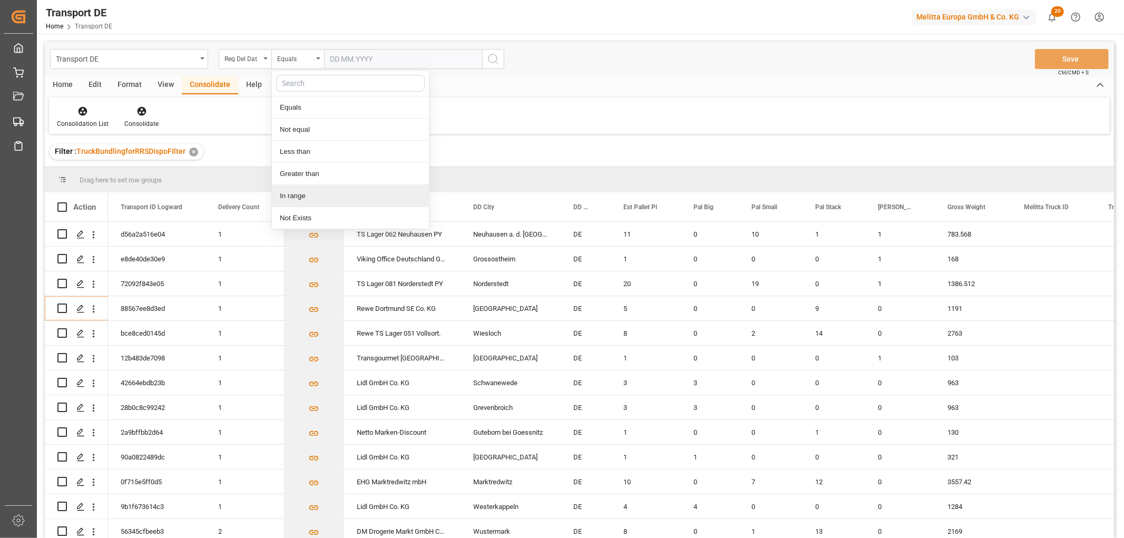
click at [296, 195] on div "In range" at bounding box center [350, 196] width 157 height 22
click at [339, 59] on input "text" at bounding box center [363, 59] width 79 height 20
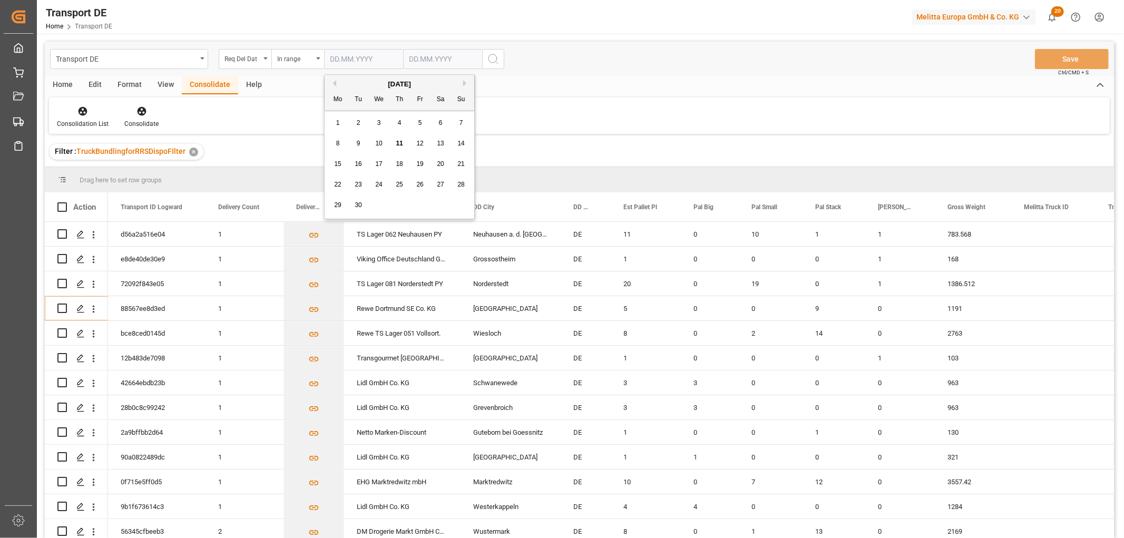
click at [454, 199] on div "29 30 1 2 3 4 5" at bounding box center [400, 205] width 144 height 21
click at [333, 82] on button "Previous Month" at bounding box center [333, 83] width 6 height 6
click at [423, 120] on div "1" at bounding box center [420, 123] width 13 height 13
type input "01.08.2025"
click at [414, 56] on input "text" at bounding box center [442, 59] width 79 height 20
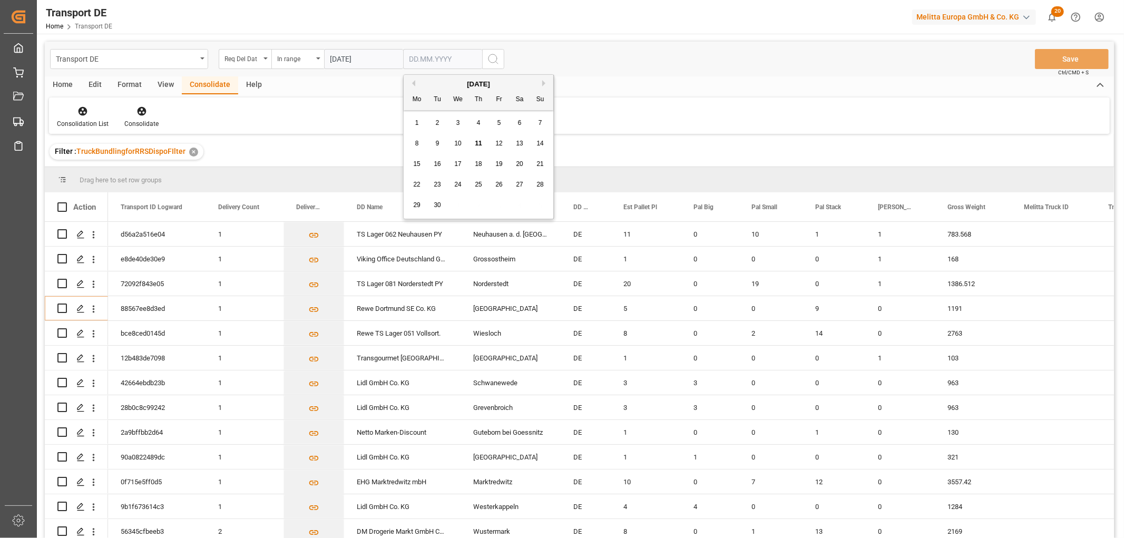
click at [534, 199] on div "29 30 1 2 3 4 5" at bounding box center [479, 205] width 144 height 21
click at [419, 164] on span "15" at bounding box center [416, 163] width 7 height 7
type input "15.09.2025"
click at [492, 58] on icon "search button" at bounding box center [493, 59] width 13 height 13
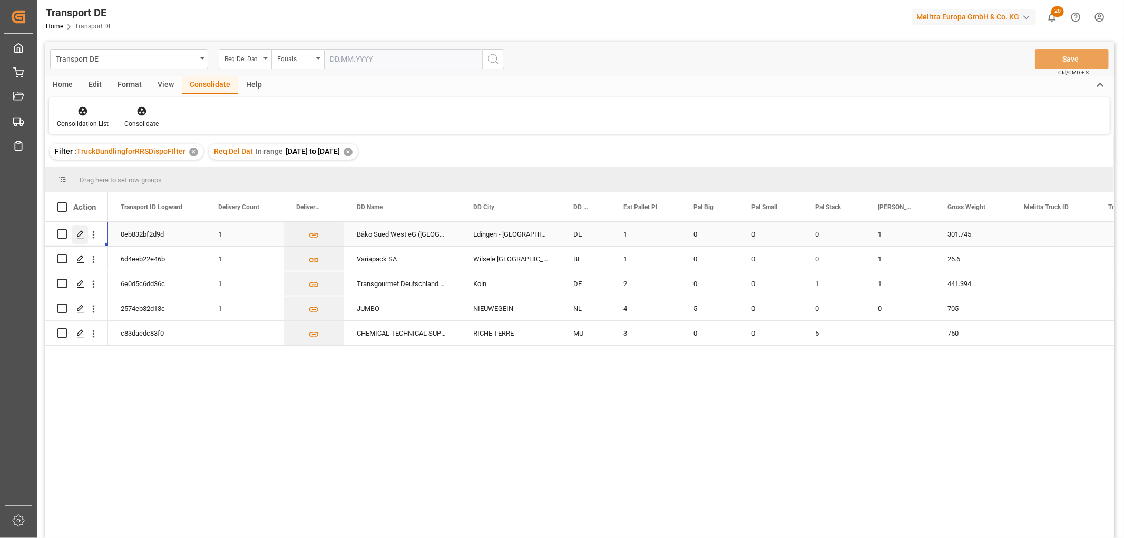
click at [79, 231] on icon "Press SPACE to select this row." at bounding box center [80, 234] width 8 height 8
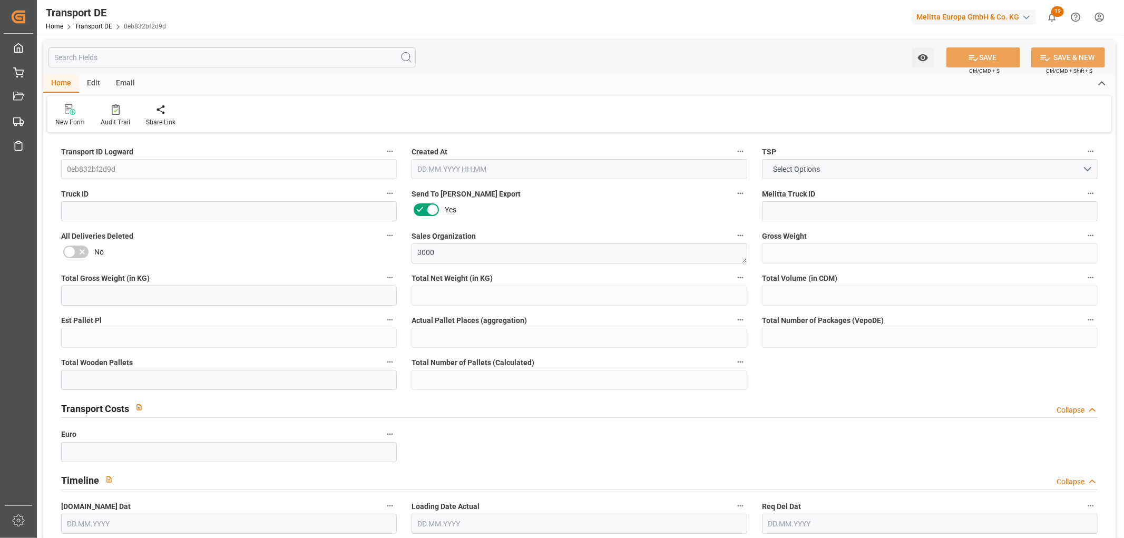
type input "301.745"
type input "277.745"
type input "233.94"
type input "865.805"
type input "1"
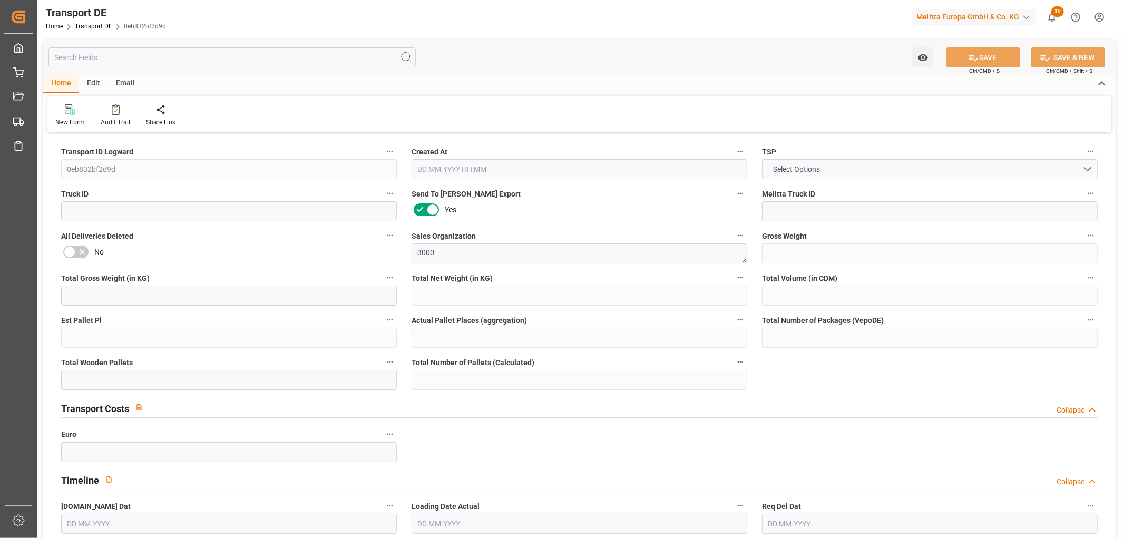
type input "0"
type input "1"
type input "0"
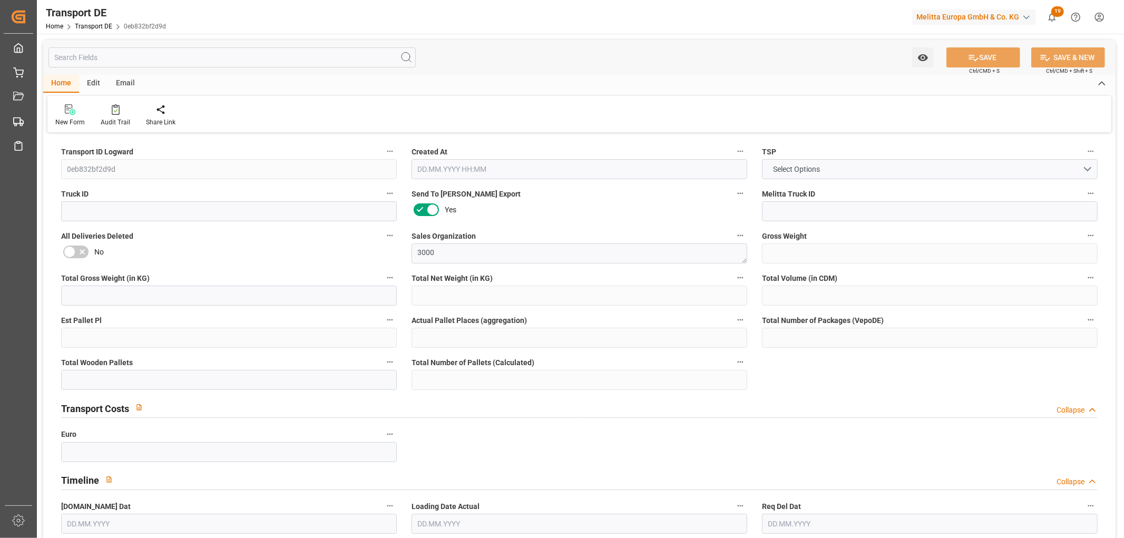
type input "68"
type input "0"
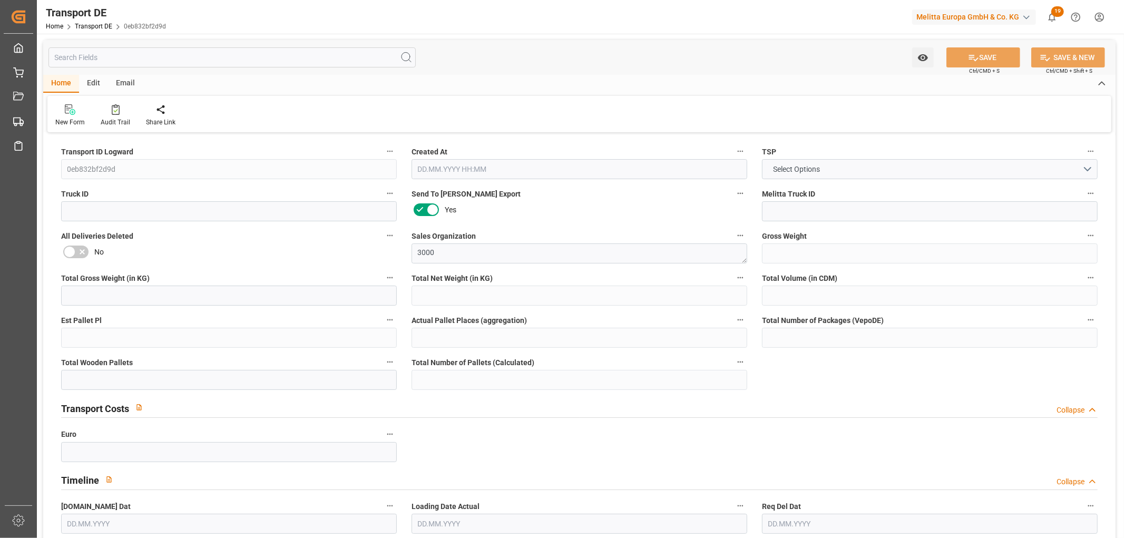
type input "0"
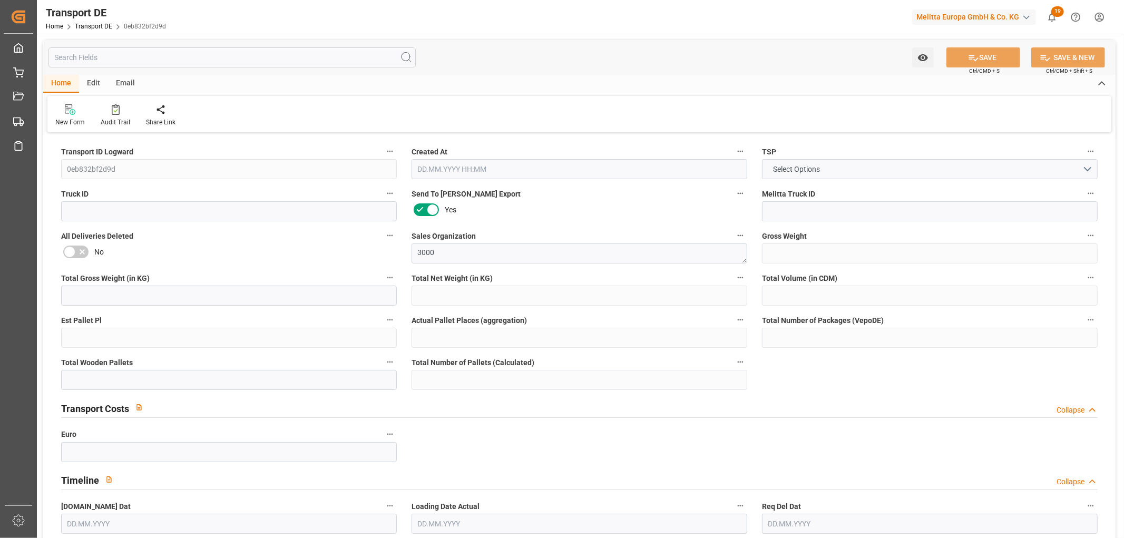
type input "0"
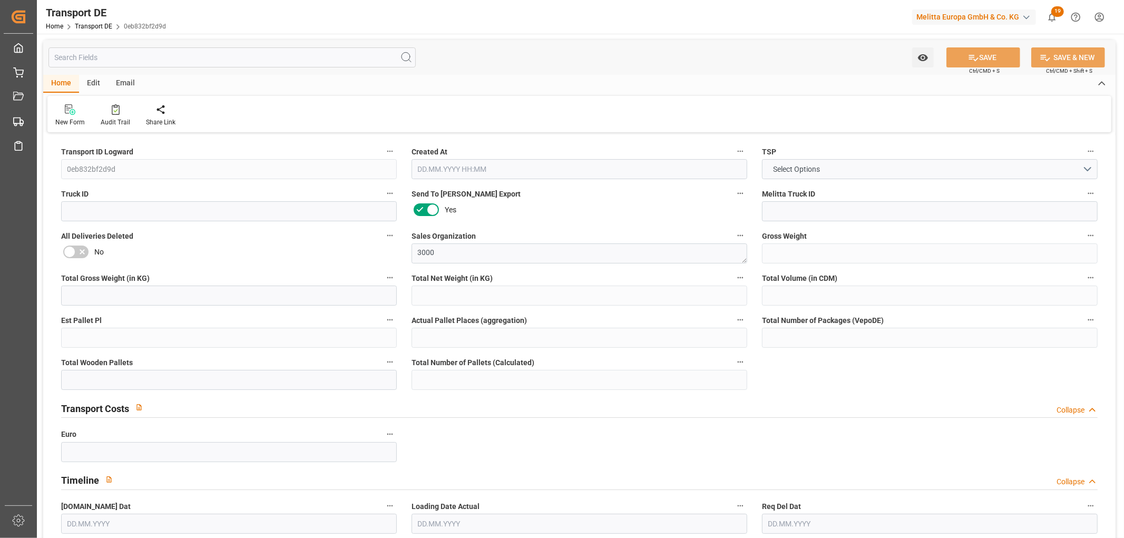
type input "0"
type input "1"
type input "0"
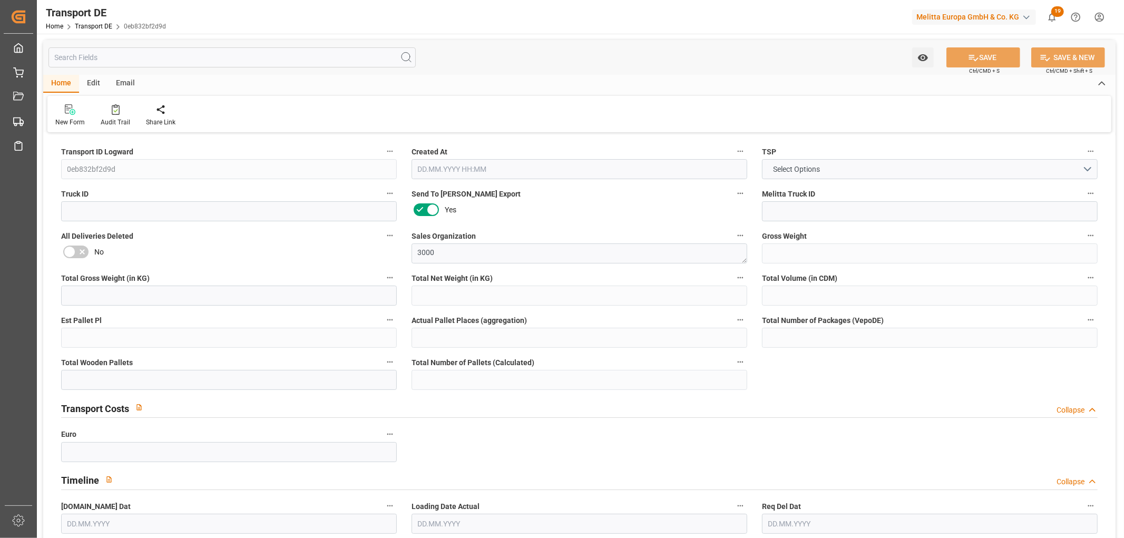
type input "75"
type input "72.9589"
type input "54.2829"
type input "10.09.2025 23:00"
type input "10.09.2025"
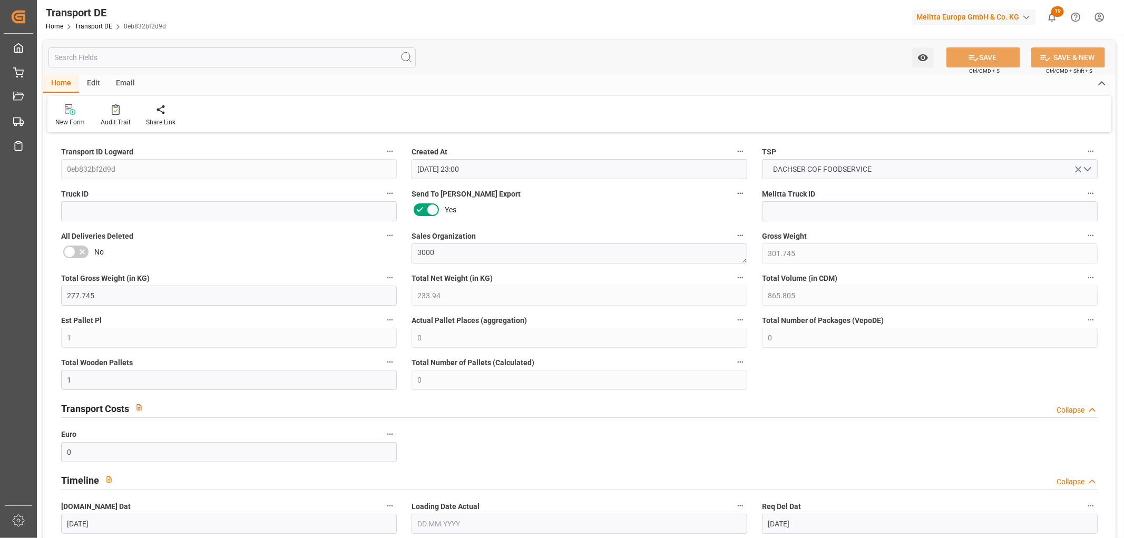
type input "12.09.2025"
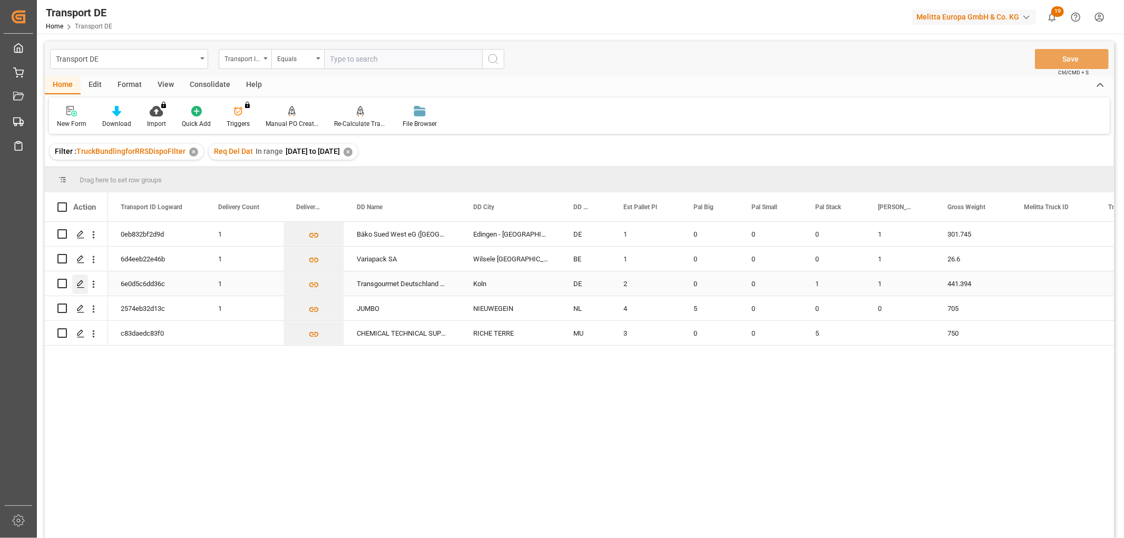
click at [79, 282] on polygon "Press SPACE to select this row." at bounding box center [79, 282] width 5 height 5
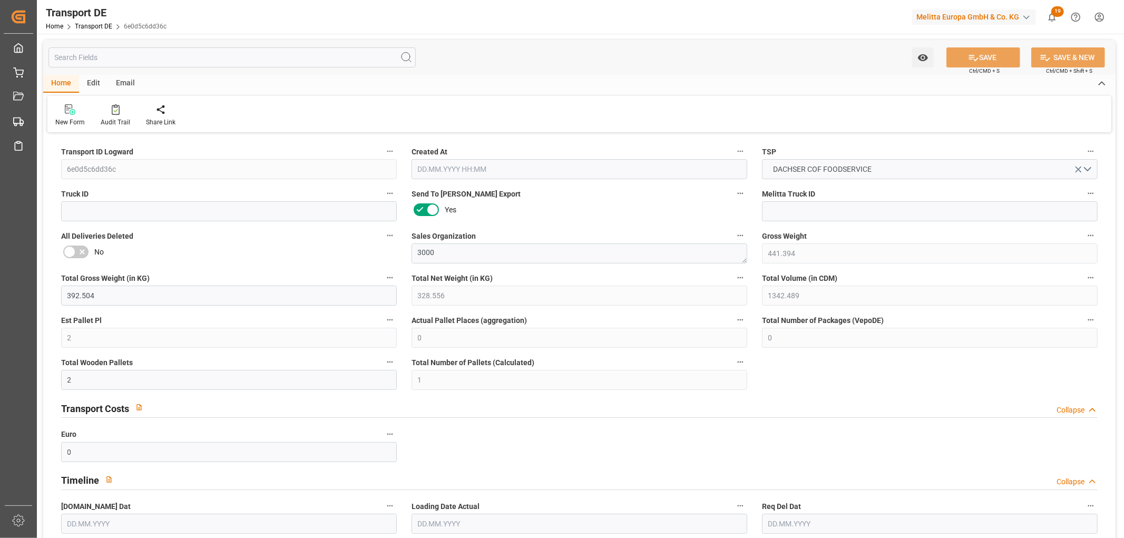
type input "441.394"
type input "392.504"
type input "328.556"
type input "1342.489"
type input "2"
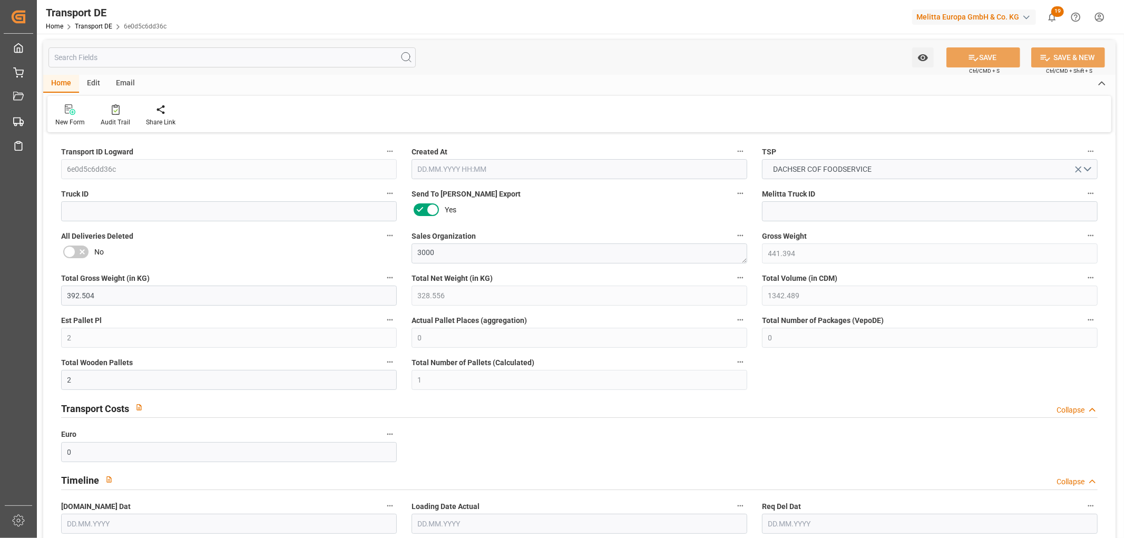
type input "0"
type input "2"
type input "1"
type input "0"
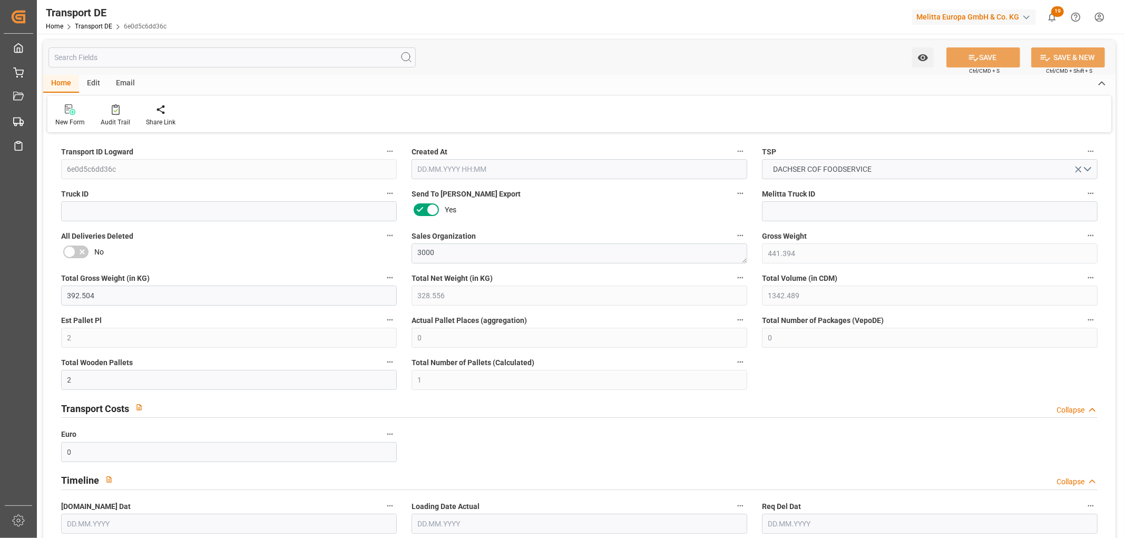
type input "50"
type input "0"
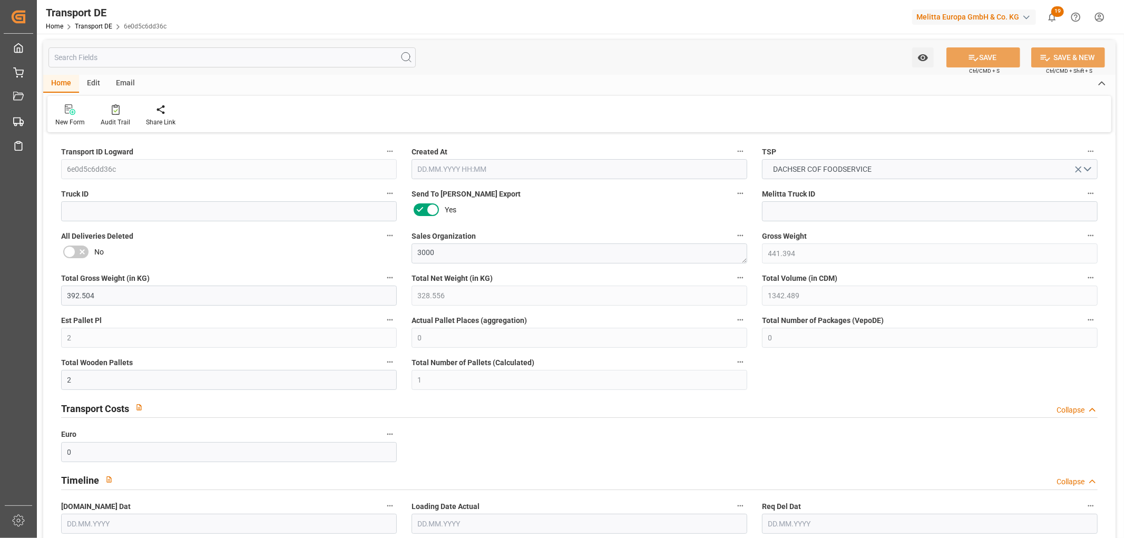
type input "0"
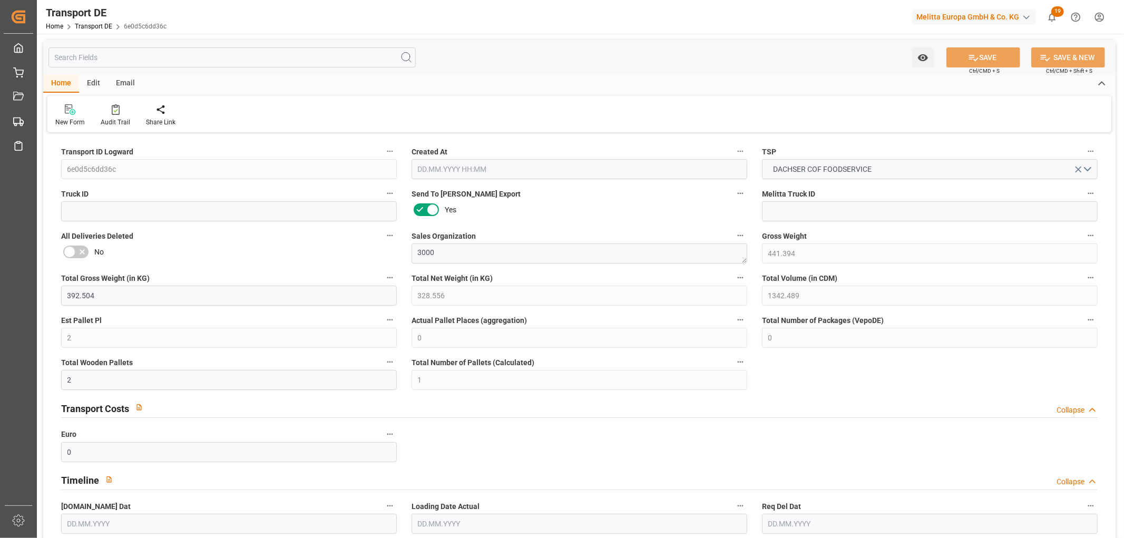
type input "0"
type input "1"
type input "0"
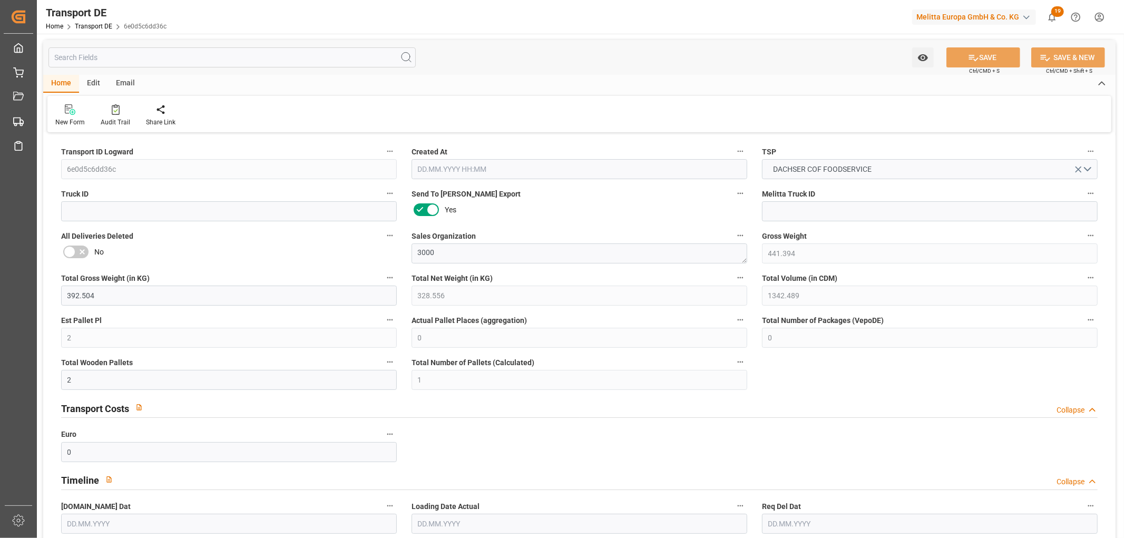
type input "0"
type input "1"
type input "0"
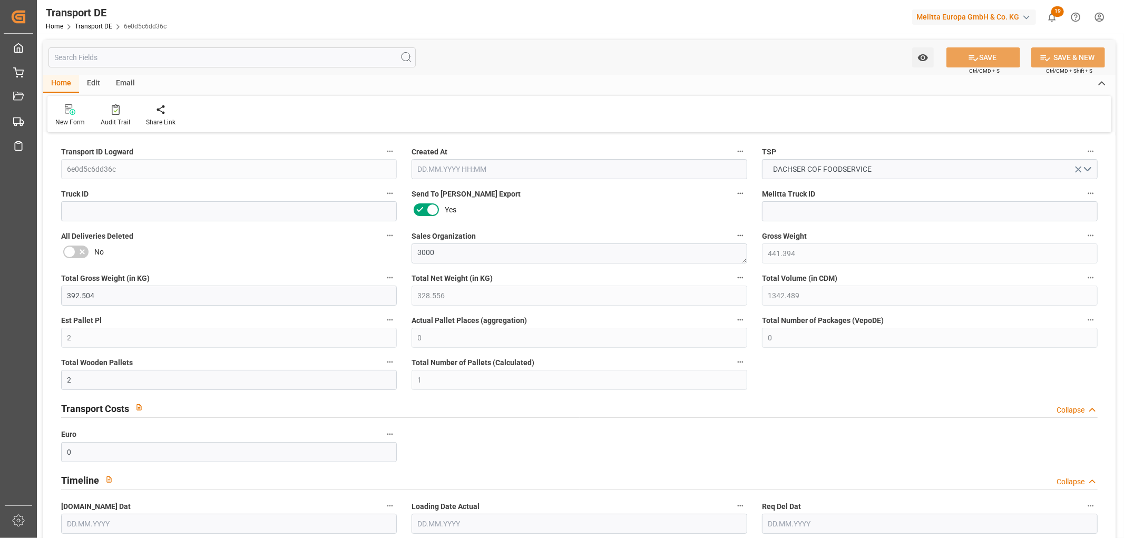
type input "120"
type input "114.5827"
type input "82.4977"
type input "10.09.2025 23:00"
type input "09.09.2025"
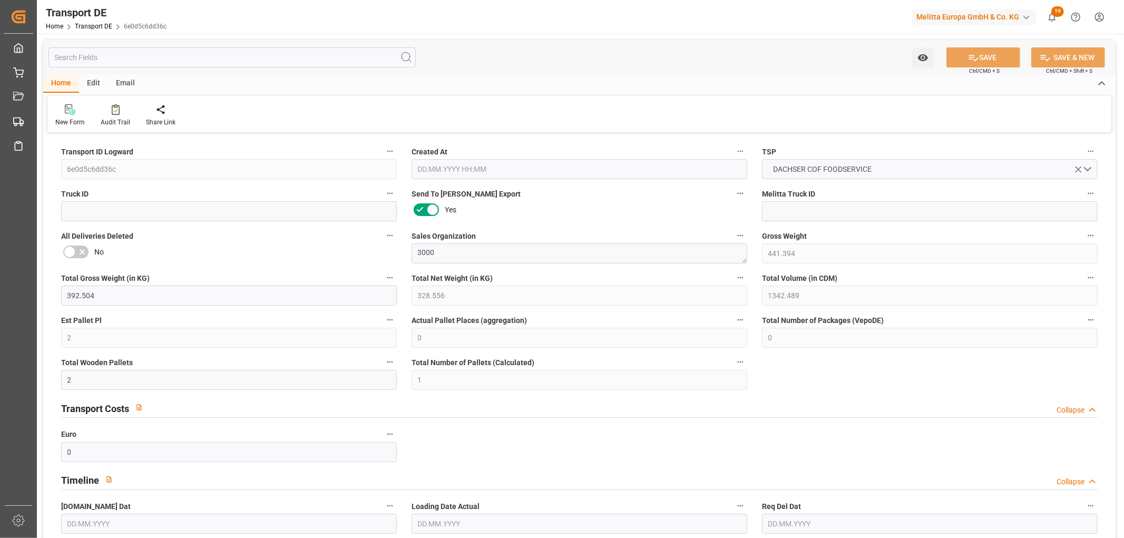
type input "11.09.2025"
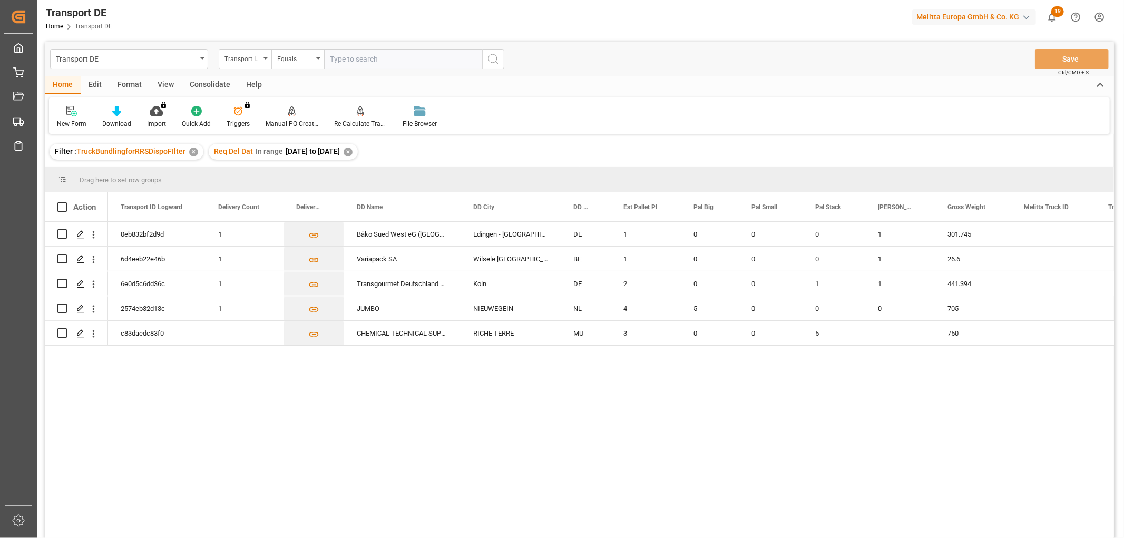
click at [352, 152] on div "✕" at bounding box center [348, 152] width 9 height 9
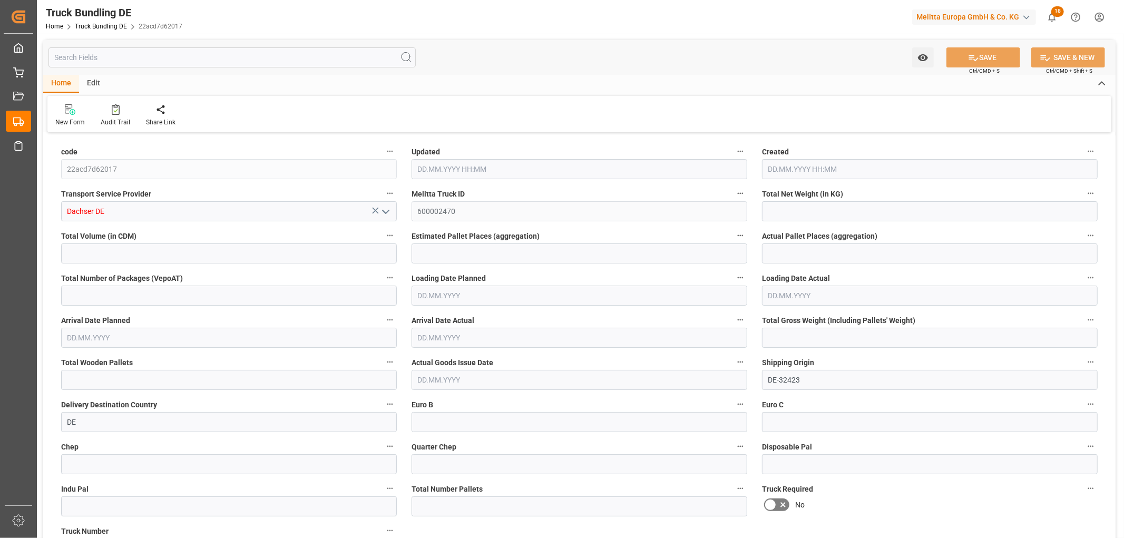
type input "2066.542"
type input "14684.496"
type input "9"
type input "0"
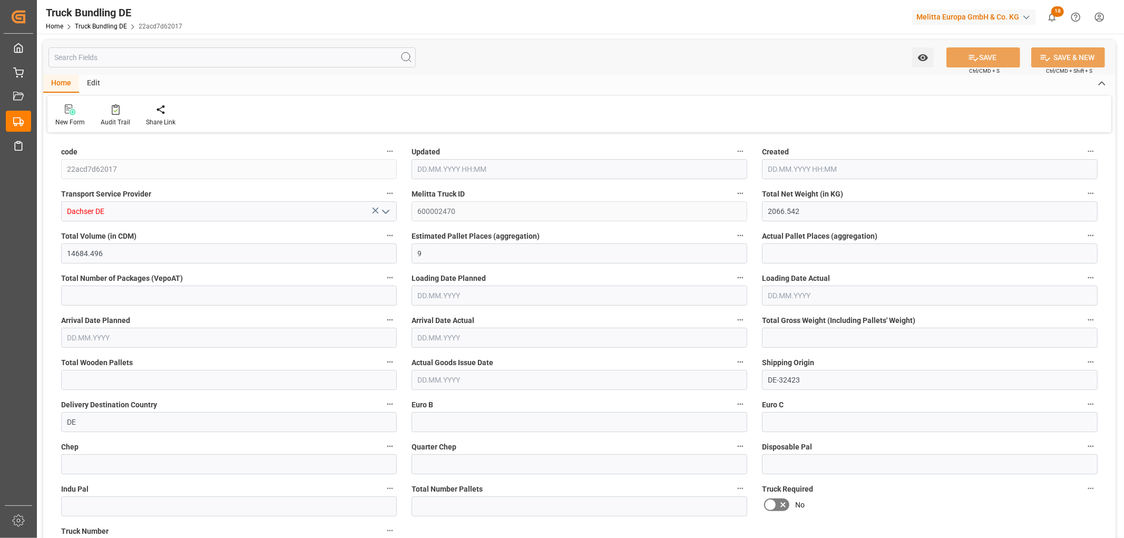
type input "3055"
type input "17"
type input "0"
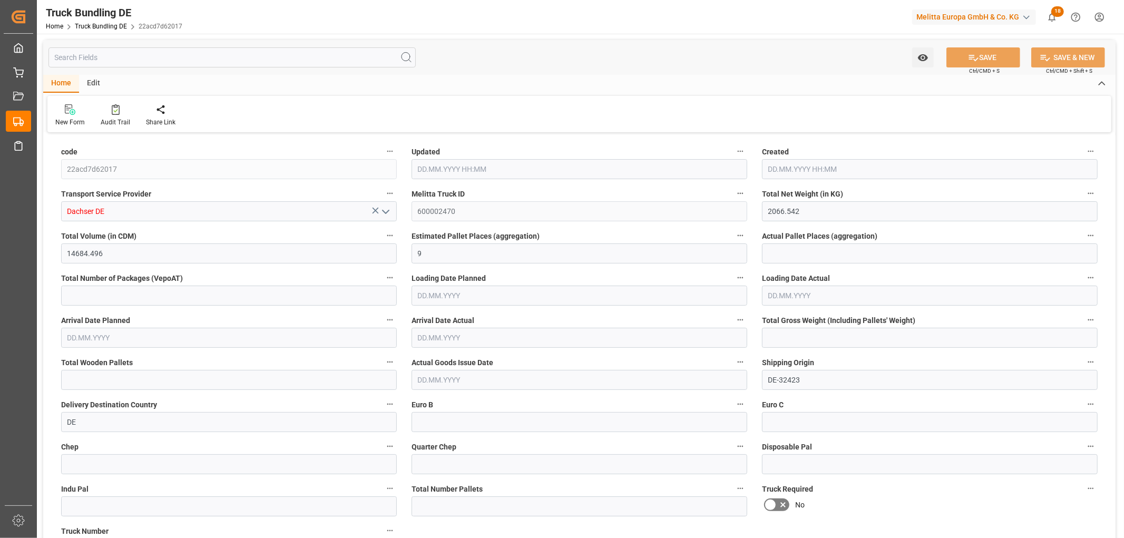
type input "0"
type input "11.09.2025 06:01"
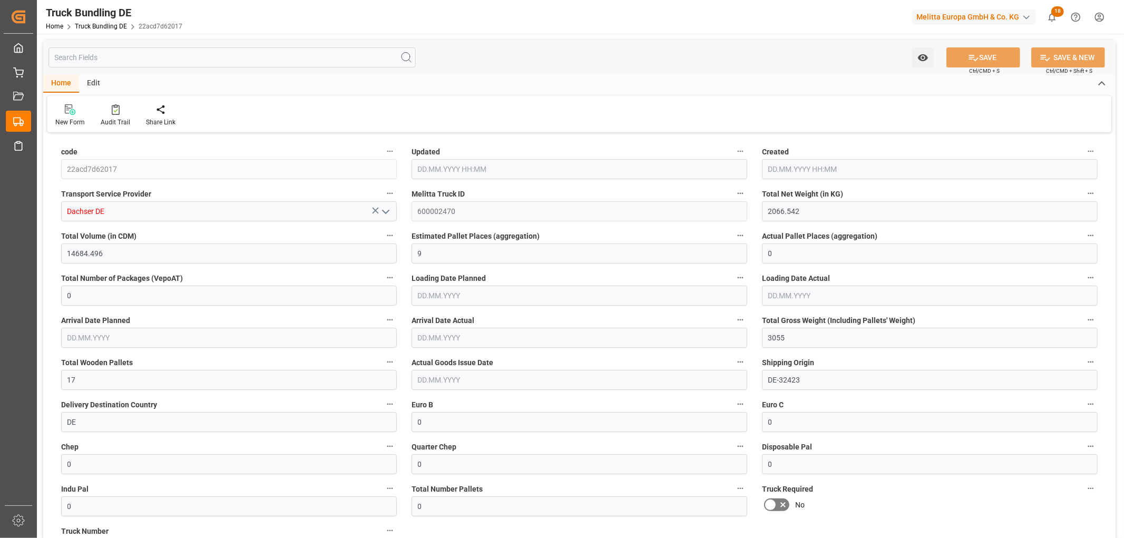
type input "11.09.2025 06:01"
type input "[DATE]"
type input "16.09.2025"
type input "[DATE]"
type input "[DATE] 06:02"
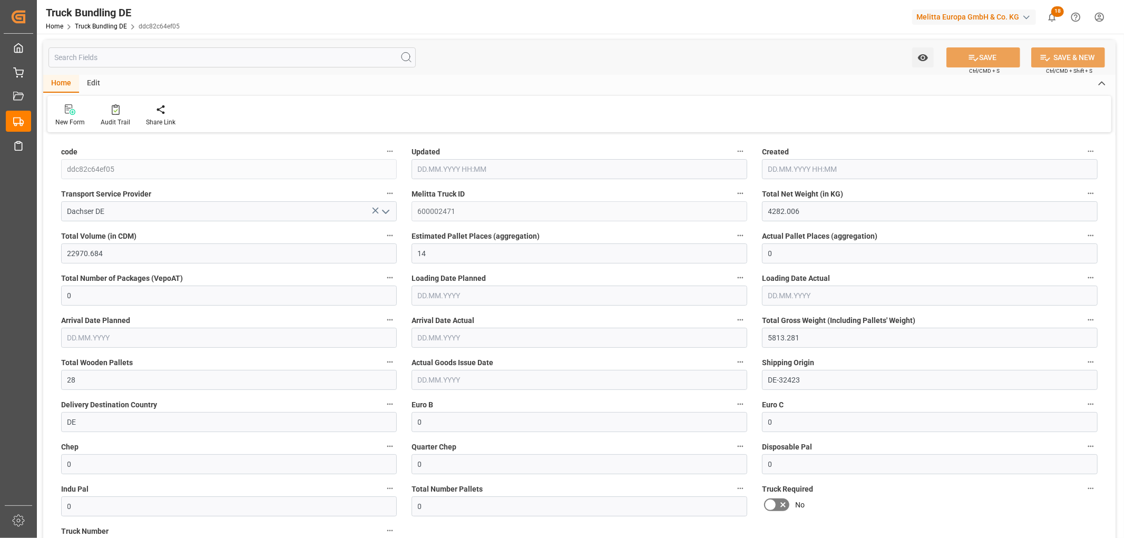
type input "[DATE] 06:02"
type input "[DATE]"
type input "17.09.2025"
type input "[DATE]"
type input "[DATE] 06:02"
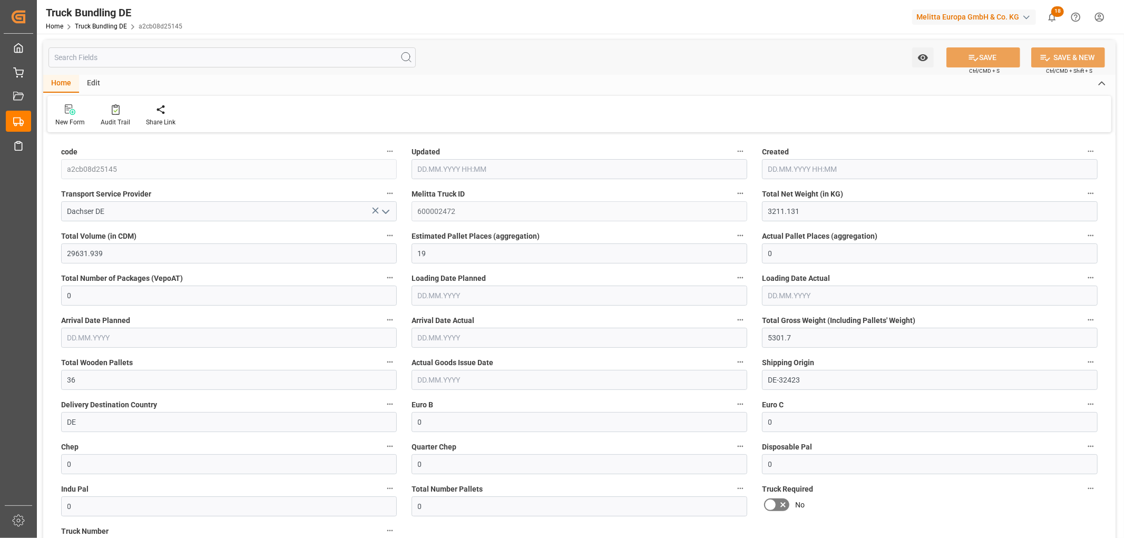
type input "[DATE] 06:02"
type input "[DATE]"
type input "[DATE] 06:02"
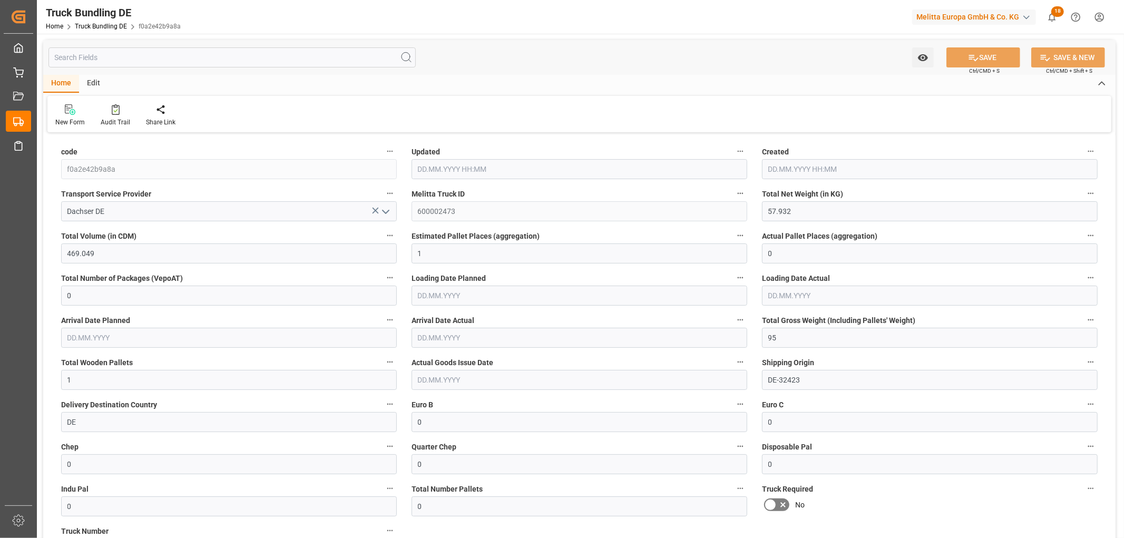
type input "[DATE] 06:02"
type input "[DATE]"
type input "11.09.2025 06:04"
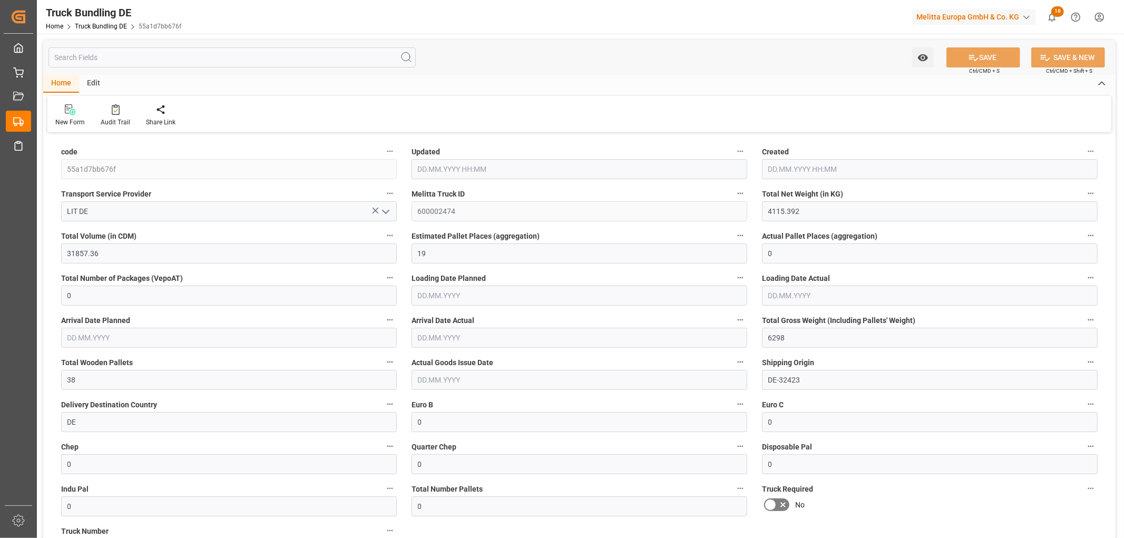
type input "11.09.2025 06:04"
type input "[DATE]"
type input "2029.904"
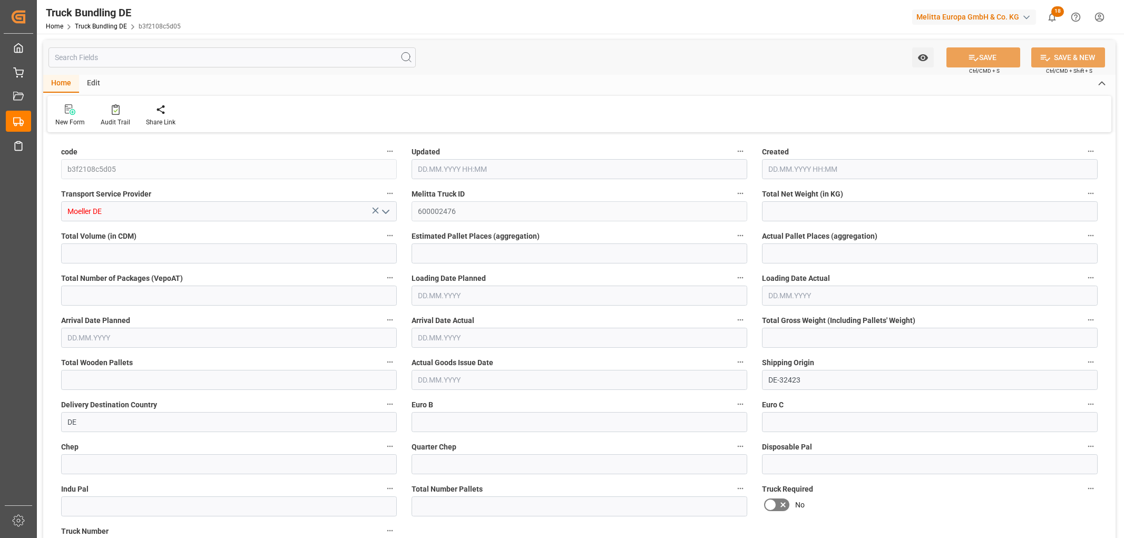
type input "15047.434"
type input "9"
type input "0"
type input "3074.955"
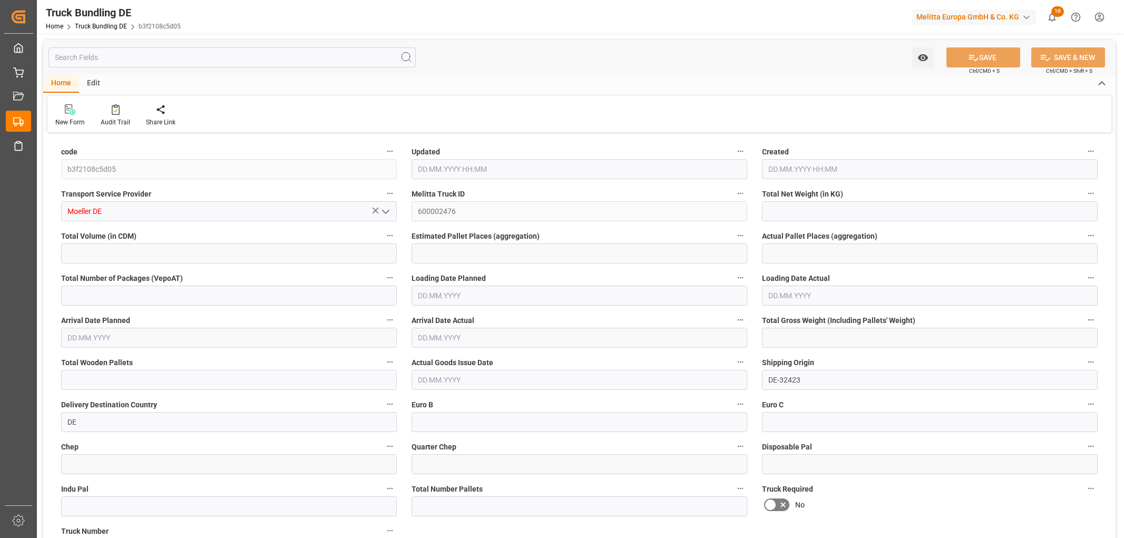
type input "18"
type input "0"
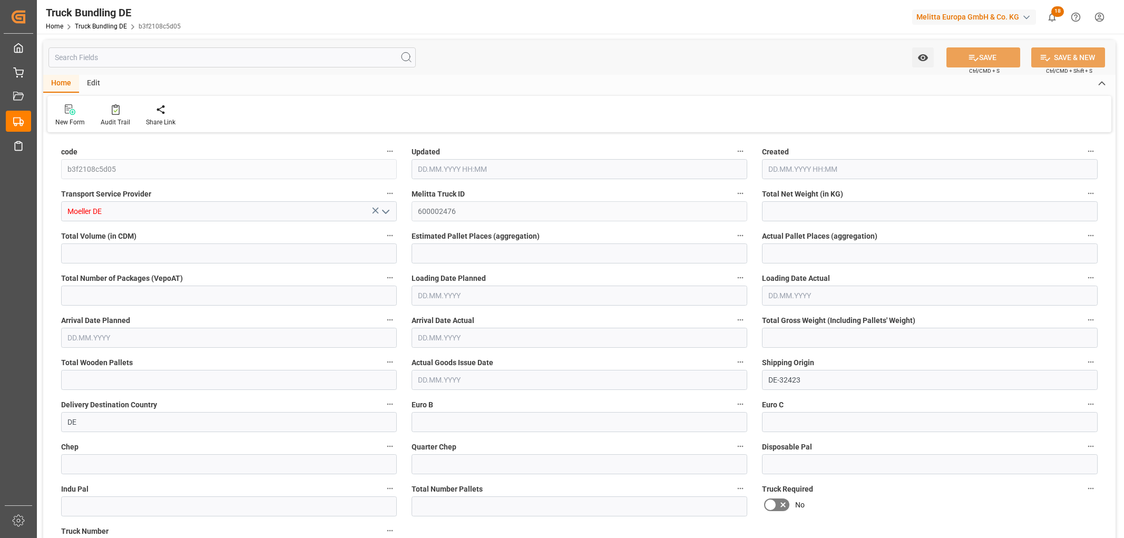
type input "0"
type input "11.09.2025 06:06"
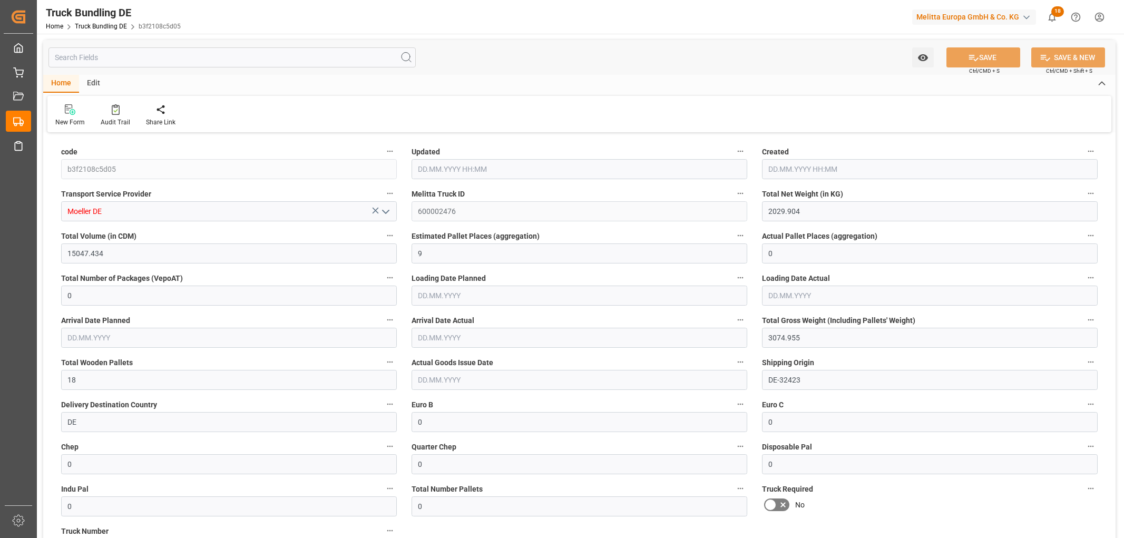
type input "[DATE]"
type input "16.09.2025"
type input "[DATE]"
type input "11.09.2025 06:06"
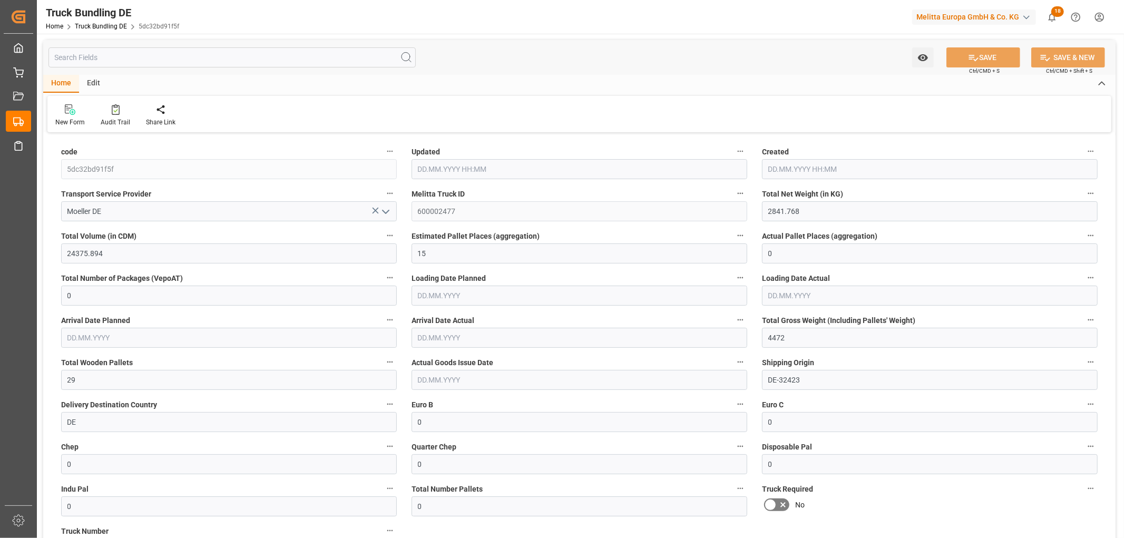
type input "[DATE]"
type input "16.09.2025"
type input "[DATE]"
type input "[DATE] 06:12"
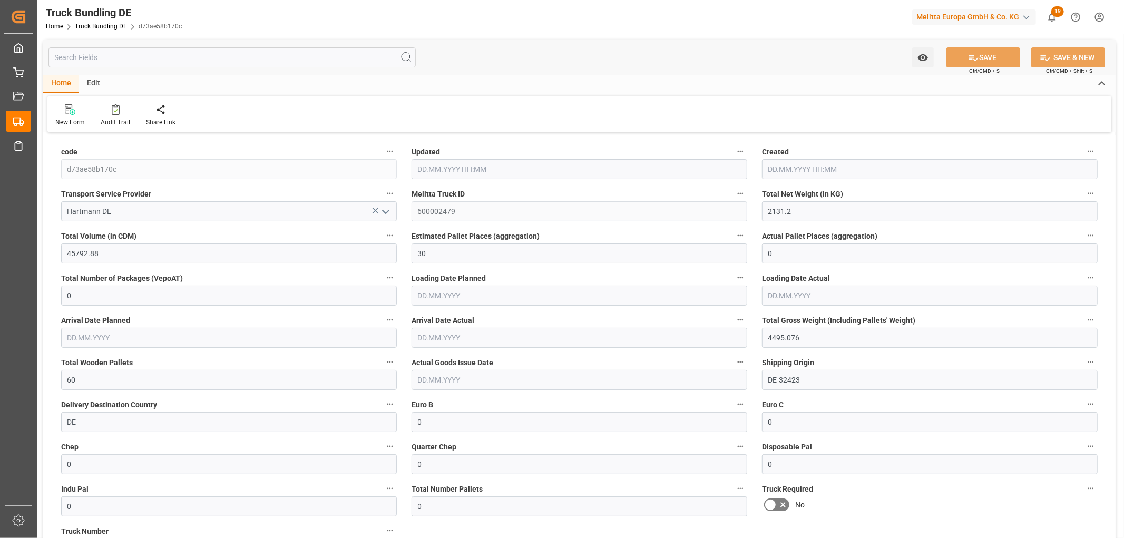
type input "[DATE]"
type input "[DATE] 06:12"
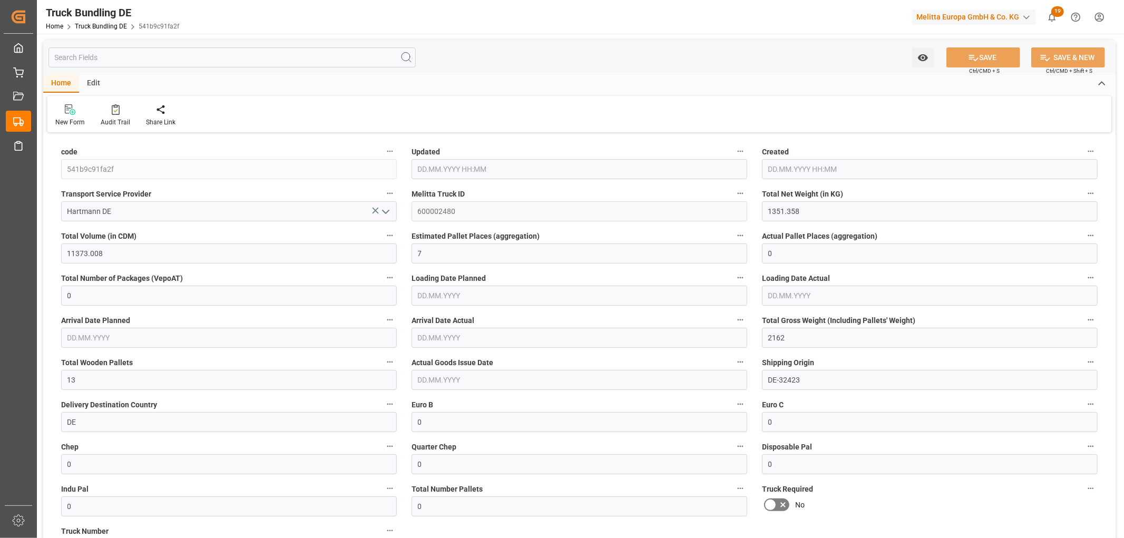
type input "[DATE]"
type input "1743.977"
type input "18785.832"
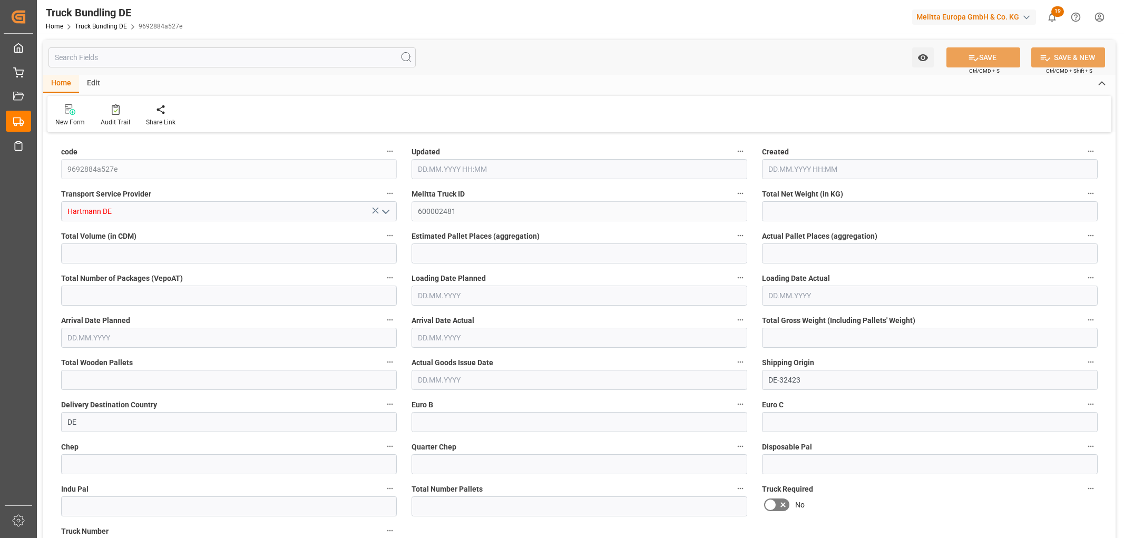
type input "11"
type input "0"
type input "3005.564"
type input "26"
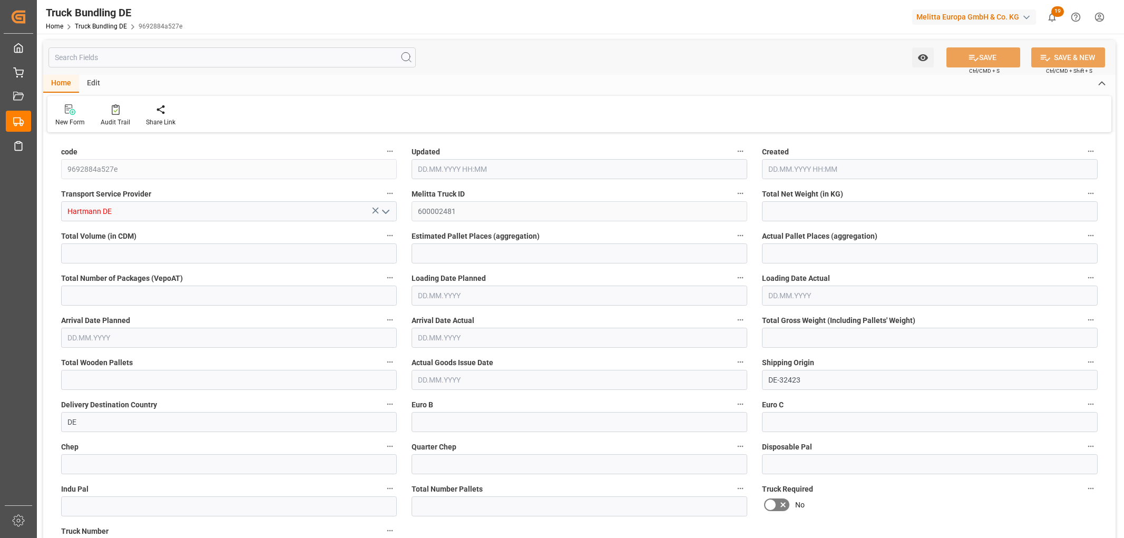
type input "0"
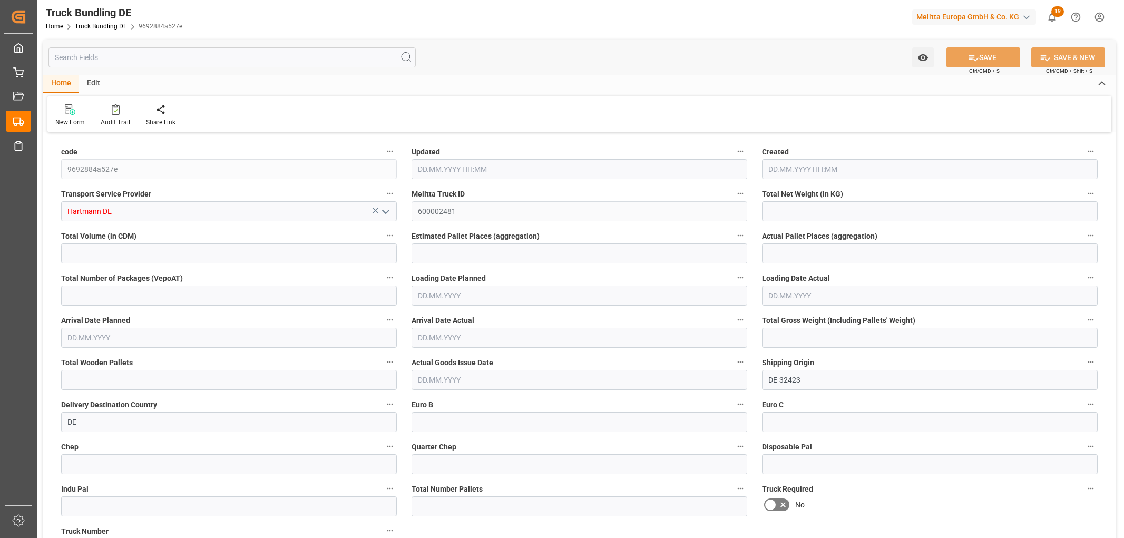
type input "0"
type input "11.09.2025 06:13"
type input "12.09.2025"
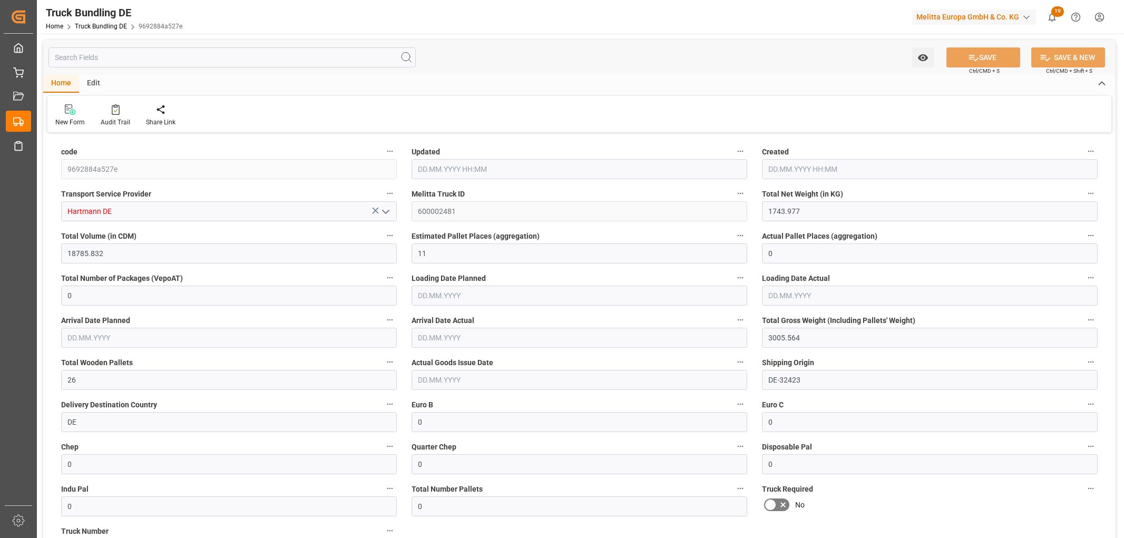
type input "16.09.2025"
type input "11.09.2025"
type input "921.528"
type input "8587.088"
type input "7"
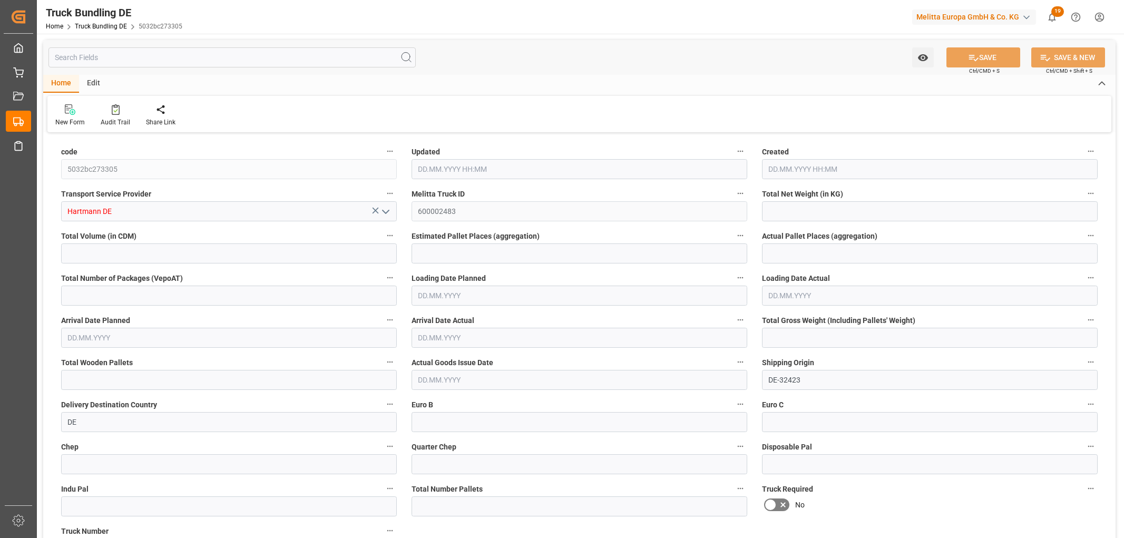
type input "0"
type input "1268"
type input "7"
type input "0"
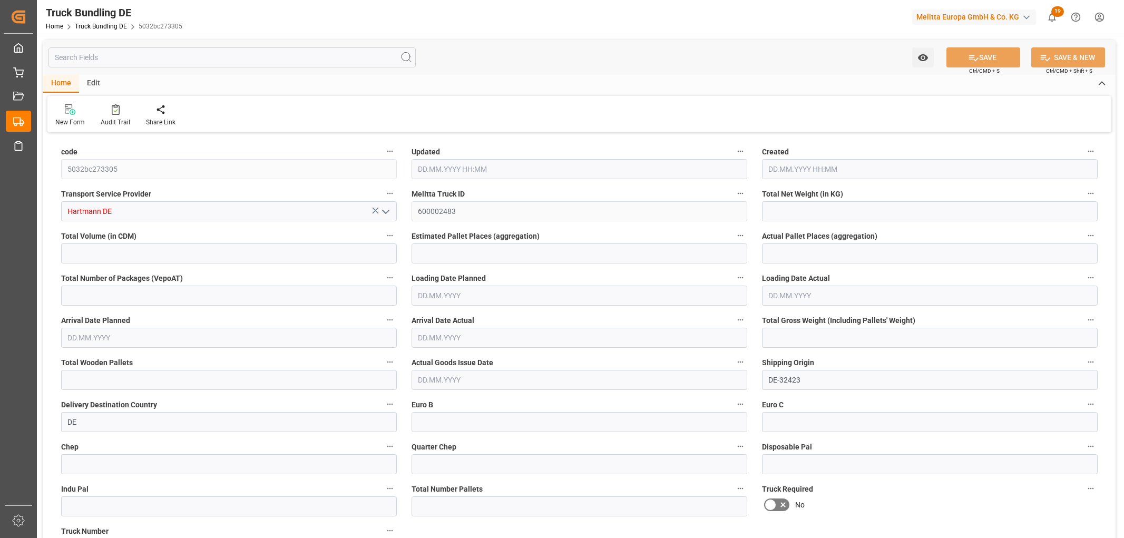
type input "0"
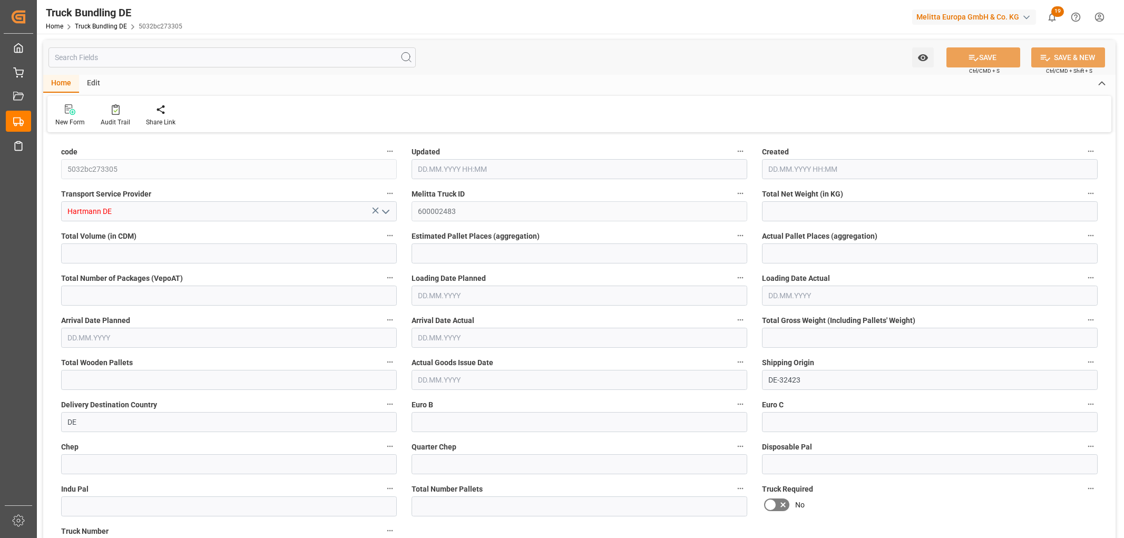
type input "0"
type input "11.09.2025 06:14"
type input "[DATE]"
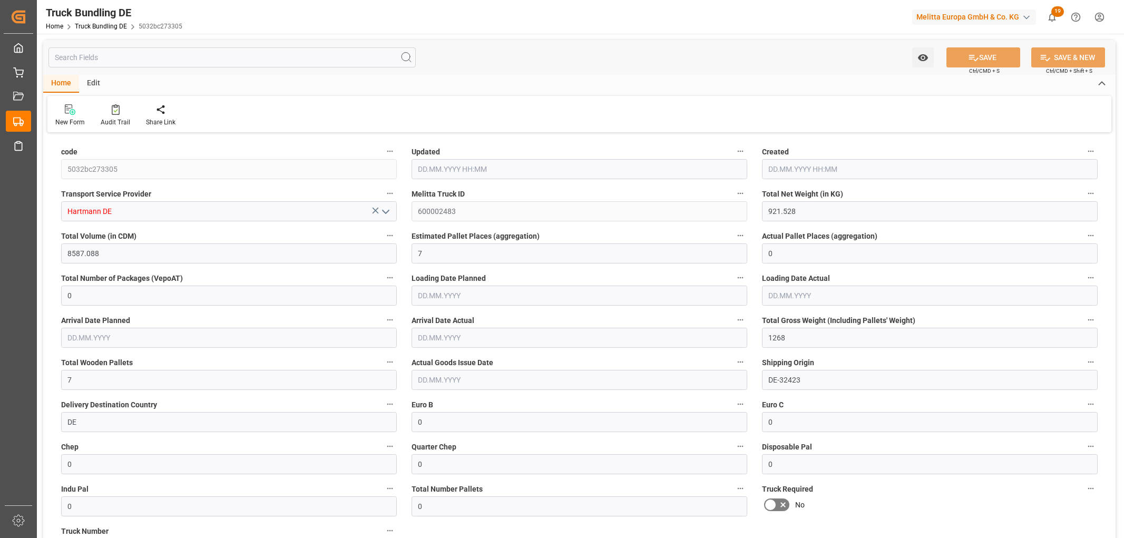
type input "[DATE]"
type input "142.32"
type input "1944.96"
type input "4"
type input "0"
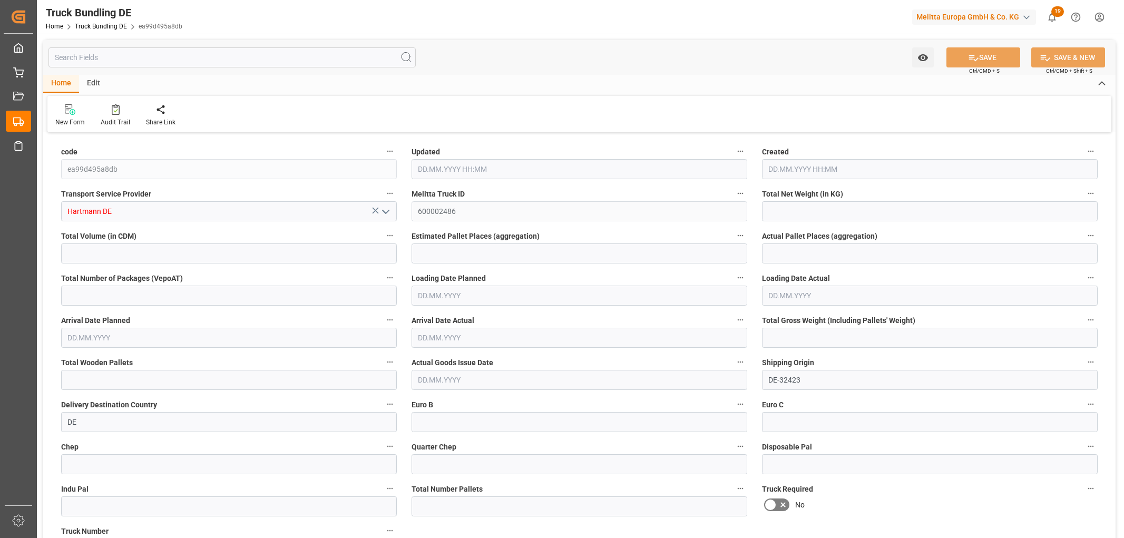
type input "0"
type input "271.964"
type input "4"
type input "0"
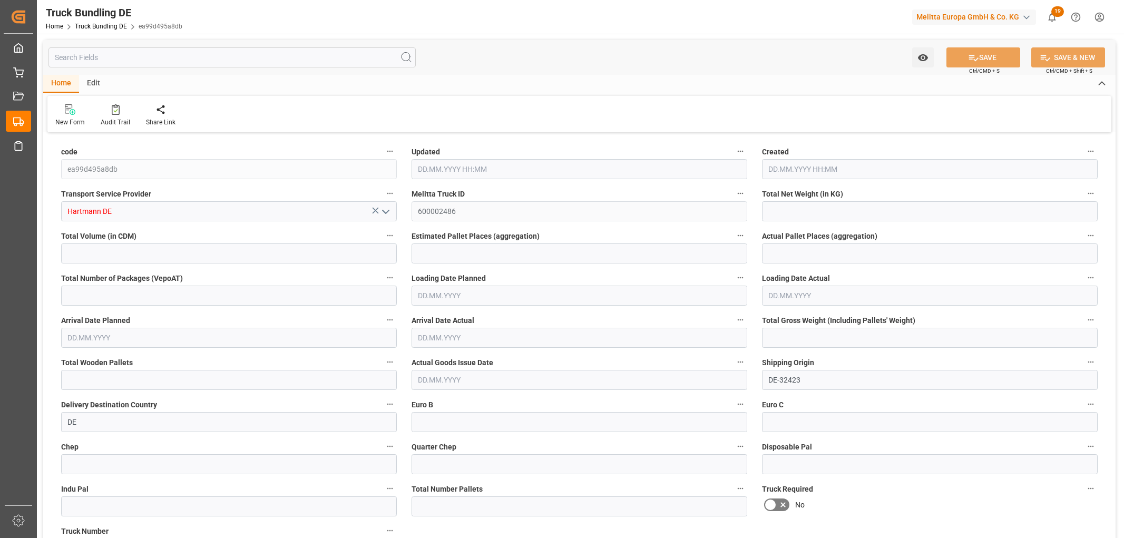
type input "0"
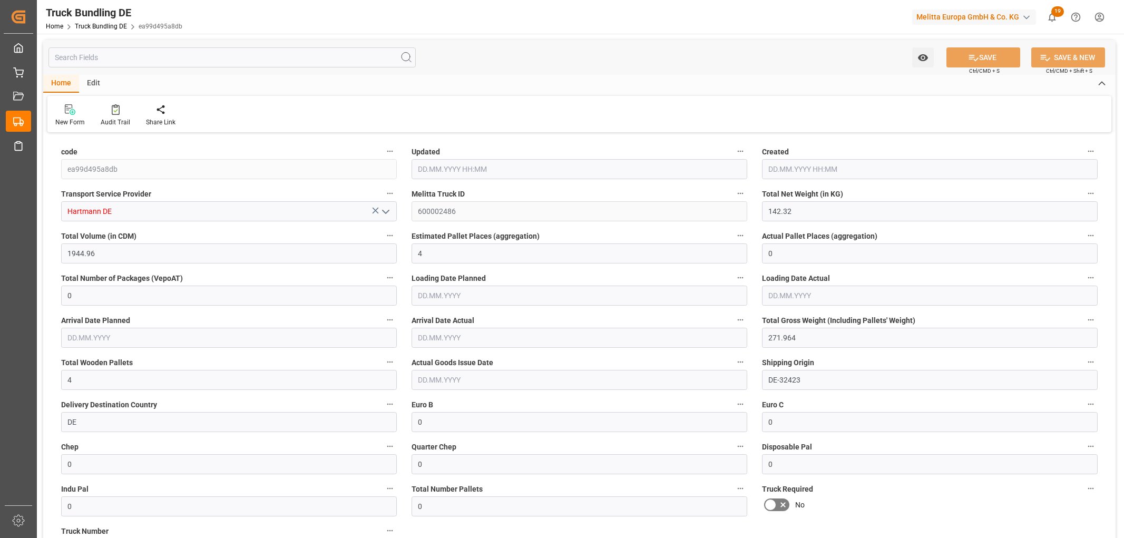
type input "[DATE] 06:21"
type input "[DATE]"
type input "16.09.2025"
type input "11.09.2025"
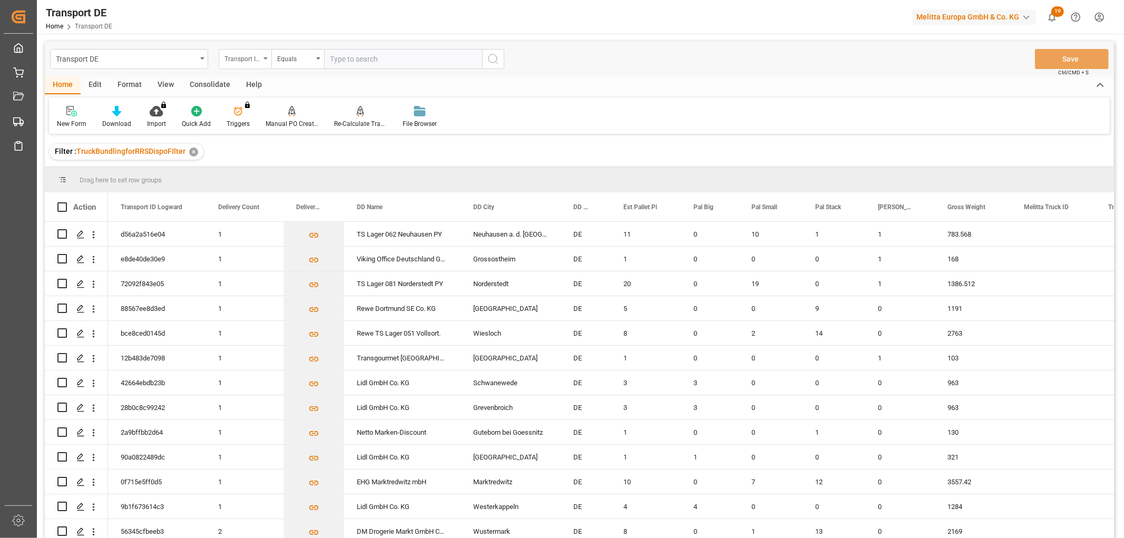
click at [237, 59] on div "Transport ID Logward" at bounding box center [242, 58] width 36 height 12
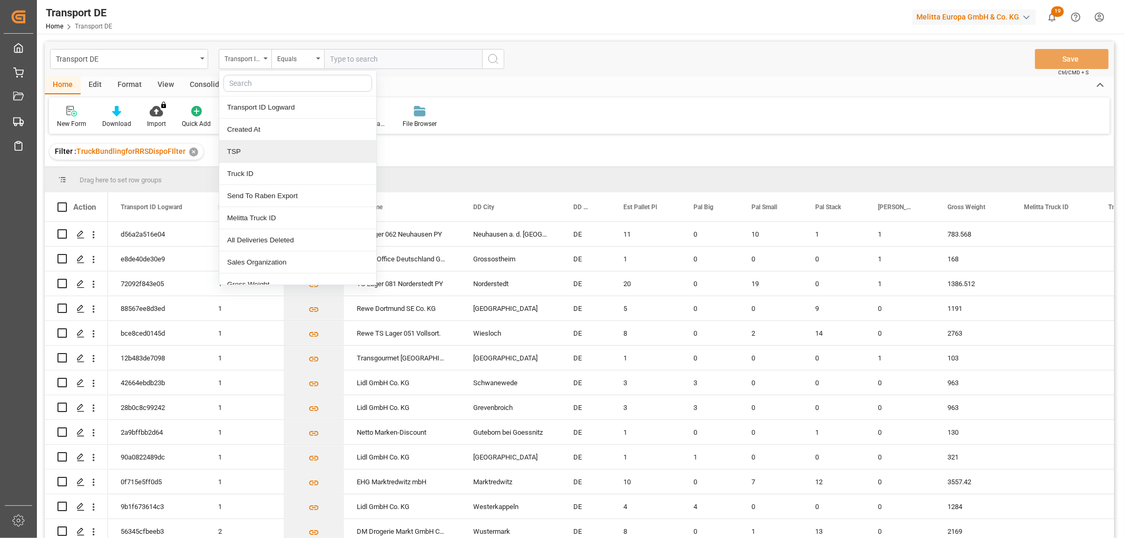
click at [260, 152] on div "TSP" at bounding box center [297, 152] width 157 height 22
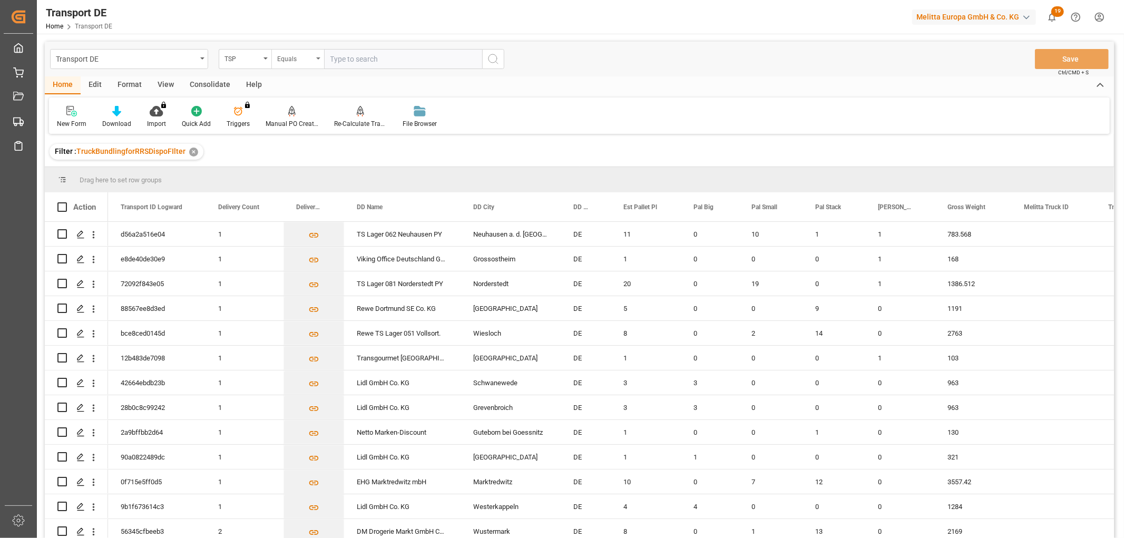
click at [278, 61] on div "Equals" at bounding box center [295, 58] width 36 height 12
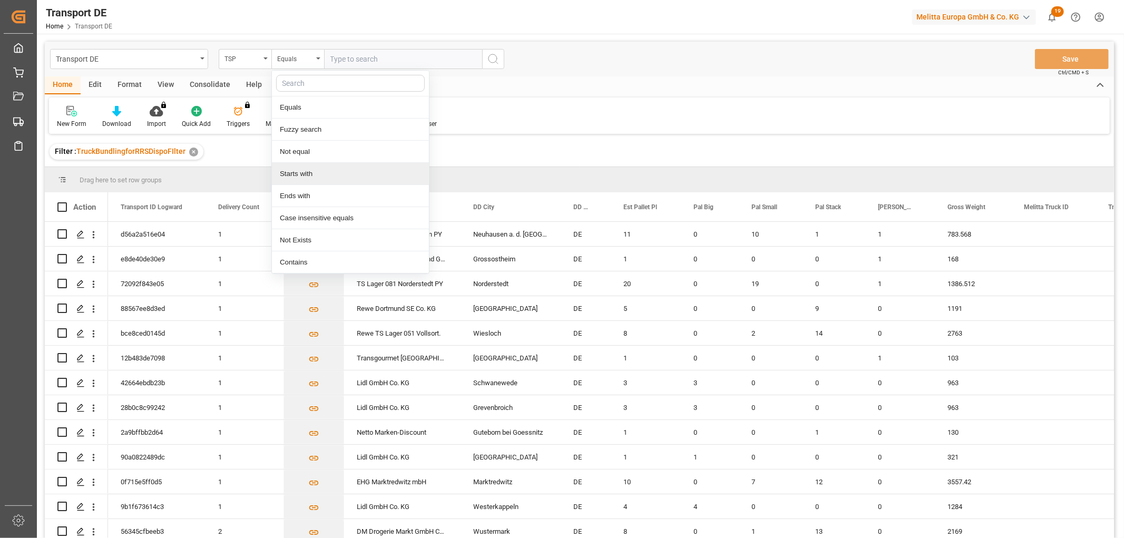
click at [293, 174] on div "Starts with" at bounding box center [350, 174] width 157 height 22
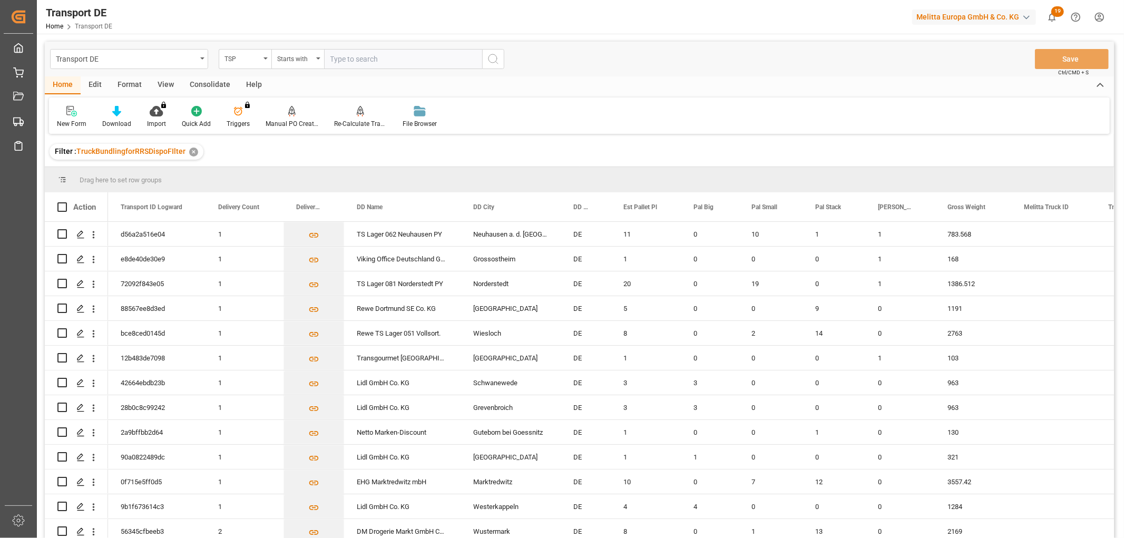
click at [341, 56] on input "text" at bounding box center [403, 59] width 158 height 20
type input "LIT DE"
click at [494, 55] on circle "search button" at bounding box center [492, 58] width 8 height 8
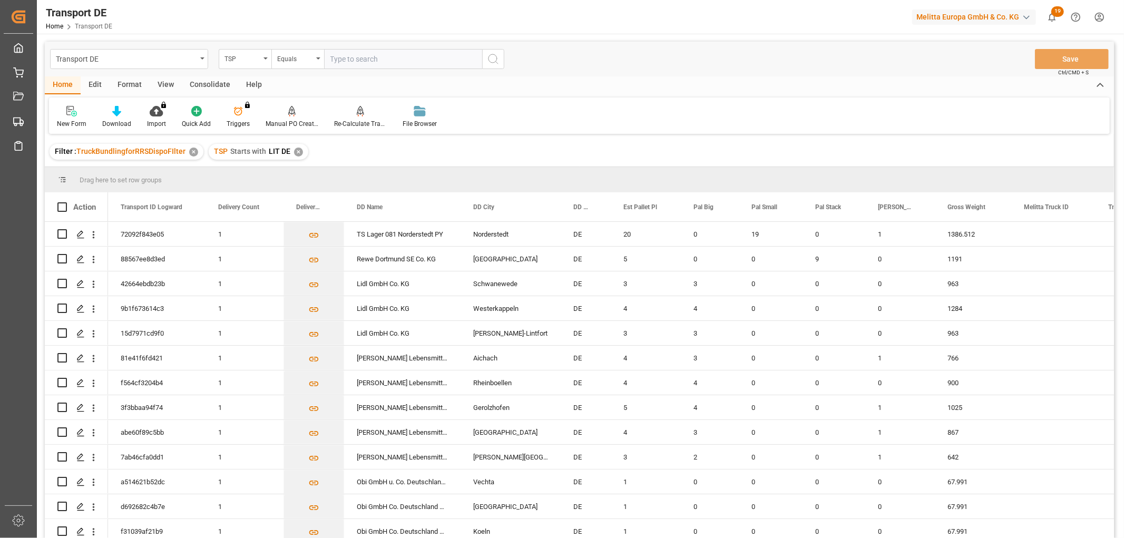
click at [294, 150] on div "✕" at bounding box center [298, 152] width 9 height 9
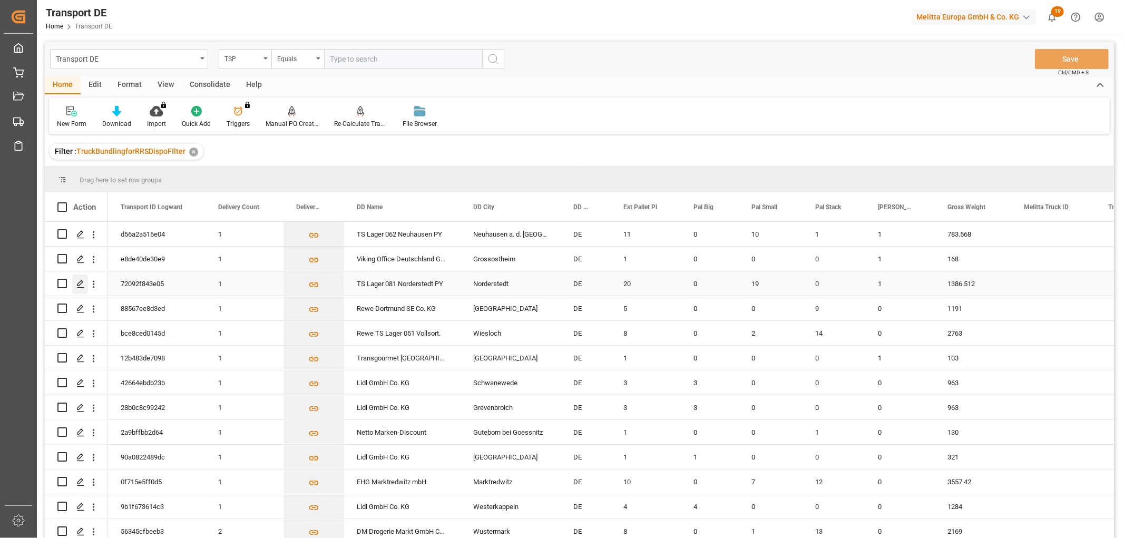
click at [81, 280] on polygon "Press SPACE to select this row." at bounding box center [79, 282] width 5 height 5
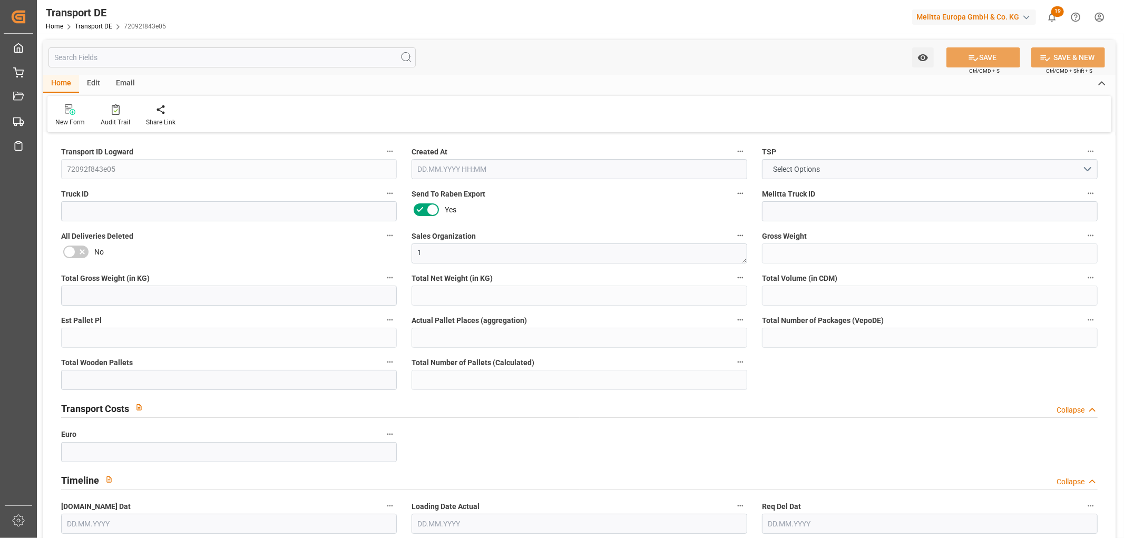
type input "1386.512"
type input "906.784"
type input "560.032"
type input "20818.264"
type input "20"
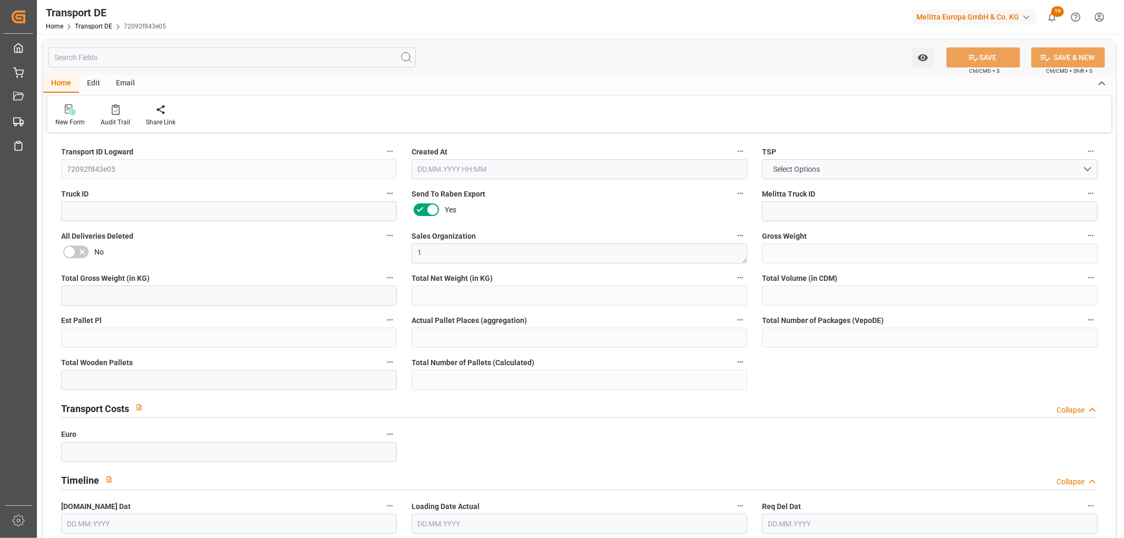
type input "0"
type input "20"
type input "0"
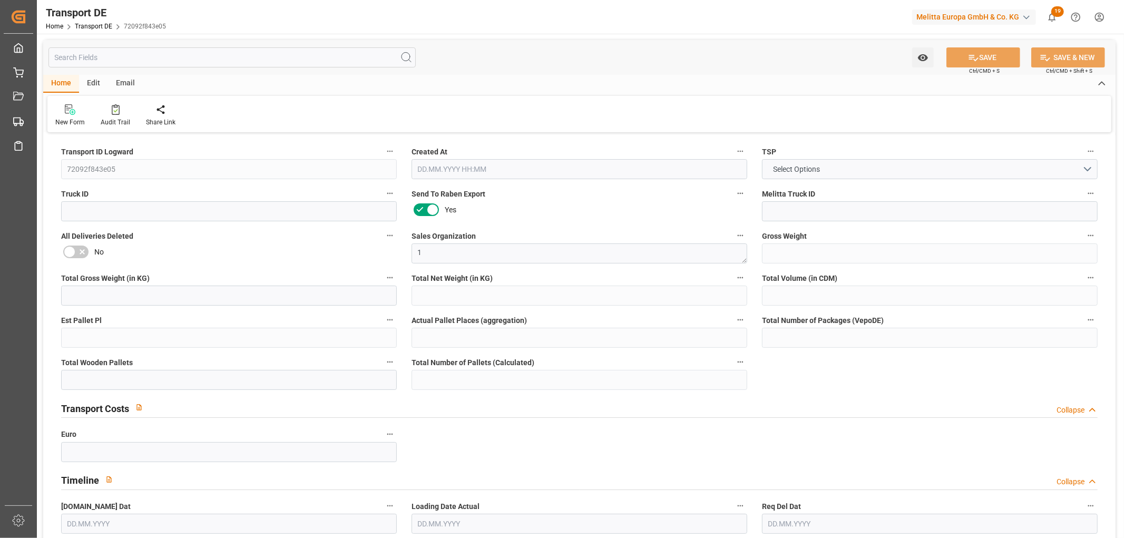
type input "22"
type input "0"
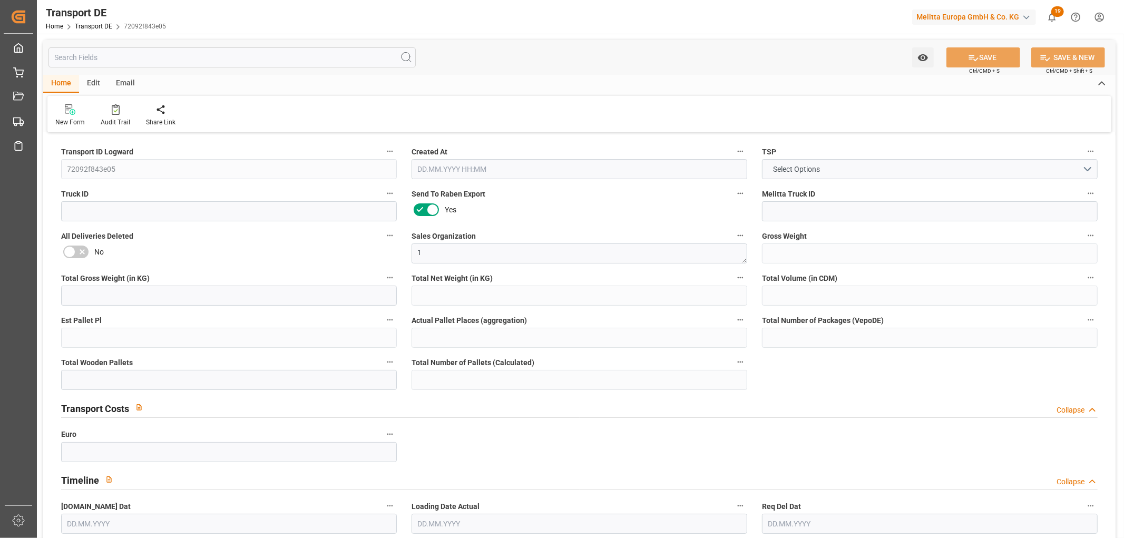
type input "0"
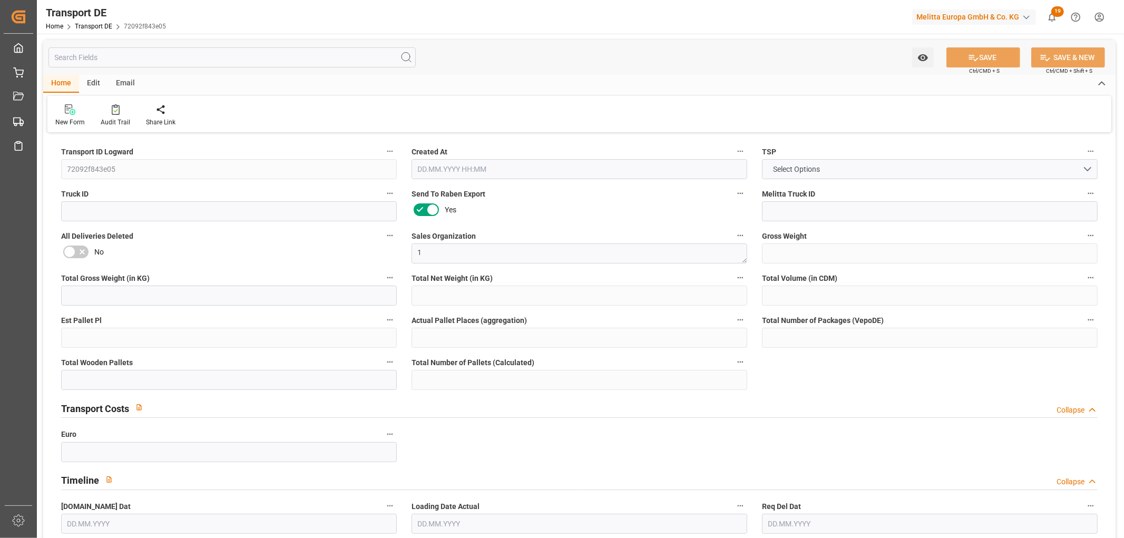
type input "0"
type input "19"
type input "0"
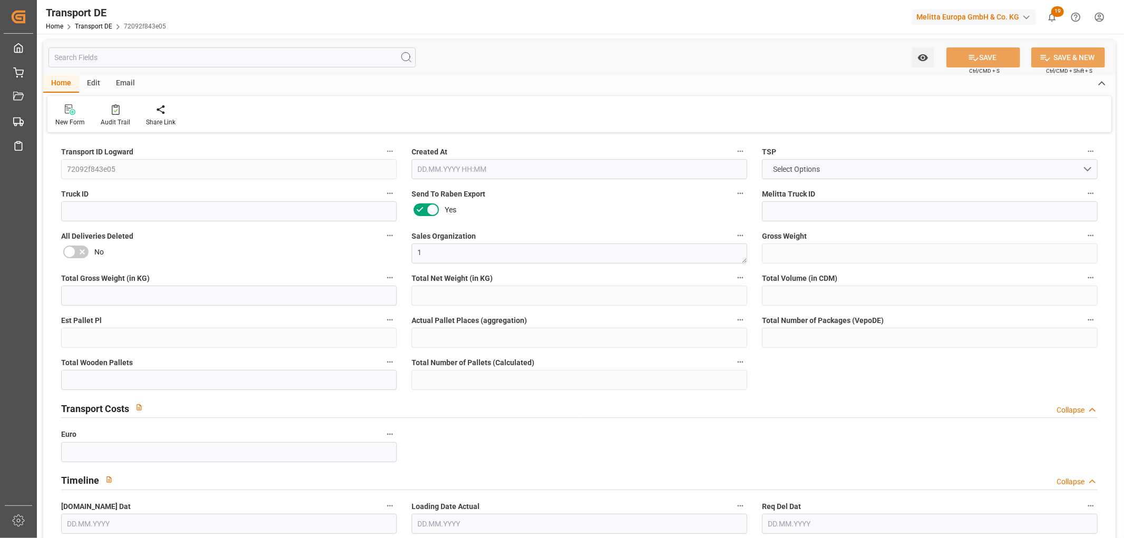
type input "0"
type input "1"
type input "0"
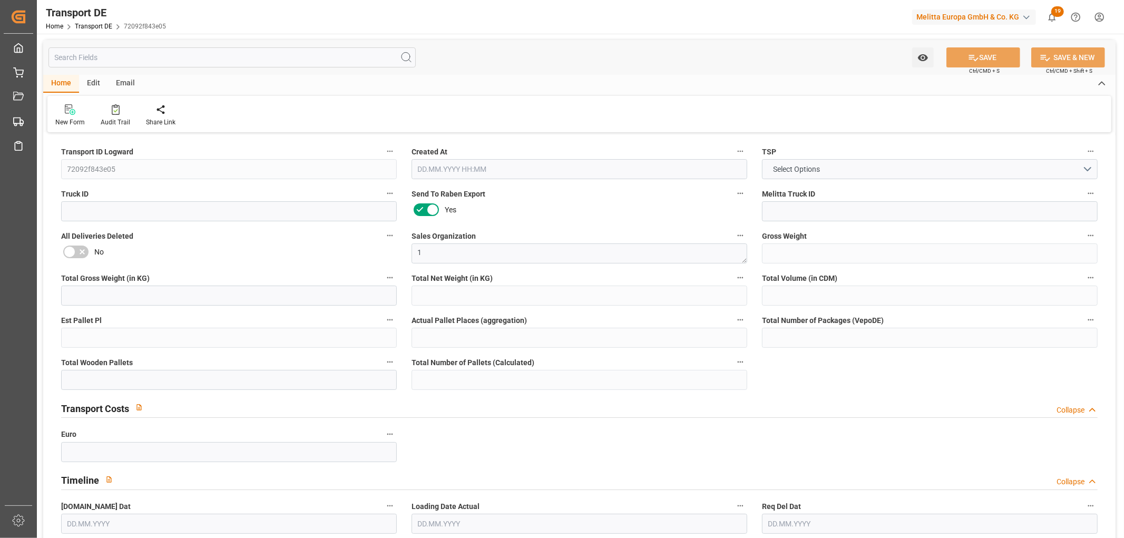
type input "3096"
type input "434.039"
type input "431"
type input "[DATE] 23:03"
type input "[DATE]"
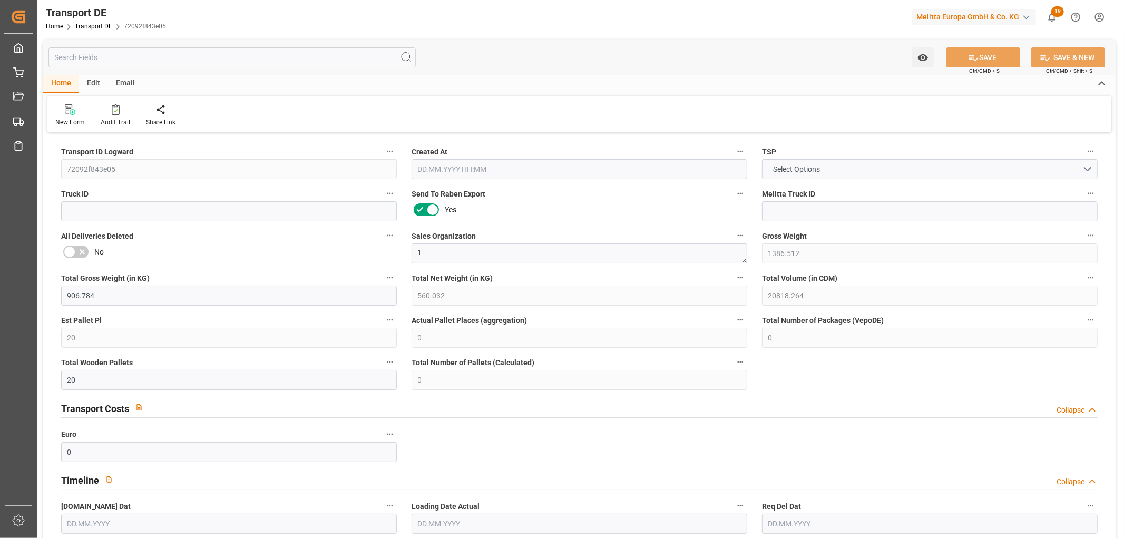
type input "[DATE]"
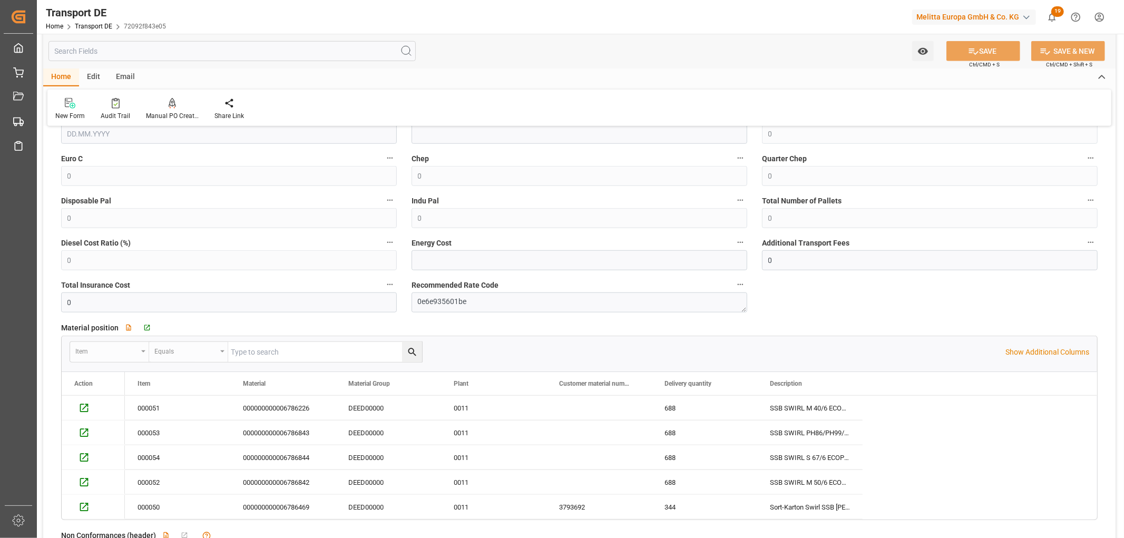
scroll to position [761, 0]
